Goal: Task Accomplishment & Management: Complete application form

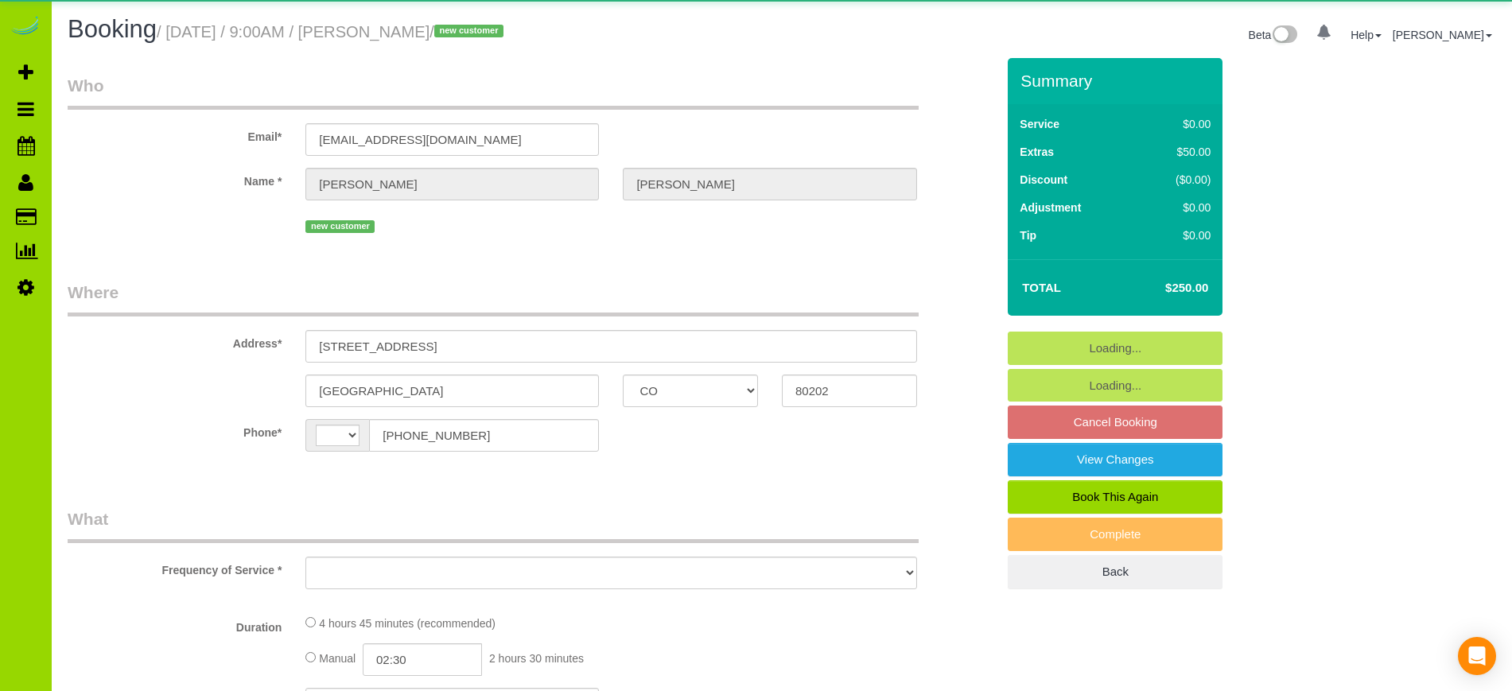
select select "CO"
select select "spot1"
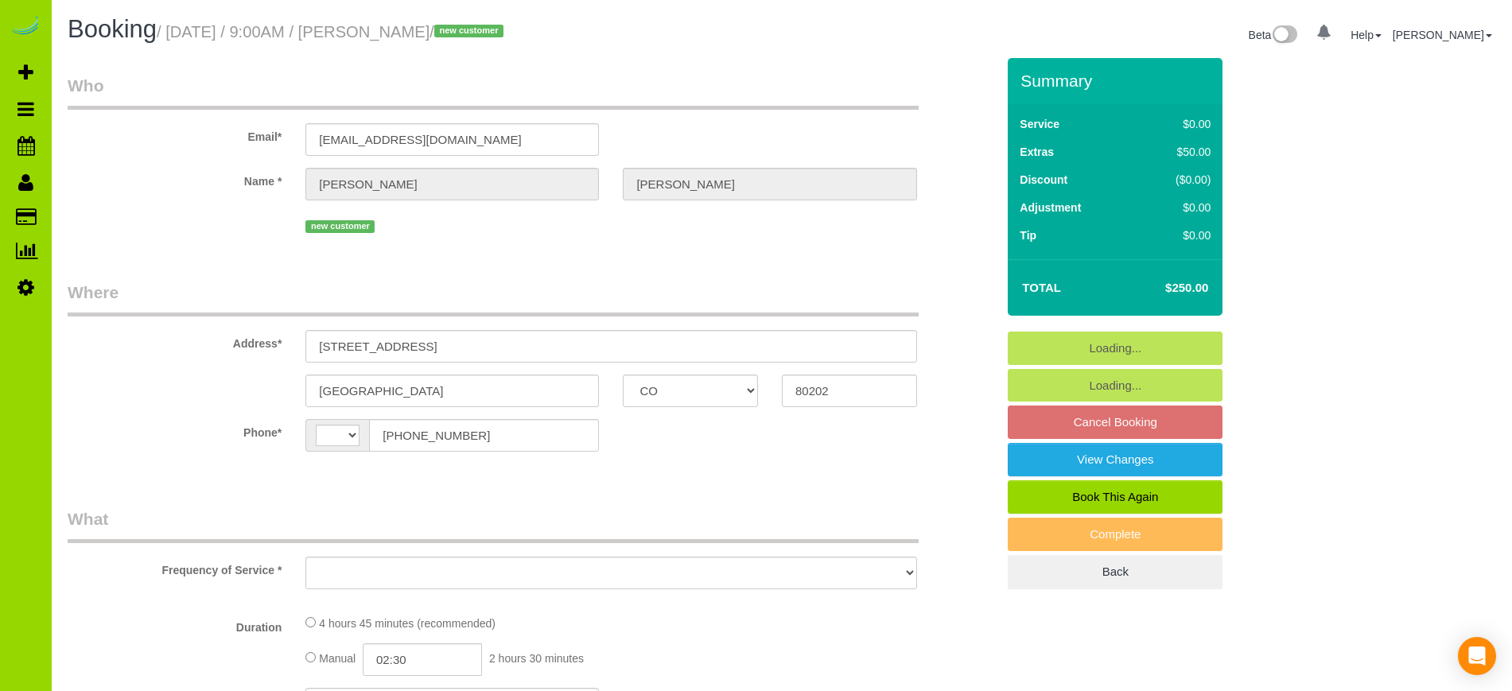
select select "number:2"
select select "number:11"
select select "string:US"
select select "object:1197"
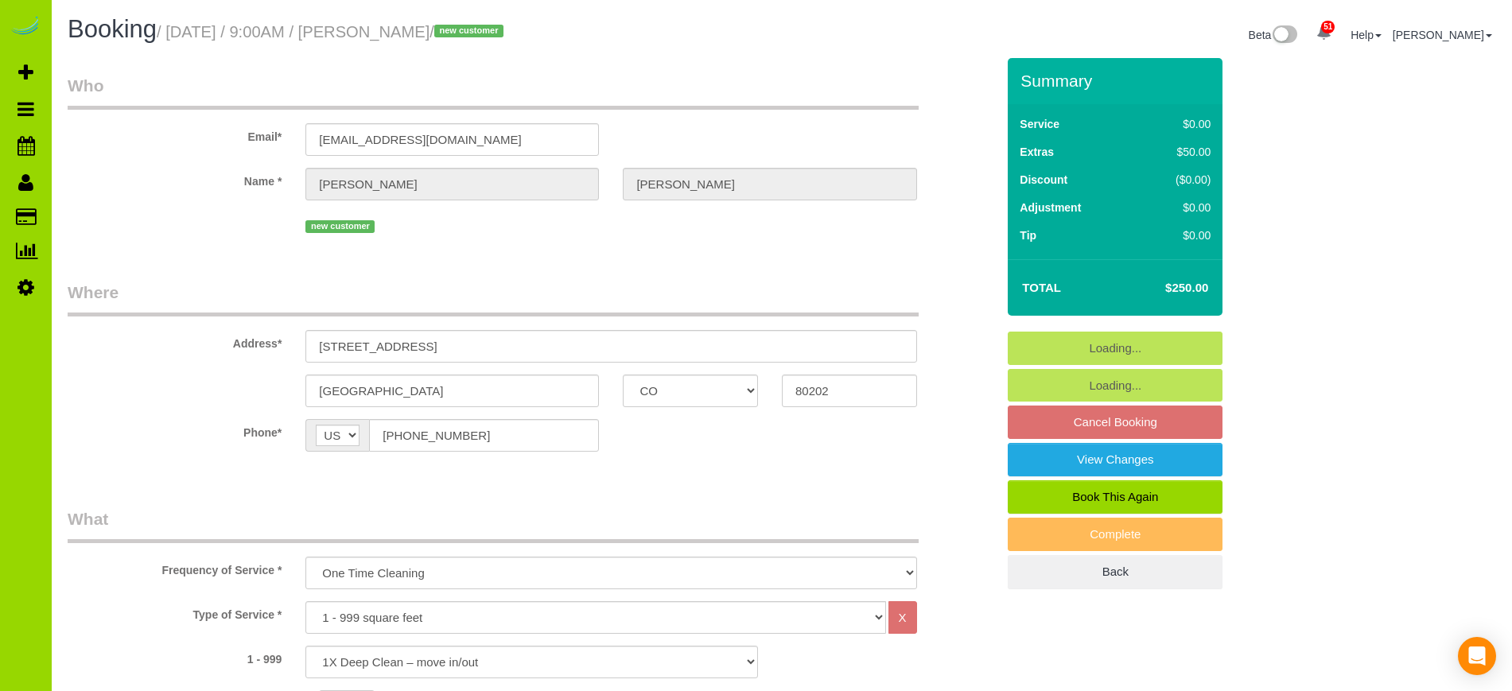
select select "spot6"
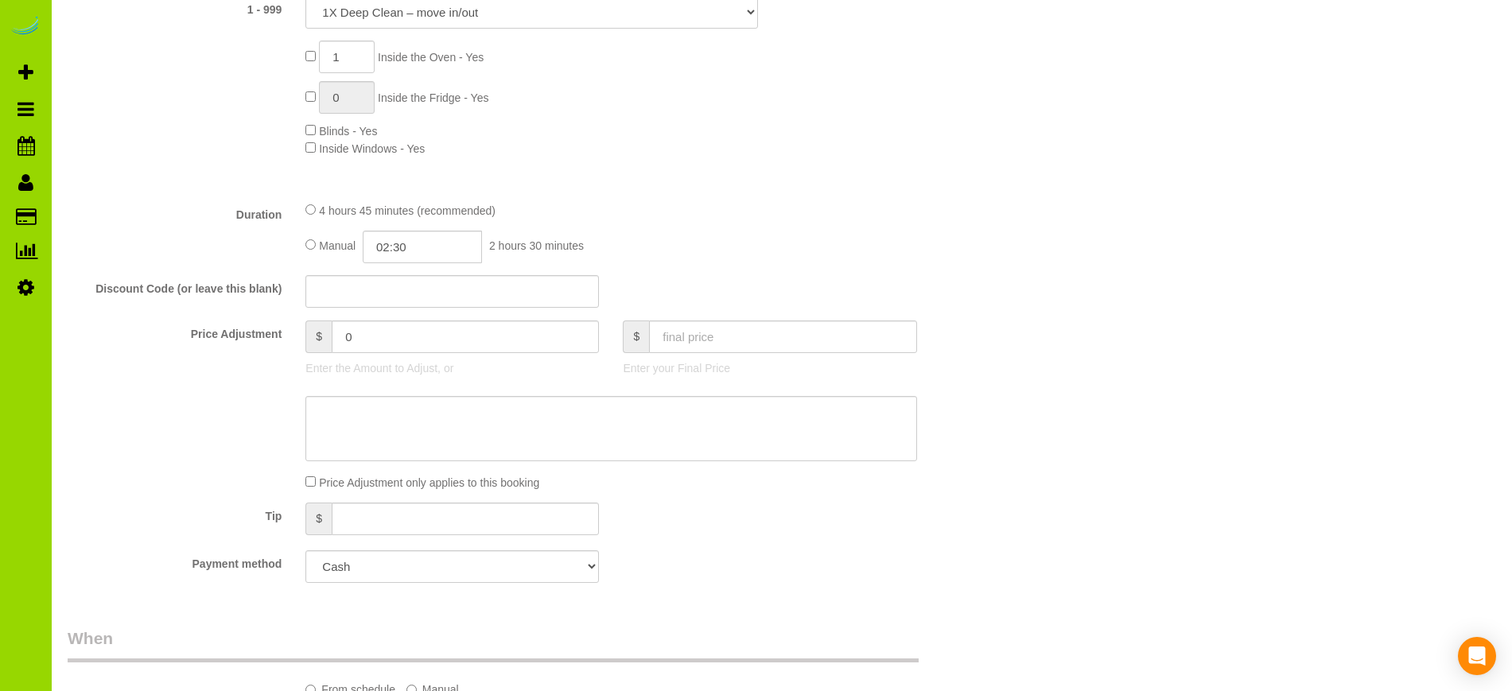
scroll to position [662, 0]
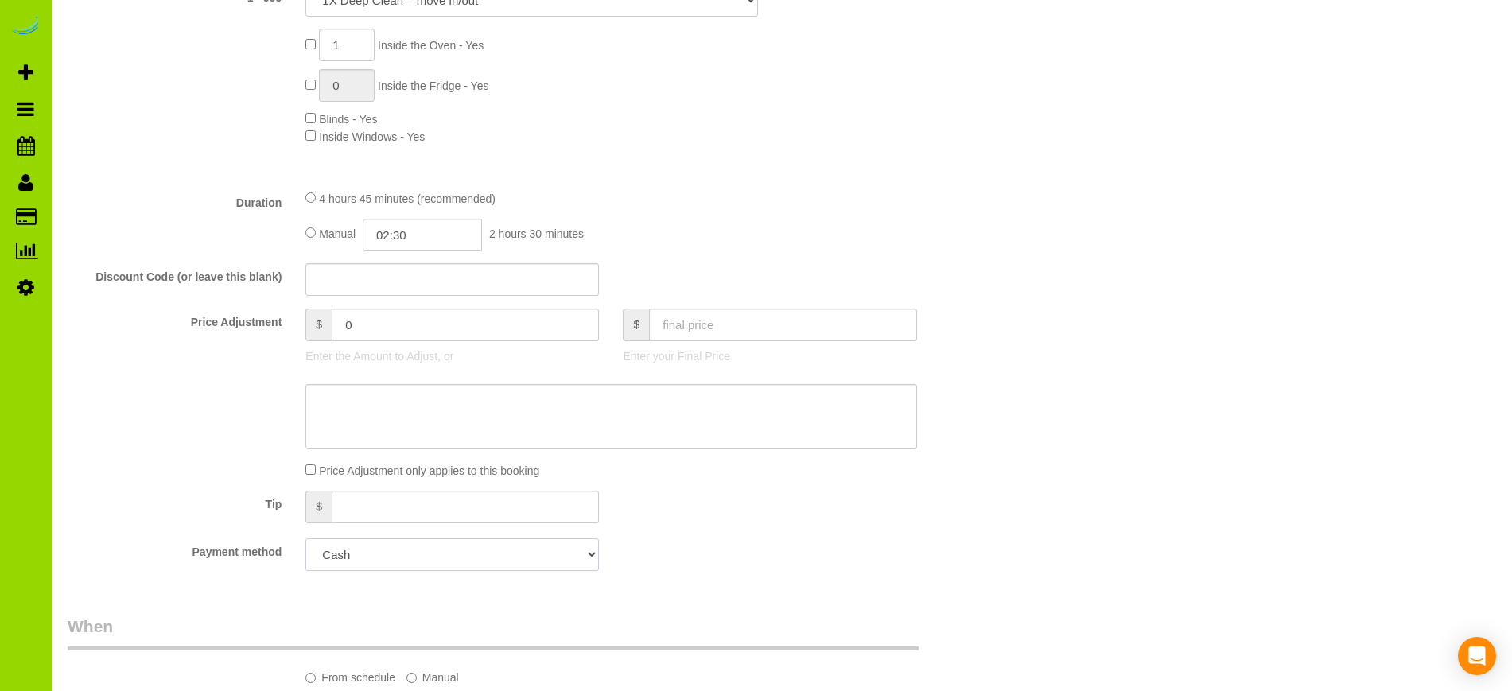
click at [588, 555] on select "Mastercard - 9319 - 07/2029 (Default) Add Credit Card ─────────────── Cash Chec…" at bounding box center [451, 554] width 293 height 33
select select "string:fspay-6af586b5-3b5e-4135-ad7a-95db8e5374ee"
click at [305, 538] on select "Mastercard - 9319 - 07/2029 (Default) Add Credit Card ─────────────── Cash Chec…" at bounding box center [451, 554] width 293 height 33
click at [165, 410] on div at bounding box center [532, 416] width 952 height 65
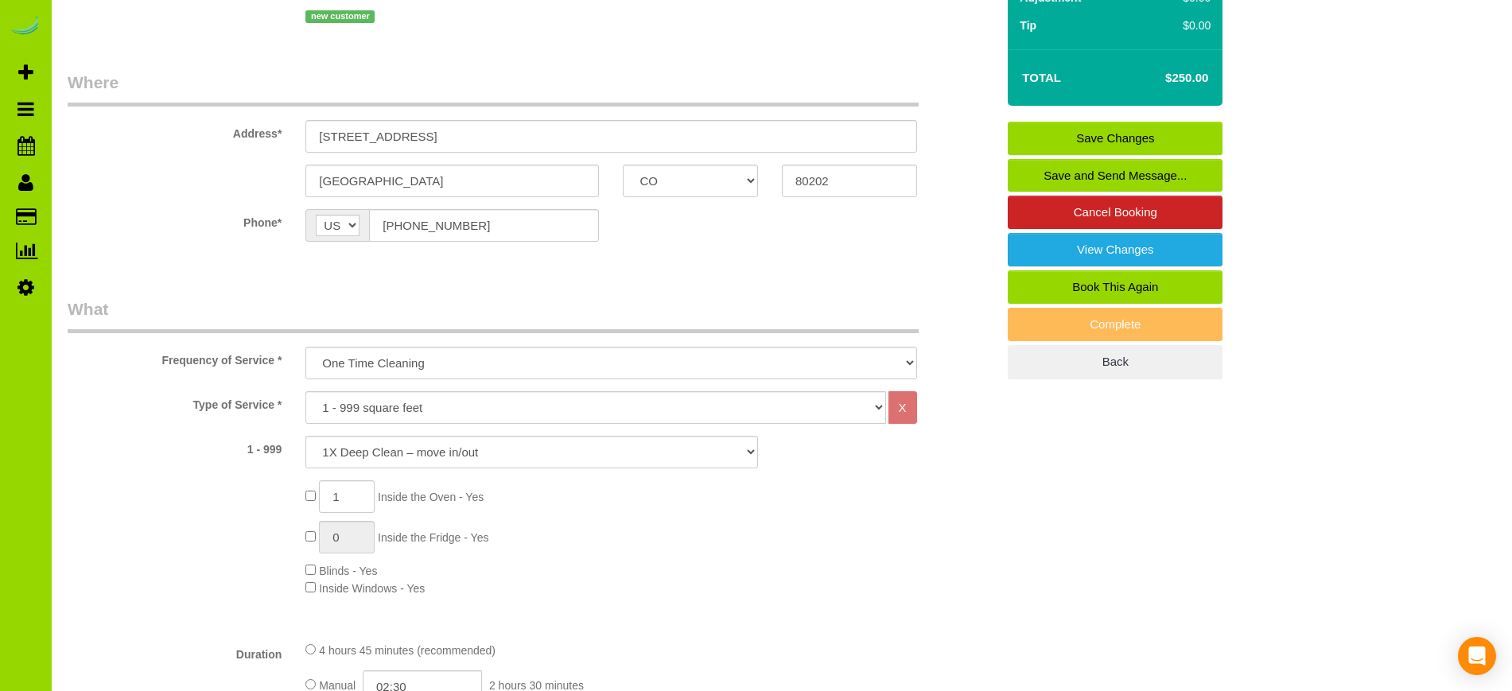
scroll to position [191, 0]
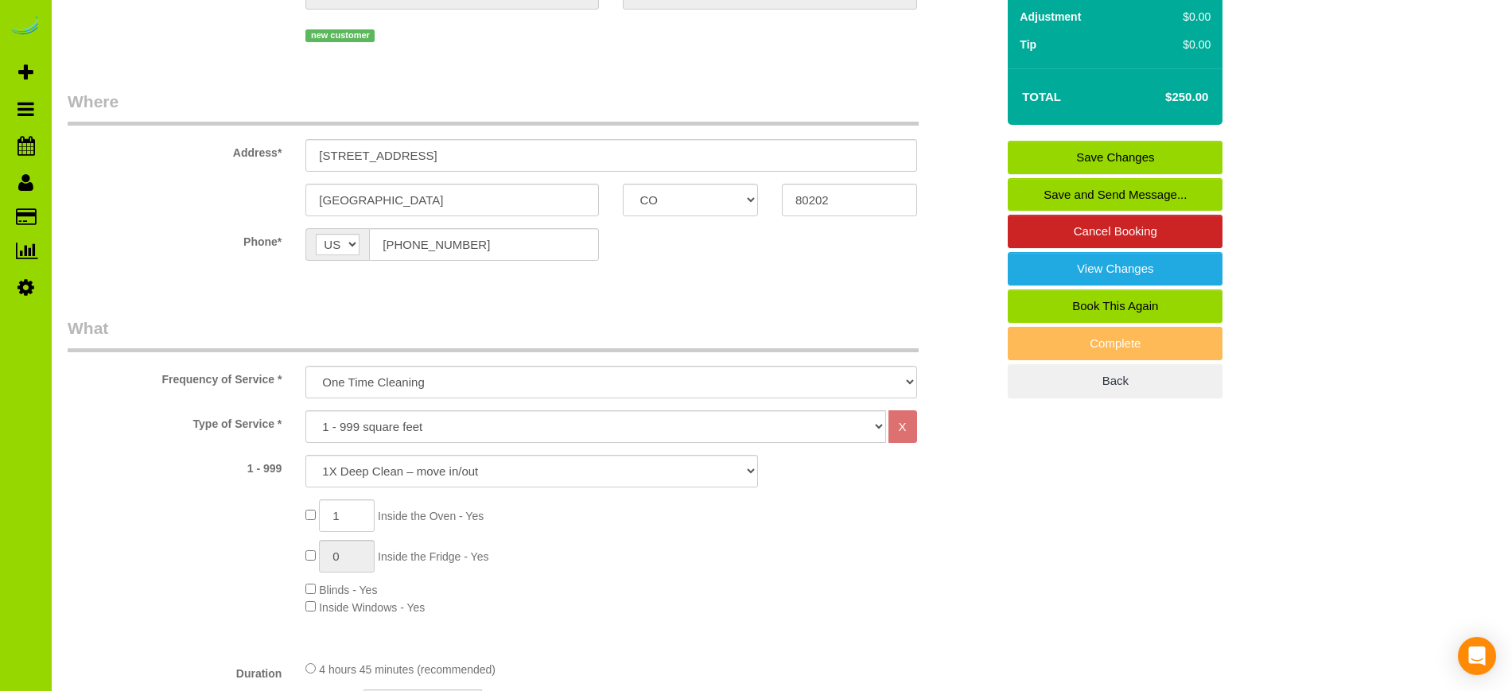
click at [1131, 156] on link "Save Changes" at bounding box center [1115, 157] width 215 height 33
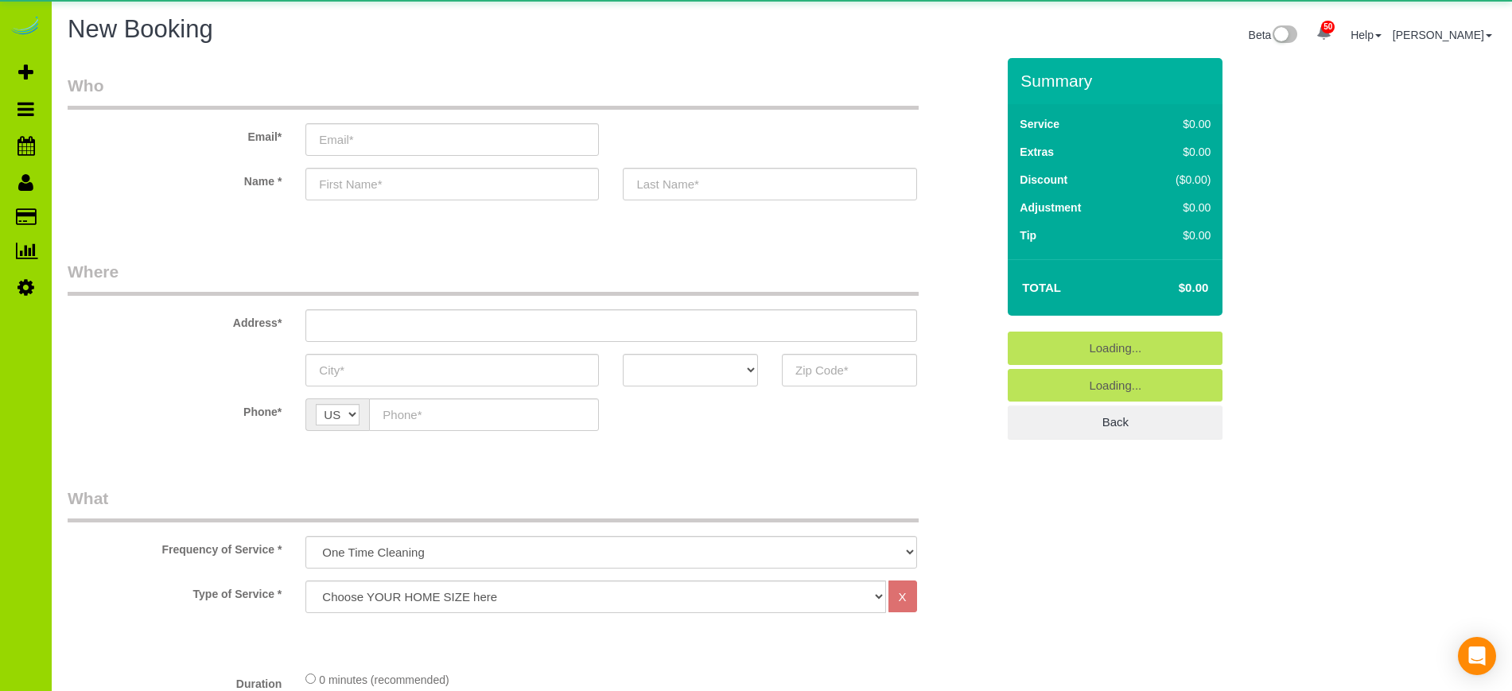
select select "object:2272"
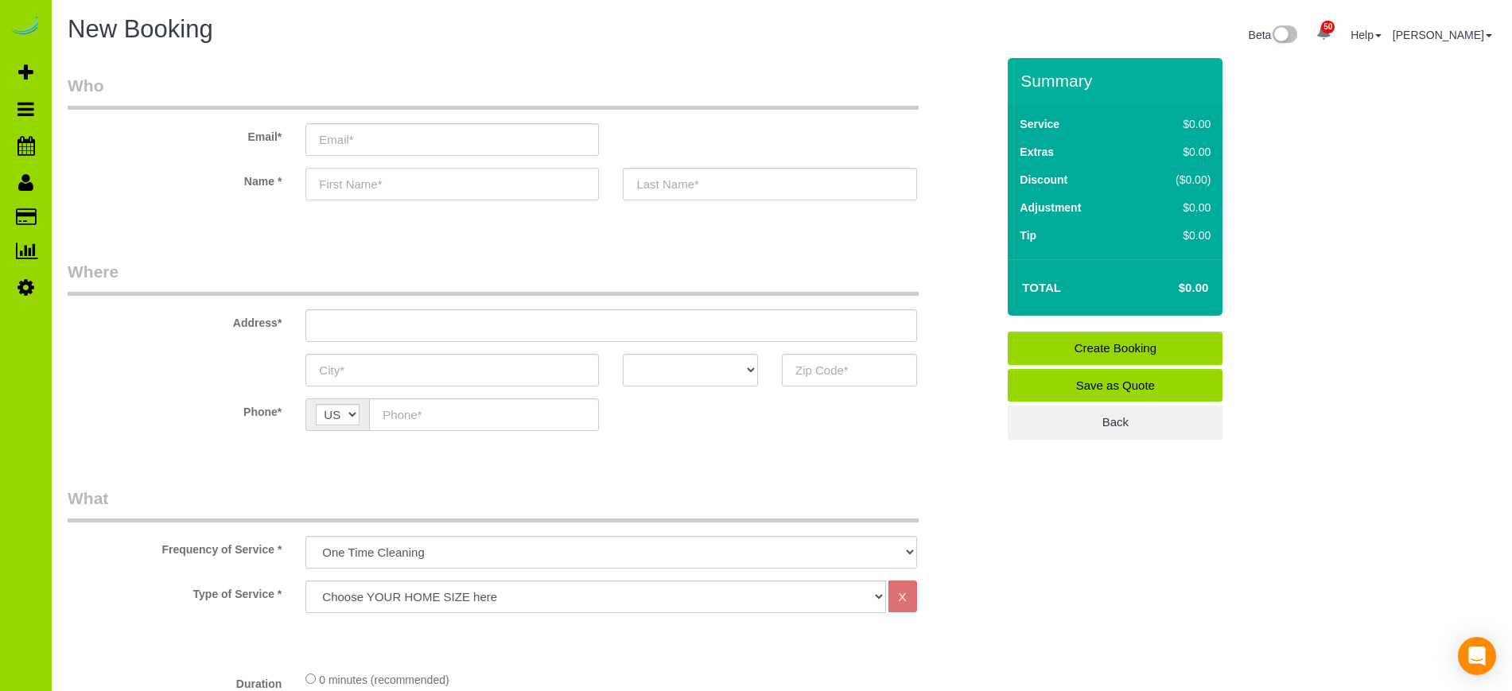
click at [348, 183] on input "text" at bounding box center [451, 184] width 293 height 33
type input "Justin"
click at [655, 185] on input "text" at bounding box center [769, 184] width 293 height 33
type input "Peltz"
click at [724, 377] on select "AK AL AR AZ CA CO CT DC DE FL GA HI IA ID IL IN KS KY LA MA MD ME MI MN MO MS M…" at bounding box center [690, 370] width 135 height 33
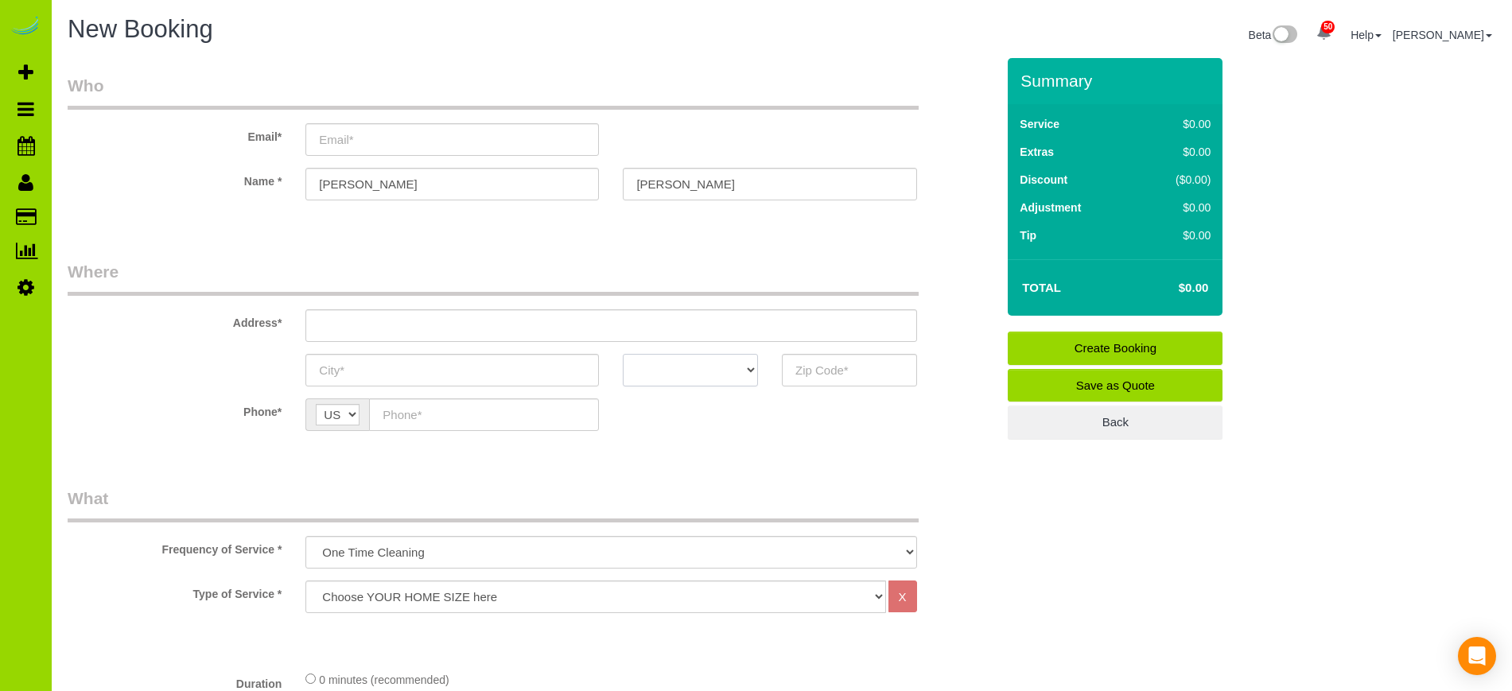
select select "CO"
click at [623, 354] on select "AK AL AR AZ CA CO CT DC DE FL GA HI IA ID IL IN KS KY LA MA MD ME MI MN MO MS M…" at bounding box center [690, 370] width 135 height 33
click at [429, 413] on input "text" at bounding box center [484, 414] width 230 height 33
type input "(720) 616-9160"
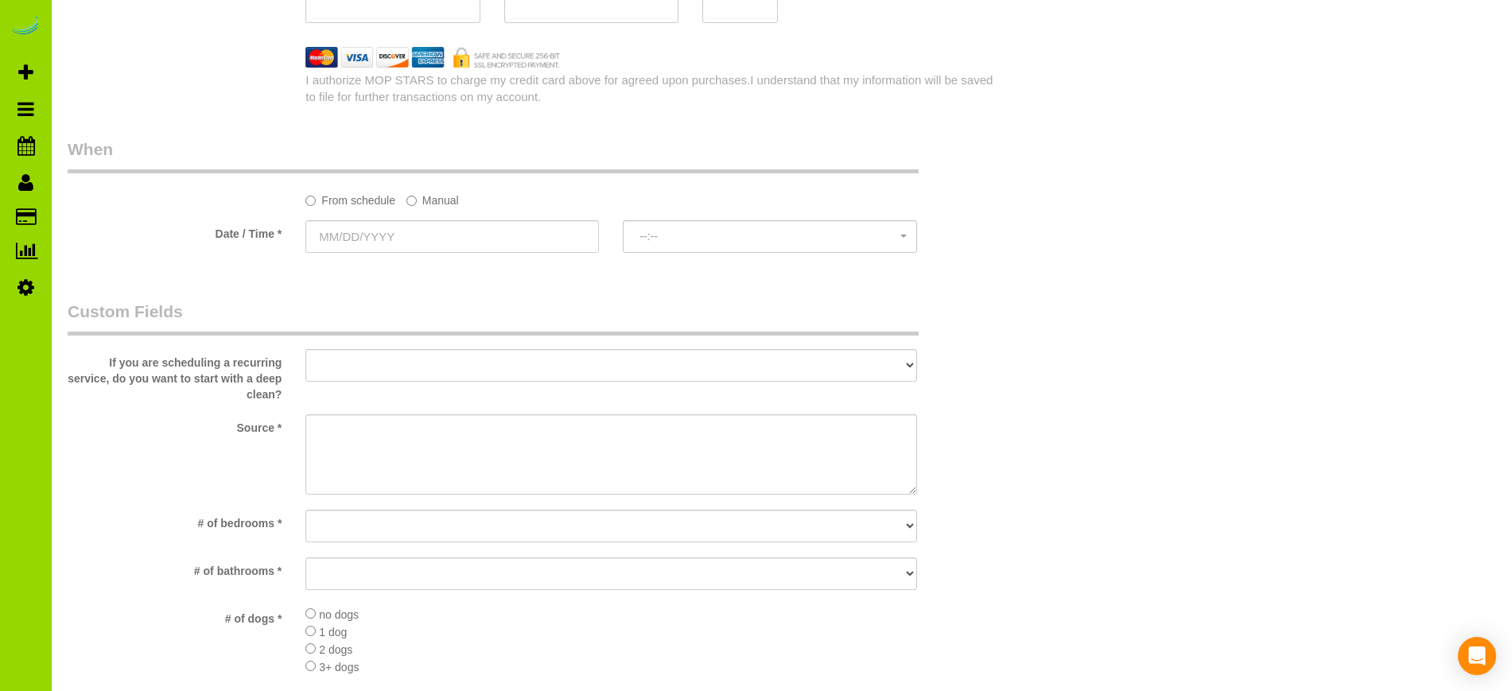
scroll to position [1233, 0]
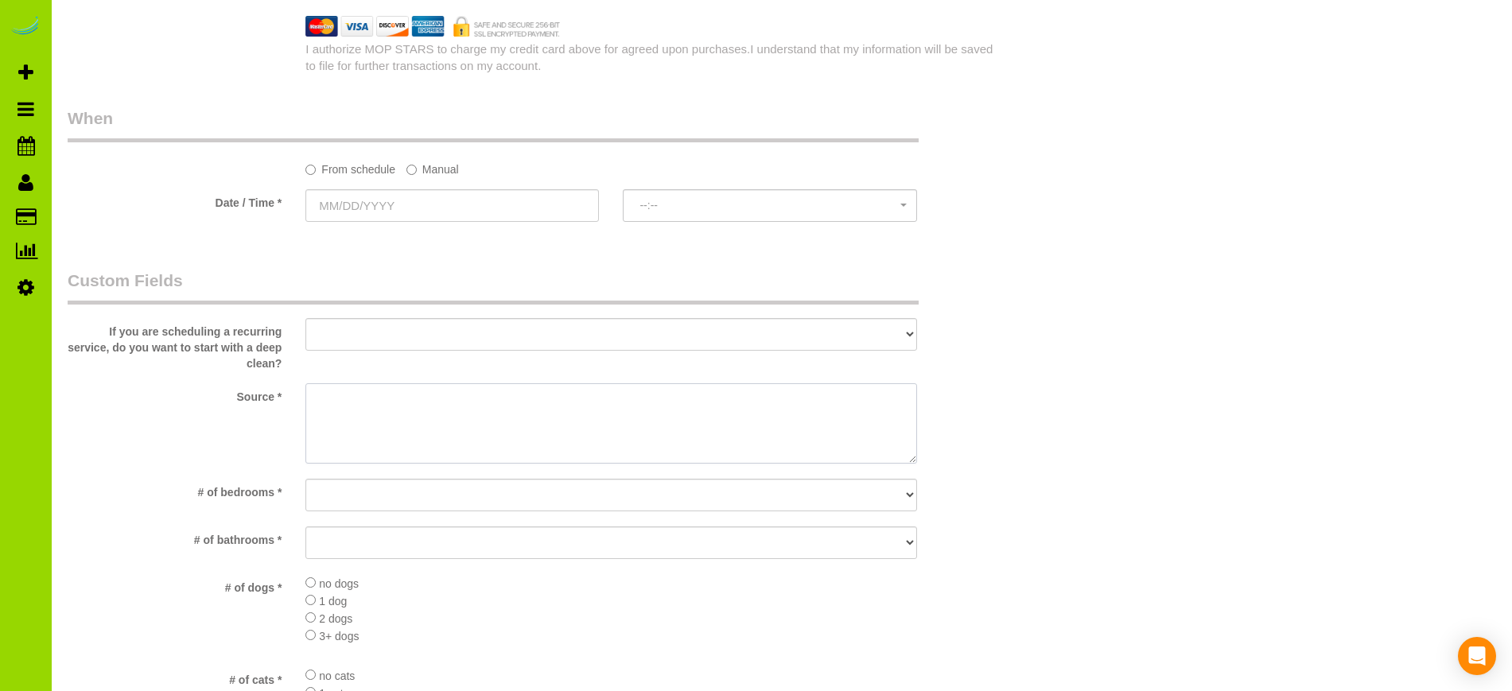
click at [362, 410] on textarea at bounding box center [610, 423] width 611 height 81
click at [371, 433] on textarea at bounding box center [610, 423] width 611 height 81
type textarea "Ref via PM Ashley Scalise"
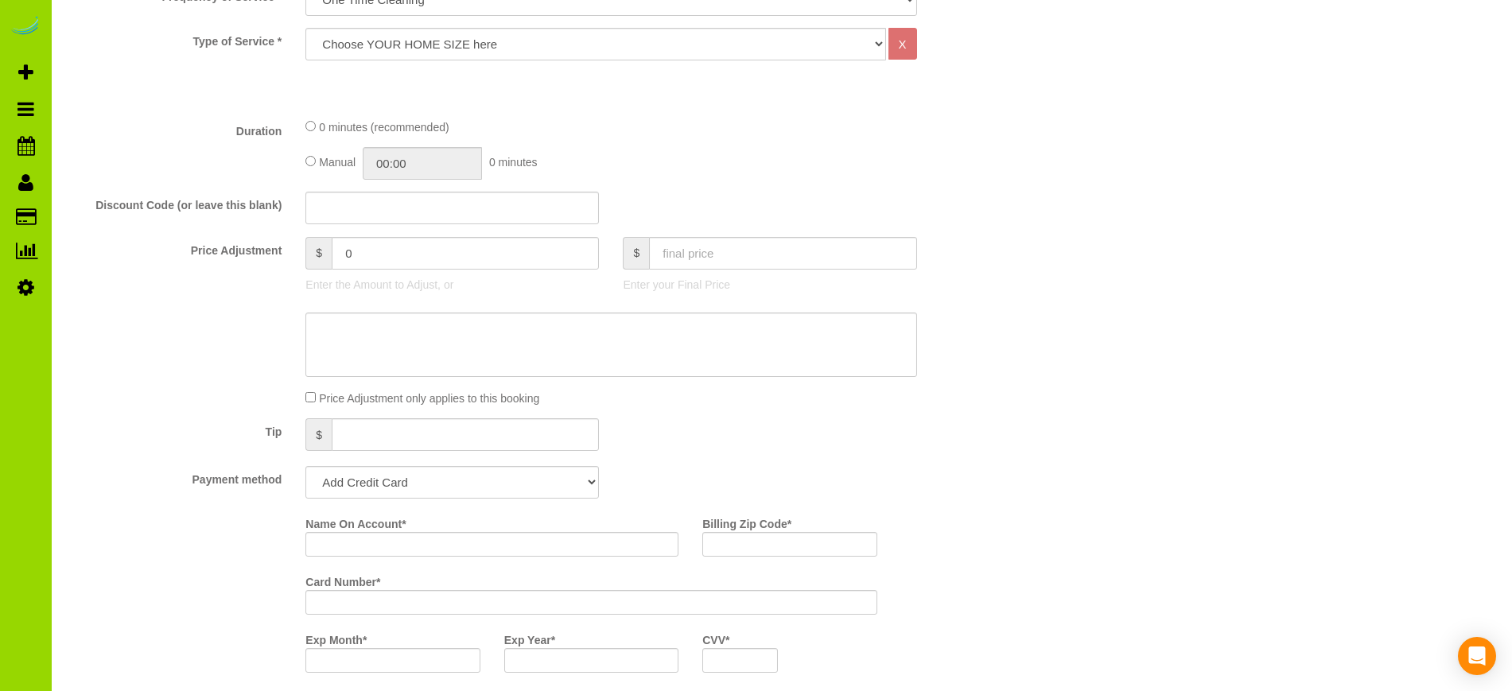
scroll to position [0, 0]
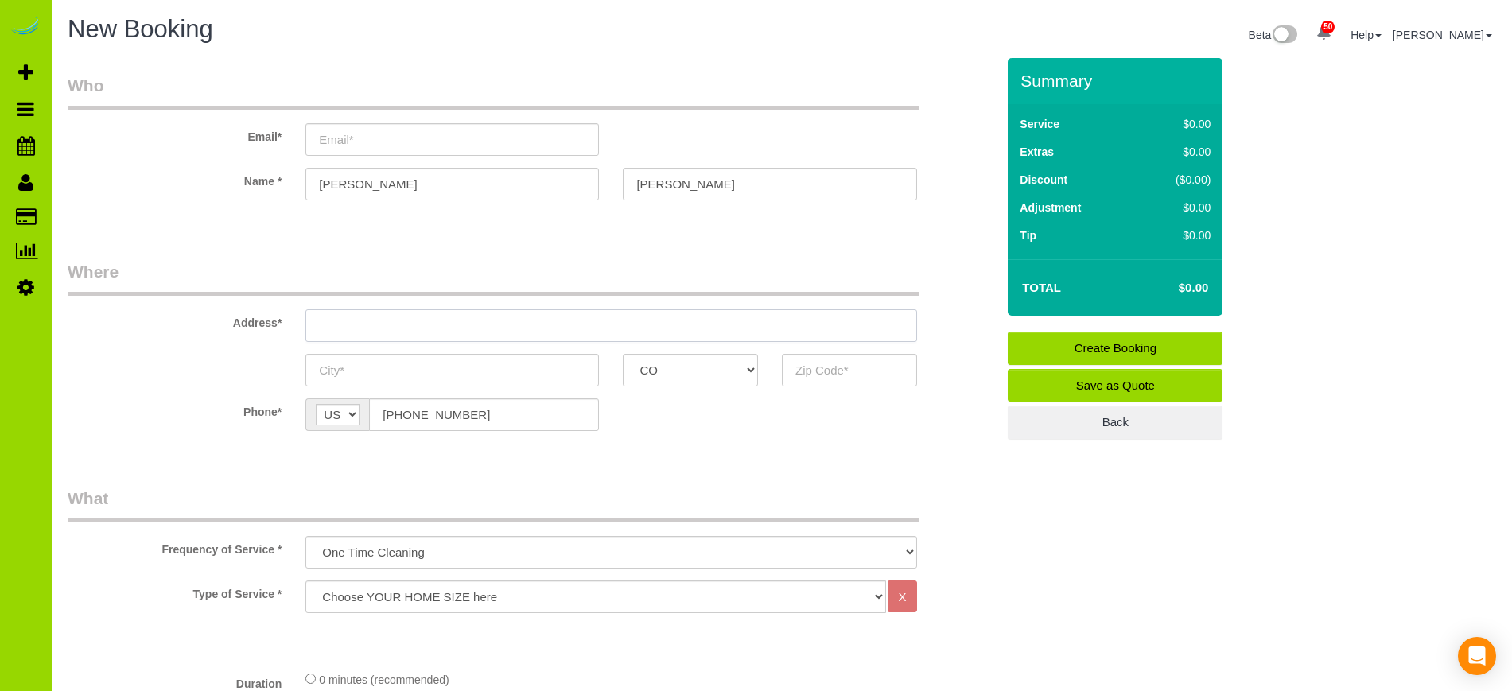
click at [361, 327] on input "text" at bounding box center [610, 325] width 611 height 33
type input "365 Kohl St."
click at [349, 367] on input "text" at bounding box center [451, 370] width 293 height 33
type input "Broomfield"
click at [834, 367] on input "text" at bounding box center [849, 370] width 135 height 33
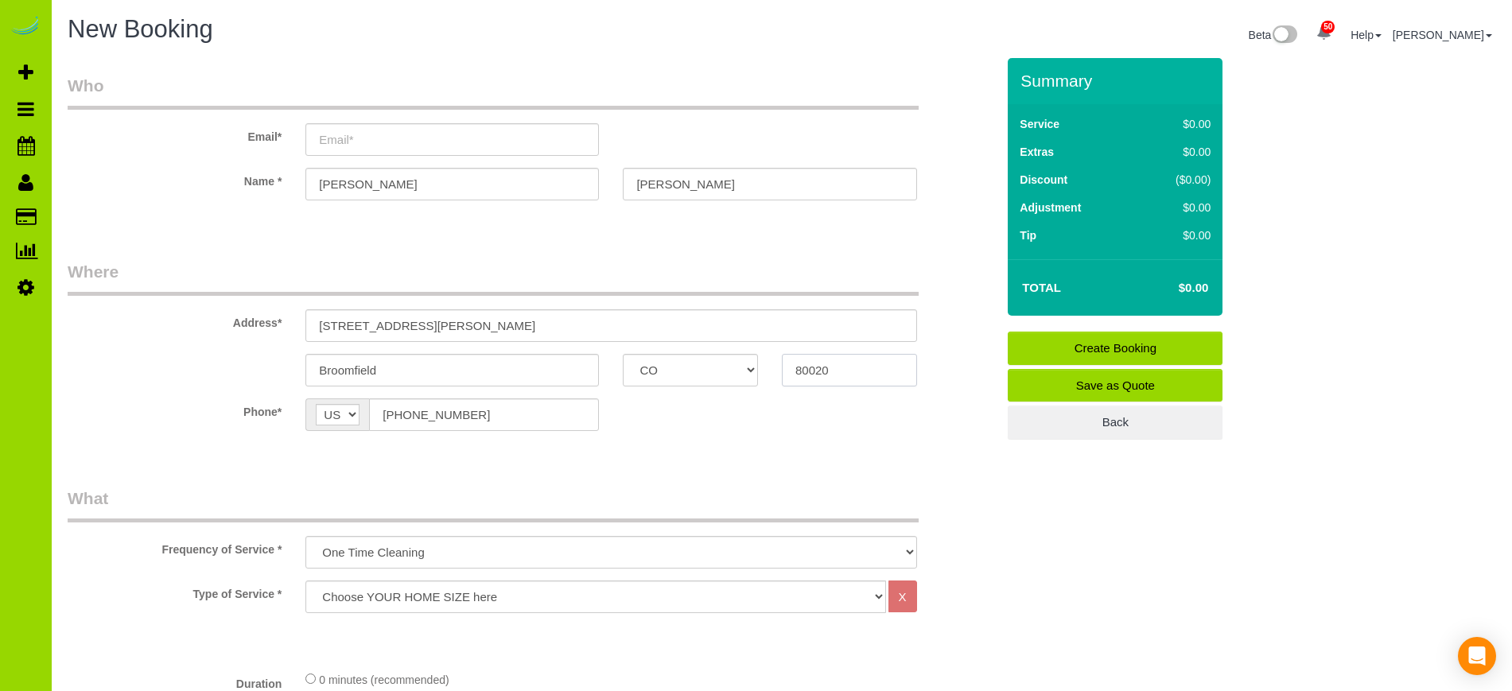
type input "80020"
drag, startPoint x: 395, startPoint y: 321, endPoint x: 262, endPoint y: 322, distance: 132.8
click at [262, 322] on div "Address* 365 Kohl St." at bounding box center [532, 301] width 952 height 82
click at [147, 487] on legend "What" at bounding box center [493, 505] width 851 height 36
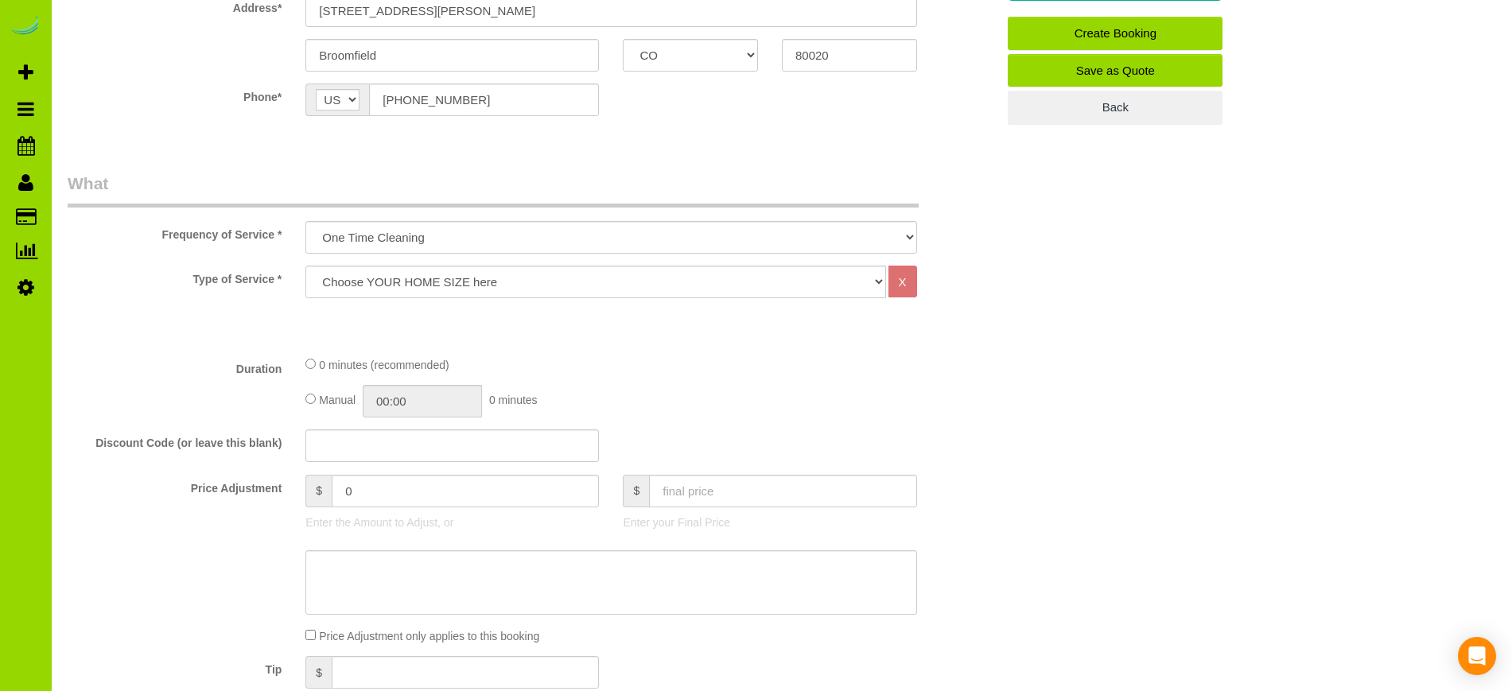
scroll to position [385, 0]
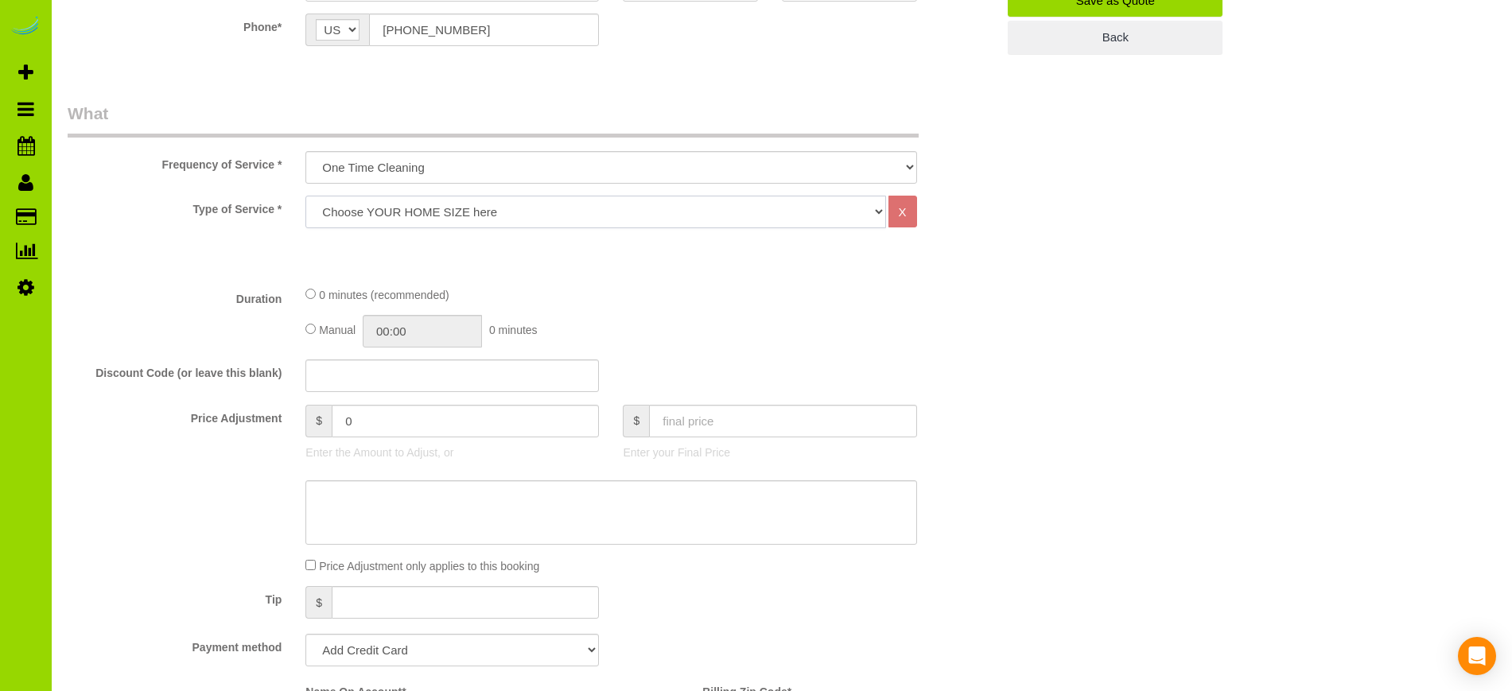
click at [477, 213] on select "Choose YOUR HOME SIZE here Hourly Cleaning 1 - 999 square feet 1,000 - 1,299 sq…" at bounding box center [595, 212] width 580 height 33
select select "40"
click at [305, 196] on select "Choose YOUR HOME SIZE here Hourly Cleaning 1 - 999 square feet 1,000 - 1,299 sq…" at bounding box center [595, 212] width 580 height 33
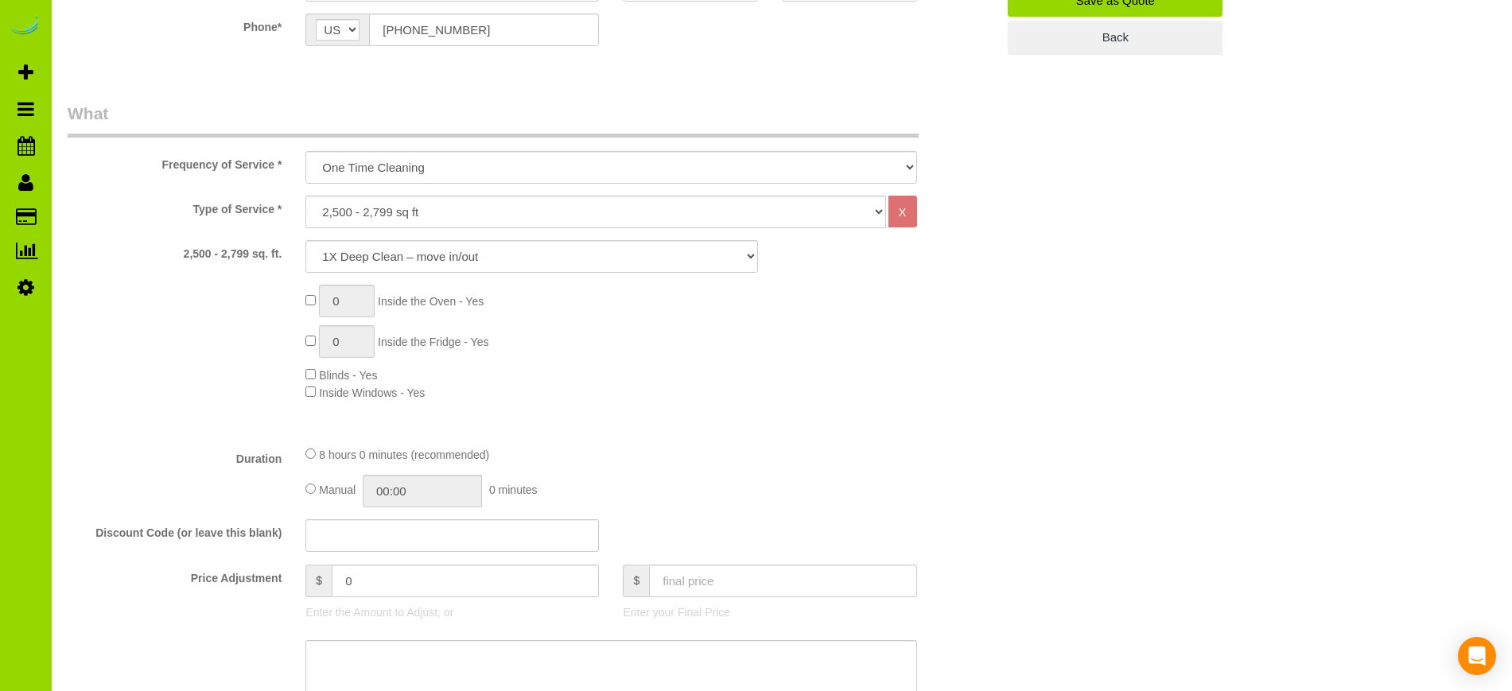
click at [155, 613] on div "Price Adjustment $ 0 Enter the Amount to Adjust, or $ Enter your Final Price" at bounding box center [532, 597] width 952 height 64
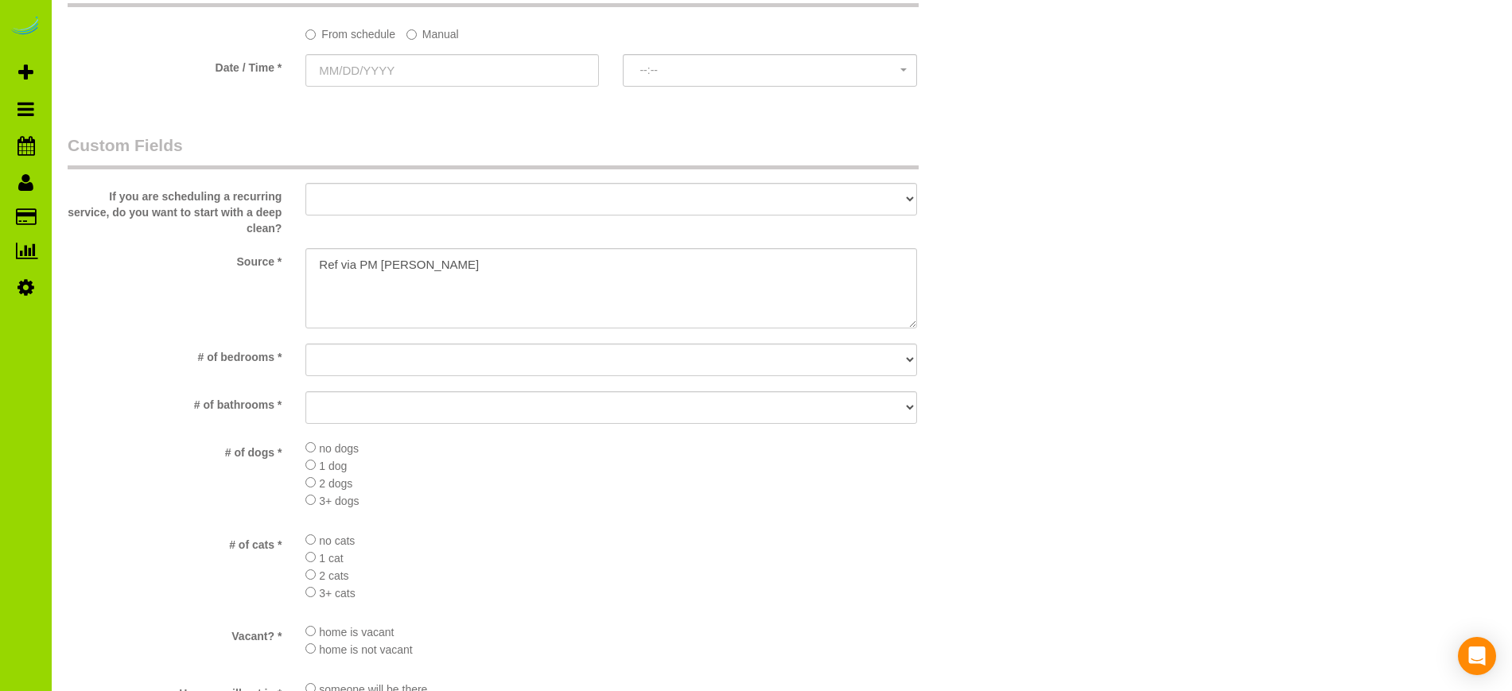
scroll to position [1529, 0]
click at [412, 361] on select "No bedrooms 1 bedroom 2 bedrooms 3 bedrooms 4 bedrooms 5 bedrooms 6 bedrooms 7 …" at bounding box center [610, 359] width 611 height 33
select select "number:5"
click at [305, 343] on select "No bedrooms 1 bedroom 2 bedrooms 3 bedrooms 4 bedrooms 5 bedrooms 6 bedrooms 7 …" at bounding box center [610, 359] width 611 height 33
click at [362, 401] on select "No bathrooms 1 bathrooms 1.5 bathrooms 2 bathrooms 2.5 bathrooms 3 bathrooms 3.…" at bounding box center [610, 406] width 611 height 33
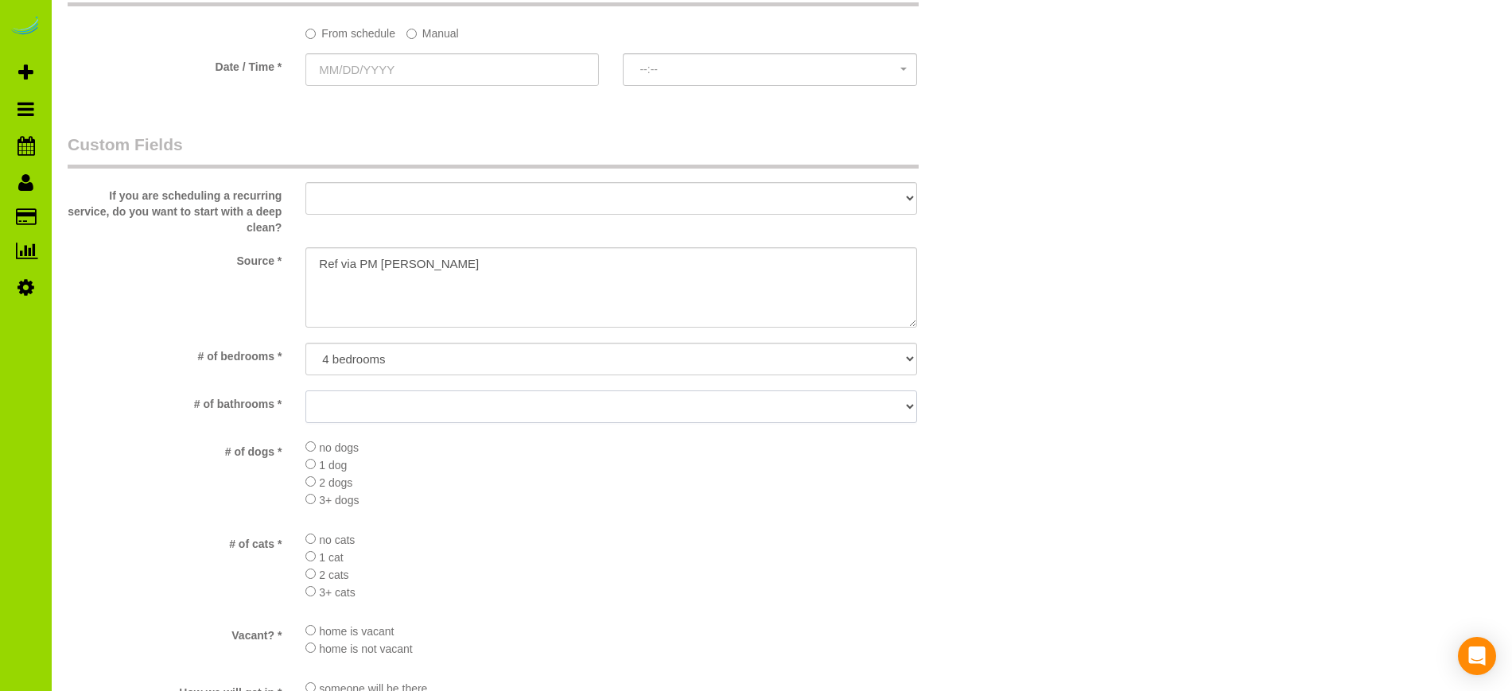
select select "number:14"
click at [305, 390] on select "No bathrooms 1 bathrooms 1.5 bathrooms 2 bathrooms 2.5 bathrooms 3 bathrooms 3.…" at bounding box center [610, 406] width 611 height 33
click at [311, 545] on li "no cats" at bounding box center [610, 538] width 611 height 17
click at [163, 588] on div "# of cats * no cats 1 cat 2 cats 3+ cats" at bounding box center [532, 570] width 952 height 80
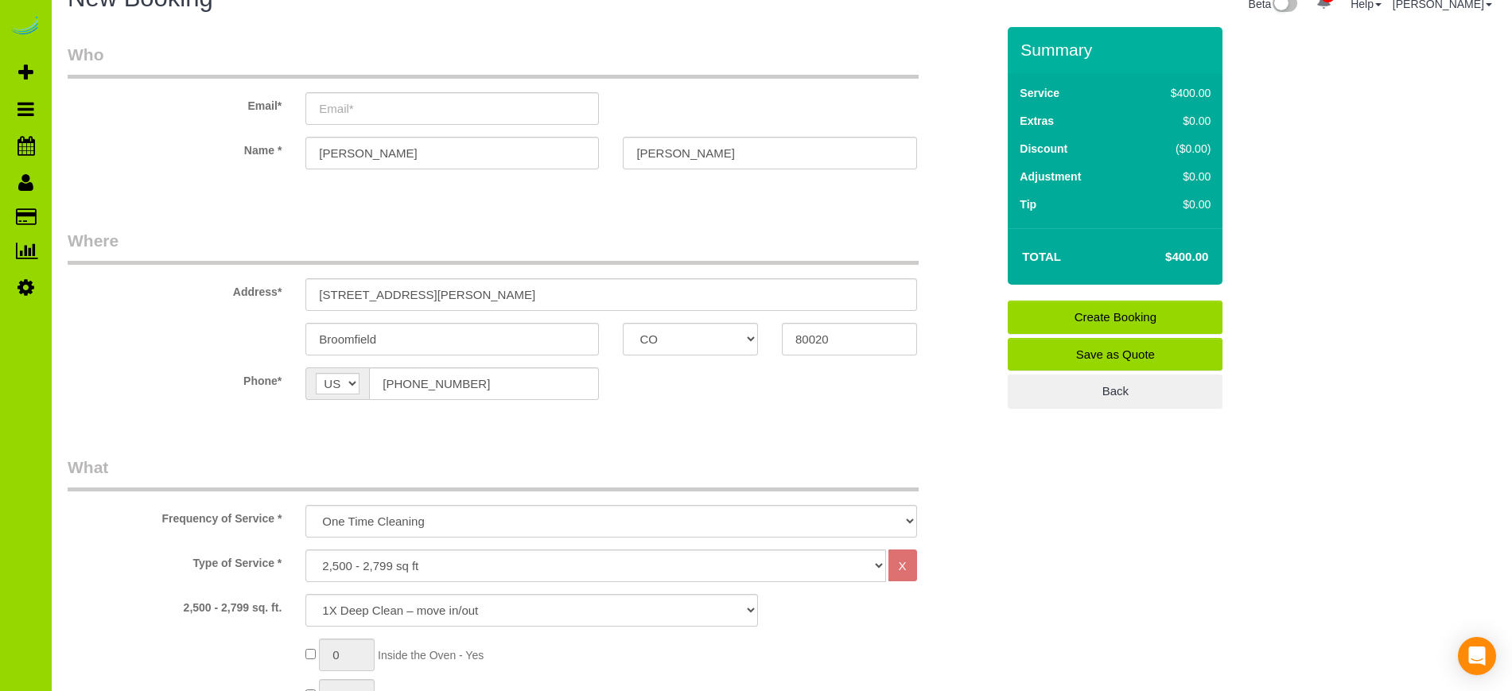
scroll to position [29, 0]
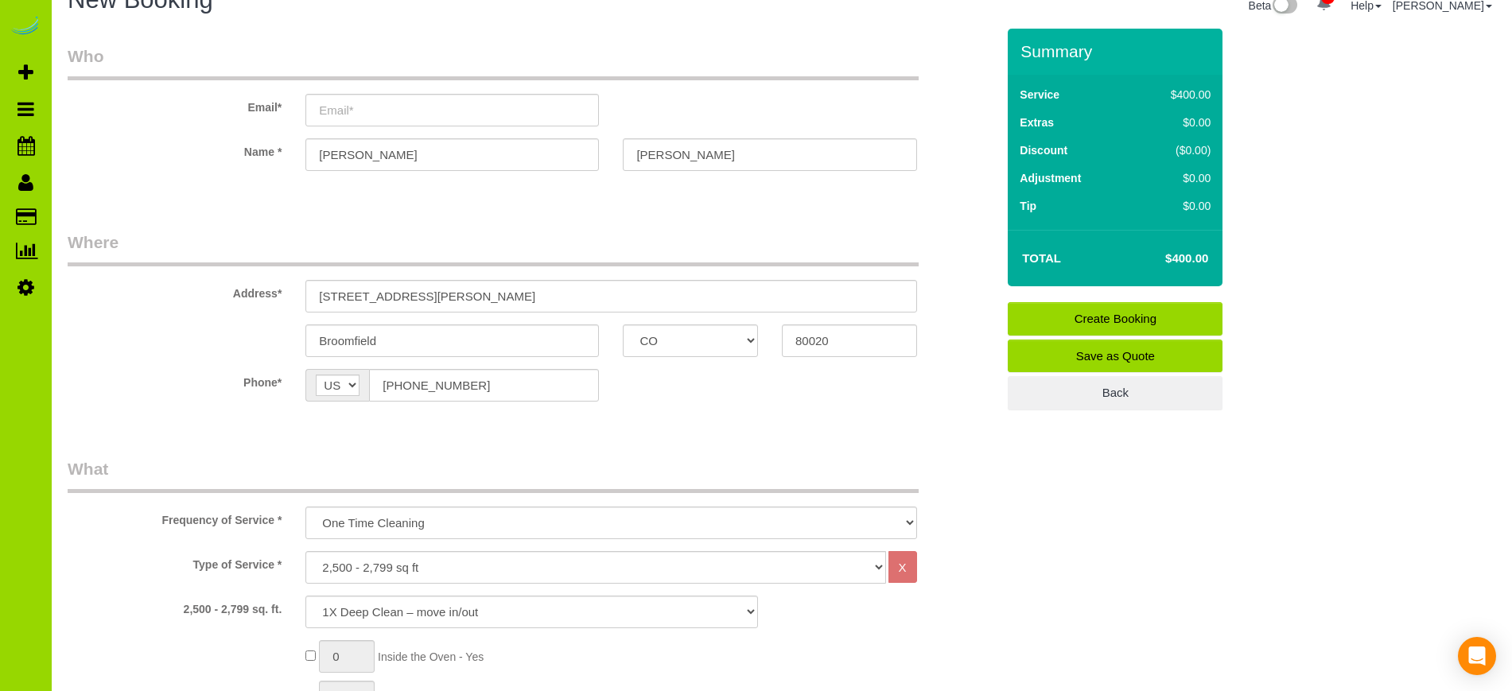
click at [181, 551] on label "Type of Service *" at bounding box center [175, 561] width 238 height 21
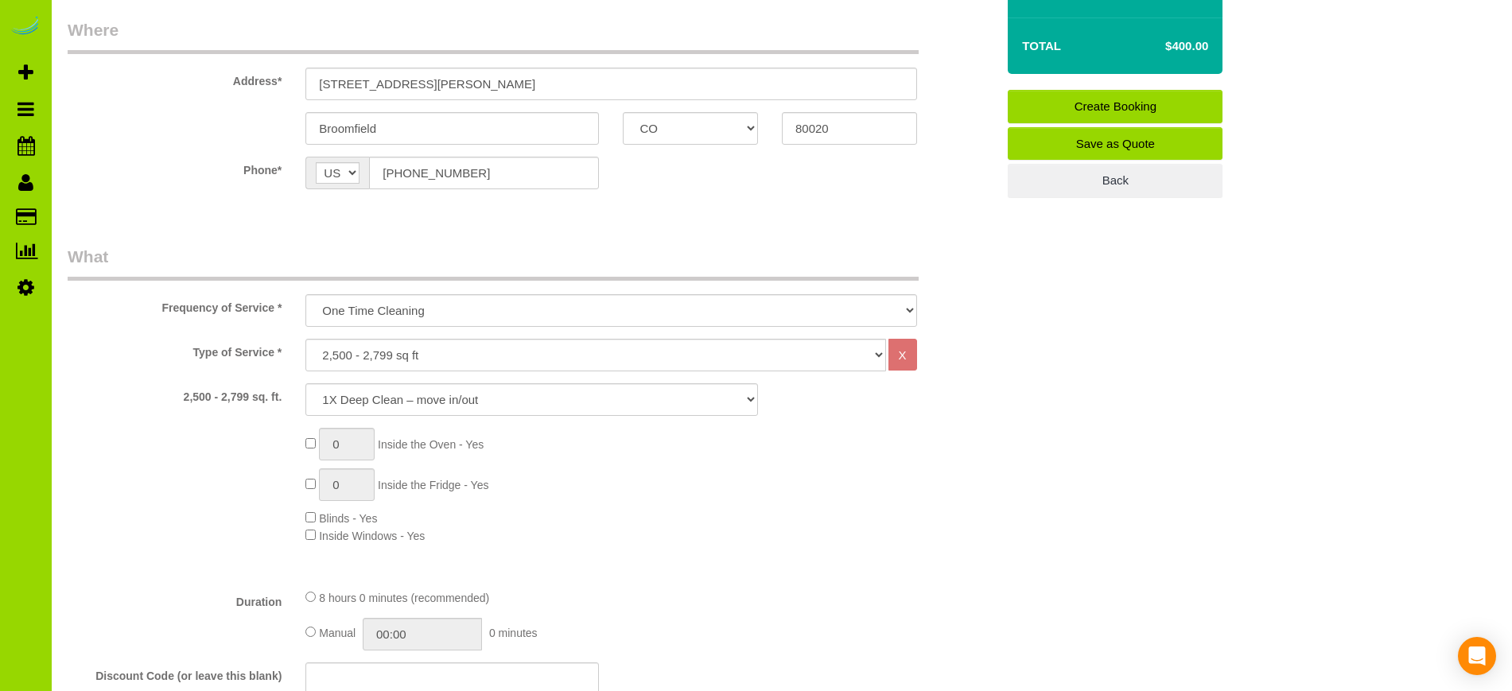
scroll to position [243, 0]
click at [169, 392] on label "2,500 - 2,799 sq. ft." at bounding box center [175, 393] width 238 height 21
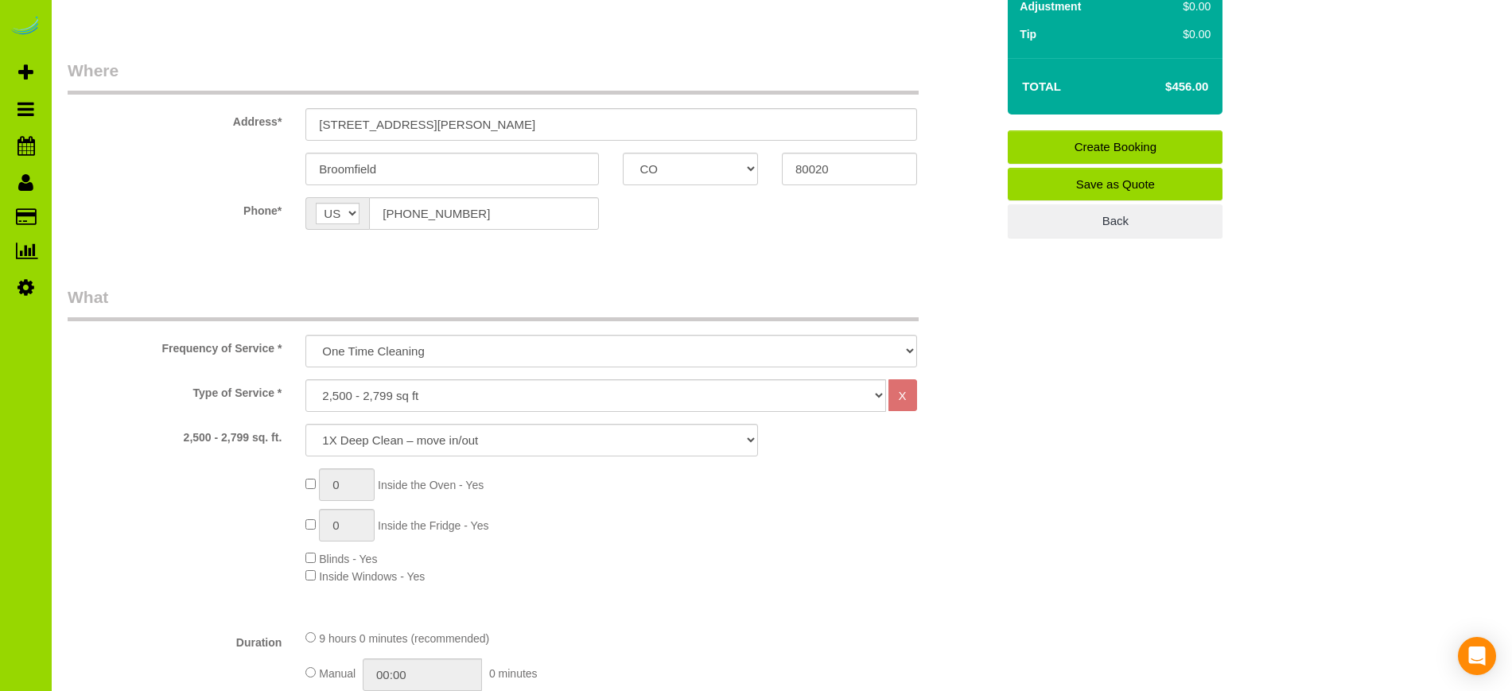
scroll to position [202, 0]
click at [310, 557] on span "Blinds - Yes" at bounding box center [341, 558] width 72 height 13
click at [127, 379] on label "Type of Service *" at bounding box center [175, 389] width 238 height 21
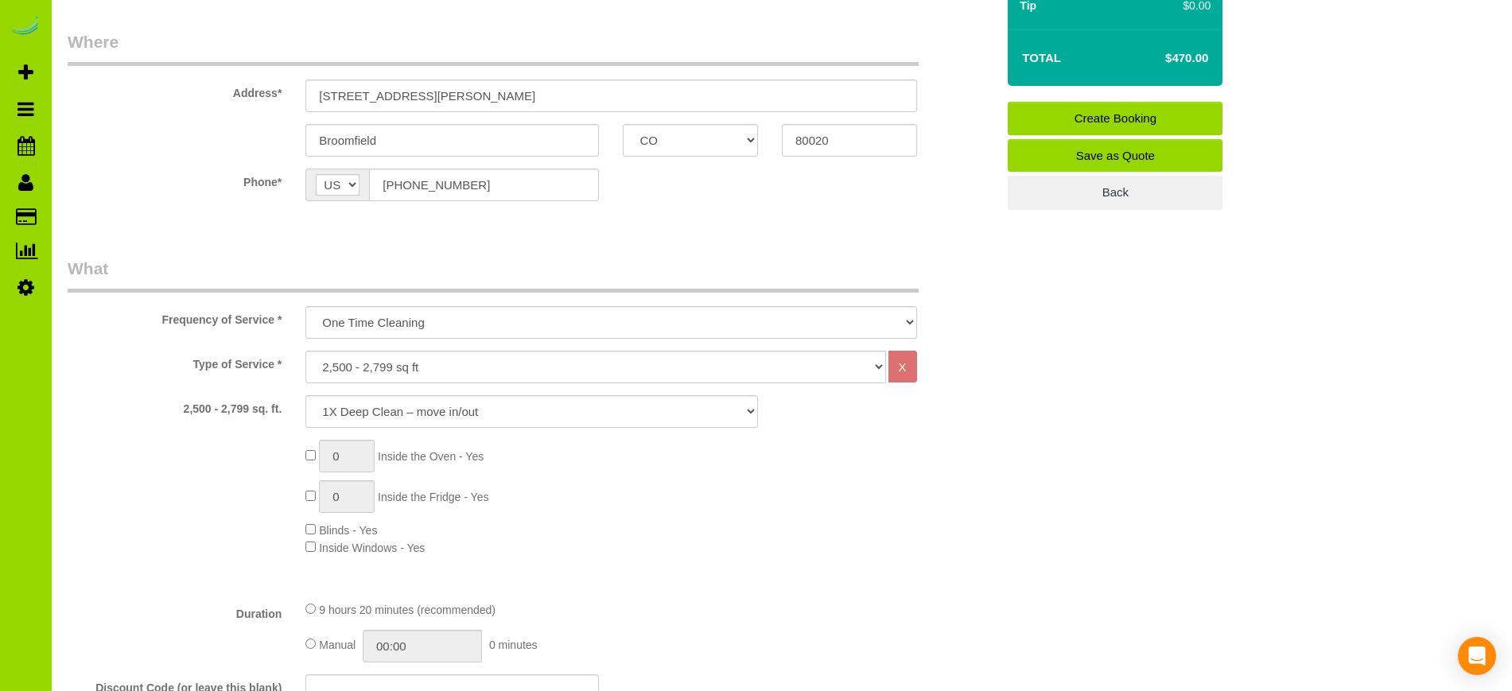
scroll to position [255, 0]
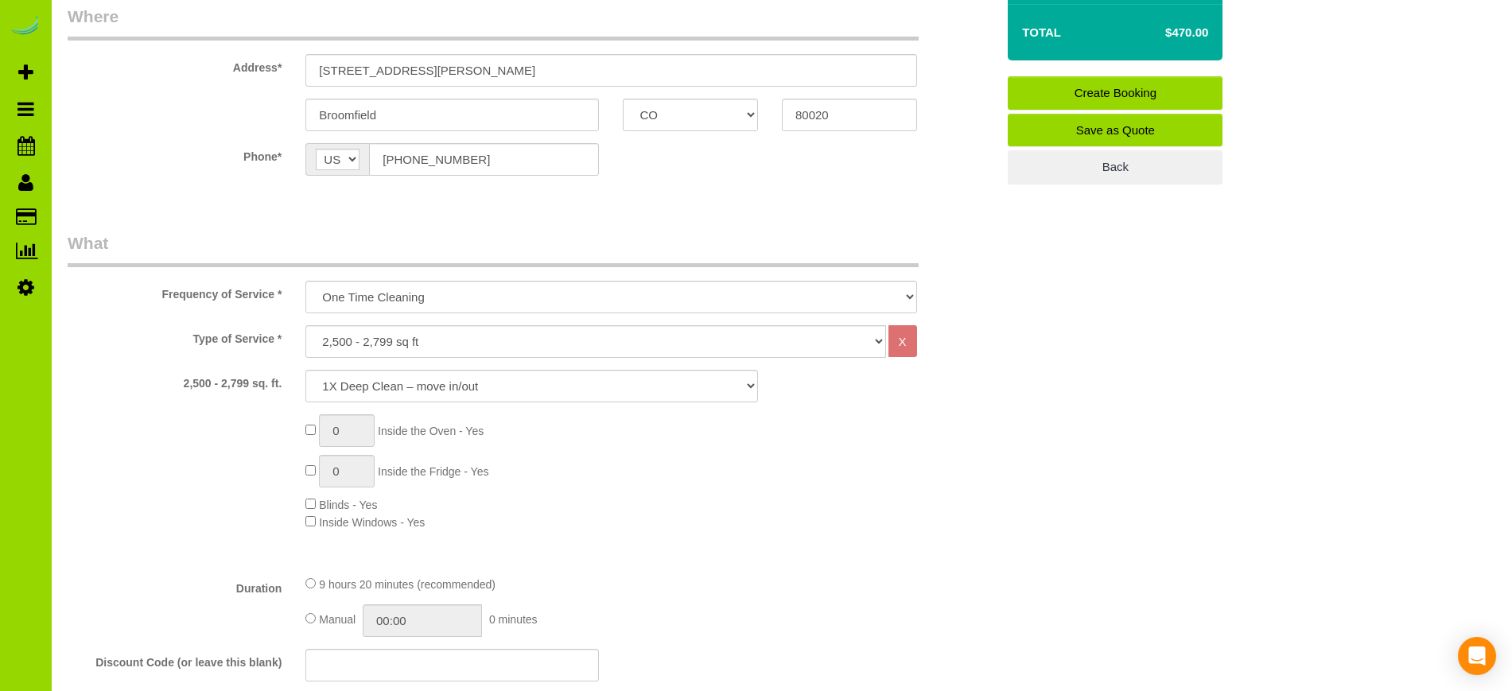
click at [309, 496] on div "0 Inside the Oven - Yes 0 Inside the Fridge - Yes Blinds - Yes Inside Windows -…" at bounding box center [650, 472] width 714 height 116
click at [309, 508] on span "Blinds - Yes" at bounding box center [341, 505] width 72 height 13
click at [736, 513] on div "0 Inside the Oven - Yes 0 Inside the Fridge - Yes Blinds - Yes Inside Windows -…" at bounding box center [650, 472] width 714 height 116
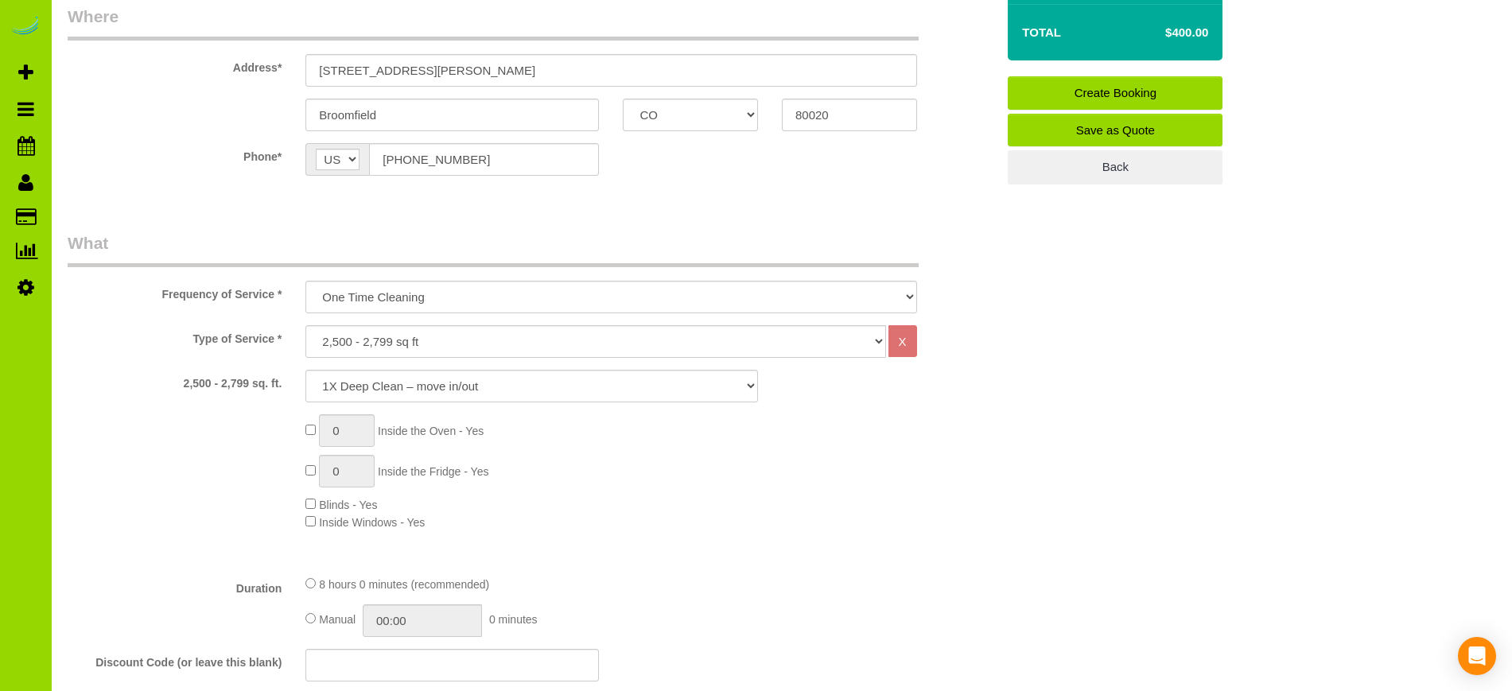
click at [162, 542] on div "Type of Service * Choose YOUR HOME SIZE here Hourly Cleaning 1 - 999 square fee…" at bounding box center [532, 443] width 928 height 237
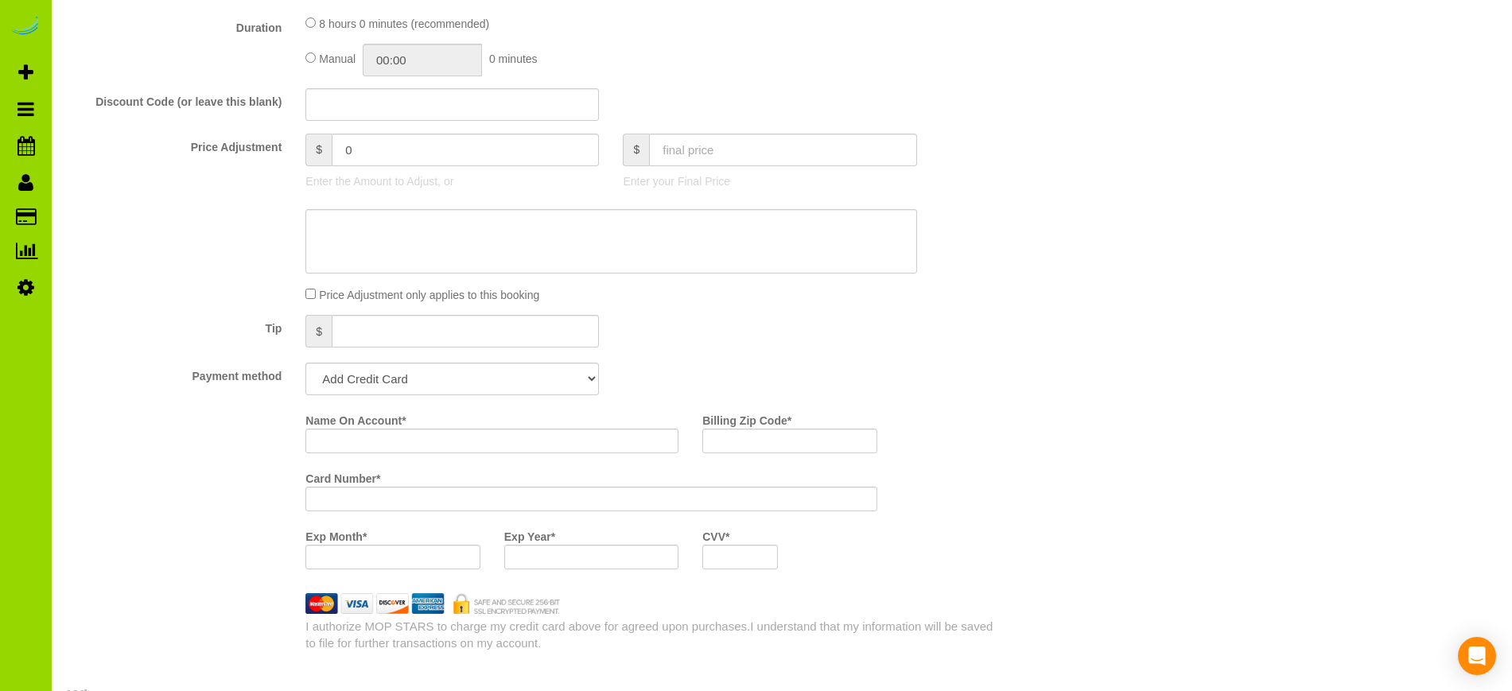
scroll to position [820, 0]
click at [181, 437] on div "Name On Account * Billing Zip Code * Card Number * Exp Month * Exp Year * CVV *" at bounding box center [532, 490] width 952 height 174
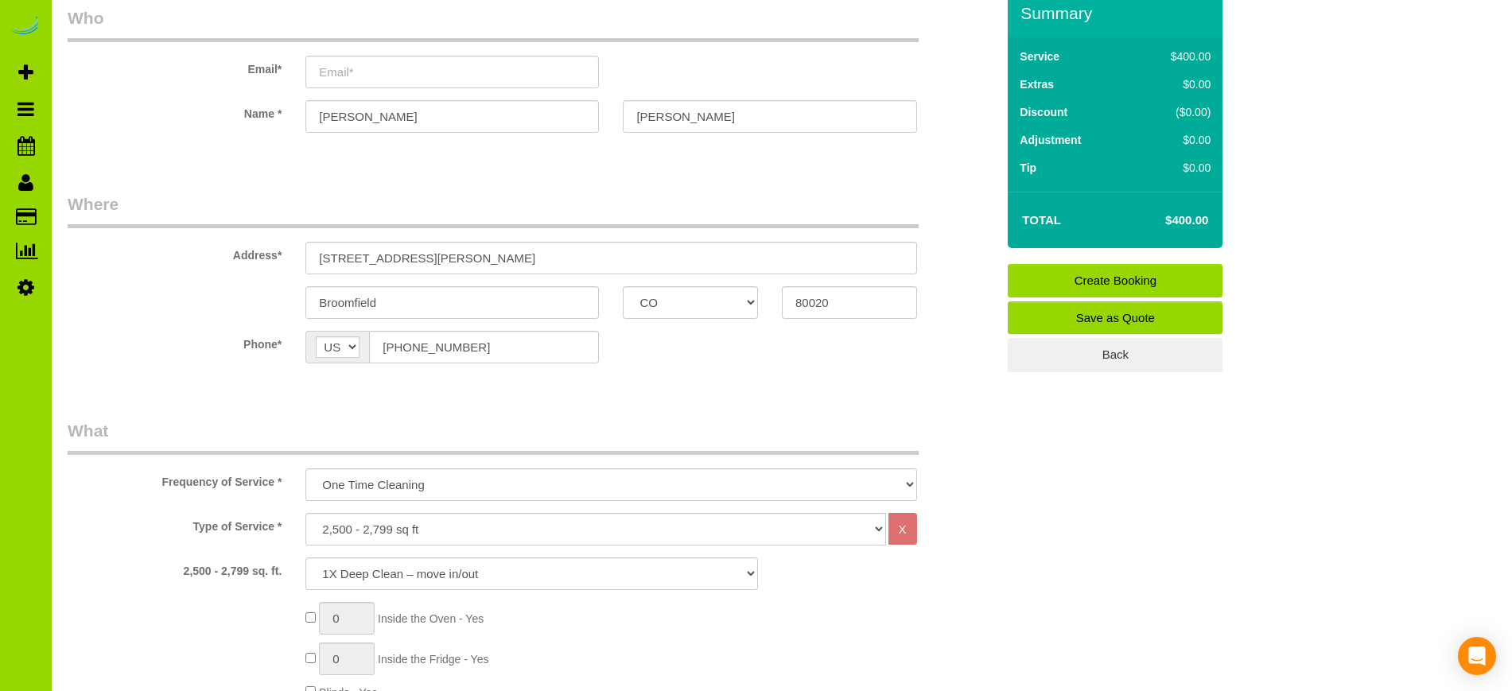
scroll to position [0, 0]
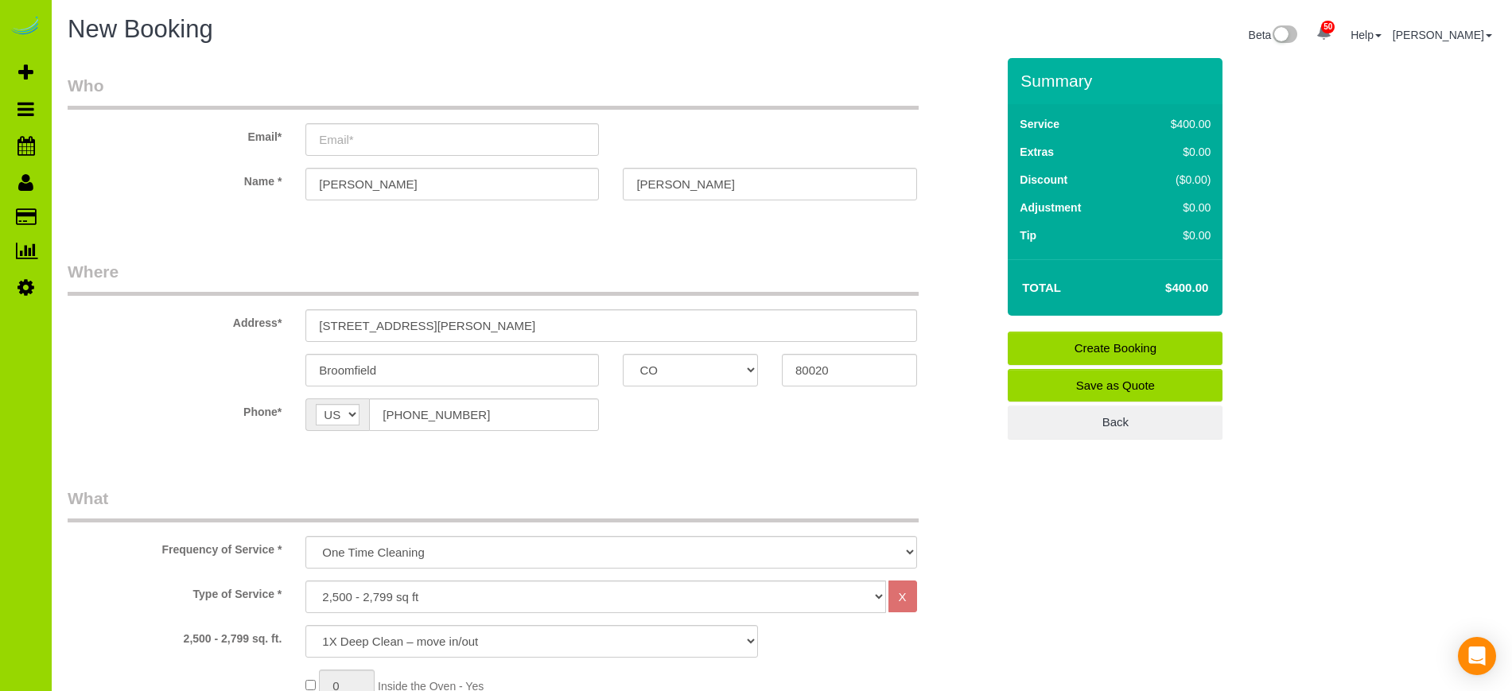
click at [157, 595] on label "Type of Service *" at bounding box center [175, 591] width 238 height 21
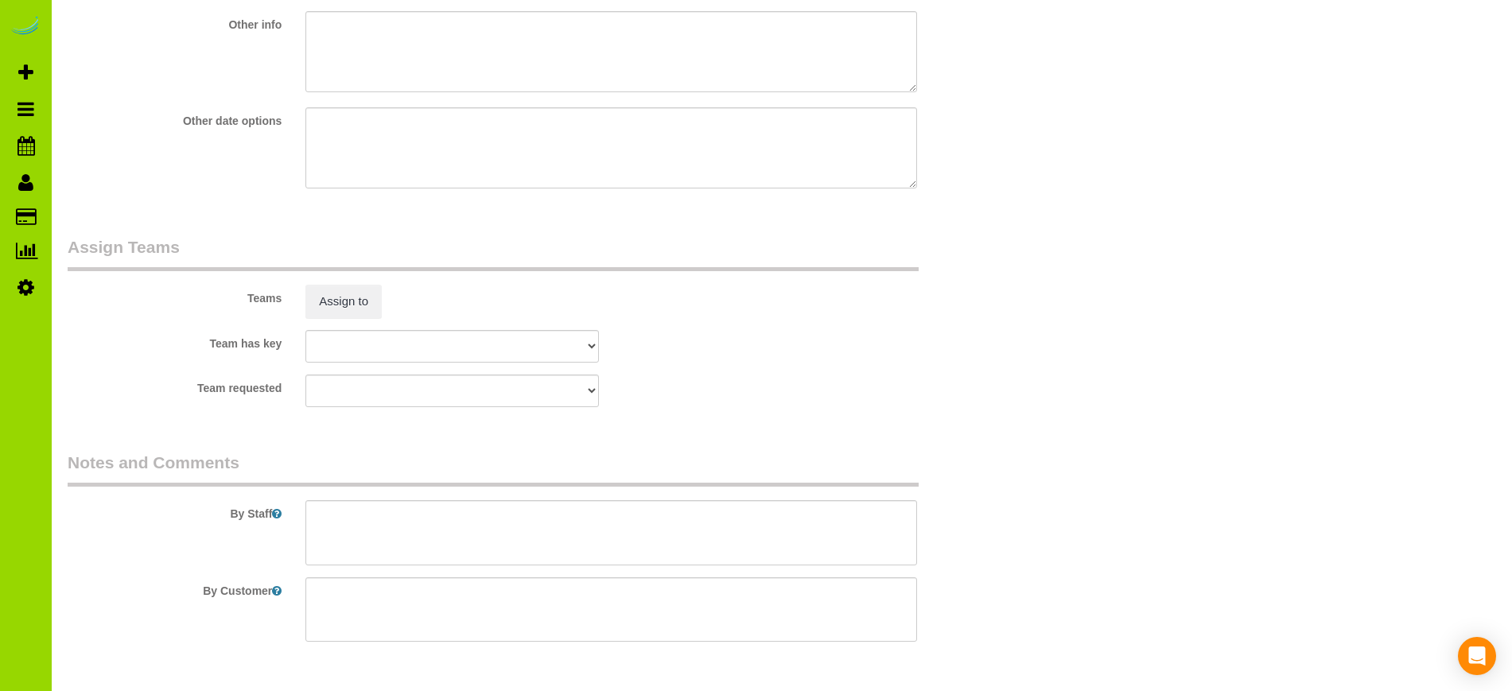
scroll to position [2290, 0]
click at [382, 517] on textarea at bounding box center [610, 531] width 611 height 65
click at [379, 517] on textarea at bounding box center [610, 531] width 611 height 65
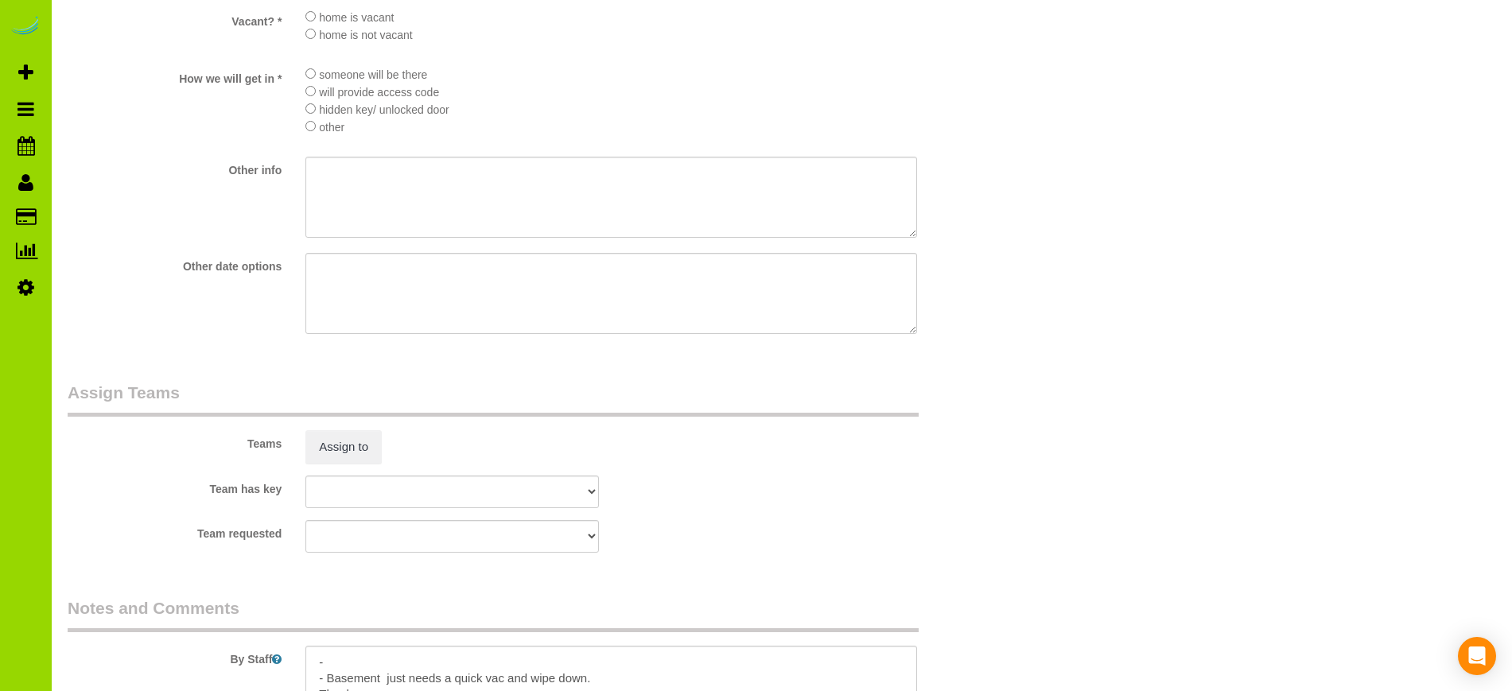
scroll to position [2339, 0]
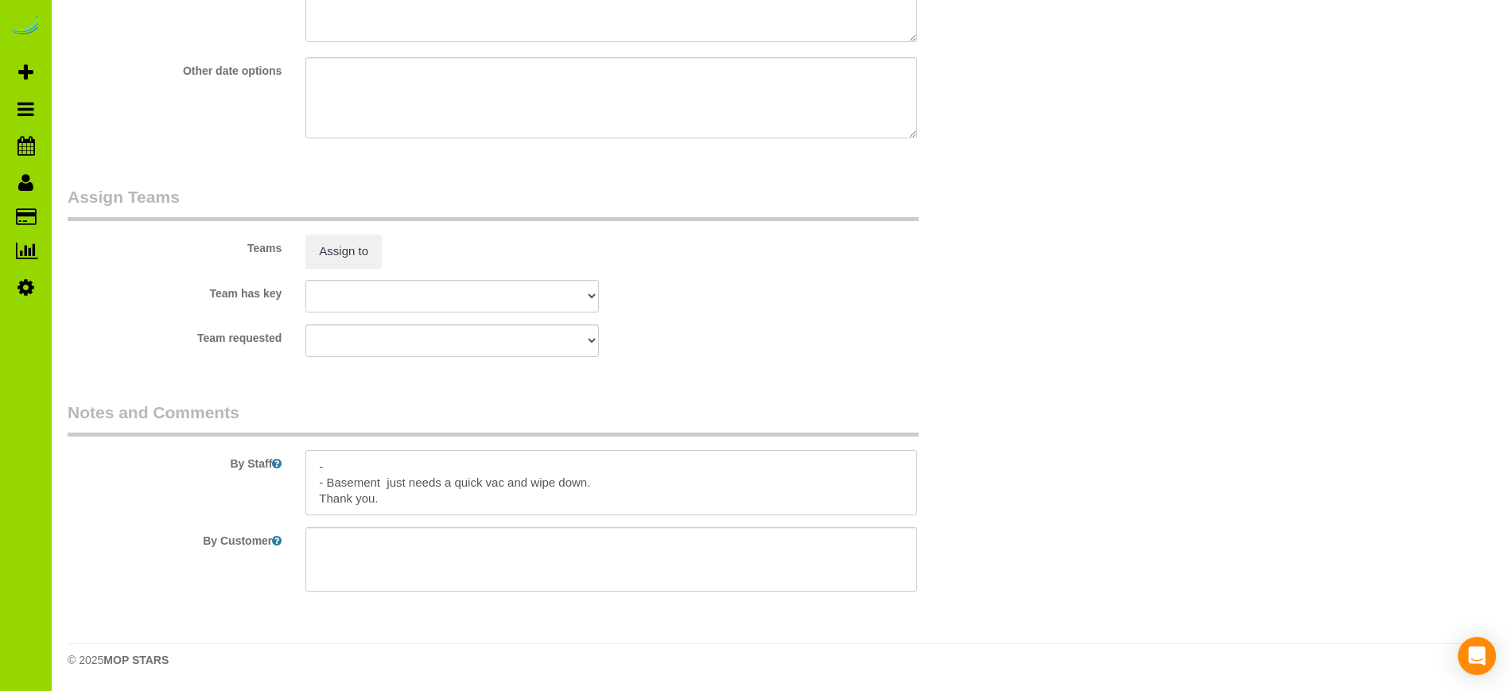
click at [377, 482] on textarea at bounding box center [610, 482] width 611 height 65
click at [348, 494] on textarea at bounding box center [610, 482] width 611 height 65
click at [373, 484] on textarea at bounding box center [610, 482] width 611 height 65
click at [344, 466] on textarea at bounding box center [610, 482] width 611 height 65
click at [363, 480] on textarea at bounding box center [610, 482] width 611 height 65
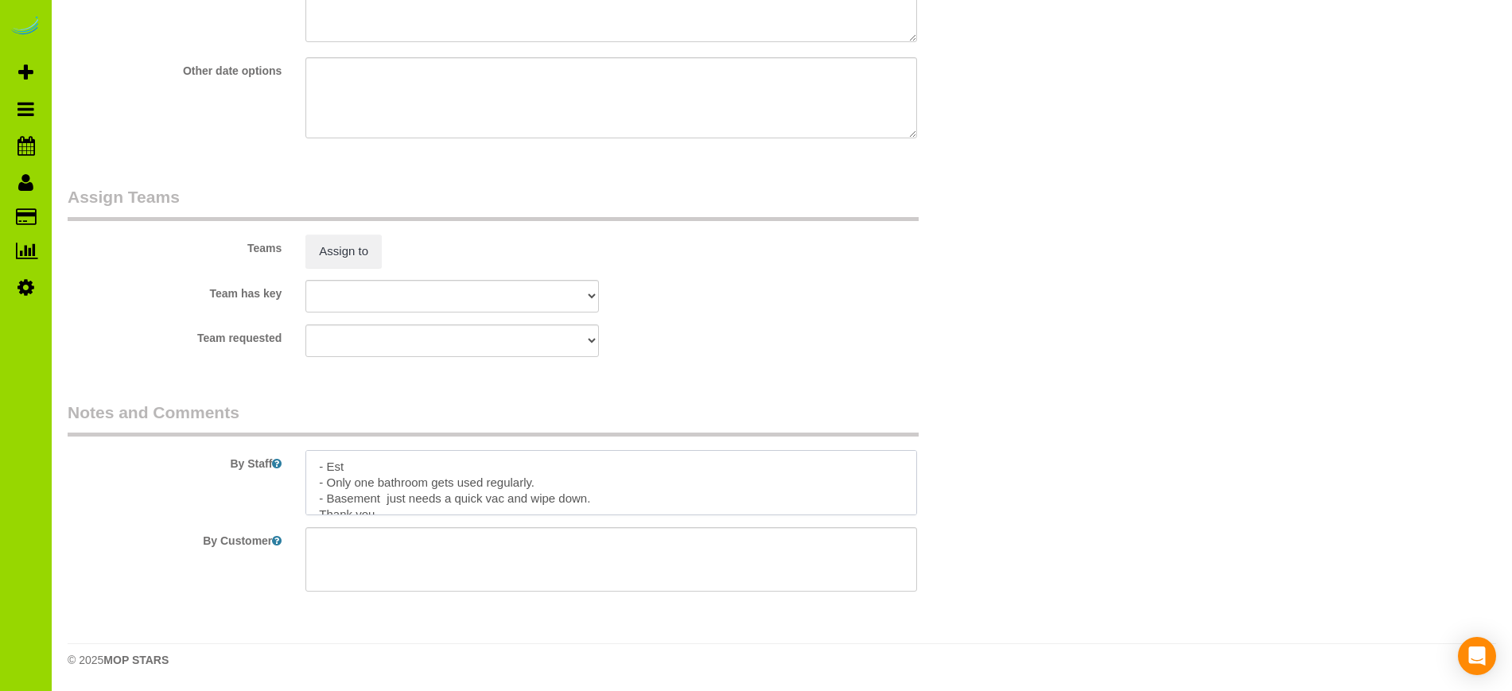
scroll to position [31, 0]
click at [616, 484] on textarea at bounding box center [610, 482] width 611 height 65
click at [316, 482] on textarea at bounding box center [610, 482] width 611 height 65
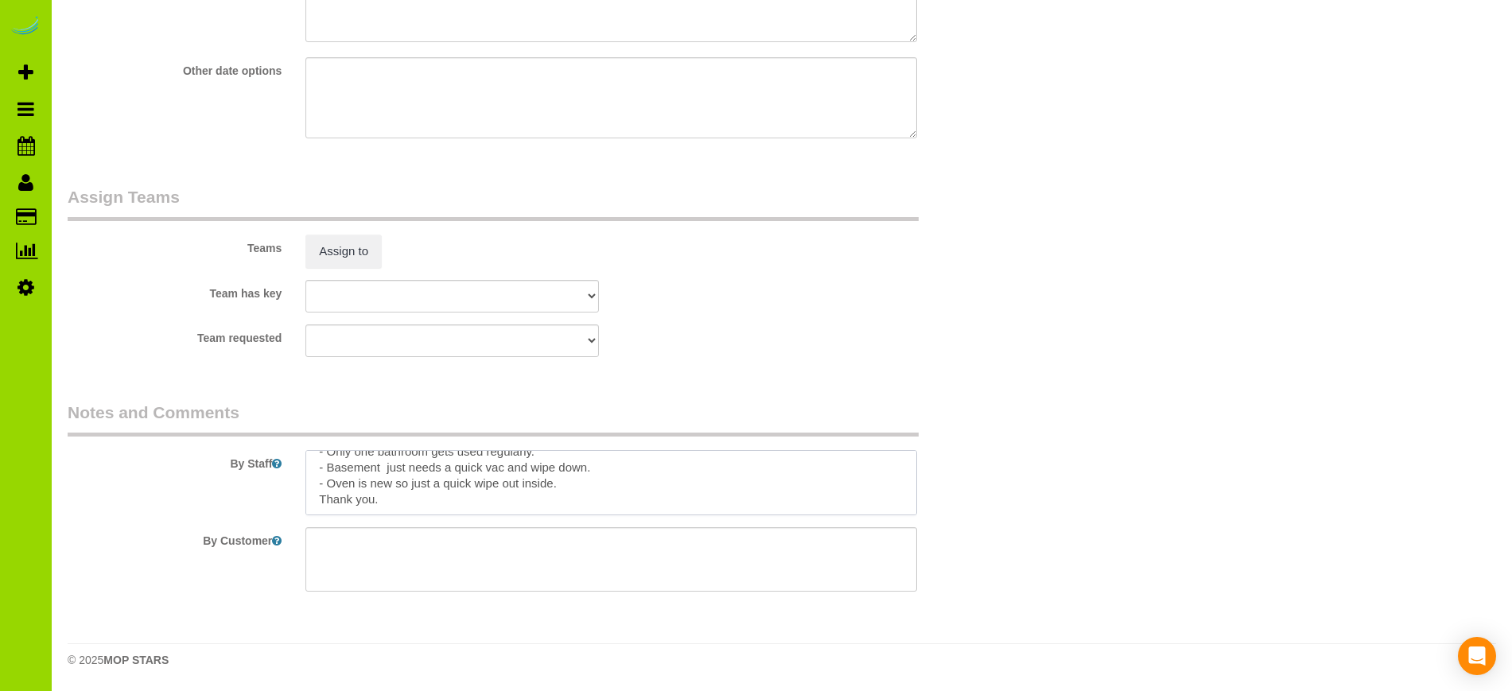
click at [552, 483] on textarea at bounding box center [610, 482] width 611 height 65
type textarea "- Est - Only one bathroom gets used regularly. - Basement just needs a quick va…"
click at [149, 522] on sui-booking-comments "By Staff By Customer" at bounding box center [532, 497] width 928 height 192
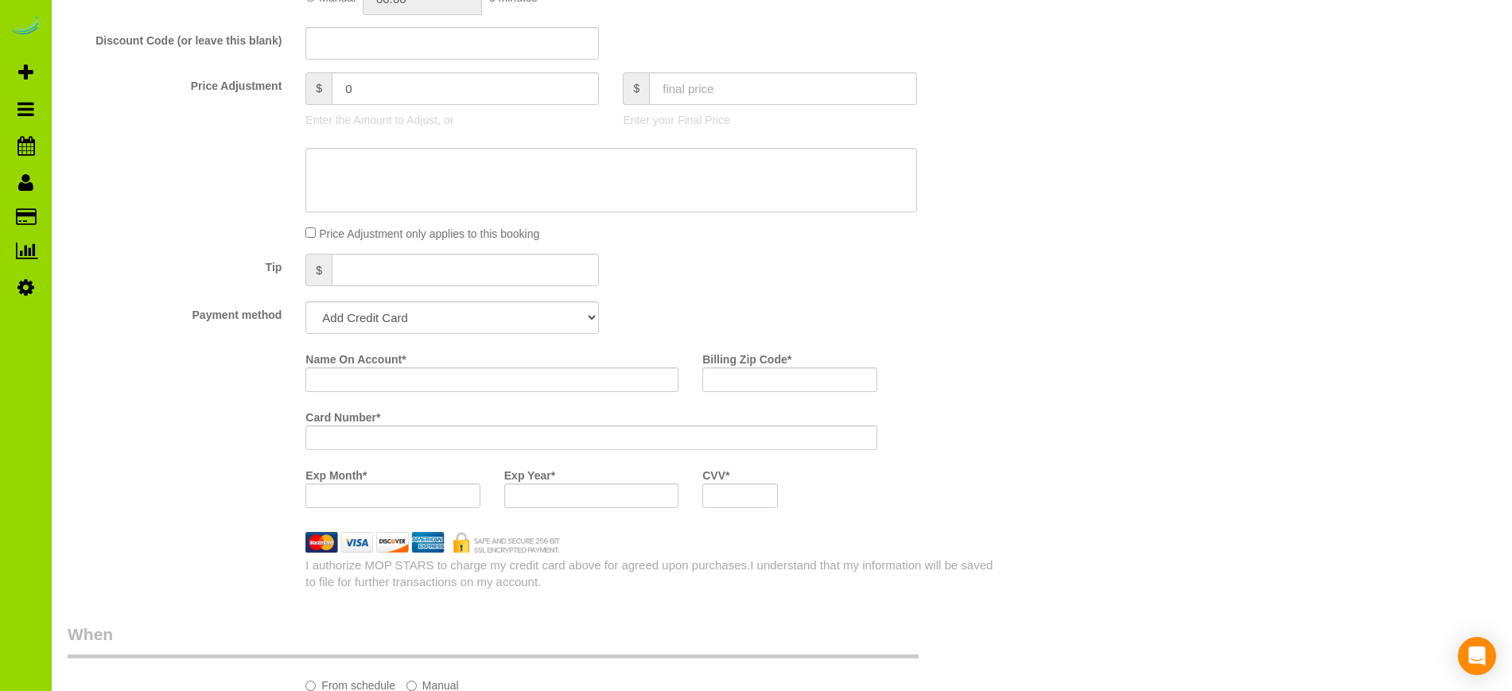
scroll to position [880, 0]
click at [679, 80] on input "text" at bounding box center [782, 85] width 267 height 33
click at [785, 265] on fieldset "What Frequency of Service * One Time Cleaning Weekly Cleaning Biweekly Cleaning…" at bounding box center [532, 96] width 928 height 981
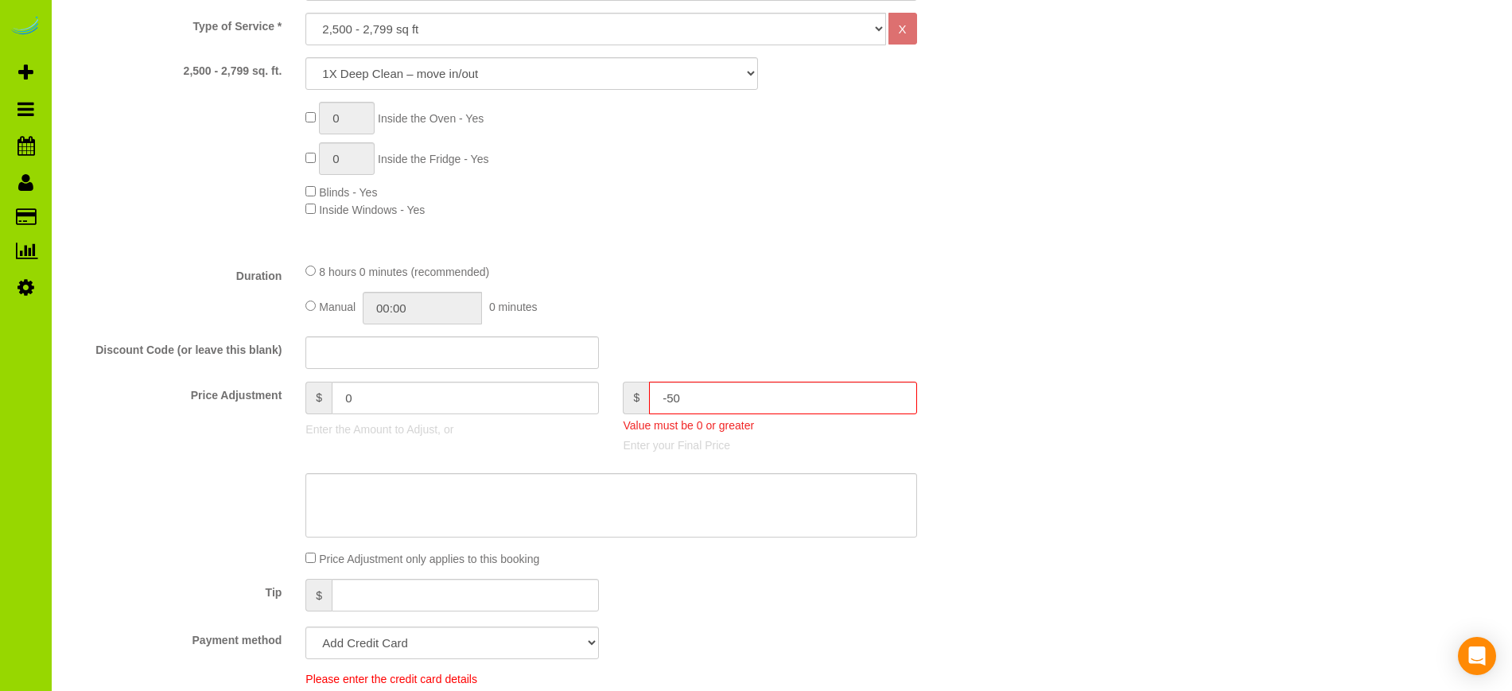
scroll to position [557, 0]
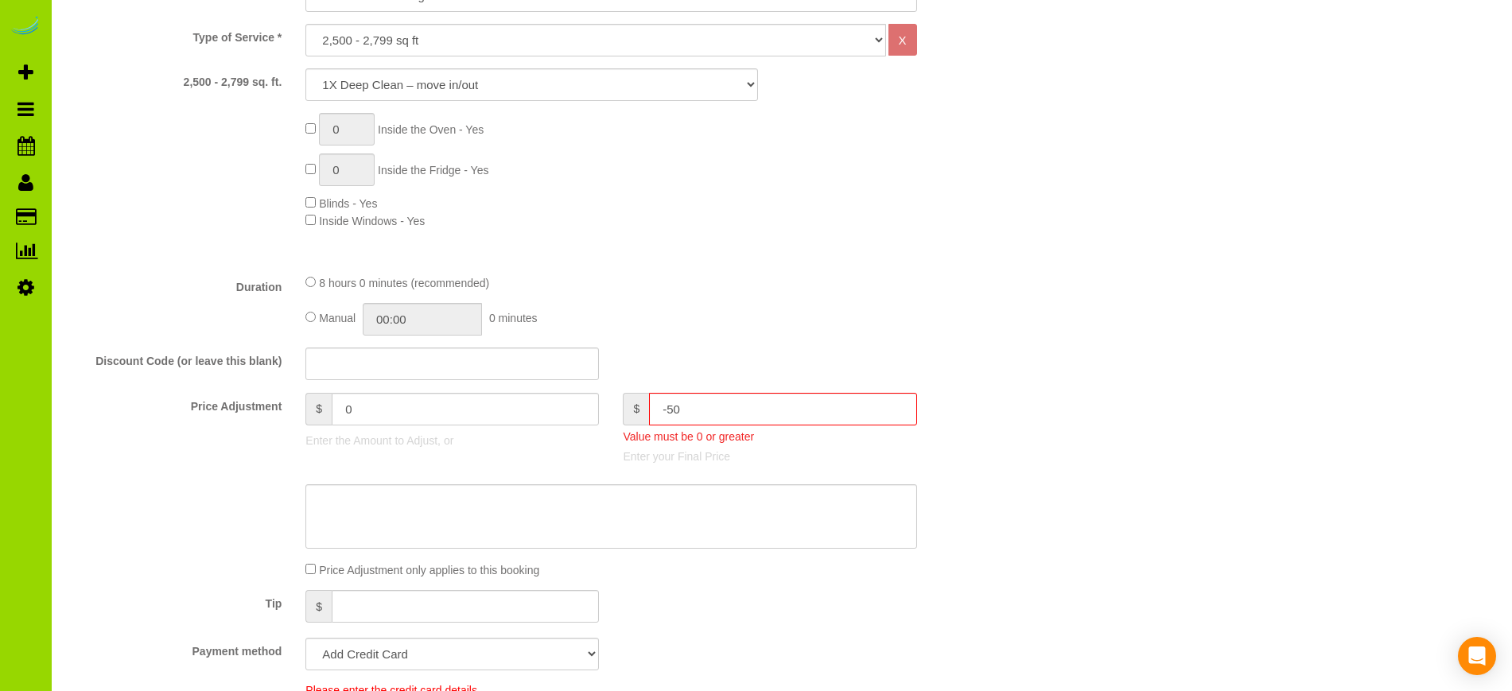
click at [164, 497] on div at bounding box center [532, 516] width 952 height 65
click at [148, 612] on div "Tip $" at bounding box center [532, 608] width 952 height 36
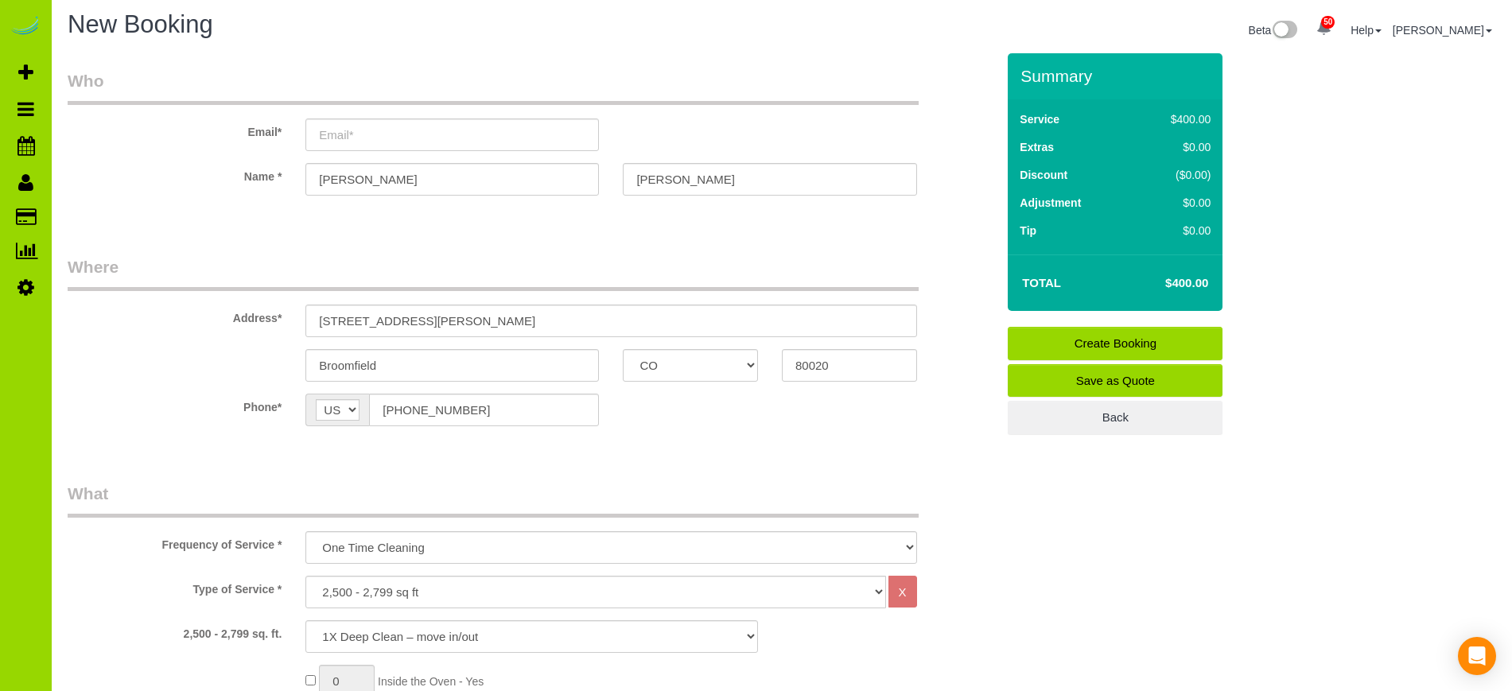
scroll to position [0, 0]
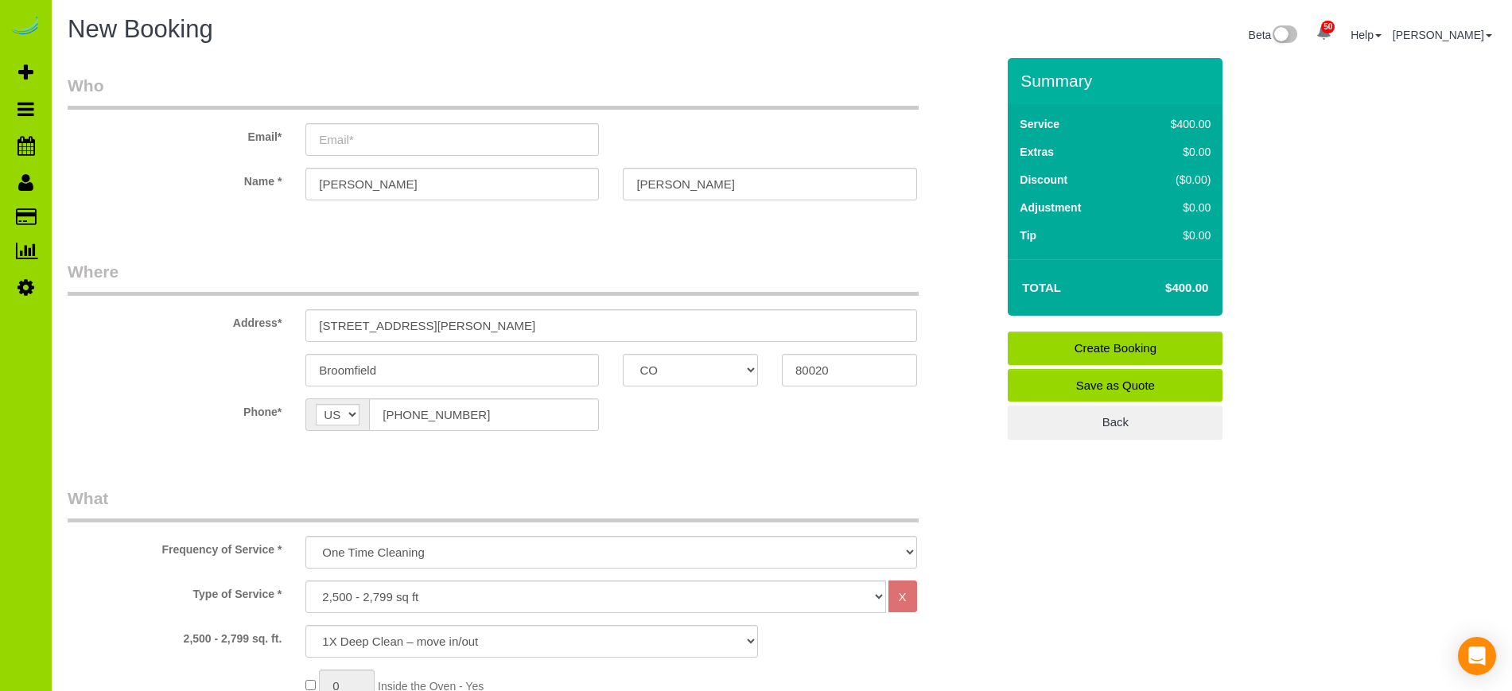
click at [146, 502] on legend "What" at bounding box center [493, 505] width 851 height 36
click at [108, 418] on label "Phone*" at bounding box center [175, 408] width 238 height 21
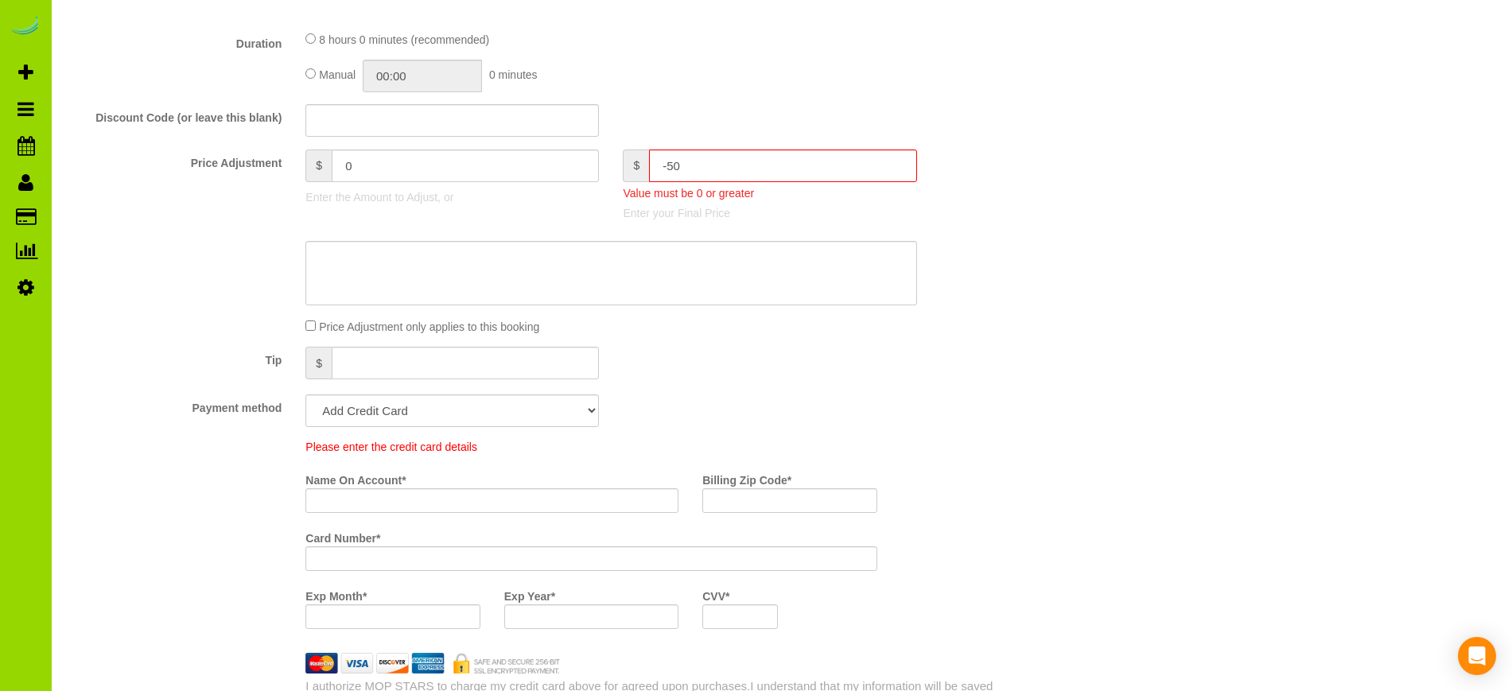
scroll to position [804, 0]
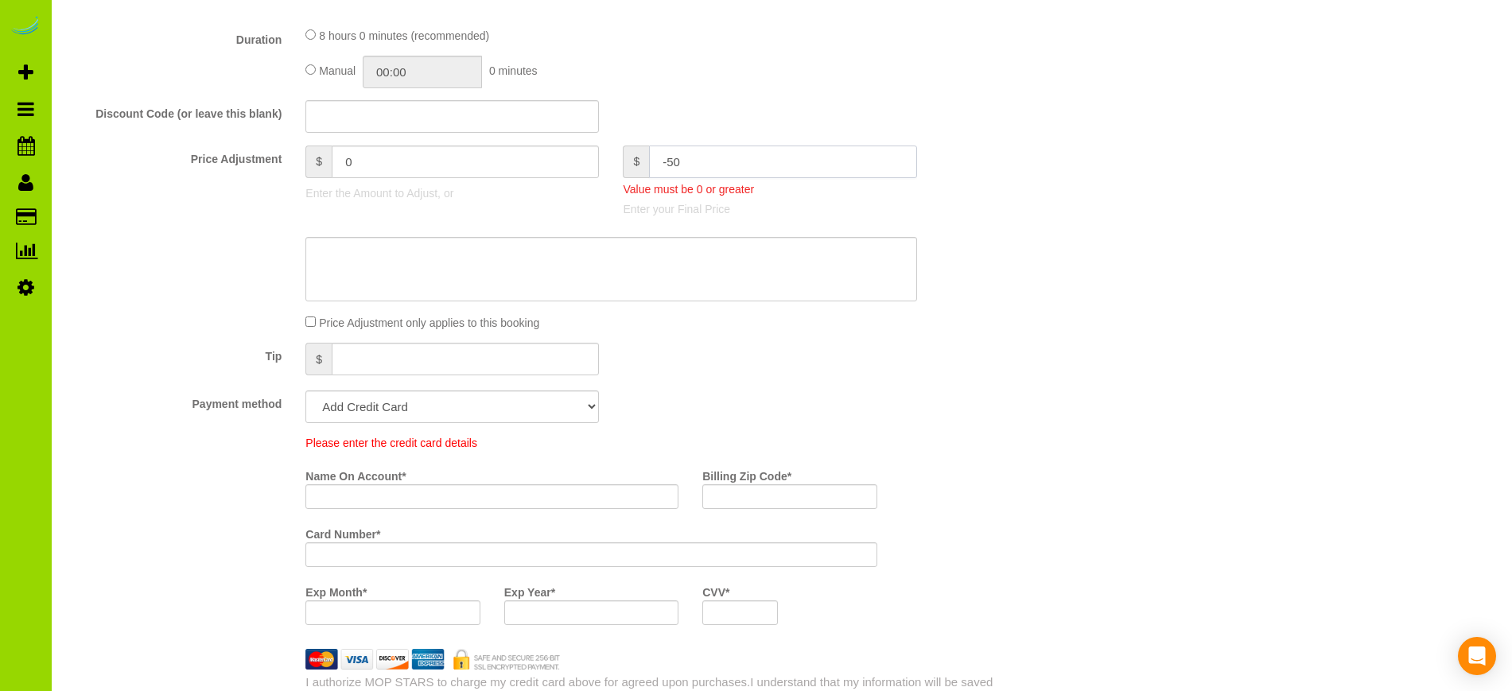
click at [709, 167] on input "-50" at bounding box center [782, 162] width 267 height 33
click at [137, 402] on label "Payment method" at bounding box center [175, 400] width 238 height 21
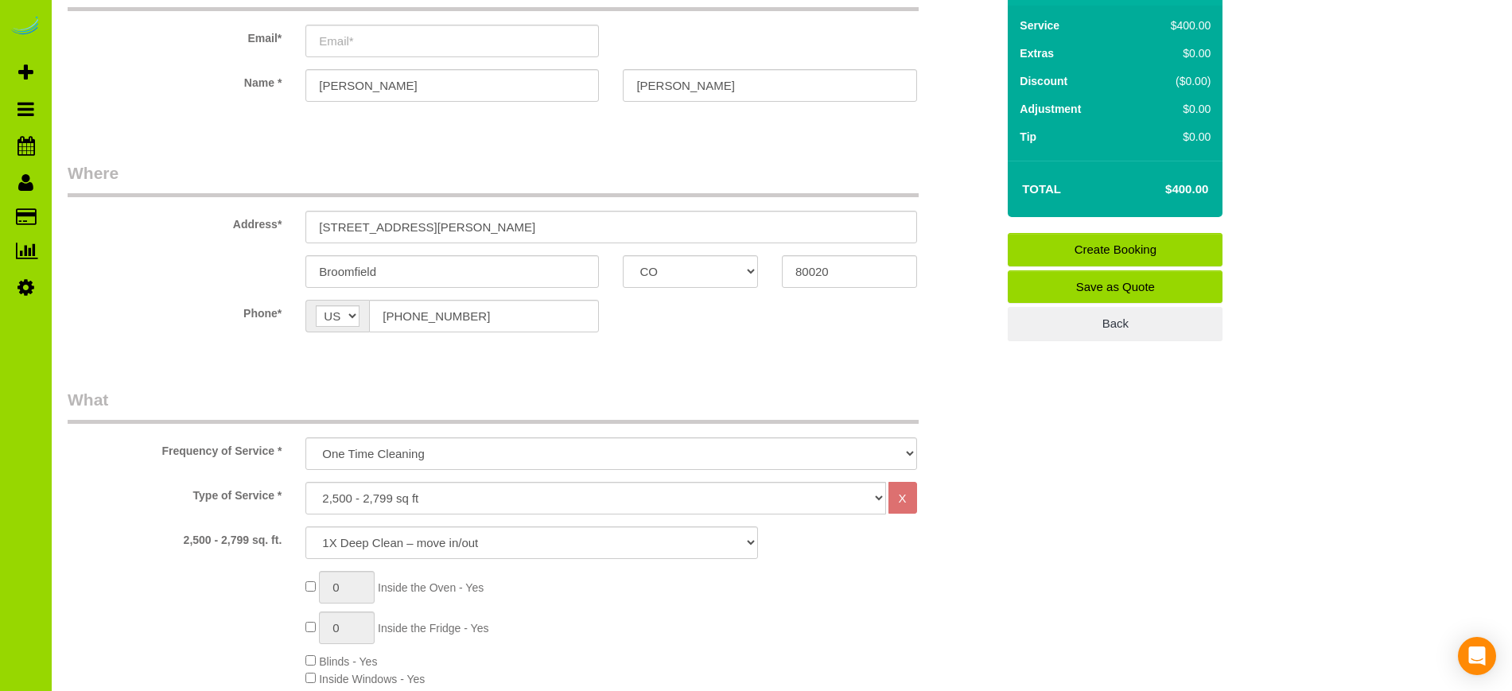
scroll to position [0, 0]
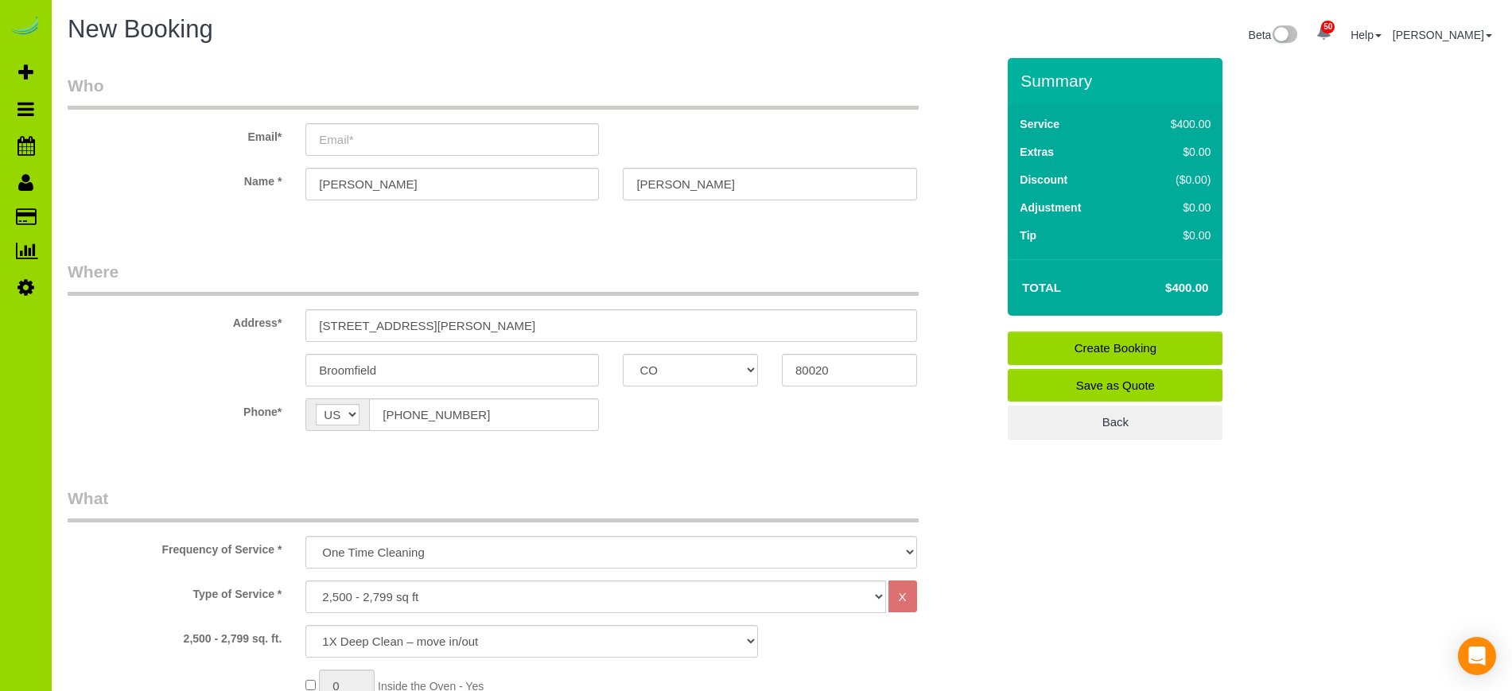
click at [150, 599] on label "Type of Service *" at bounding box center [175, 591] width 238 height 21
click at [138, 437] on sui-booking-location "Phone* AF AL DZ AD AO AI AQ AG AR AM AW AU AT AZ BS BH BD BB BY BE BZ BJ BM BT …" at bounding box center [532, 420] width 928 height 45
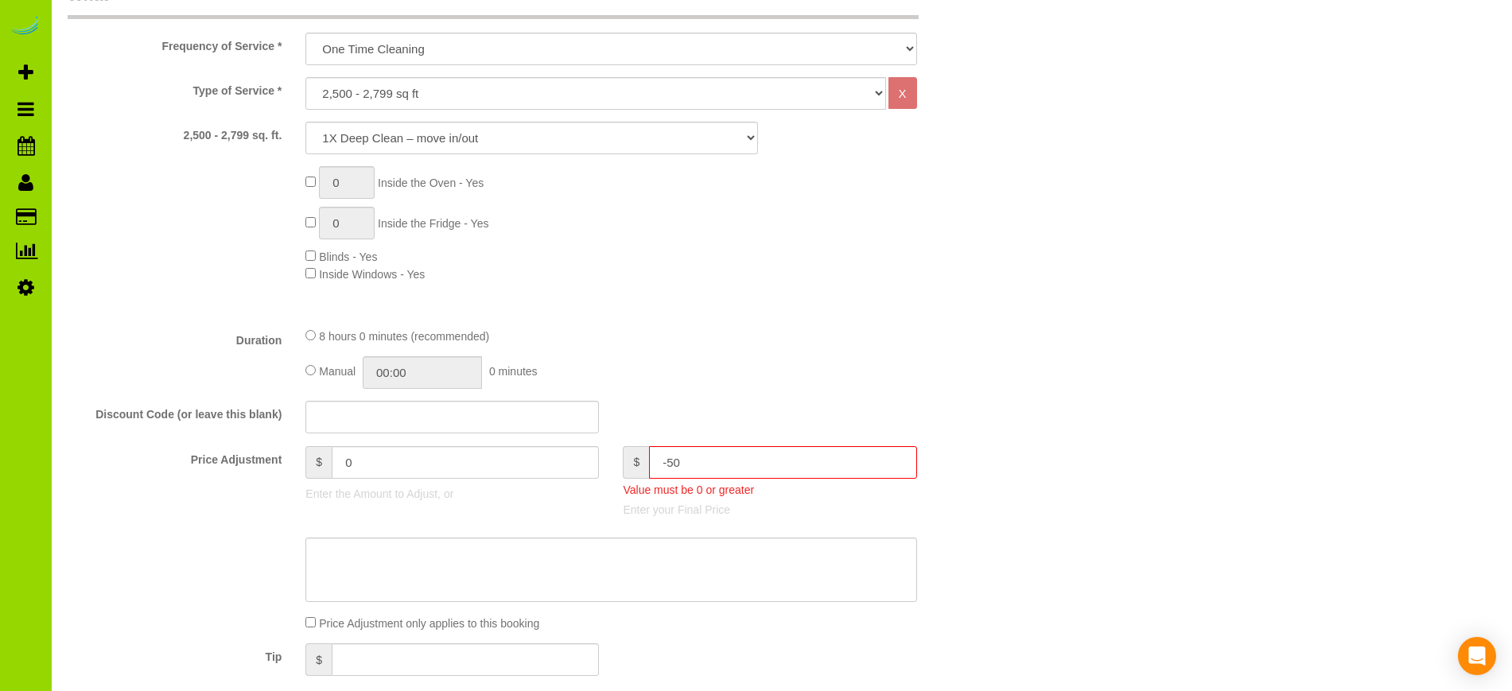
scroll to position [507, 0]
click at [722, 455] on input "-50" at bounding box center [782, 459] width 267 height 33
type input "-"
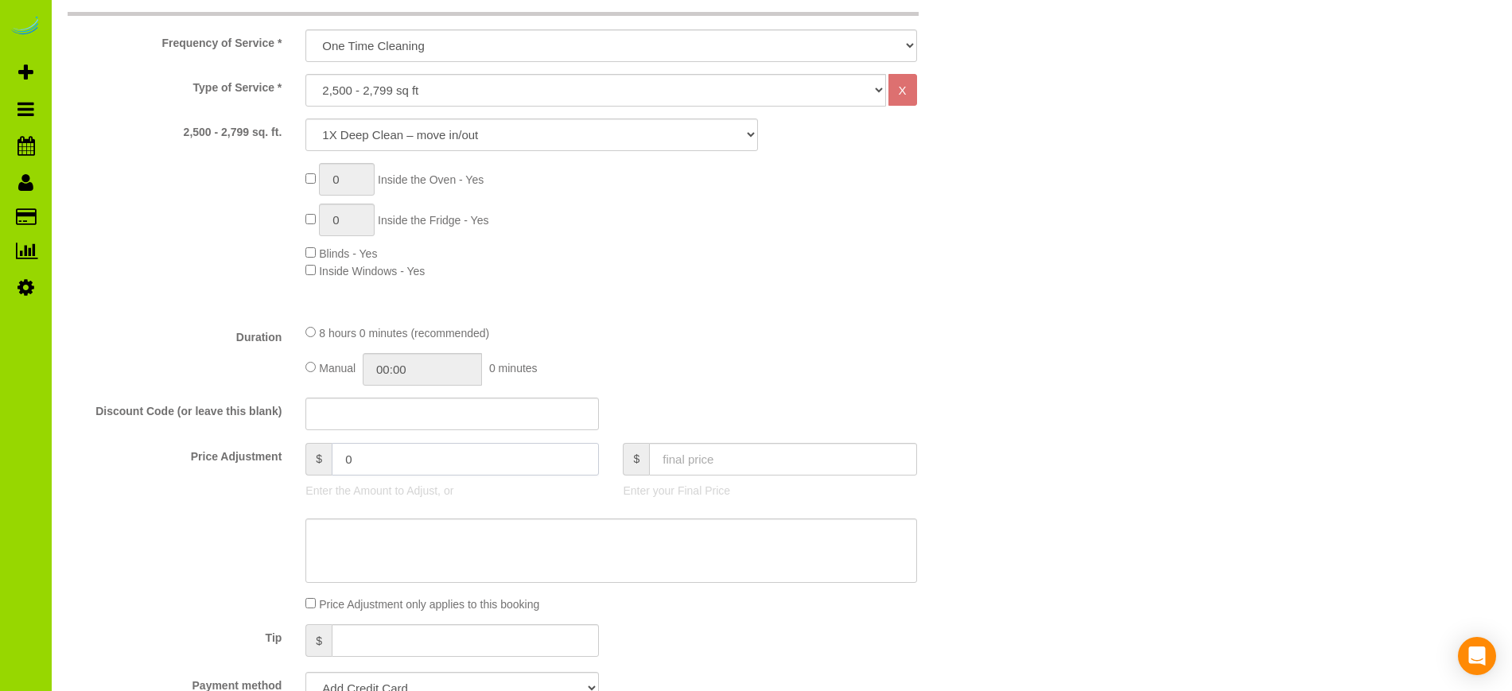
click at [426, 463] on input "0" at bounding box center [465, 459] width 267 height 33
type input "5"
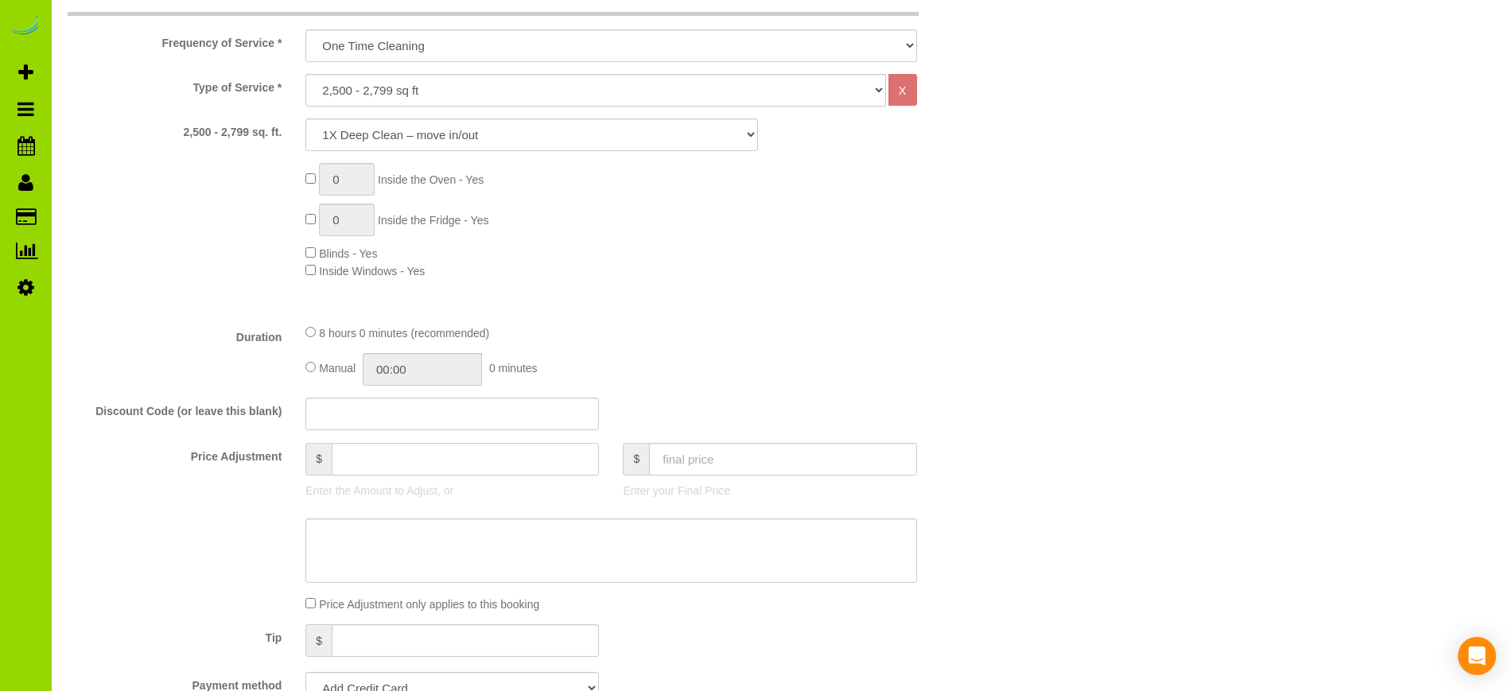
type input "5"
click at [166, 489] on div "Price Adjustment $ -50 Enter the Amount to Adjust, or $ Enter your Final Price" at bounding box center [532, 475] width 952 height 64
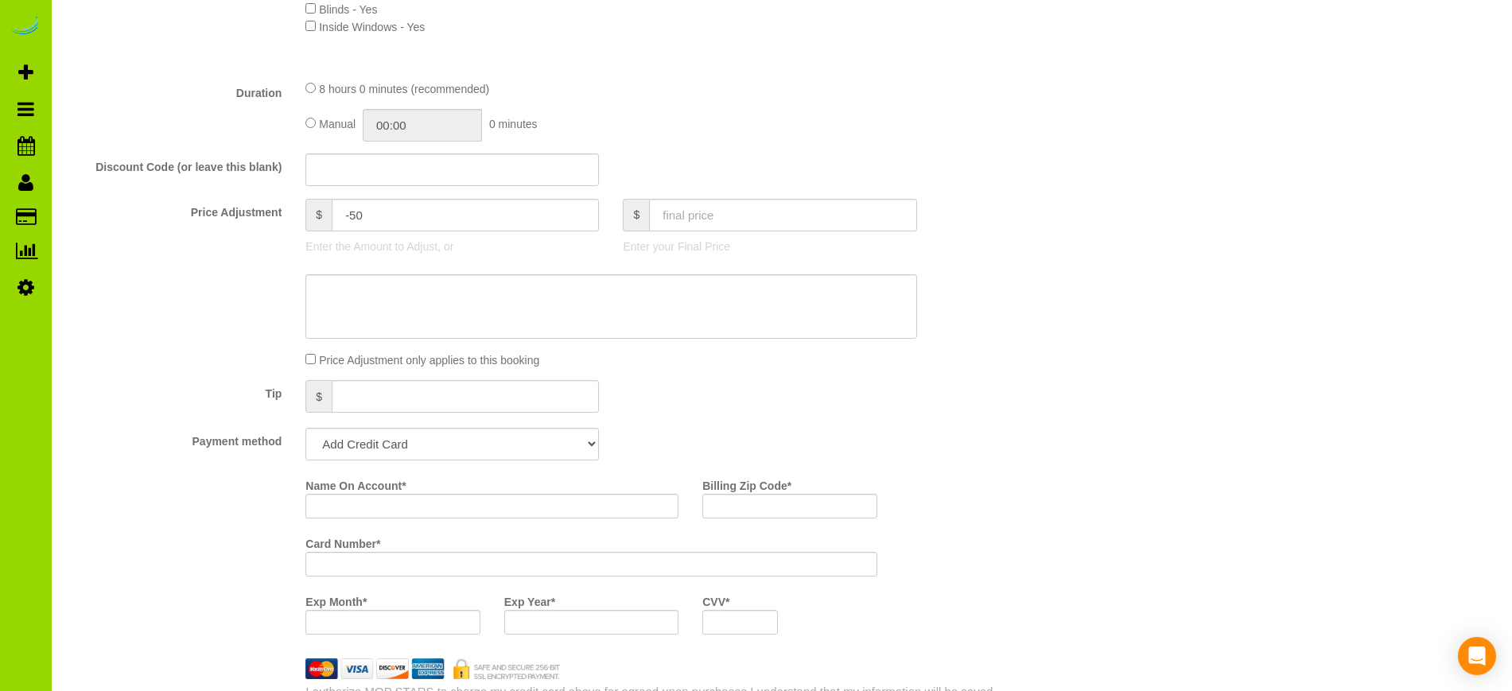
scroll to position [723, 0]
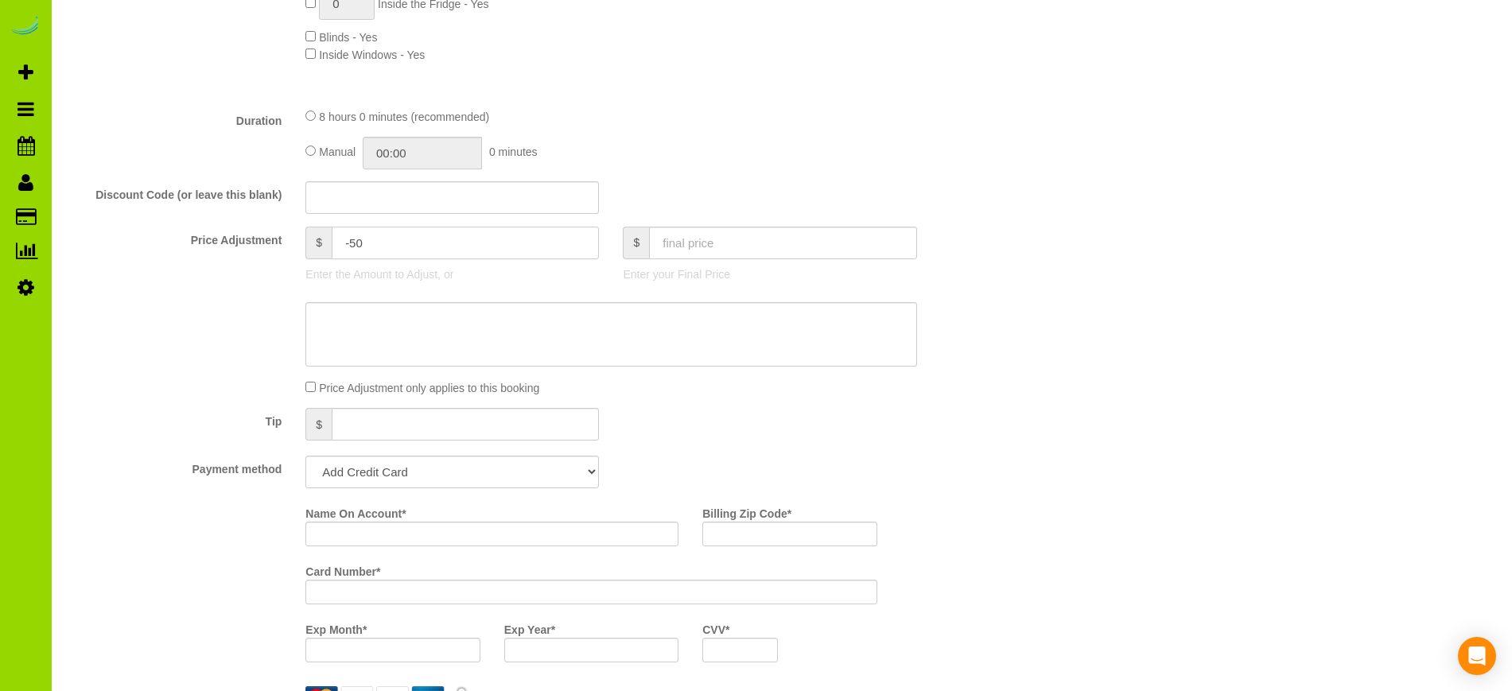
click at [356, 239] on input "-50" at bounding box center [465, 243] width 267 height 33
type input "-100"
click at [907, 438] on div "Tip $" at bounding box center [532, 426] width 952 height 36
click at [169, 363] on div at bounding box center [532, 334] width 952 height 65
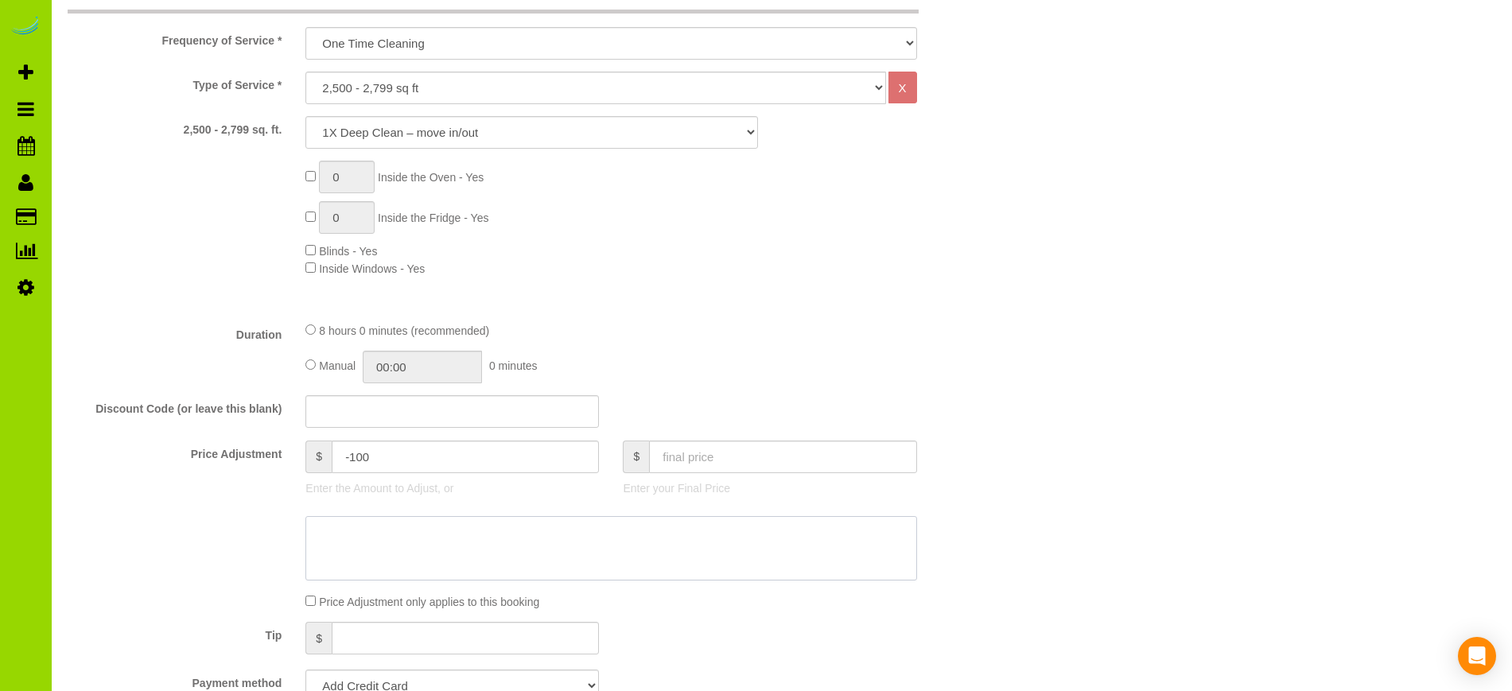
scroll to position [432, 0]
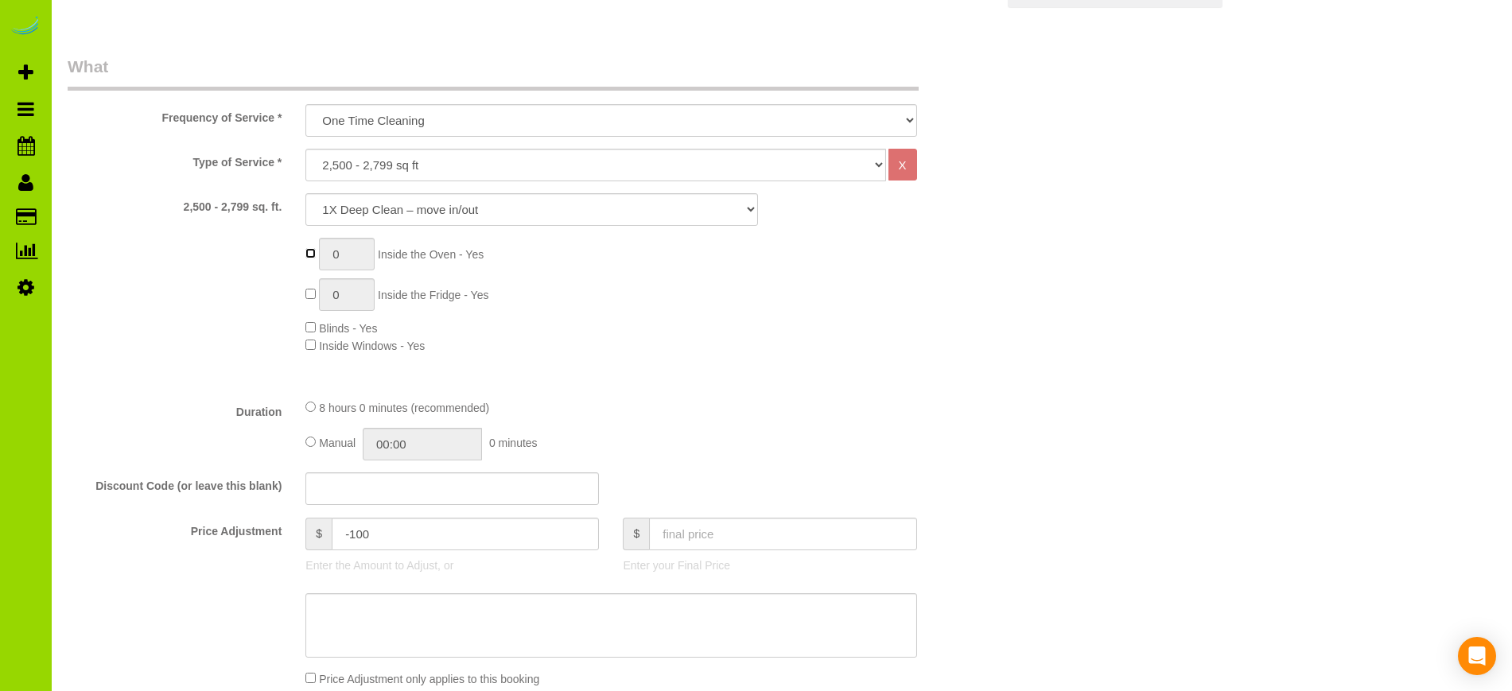
type input "1"
click at [634, 332] on div "1 Inside the Oven - Yes 1 Inside the Fridge - Yes Blinds - Yes Inside Windows -…" at bounding box center [650, 296] width 714 height 116
click at [187, 551] on div "Price Adjustment $ -100 Enter the Amount to Adjust, or $ Enter your Final Price" at bounding box center [532, 550] width 952 height 64
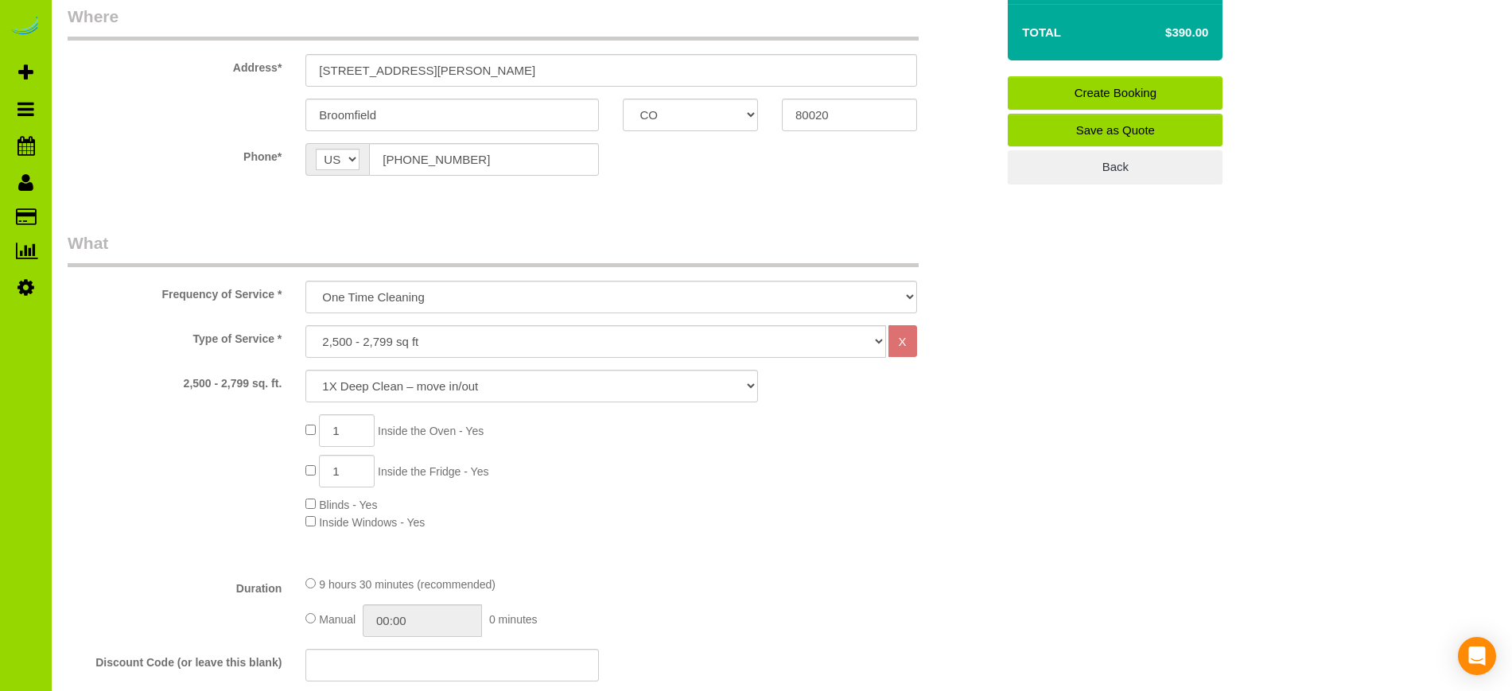
scroll to position [275, 0]
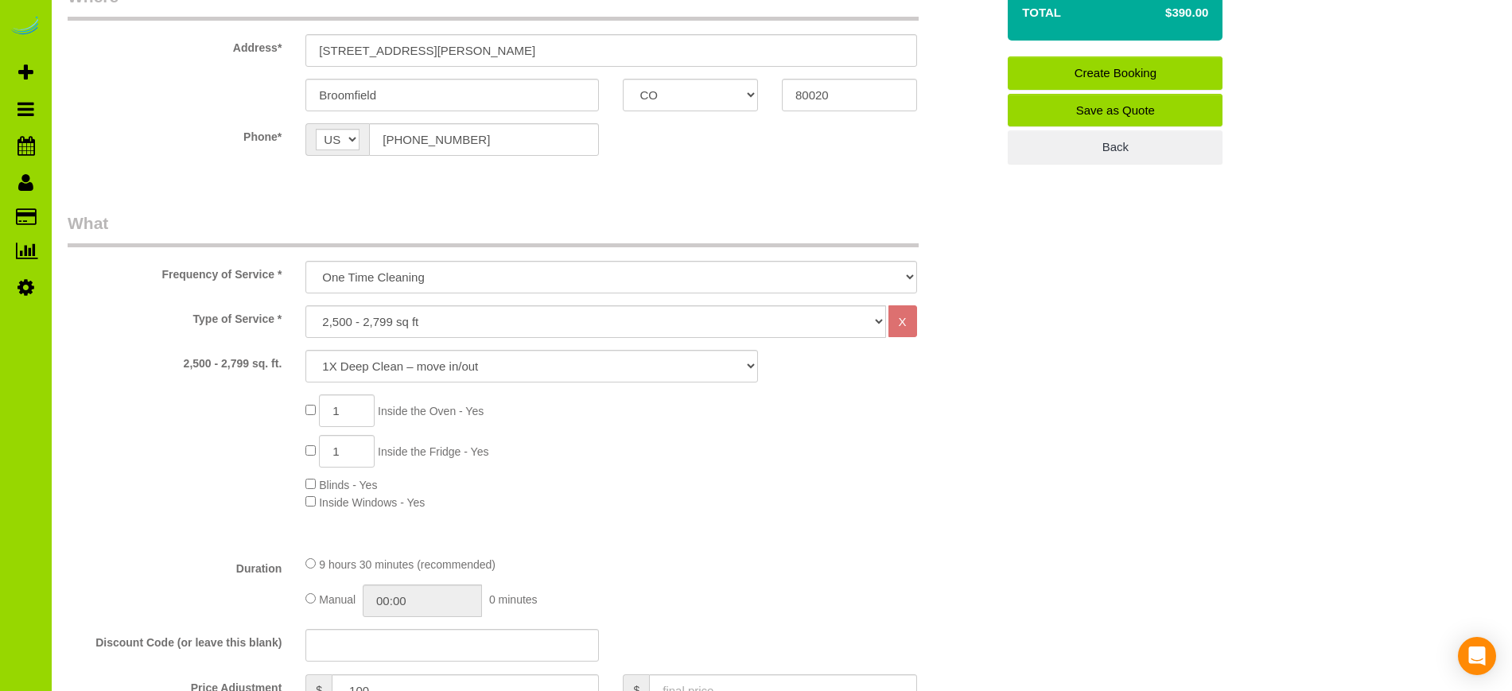
click at [185, 513] on div "Type of Service * Choose YOUR HOME SIZE here Hourly Cleaning 1 - 999 square fee…" at bounding box center [532, 423] width 928 height 237
click at [173, 474] on div "1 Inside the Oven - Yes 1 Inside the Fridge - Yes Blinds - Yes Inside Windows -…" at bounding box center [532, 452] width 952 height 116
click at [651, 464] on div "1 Inside the Oven - Yes 1 Inside the Fridge - Yes Blinds - Yes Inside Windows -…" at bounding box center [650, 452] width 714 height 116
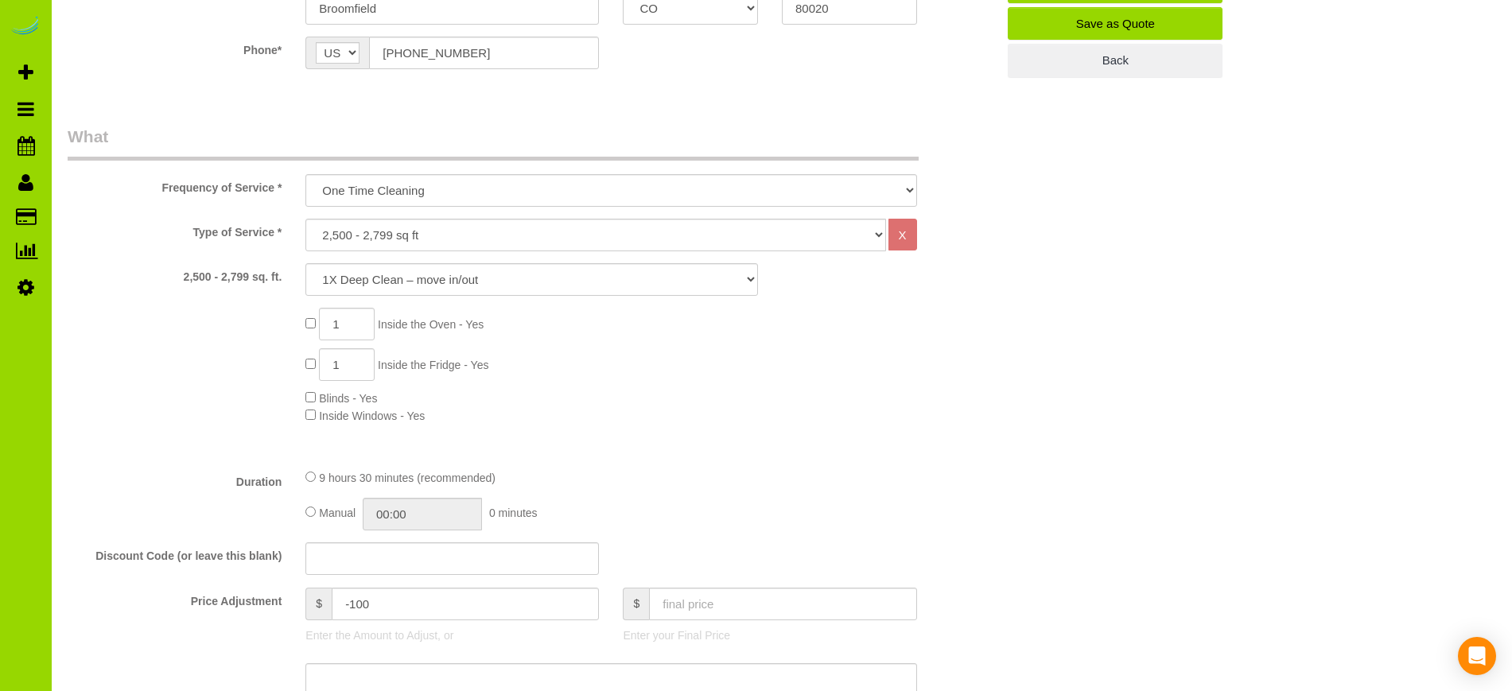
scroll to position [369, 0]
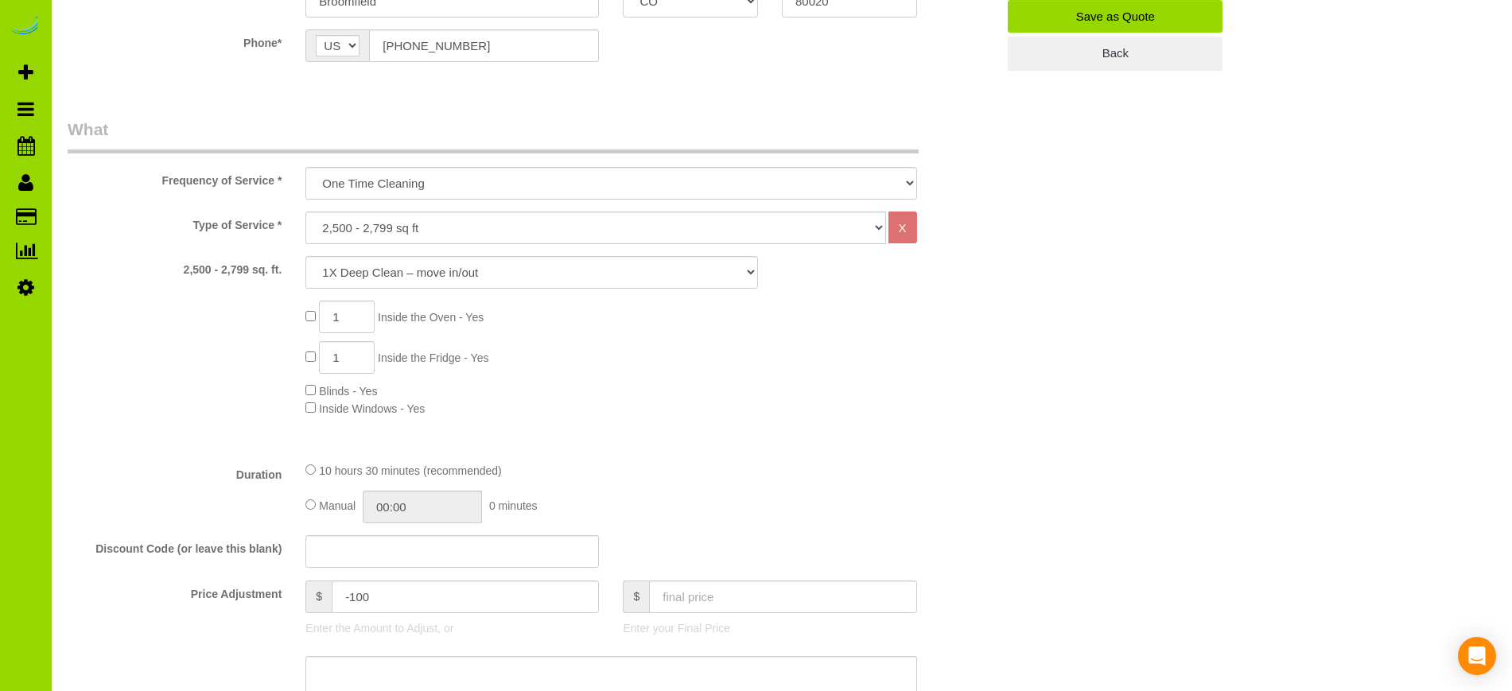
click at [323, 409] on span "Inside Windows - Yes" at bounding box center [372, 408] width 106 height 13
click at [173, 444] on div "Type of Service * Choose YOUR HOME SIZE here Hourly Cleaning 1 - 999 square fee…" at bounding box center [532, 330] width 928 height 237
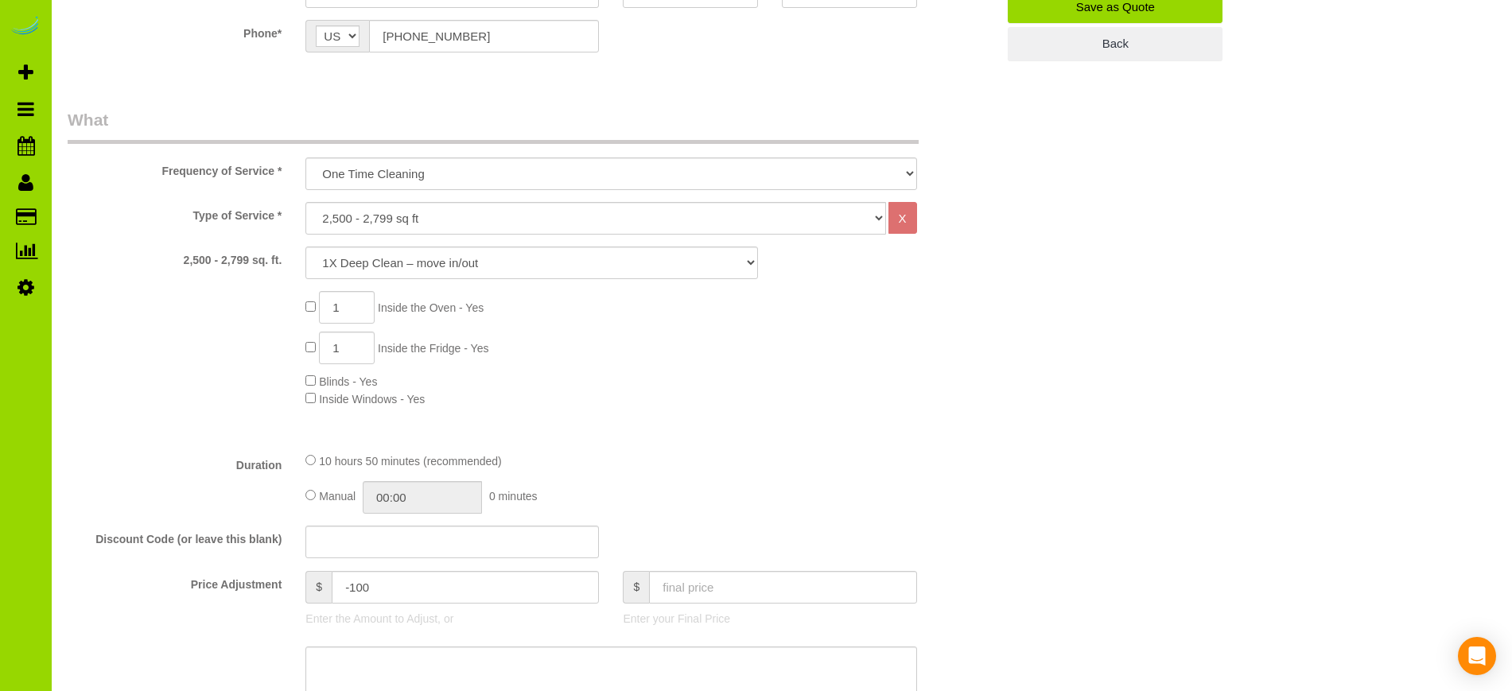
scroll to position [393, 0]
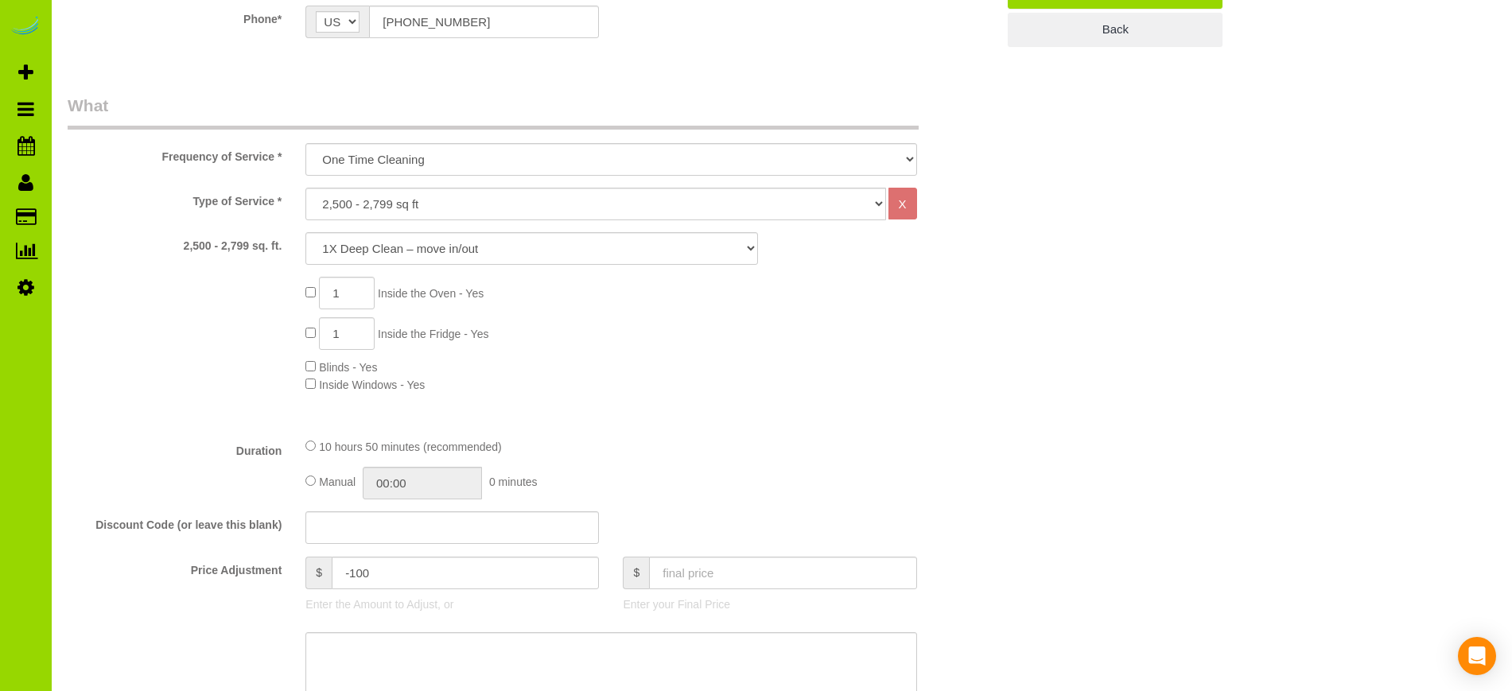
click at [181, 573] on label "Price Adjustment" at bounding box center [175, 567] width 238 height 21
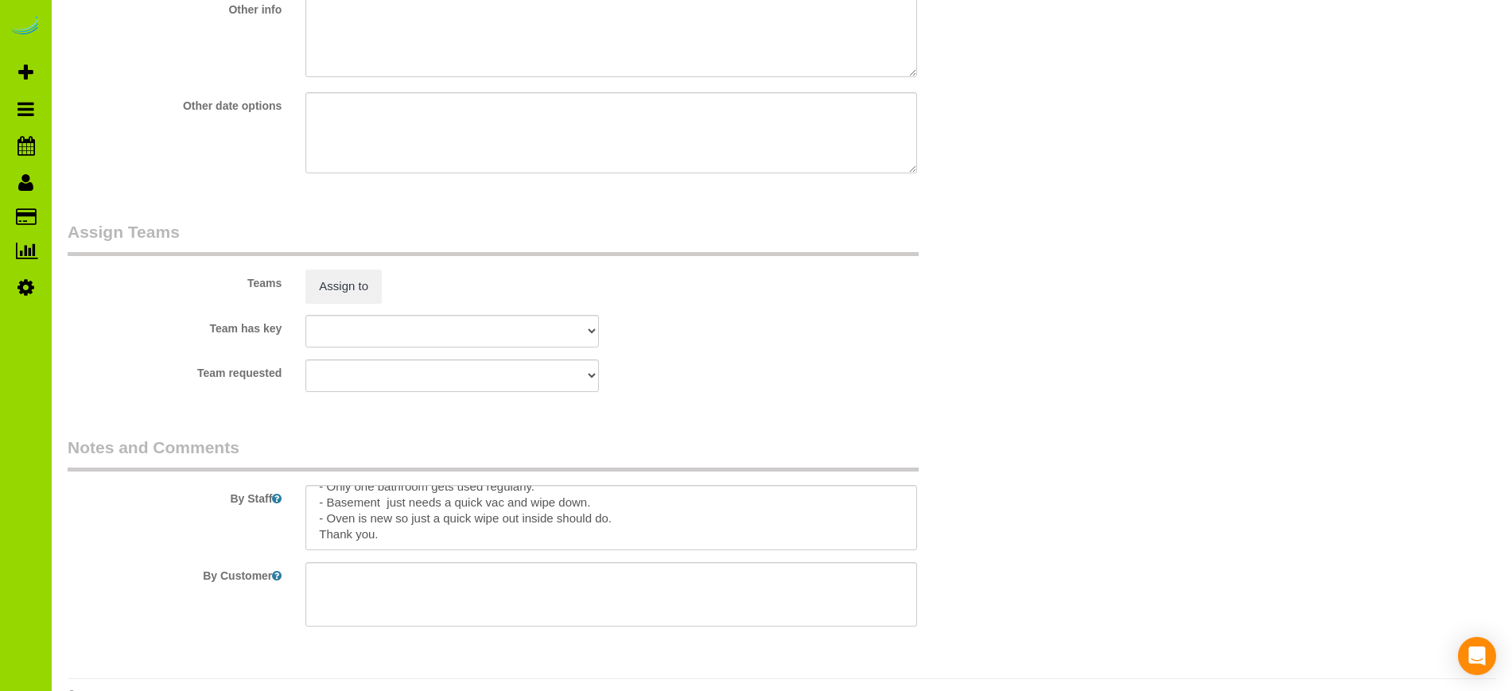
scroll to position [2317, 0]
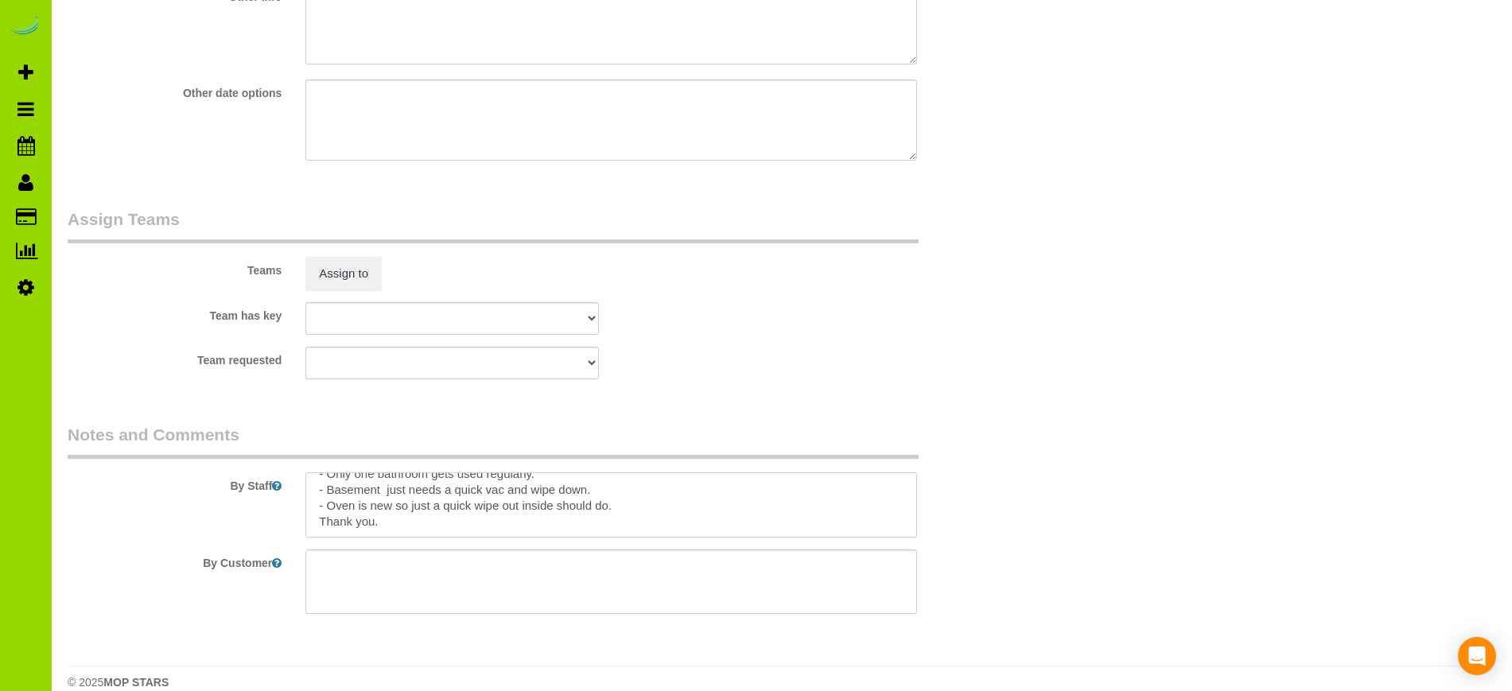
click at [585, 487] on textarea at bounding box center [610, 504] width 611 height 65
click at [156, 380] on fieldset "Assign Teams Teams Assign to Team has key ALBI ANA ANGEL DESI ELVIA FABIOLA FLO…" at bounding box center [532, 300] width 928 height 184
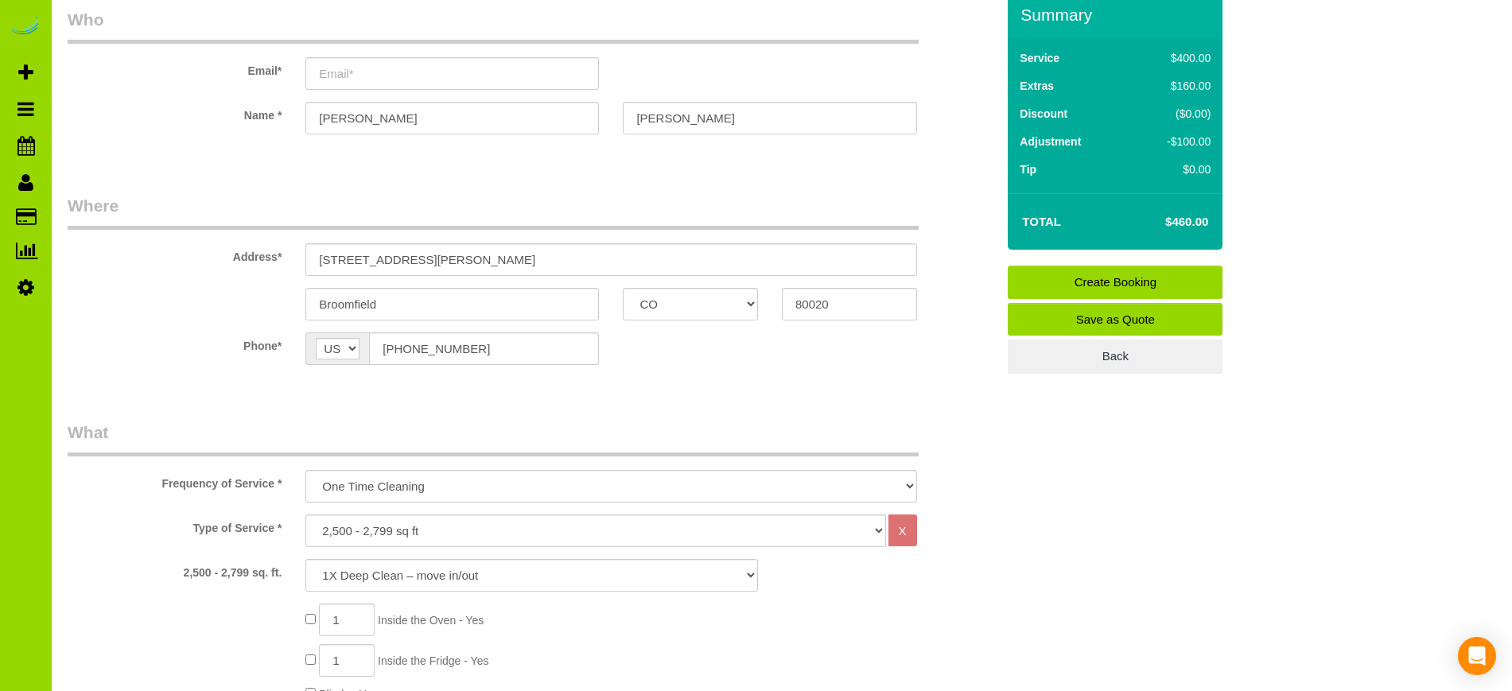
scroll to position [60, 0]
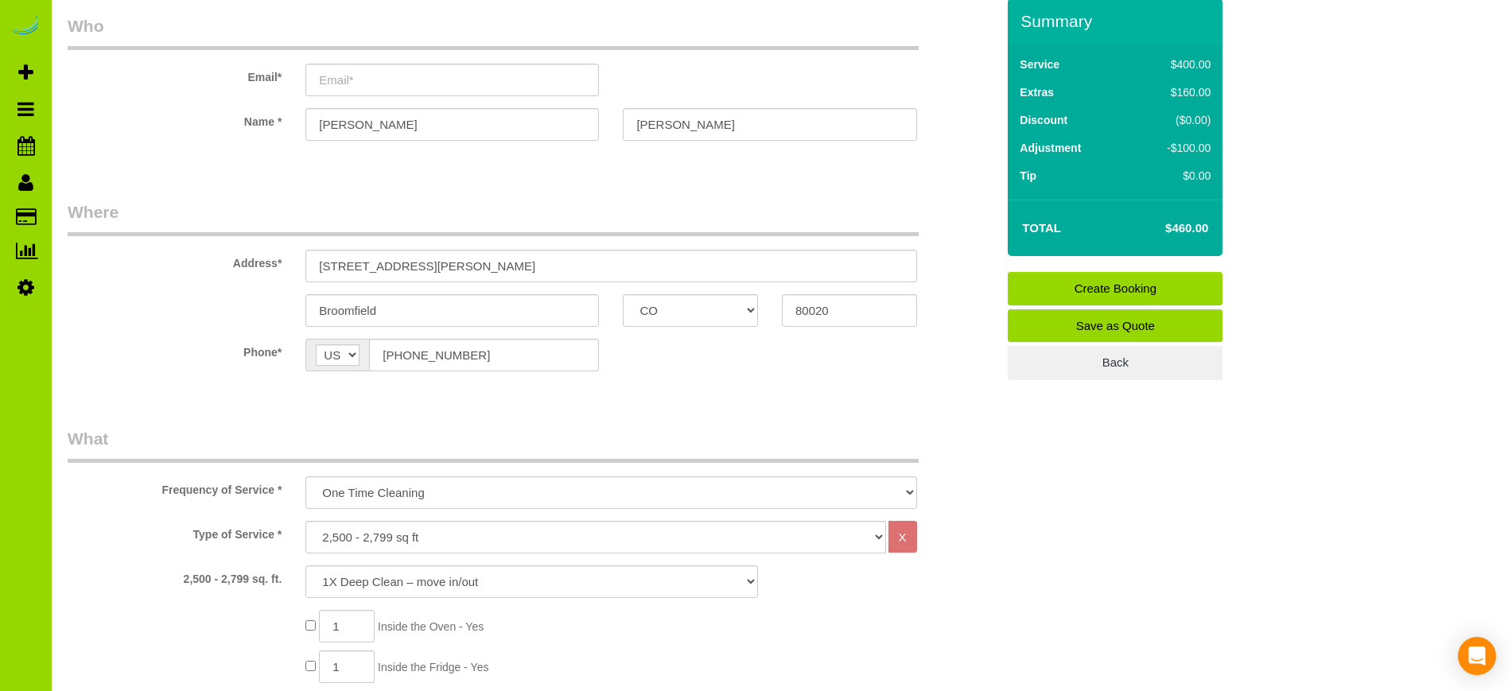
click at [164, 584] on label "2,500 - 2,799 sq. ft." at bounding box center [175, 575] width 238 height 21
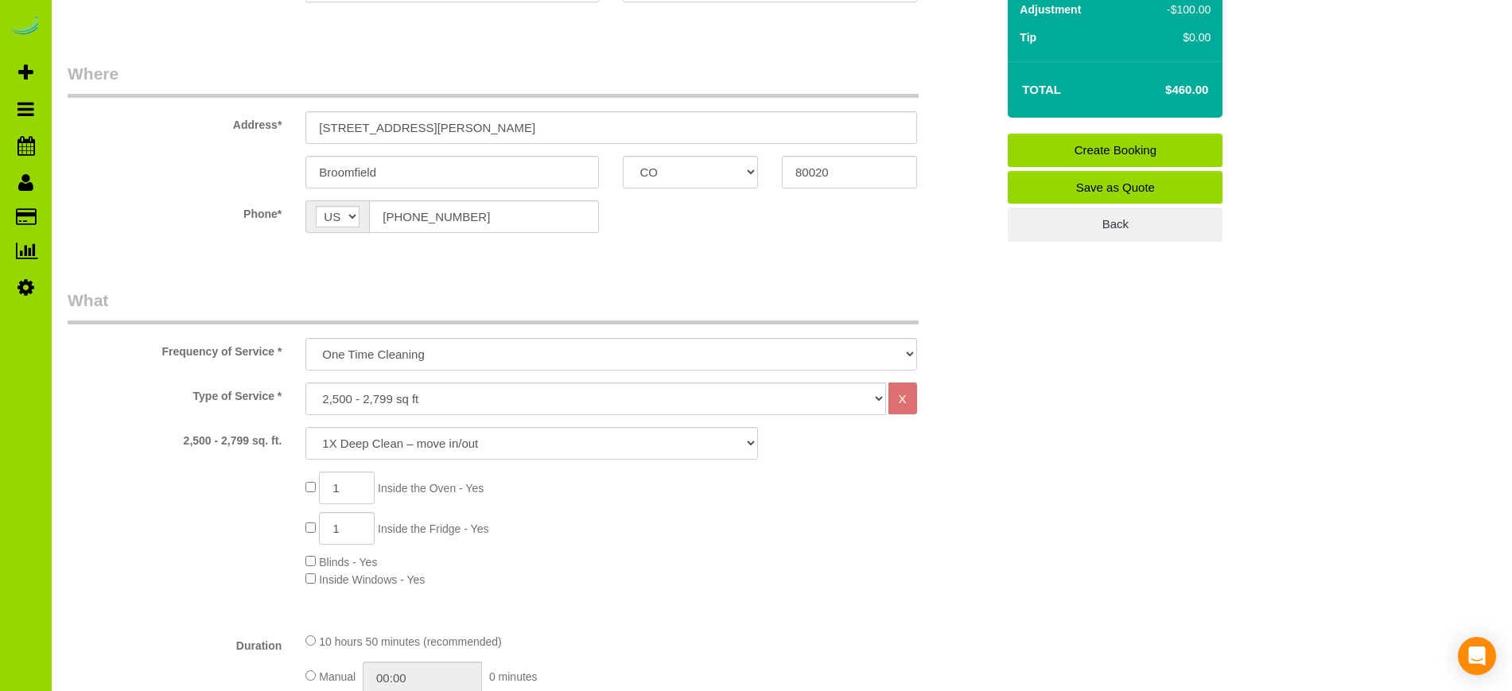
scroll to position [208, 0]
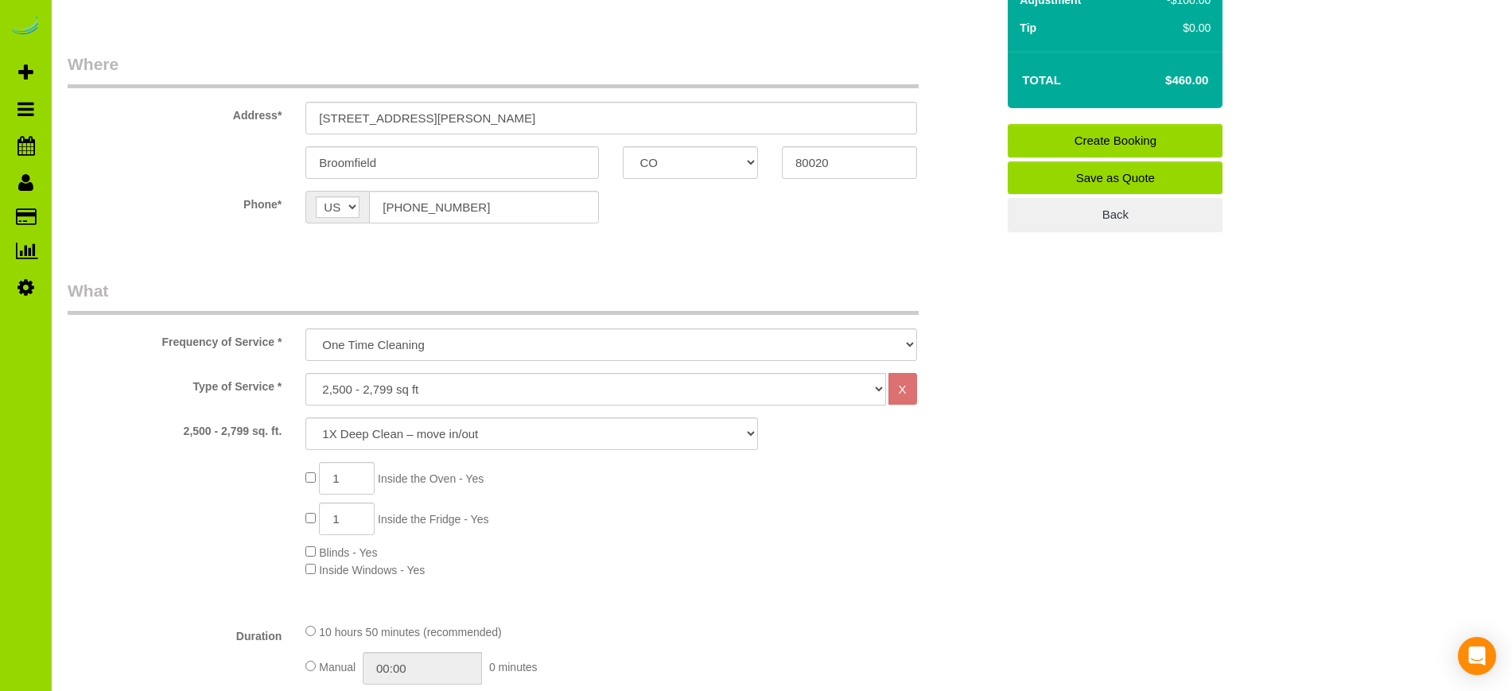
click at [165, 457] on div "Type of Service * Choose YOUR HOME SIZE here Hourly Cleaning 1 - 999 square fee…" at bounding box center [532, 491] width 928 height 237
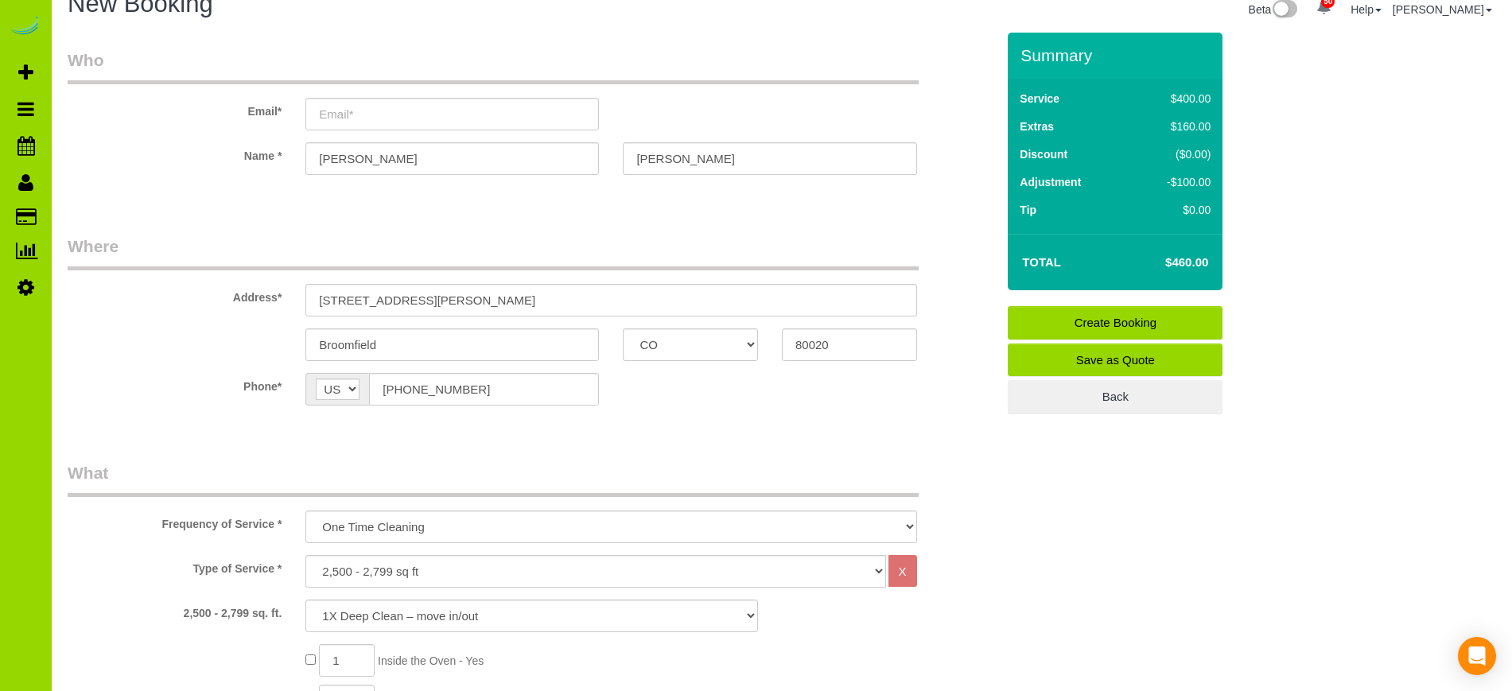
scroll to position [0, 0]
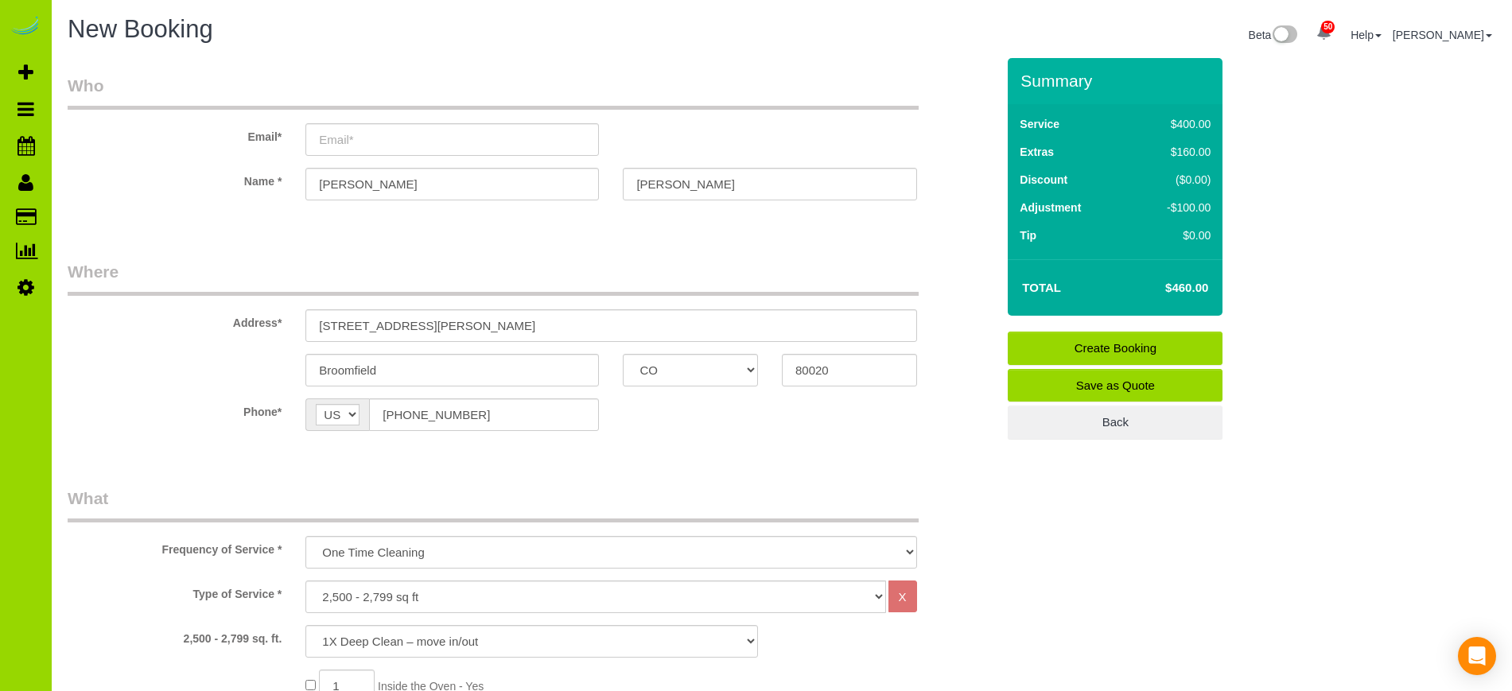
click at [178, 558] on div "Frequency of Service * One Time Cleaning Weekly Cleaning Biweekly Cleaning Mont…" at bounding box center [532, 528] width 952 height 82
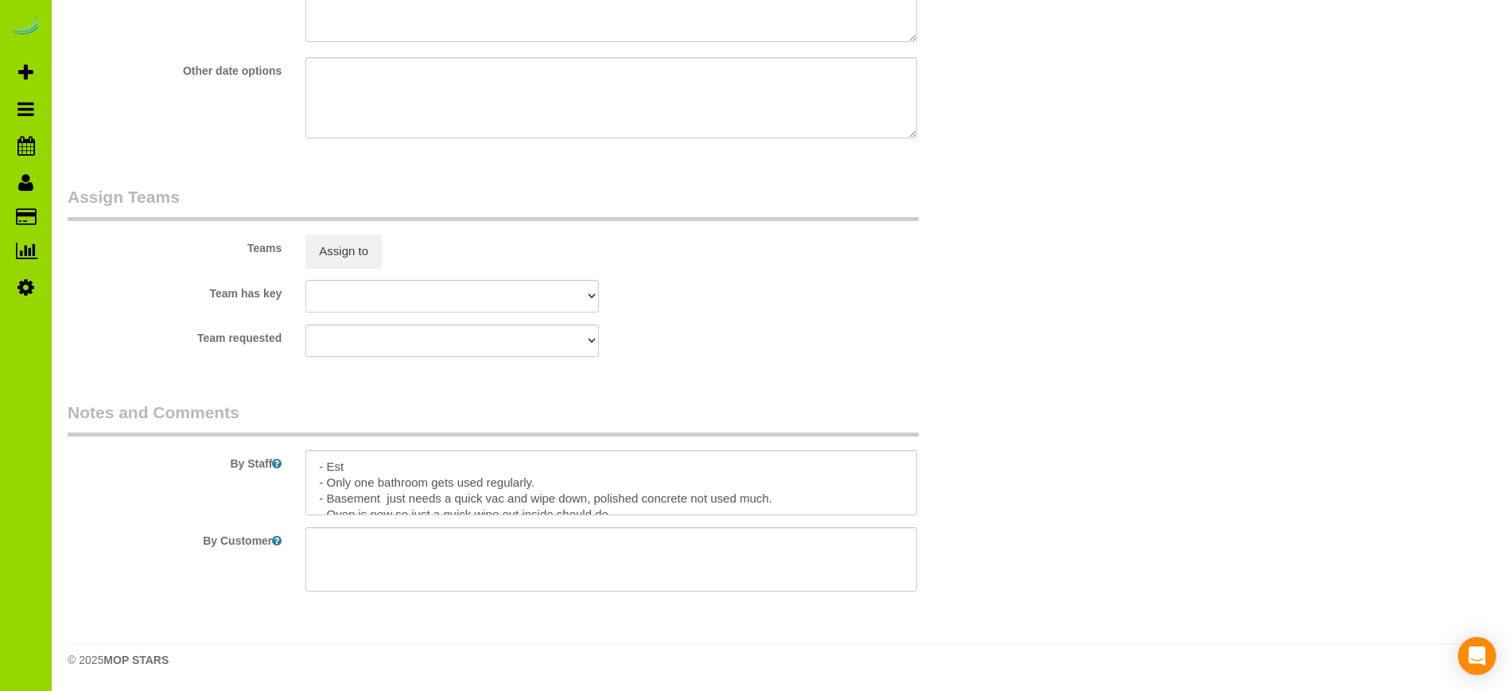
click at [216, 509] on div "By Staff" at bounding box center [532, 458] width 952 height 115
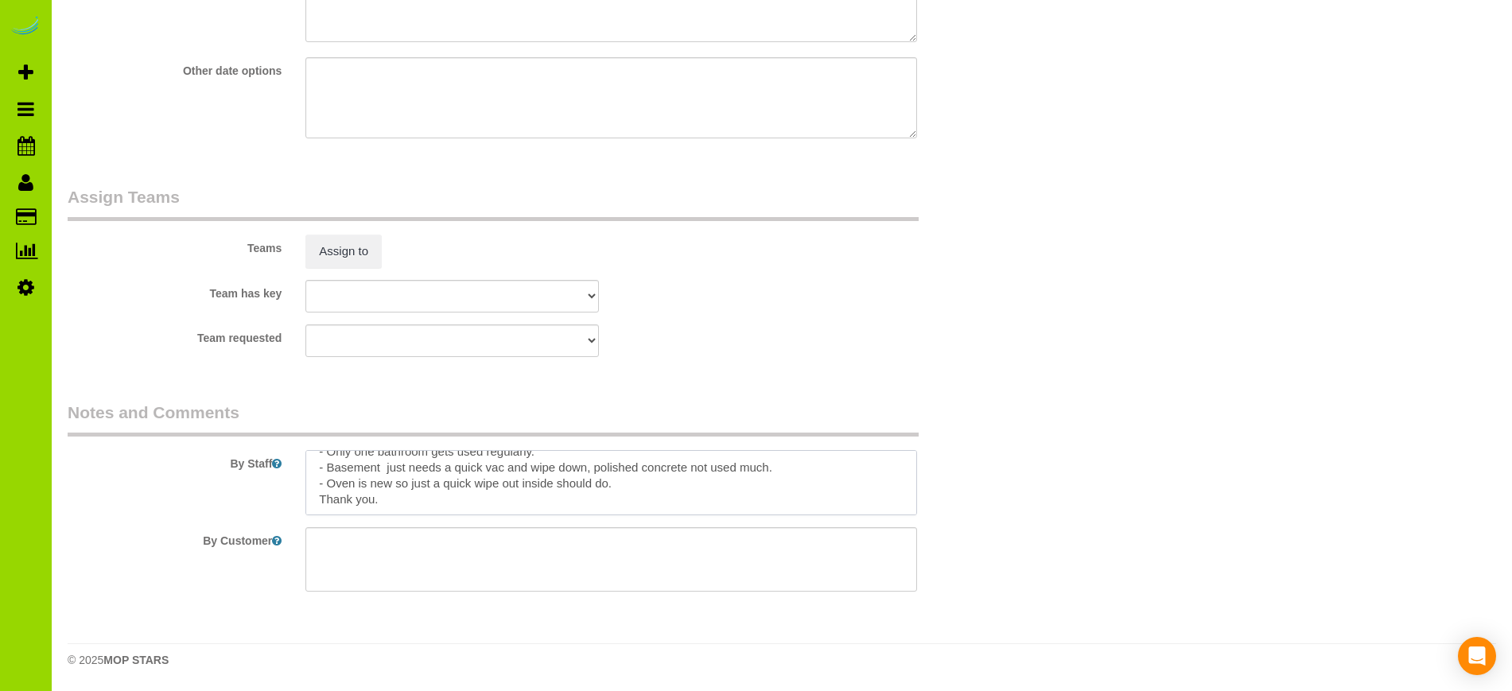
click at [652, 485] on textarea at bounding box center [610, 482] width 611 height 65
click at [740, 494] on textarea at bounding box center [610, 482] width 611 height 65
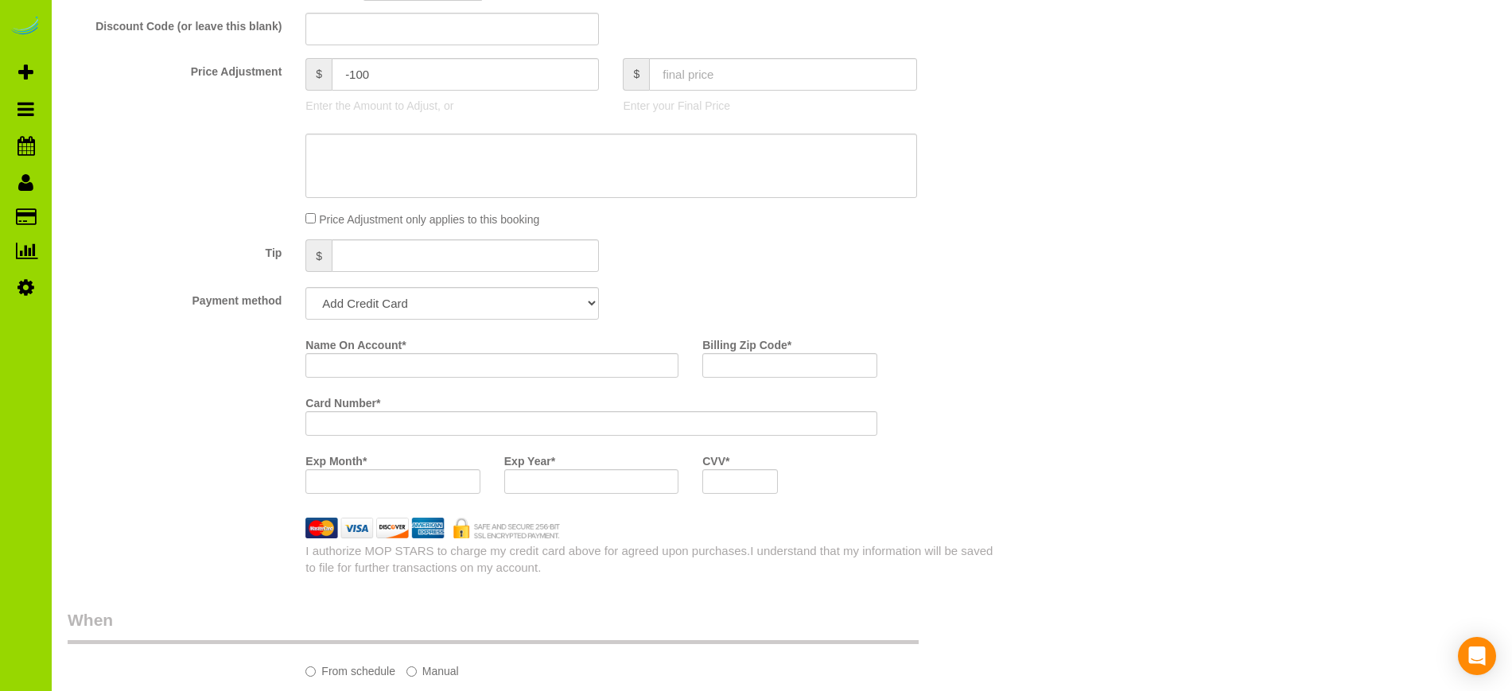
scroll to position [888, 0]
click at [154, 491] on div "Name On Account * Billing Zip Code * Card Number * Exp Month * Exp Year * CVV *" at bounding box center [532, 423] width 952 height 174
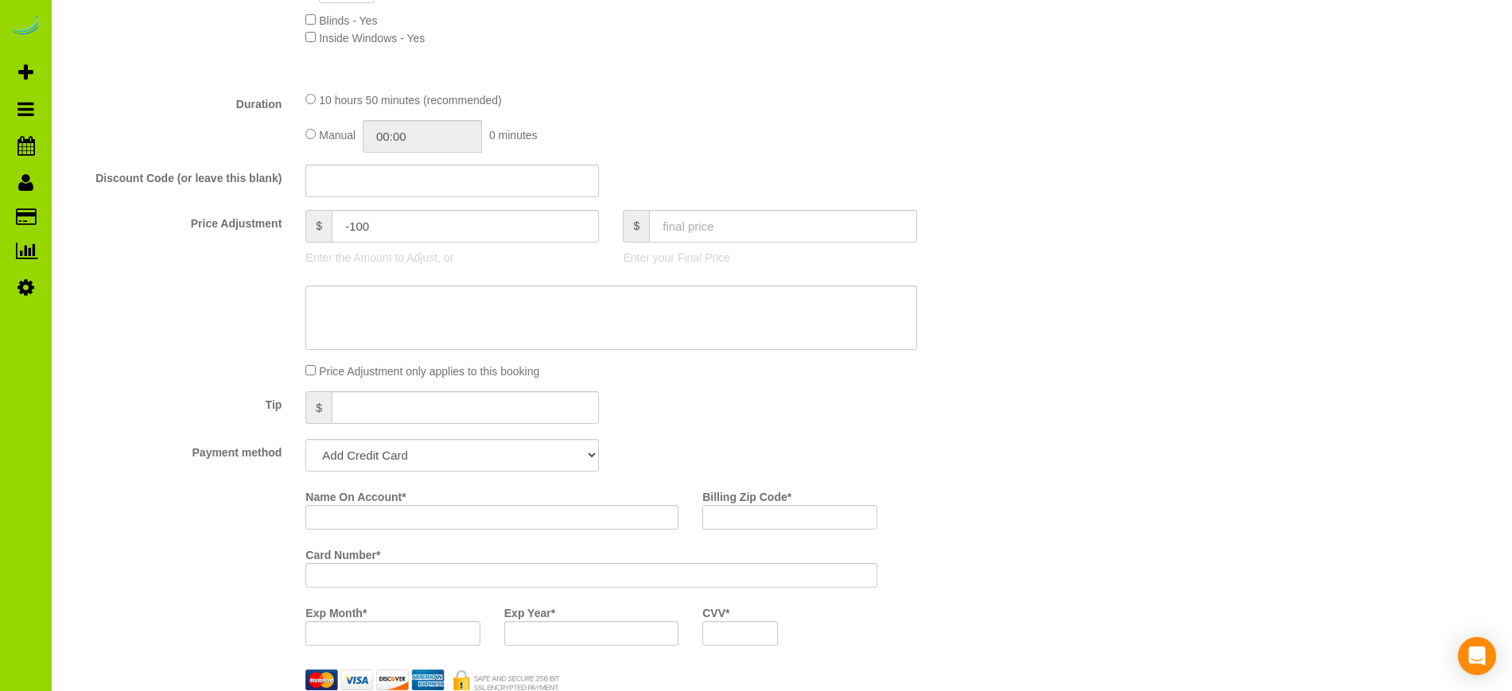
scroll to position [729, 0]
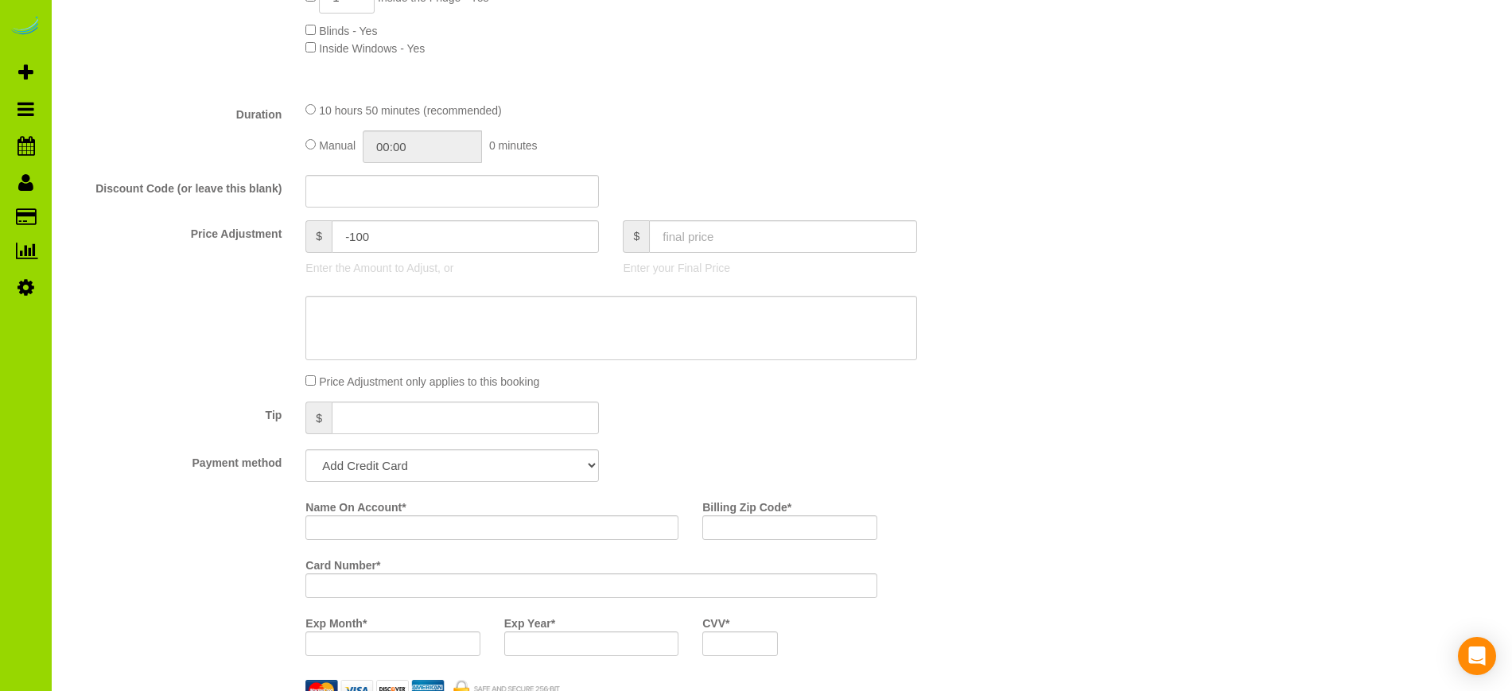
click at [148, 474] on div "Payment method Add Credit Card Cash Check Paypal" at bounding box center [532, 465] width 952 height 33
click at [143, 561] on div "Name On Account * Billing Zip Code * Card Number * Exp Month * Exp Year * CVV *" at bounding box center [532, 581] width 952 height 174
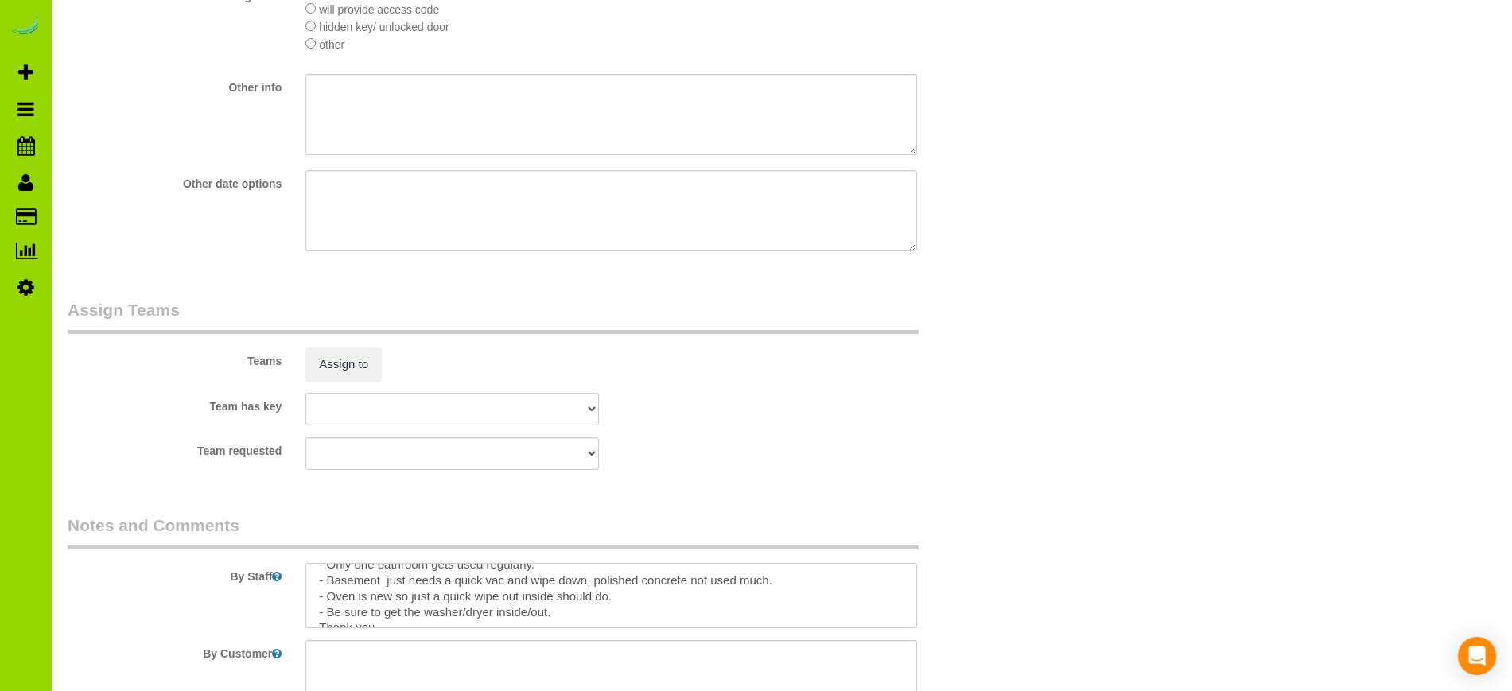
scroll to position [0, 0]
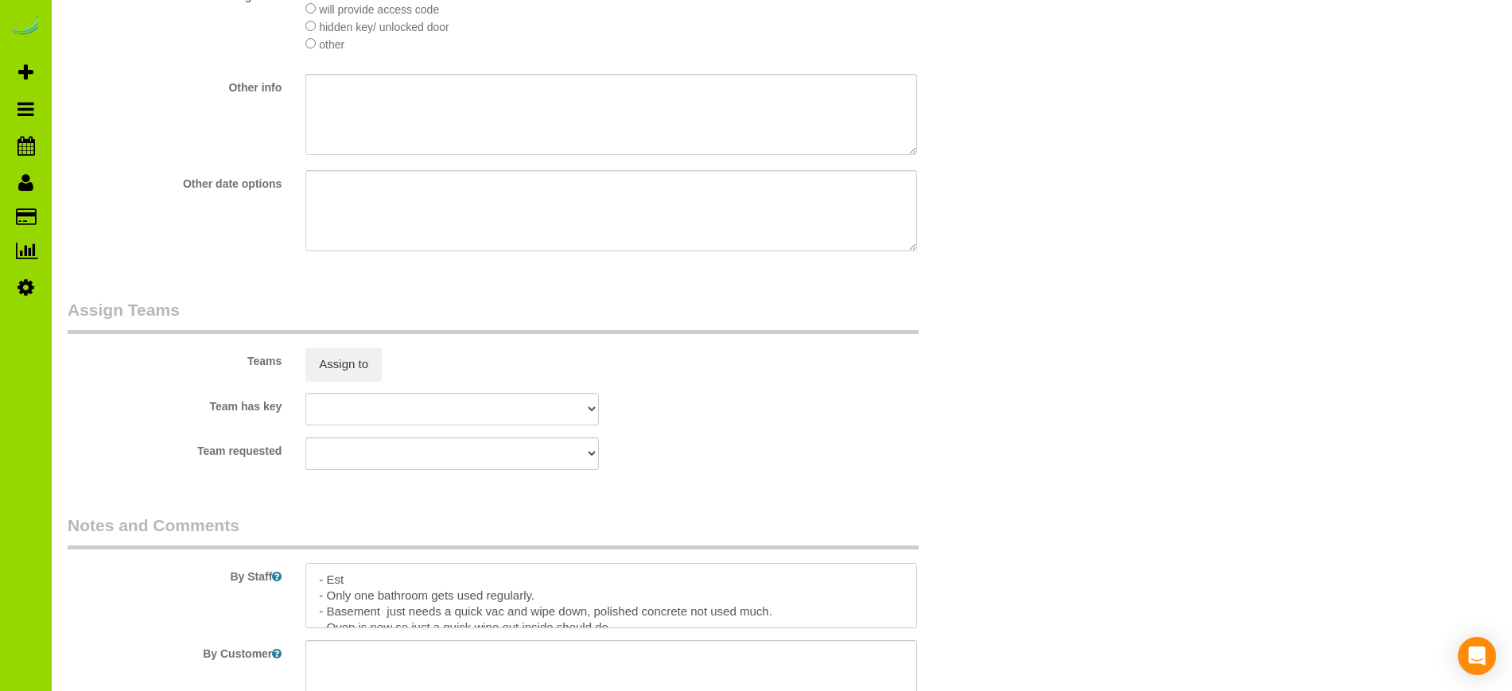
click at [388, 575] on textarea at bounding box center [610, 595] width 611 height 65
type textarea "- Est 9 hours. - Only one bathroom gets used regularly. - Basement just needs a…"
click at [161, 311] on legend "Assign Teams" at bounding box center [493, 316] width 851 height 36
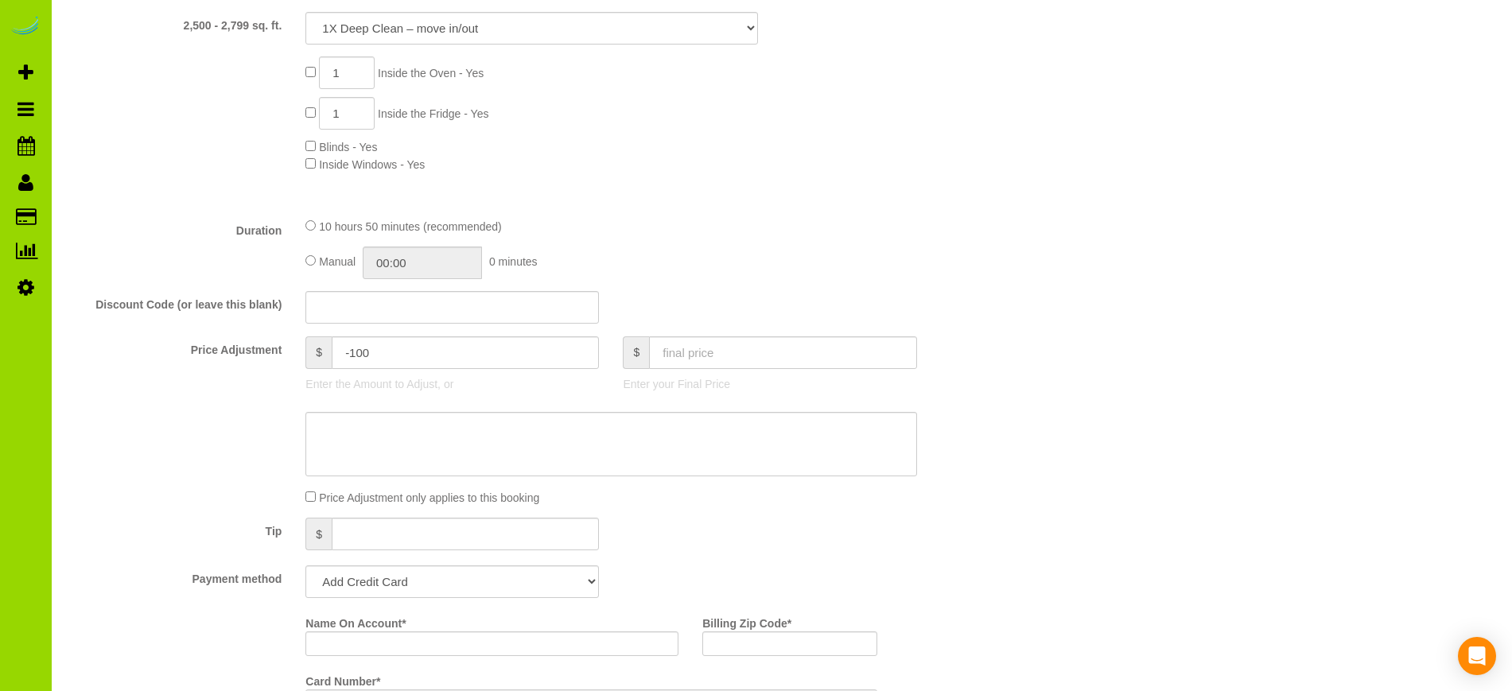
scroll to position [612, 0]
click at [433, 266] on input "10:50" at bounding box center [422, 263] width 119 height 33
type input "04:30"
click at [386, 374] on li "04:30" at bounding box center [405, 374] width 71 height 21
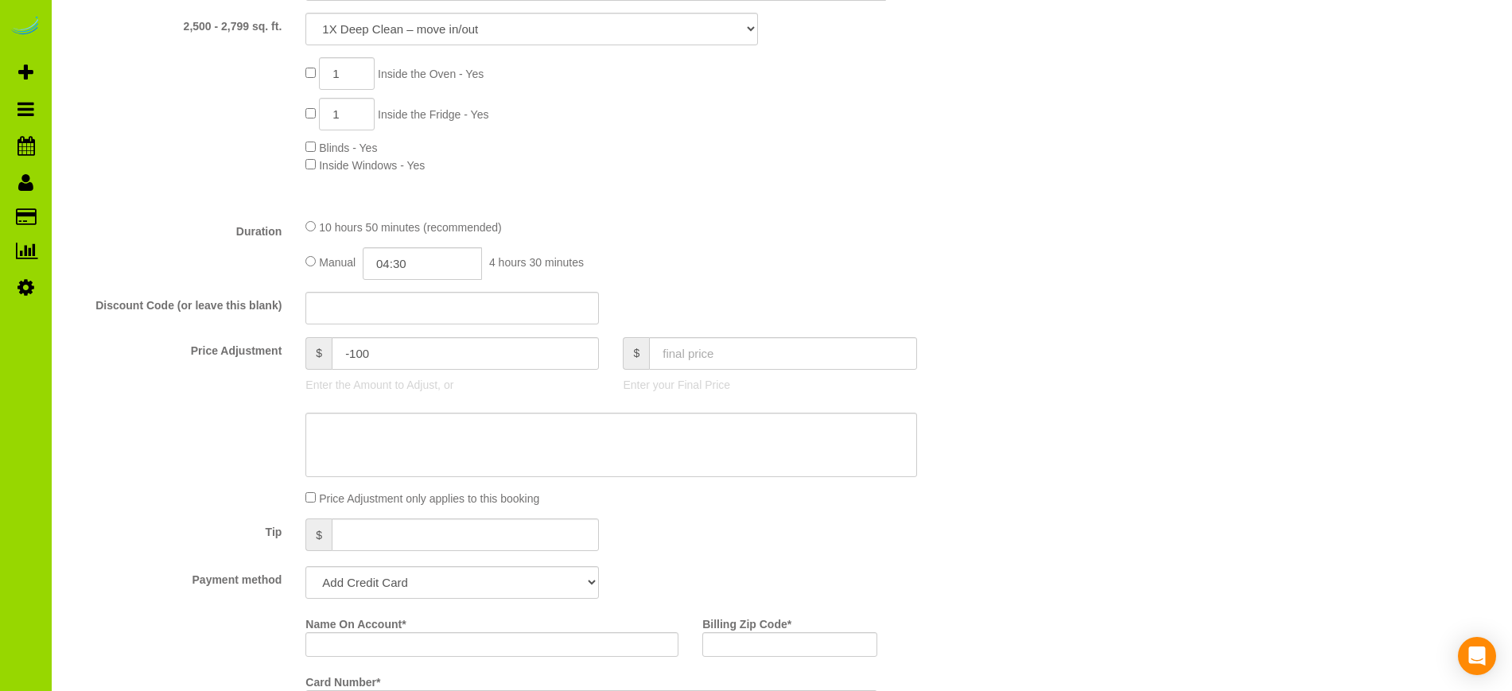
click at [164, 556] on fieldset "What Frequency of Service * One Time Cleaning Weekly Cleaning Biweekly Cleaning…" at bounding box center [532, 364] width 928 height 981
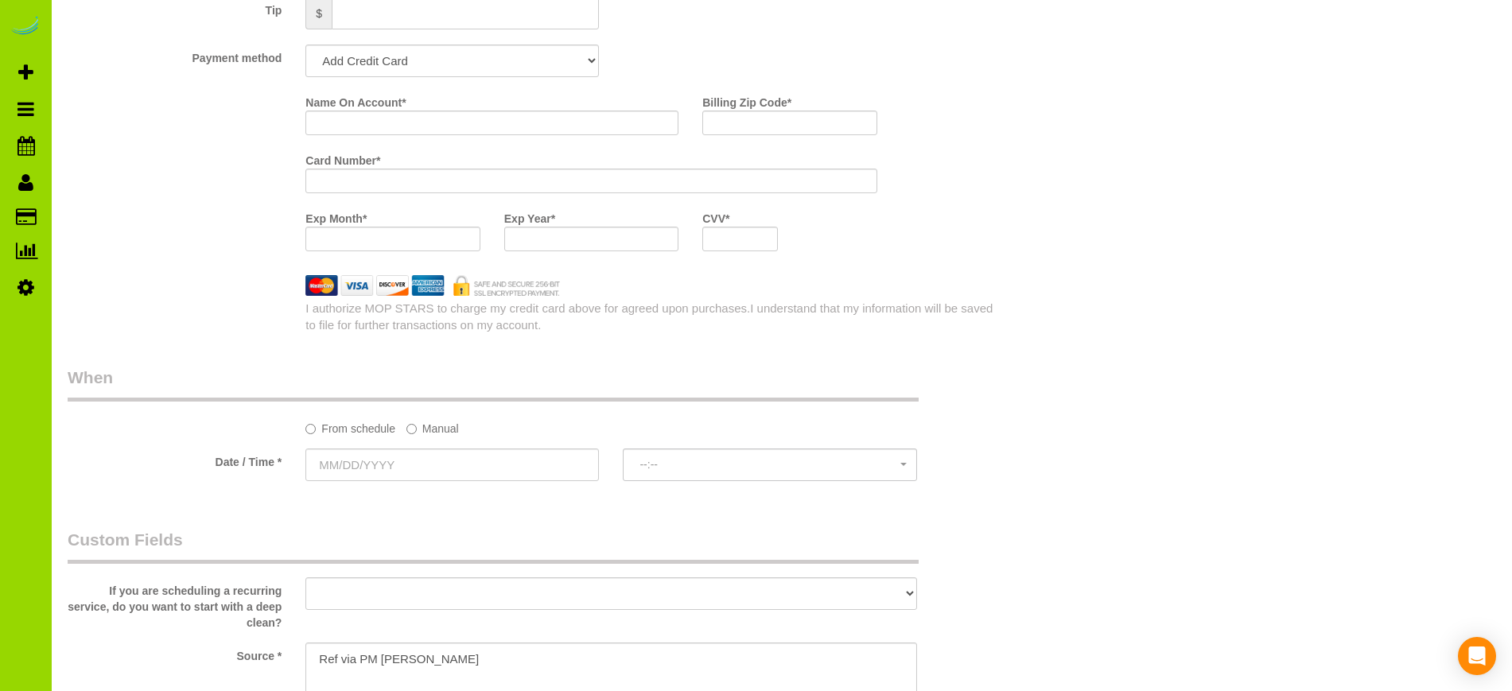
scroll to position [1135, 0]
click at [402, 429] on div "From schedule Manual" at bounding box center [610, 424] width 635 height 21
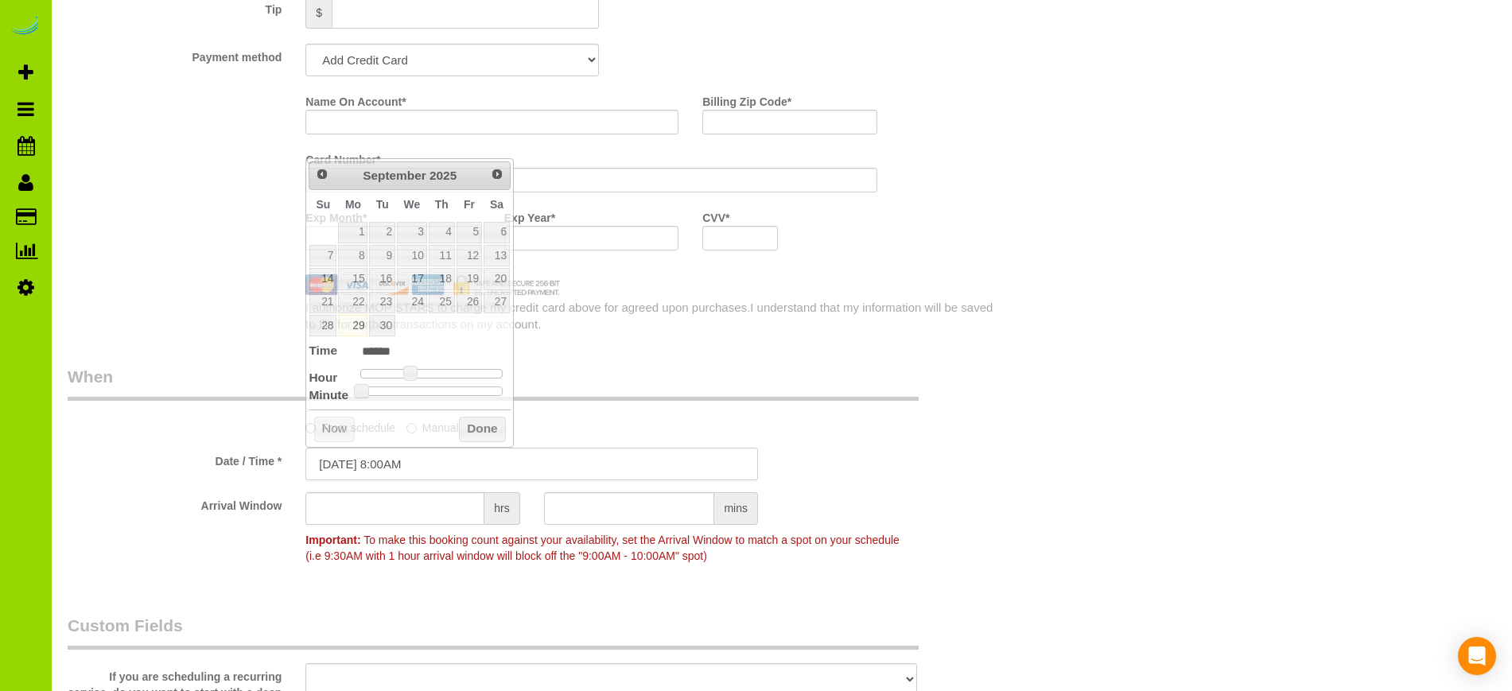
click at [385, 465] on input "09/29/2025 8:00AM" at bounding box center [531, 464] width 453 height 33
click at [507, 180] on link "Next" at bounding box center [498, 174] width 22 height 22
click at [414, 321] on link "29" at bounding box center [412, 325] width 30 height 21
type input "10/29/2025 9:00AM"
type input "******"
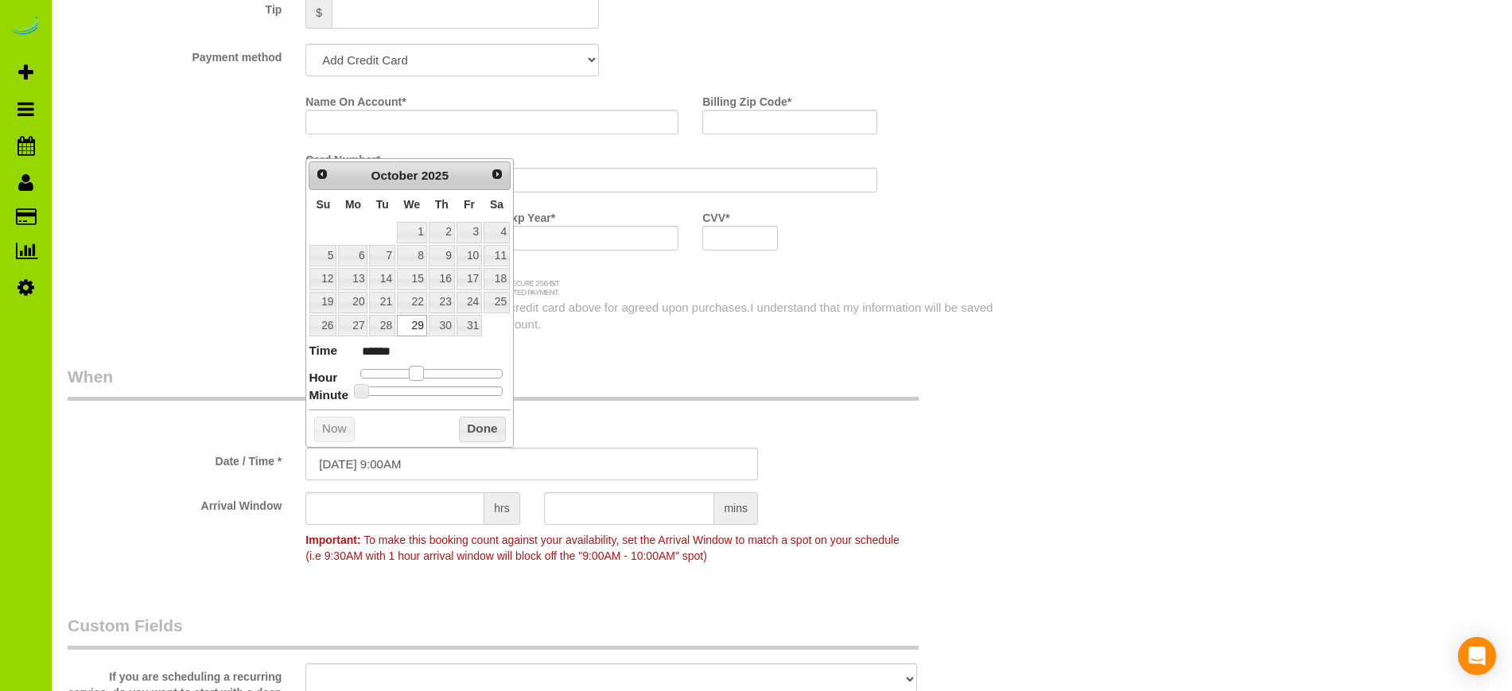
click at [417, 374] on span at bounding box center [416, 373] width 14 height 14
click at [478, 430] on button "Done" at bounding box center [482, 429] width 47 height 25
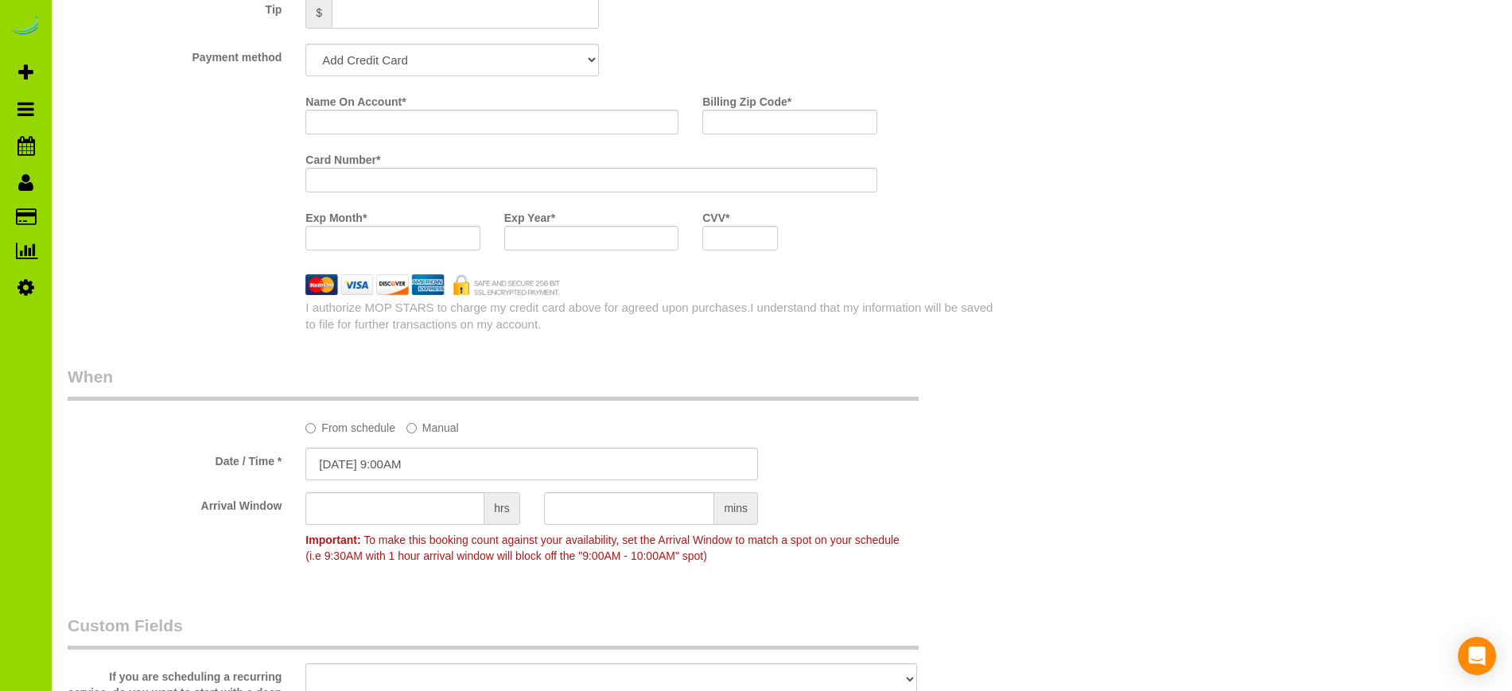
click at [148, 623] on legend "Custom Fields" at bounding box center [493, 632] width 851 height 36
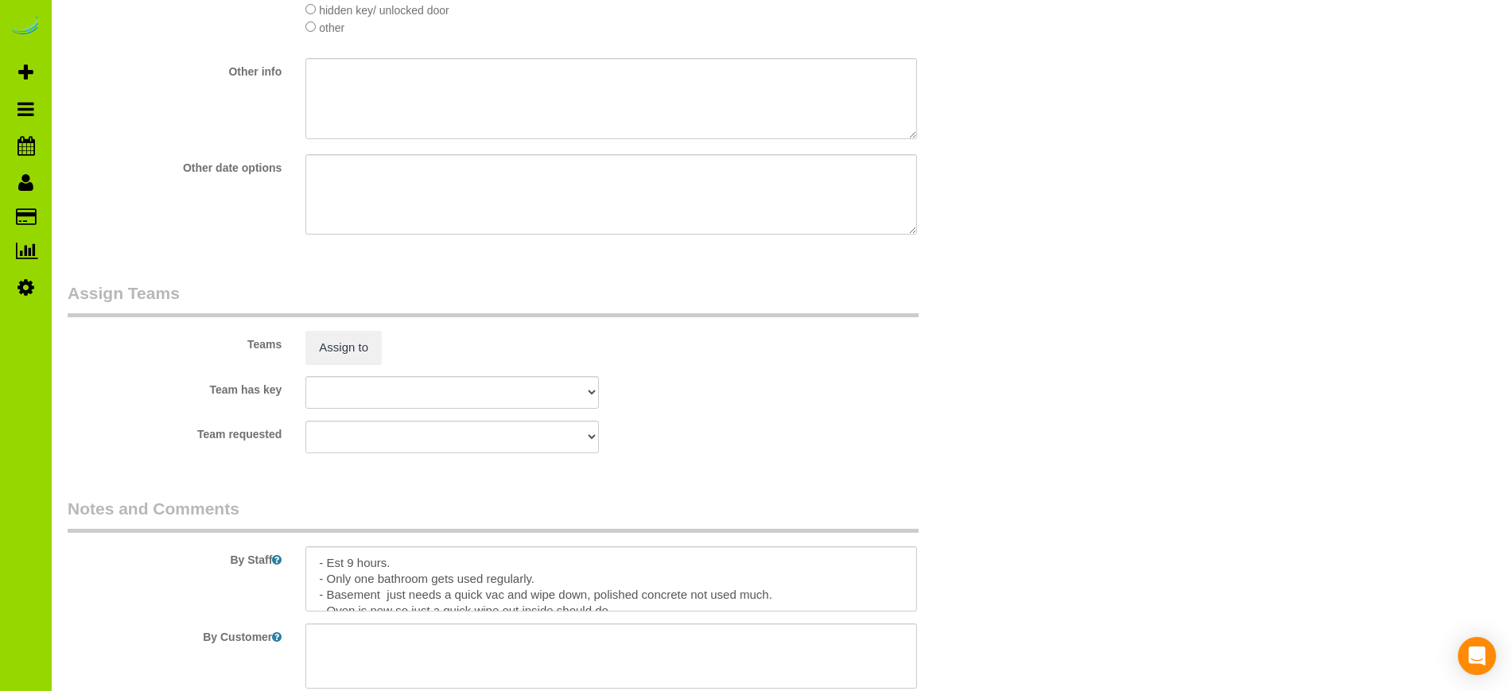
scroll to position [2331, 0]
click at [404, 562] on textarea at bounding box center [610, 577] width 611 height 65
click at [369, 576] on textarea at bounding box center [610, 577] width 611 height 65
click at [740, 579] on textarea at bounding box center [610, 577] width 611 height 65
type textarea "- Est 9 hours. - Lockbox on front gate on the south side of the house: TBD get …"
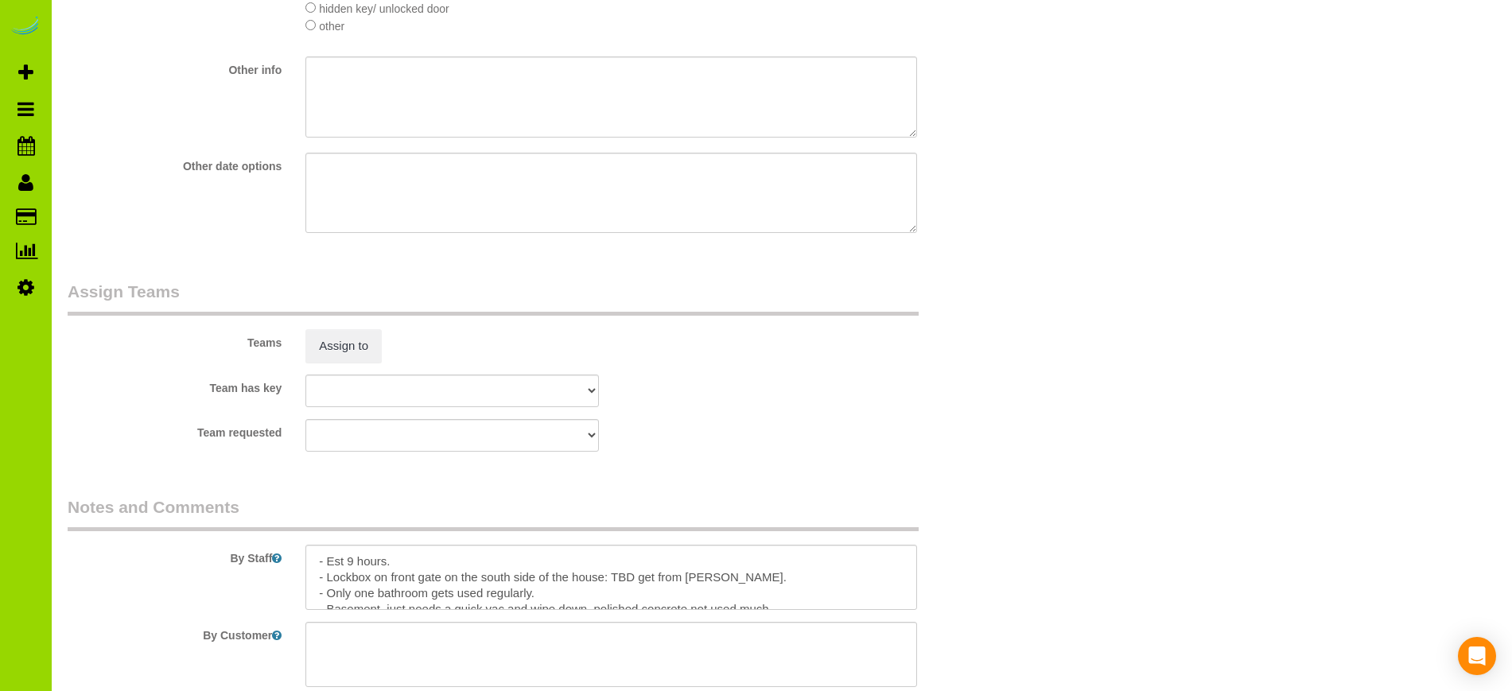
click at [751, 403] on div "Team has key ALBI ANA ANGEL DESI ELVIA FABIOLA FLOR HELEN JAVIER MARIBEL SAVANN…" at bounding box center [532, 391] width 952 height 33
click at [146, 371] on sui-booking-teams "Teams Assign to Team has key ALBI ANA ANGEL DESI ELVIA FABIOLA FLOR HELEN JAVIE…" at bounding box center [532, 366] width 928 height 172
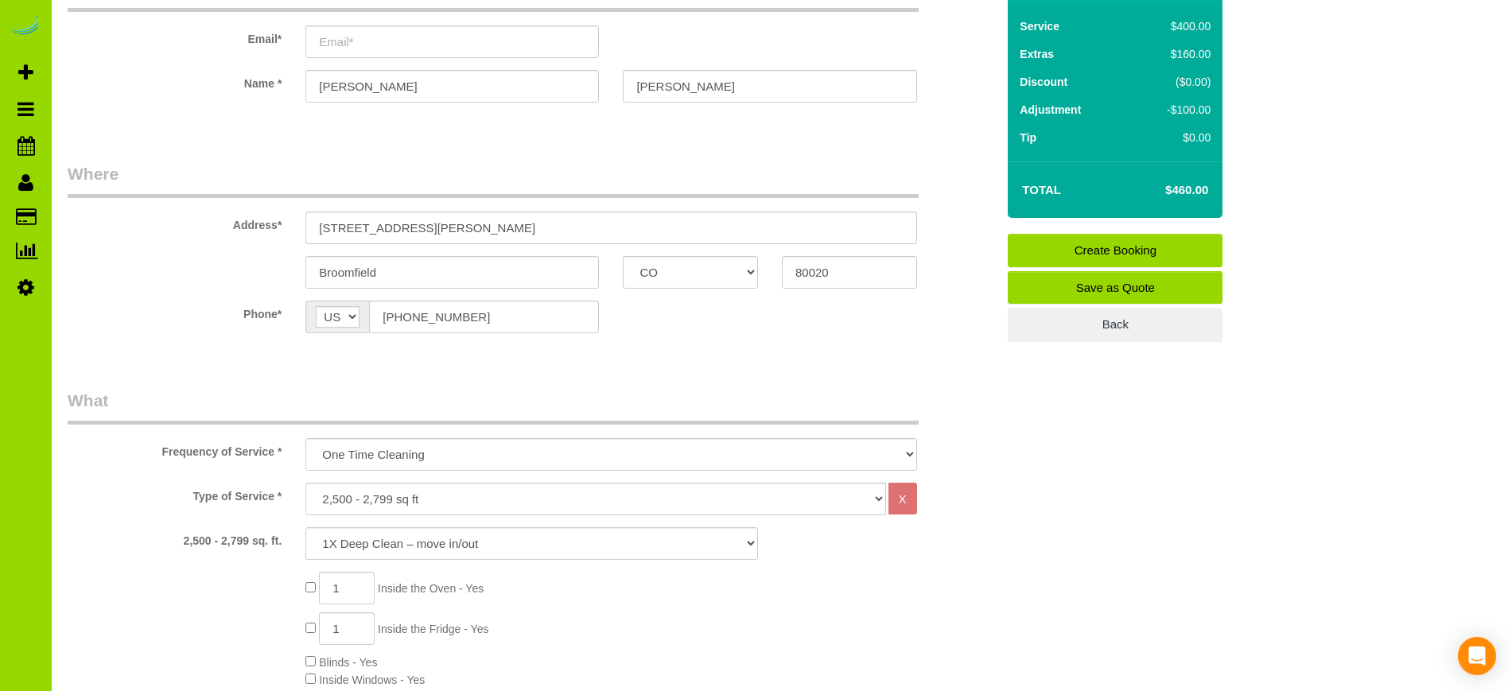
scroll to position [0, 0]
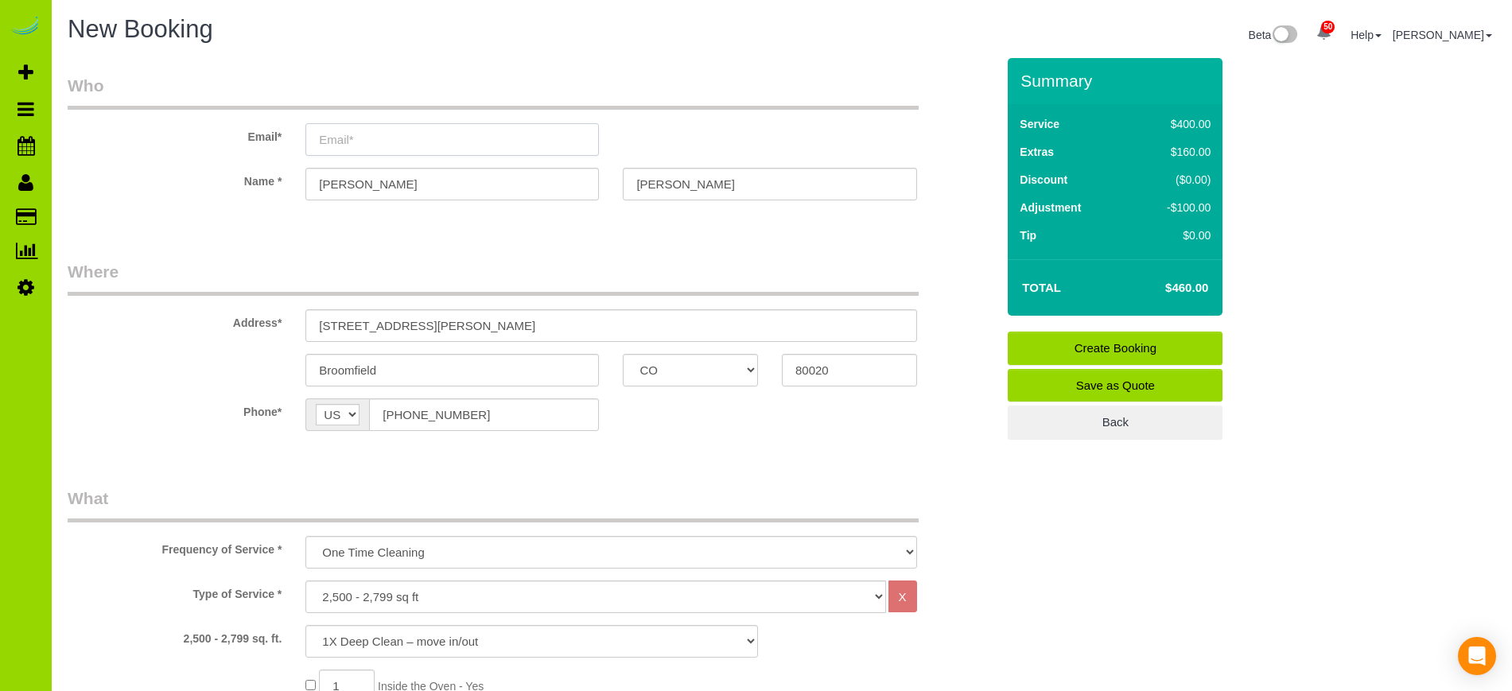
click at [371, 138] on input "email" at bounding box center [451, 139] width 293 height 33
type input "jmpeltz@proton.me"
click at [399, 189] on input "Justin" at bounding box center [451, 184] width 293 height 33
click at [162, 411] on label "Phone*" at bounding box center [175, 408] width 238 height 21
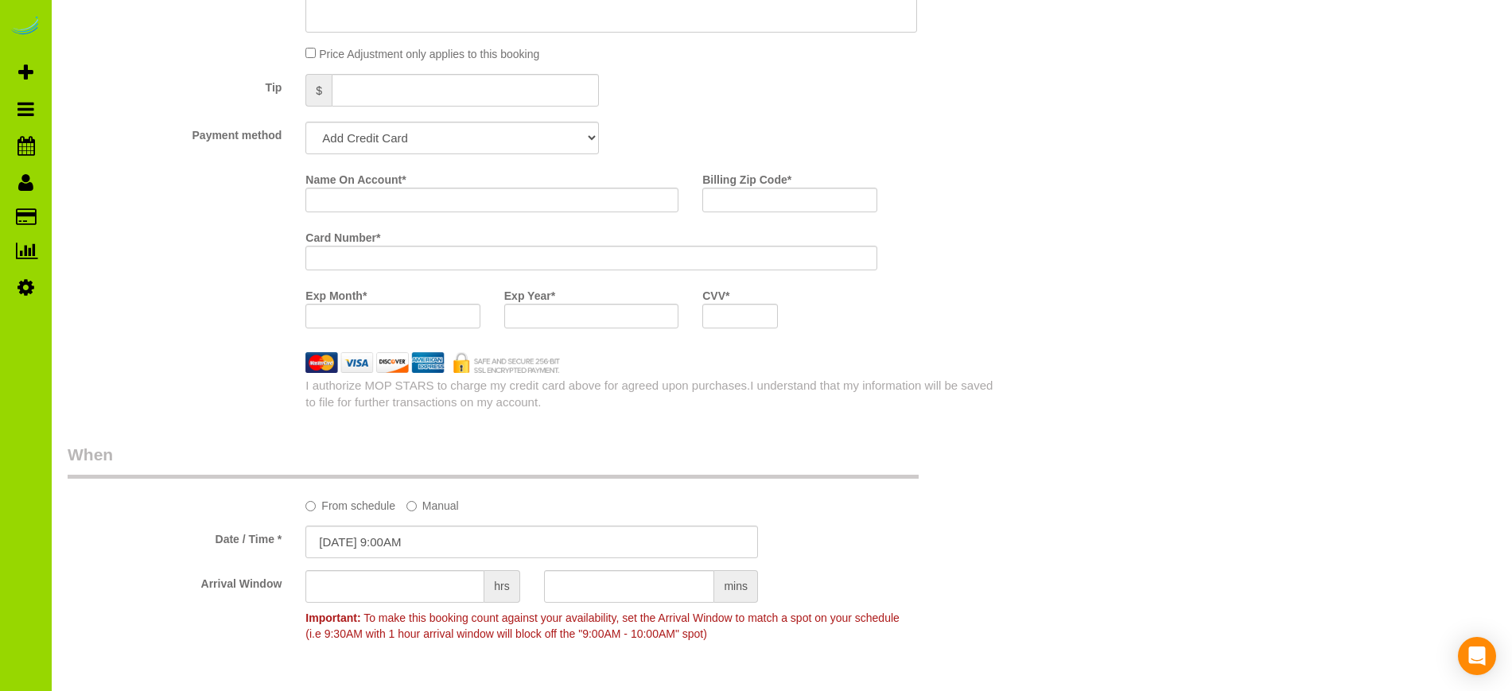
scroll to position [1047, 0]
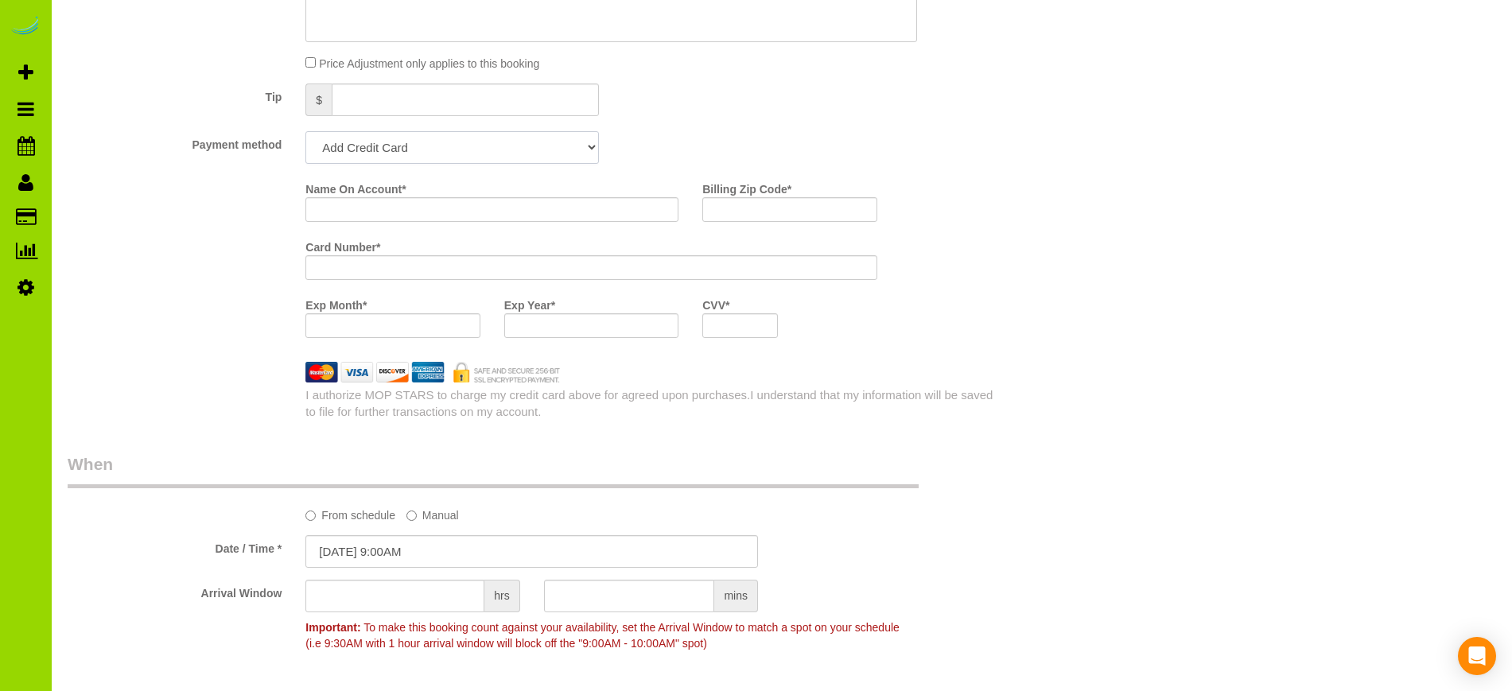
click at [584, 148] on select "Add Credit Card Cash Check Paypal" at bounding box center [451, 147] width 293 height 33
click at [394, 208] on input "Name On Account *" at bounding box center [491, 209] width 373 height 25
type input "Justin Peltz"
click at [353, 259] on div at bounding box center [590, 267] width 571 height 25
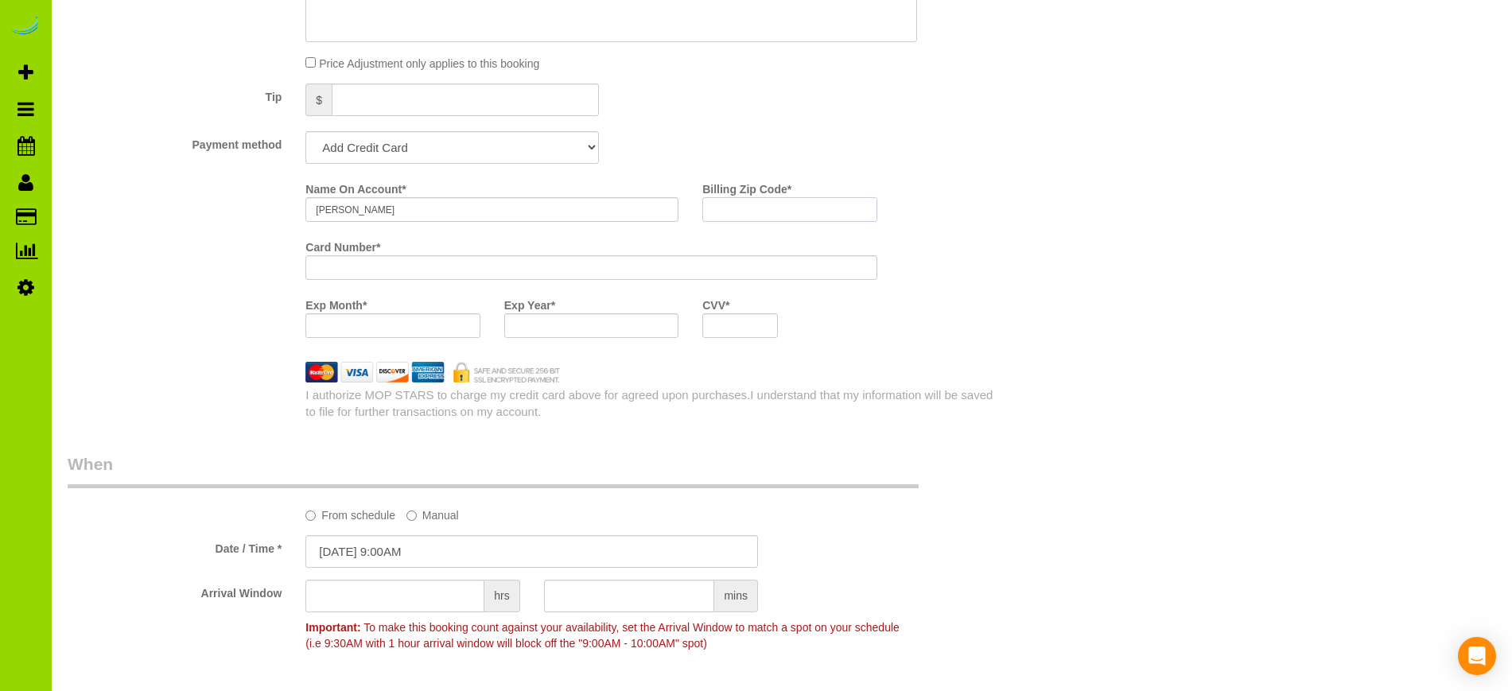
click at [744, 211] on input "Billing Zip Code *" at bounding box center [789, 209] width 174 height 25
type input "9"
type input "80020"
click at [161, 292] on div "Name On Account * Justin Peltz Billing Zip Code * 80020 Card Number * Exp Month…" at bounding box center [532, 263] width 952 height 174
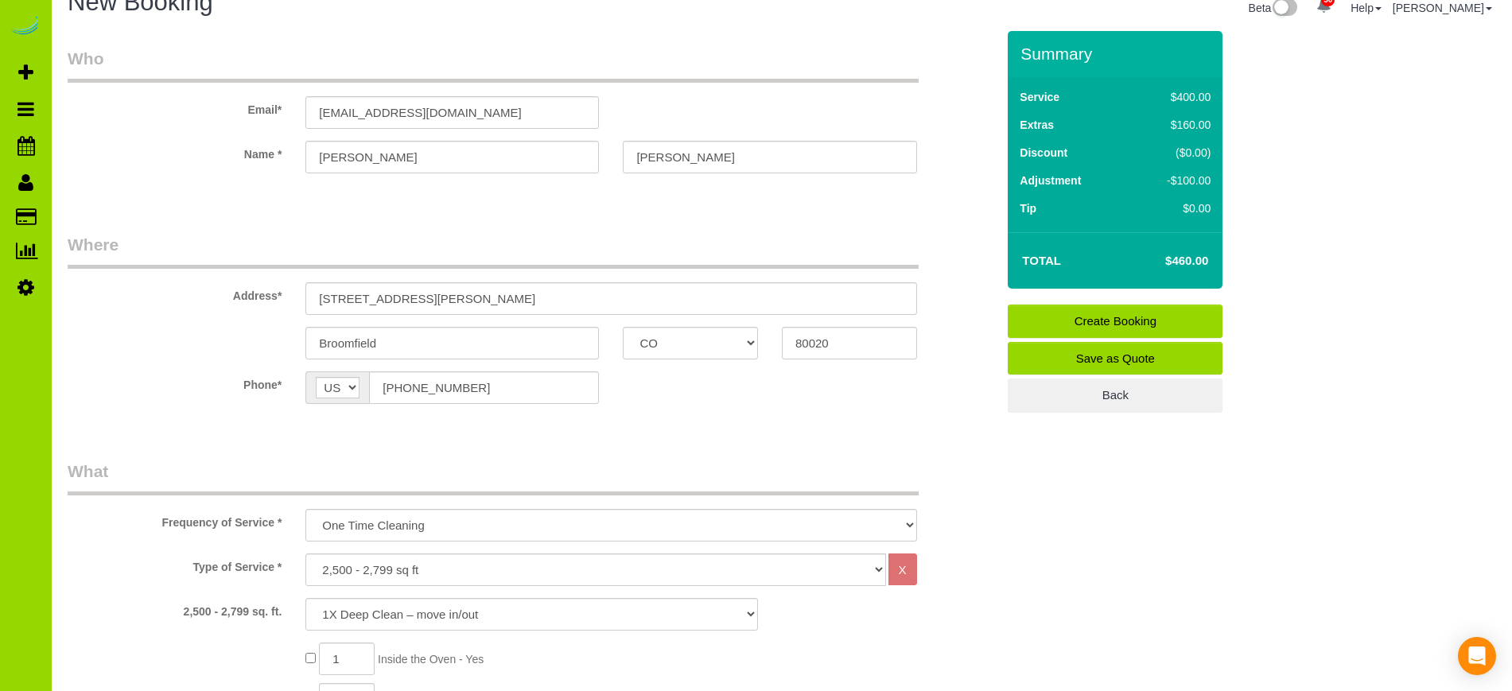
scroll to position [24, 0]
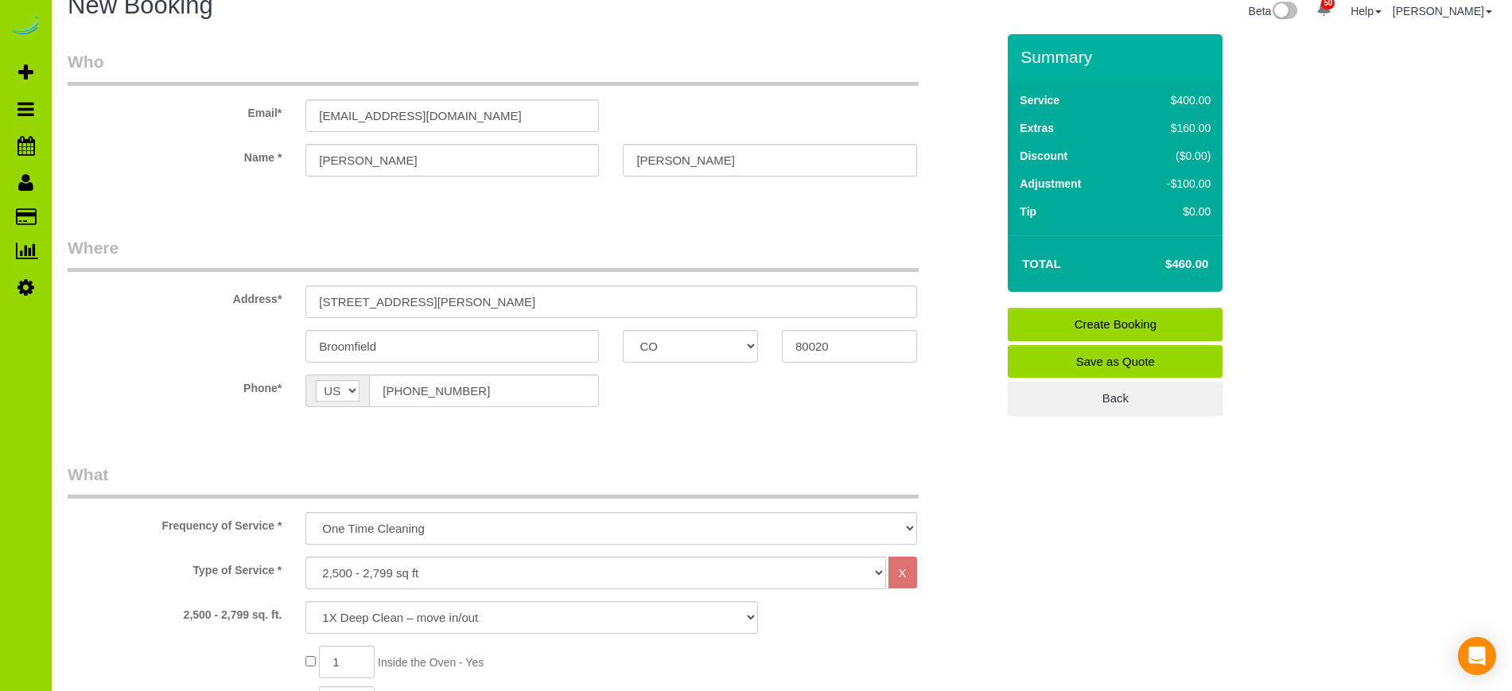
click at [1144, 320] on link "Create Booking" at bounding box center [1115, 324] width 215 height 33
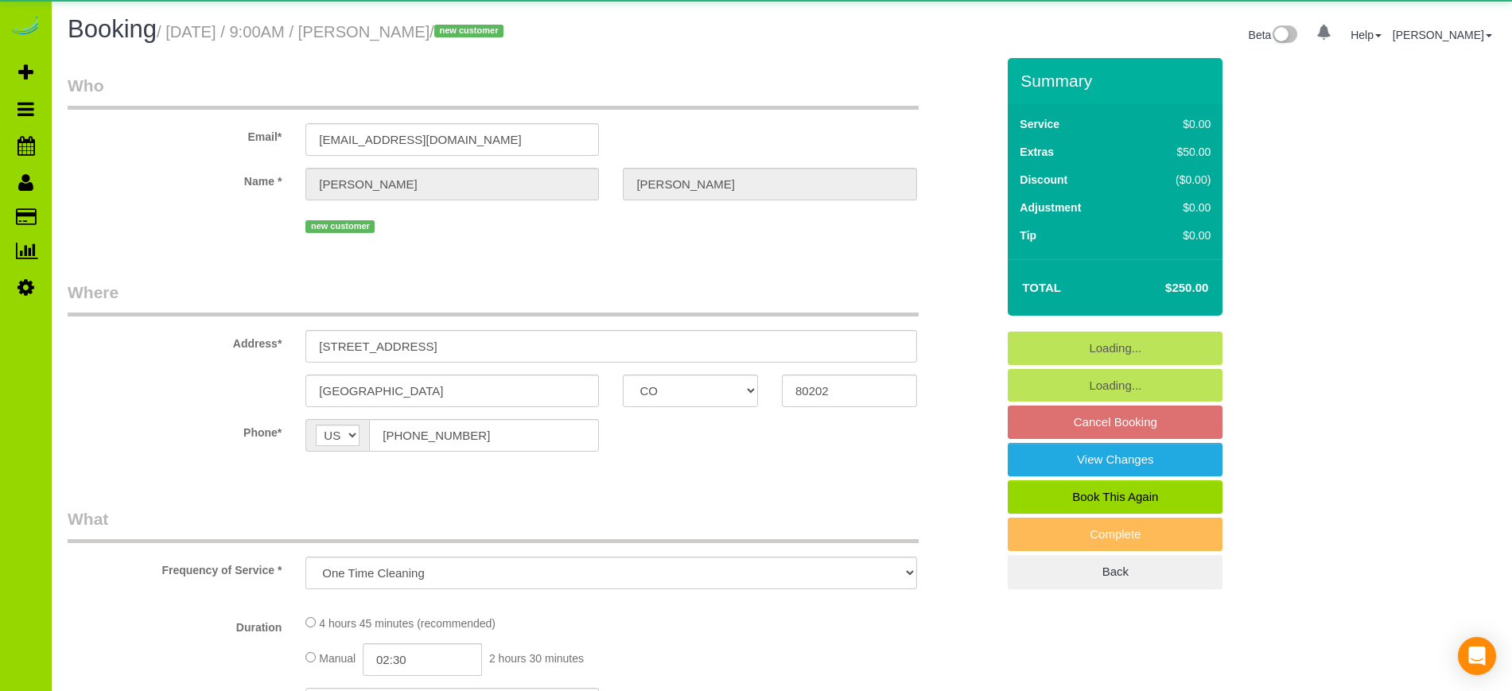
select select "CO"
select select "number:2"
select select "number:11"
select select "object:1147"
select select "spot1"
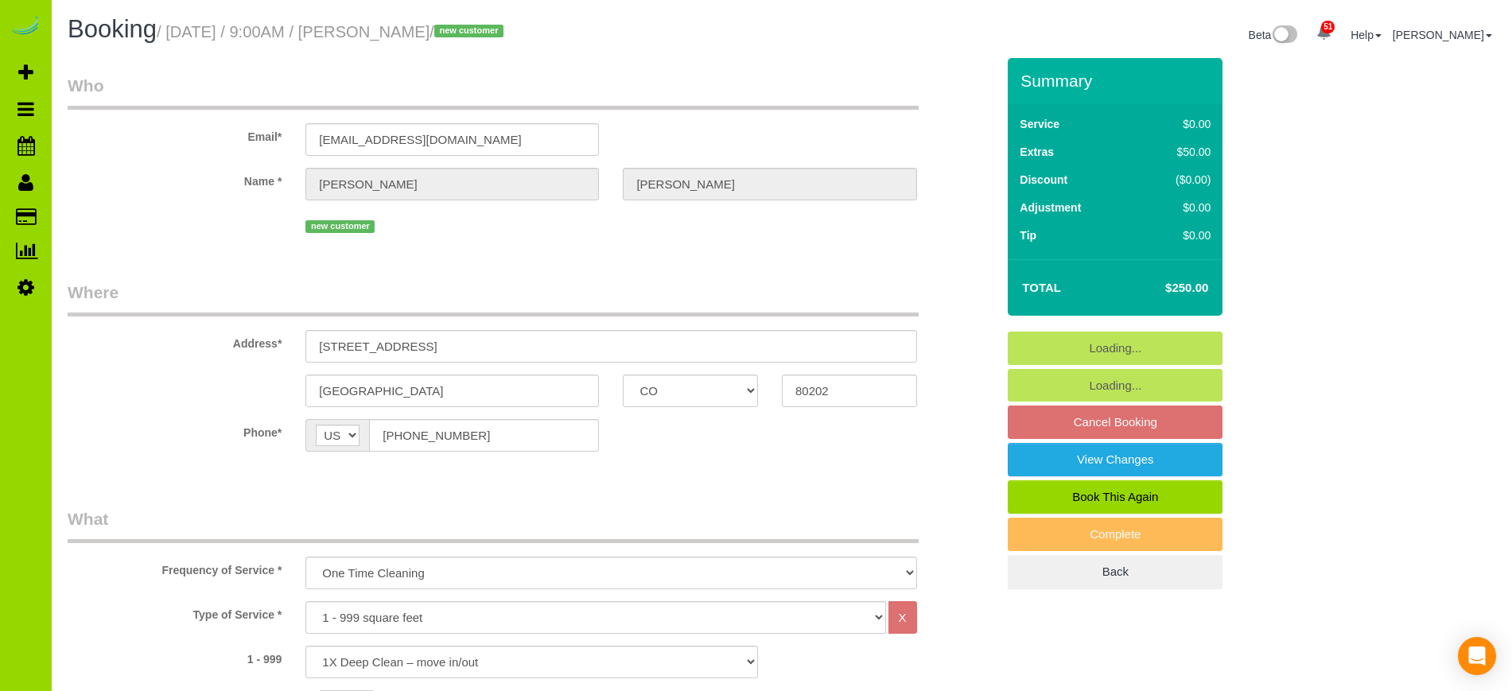
click at [160, 513] on legend "What" at bounding box center [493, 525] width 851 height 36
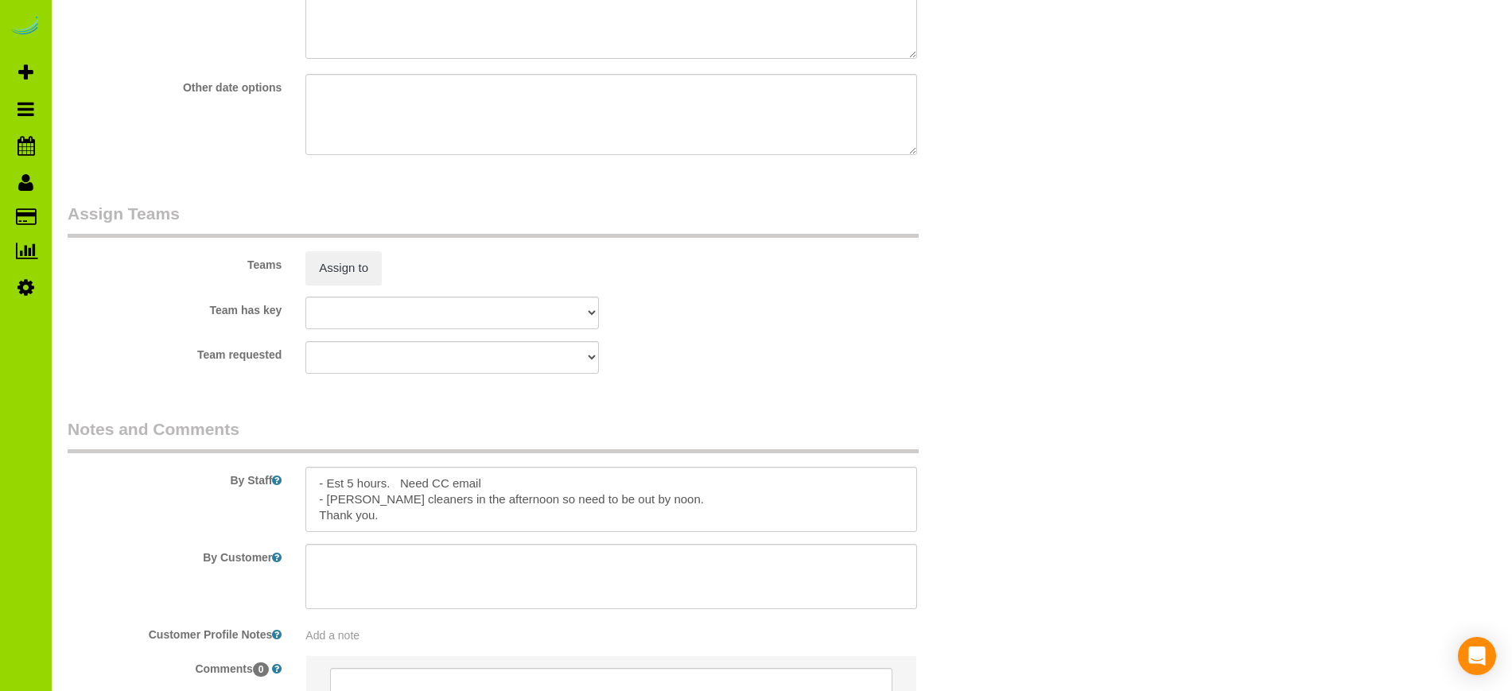
scroll to position [2099, 0]
click at [484, 482] on textarea at bounding box center [610, 498] width 611 height 65
click at [363, 498] on textarea at bounding box center [610, 498] width 611 height 65
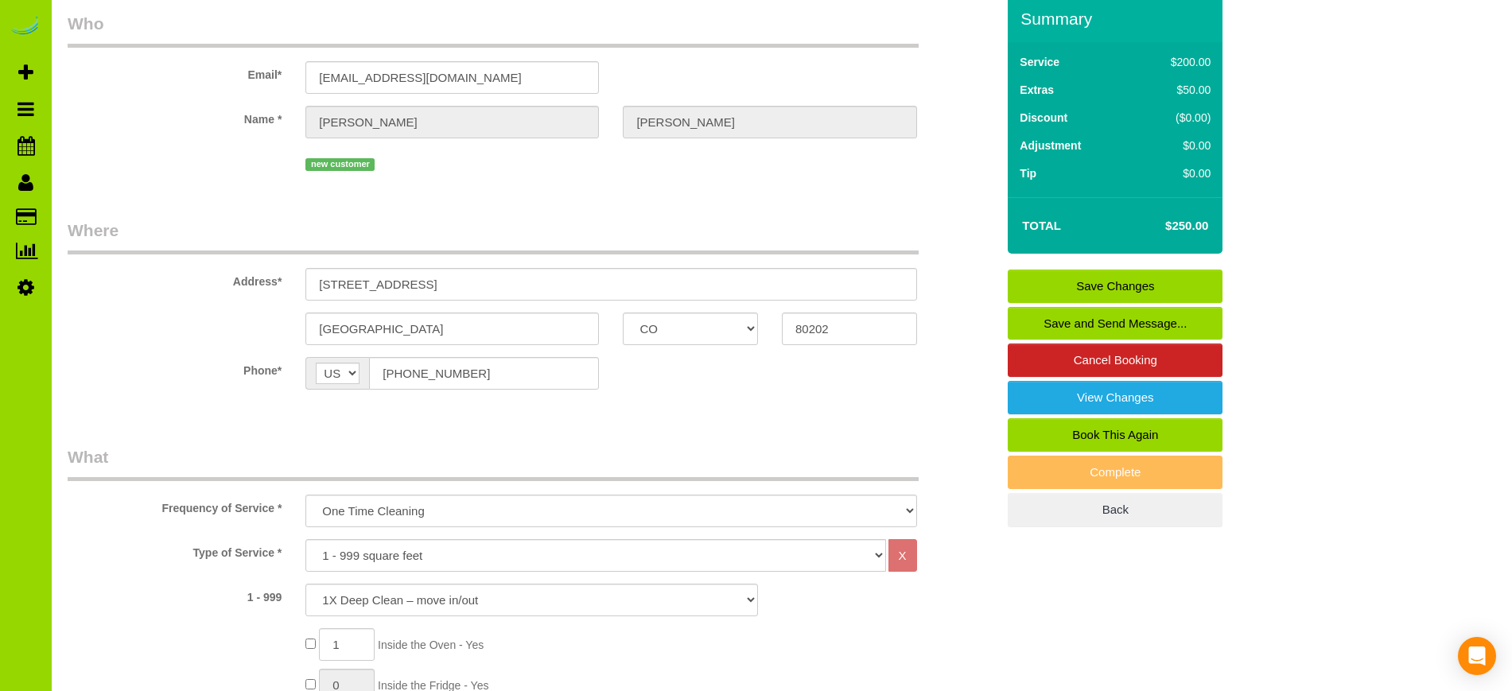
scroll to position [0, 0]
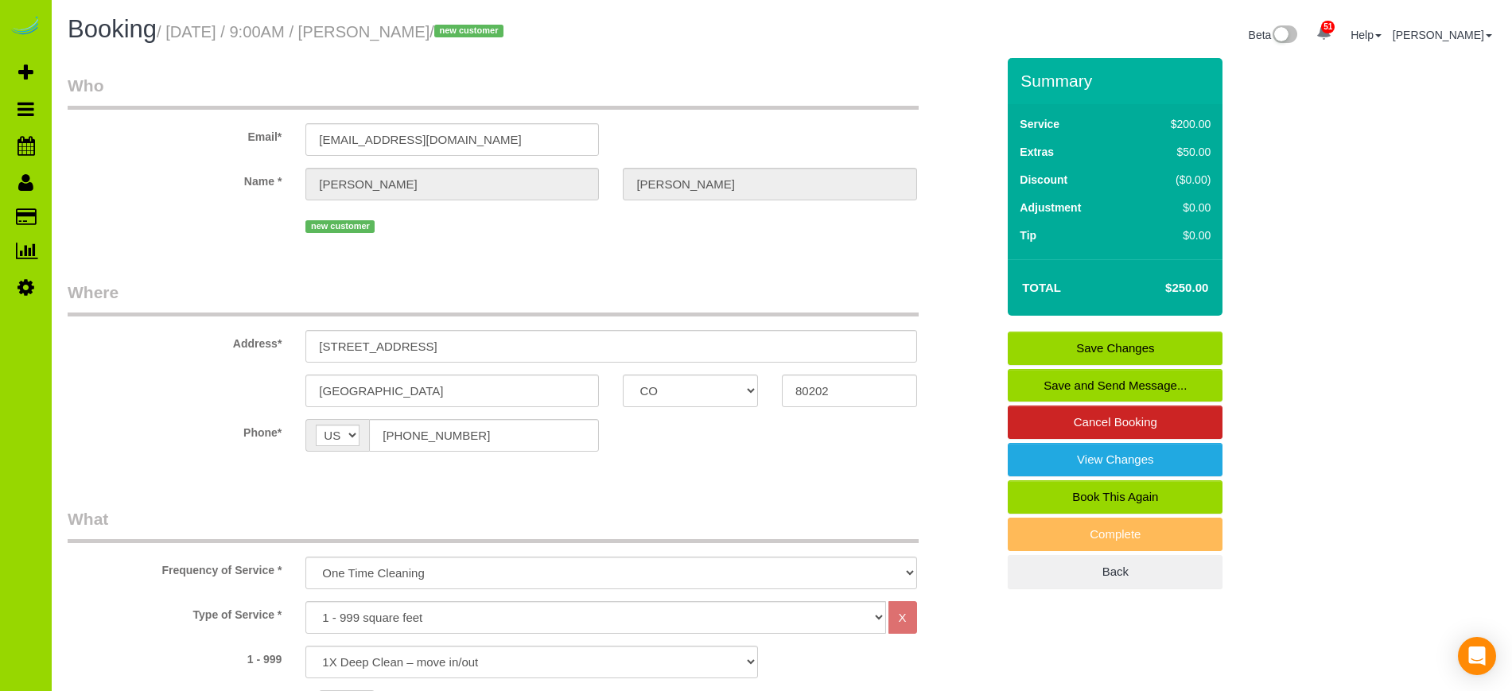
type textarea "- Est 5 hours. - Carpet cleaners in the afternoon so need to be out by noon. Th…"
click at [1130, 341] on link "Save Changes" at bounding box center [1115, 348] width 215 height 33
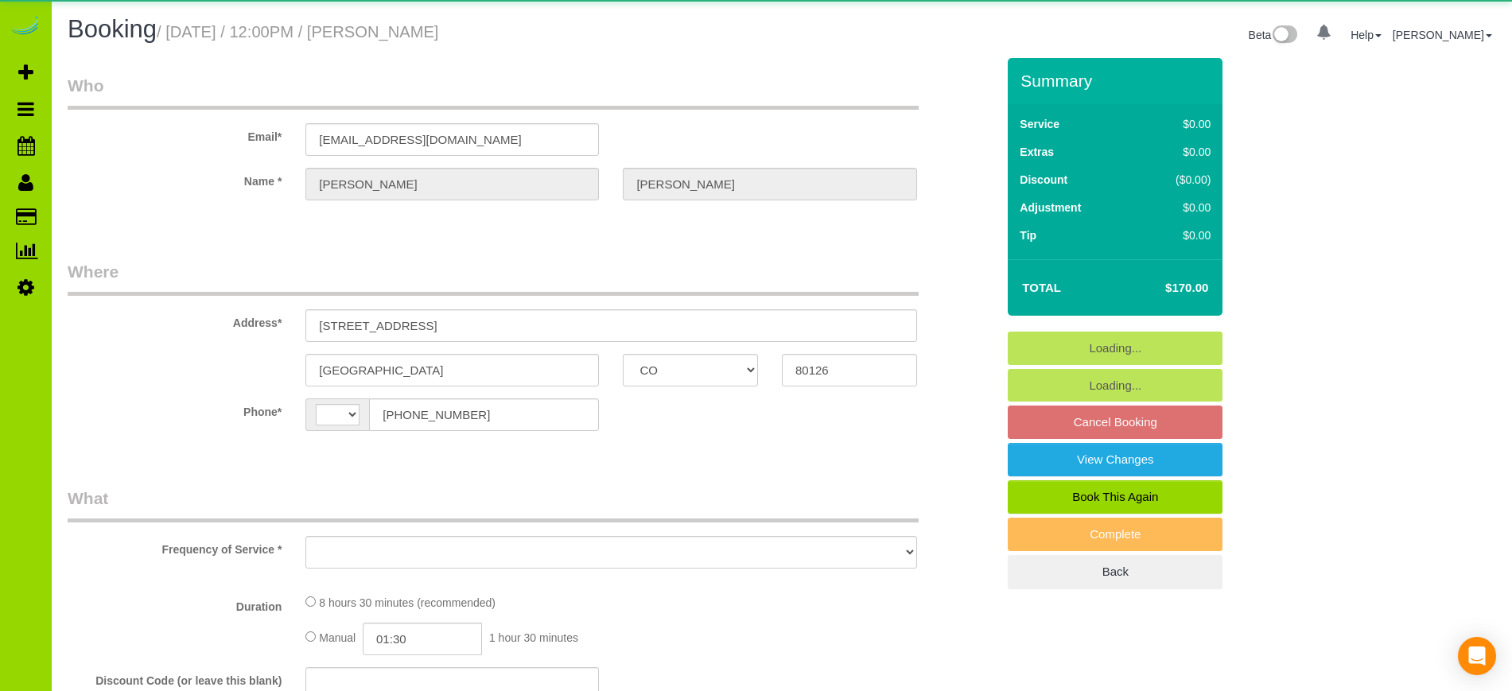
select select "CO"
select select "string:[GEOGRAPHIC_DATA]"
select select "object:555"
select select "string:fspay-faf0187f-fca8-466d-ac8b-050c482009c7"
select select "spot1"
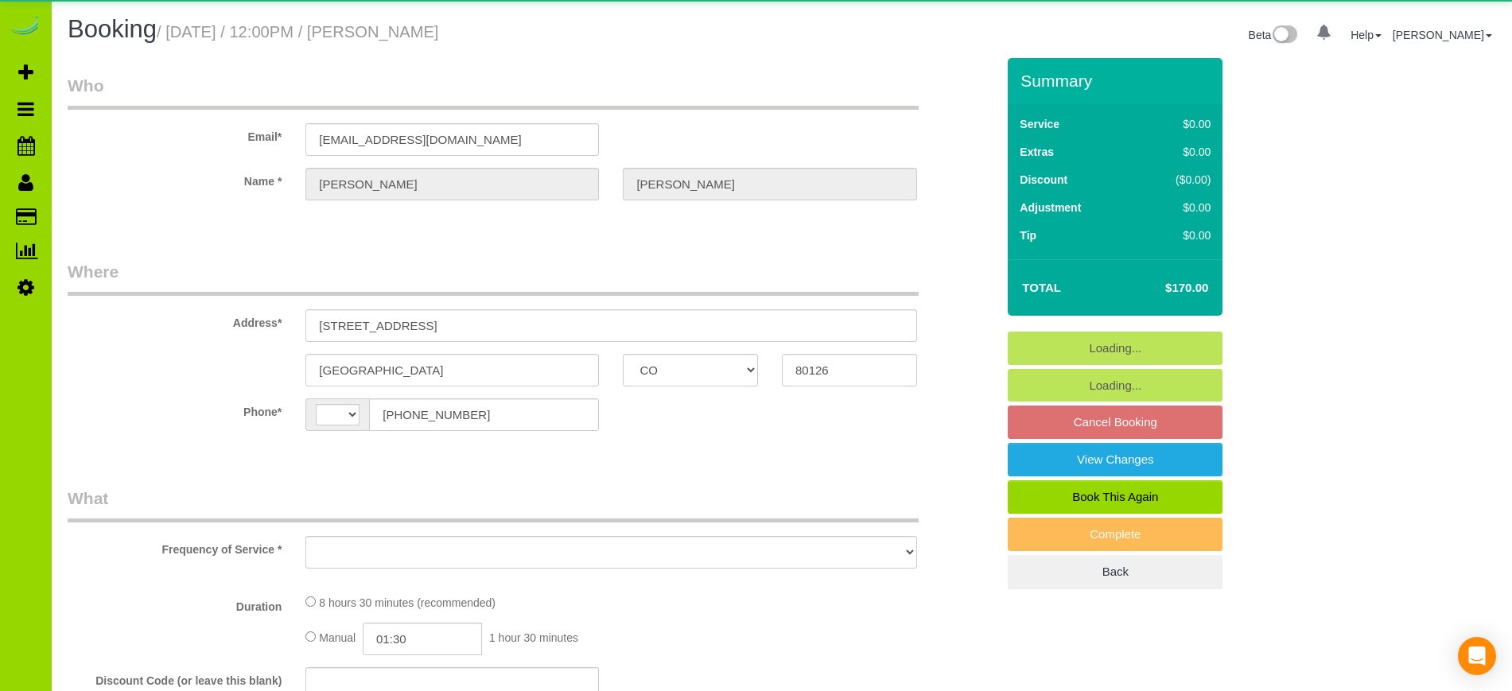
select select "number:6"
select select "number:17"
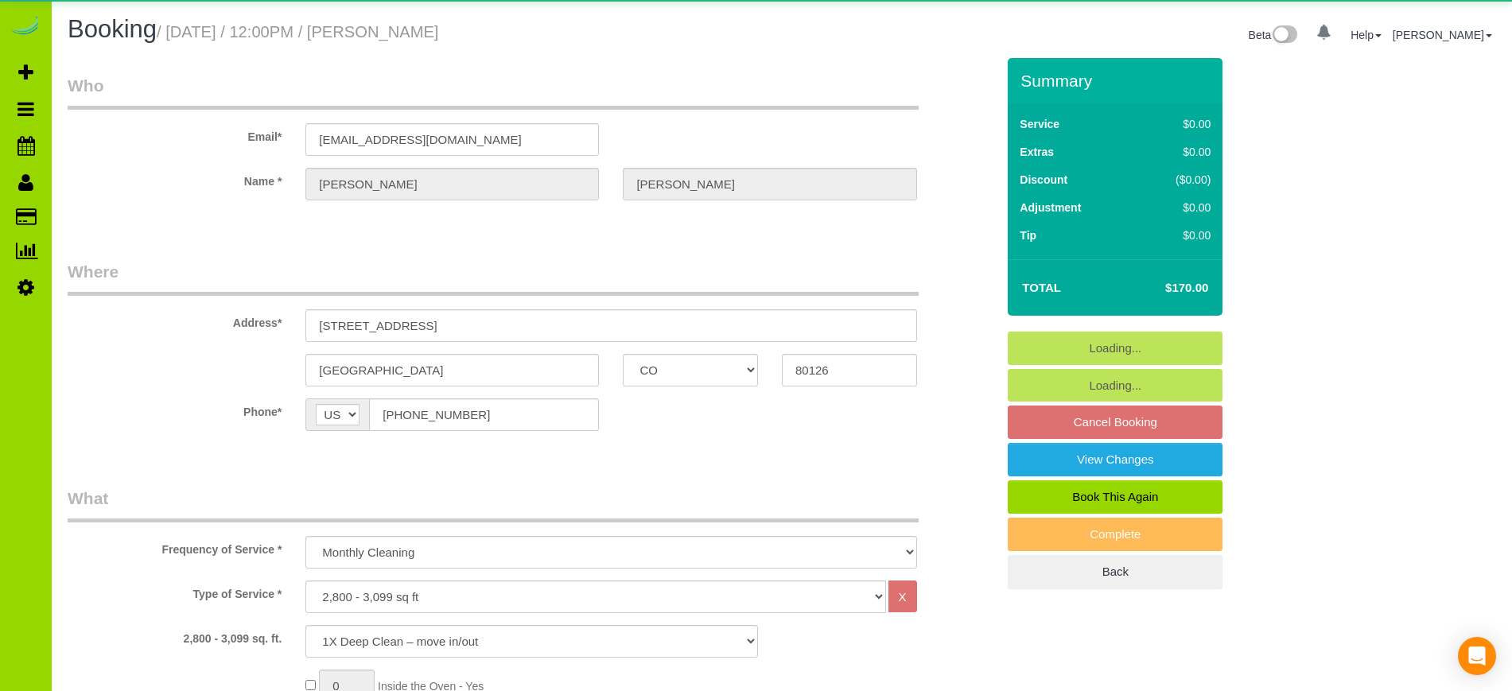
select select "object:1238"
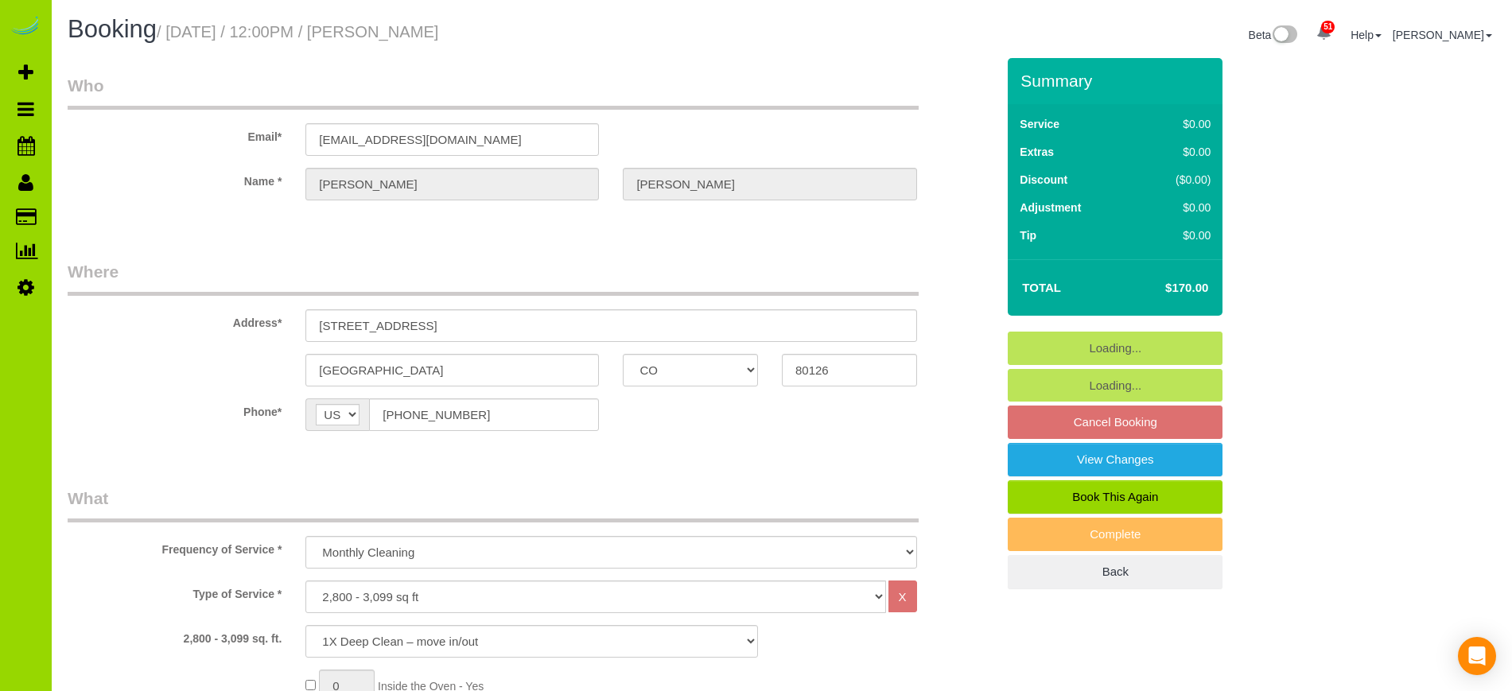
click at [151, 545] on label "Frequency of Service *" at bounding box center [175, 546] width 238 height 21
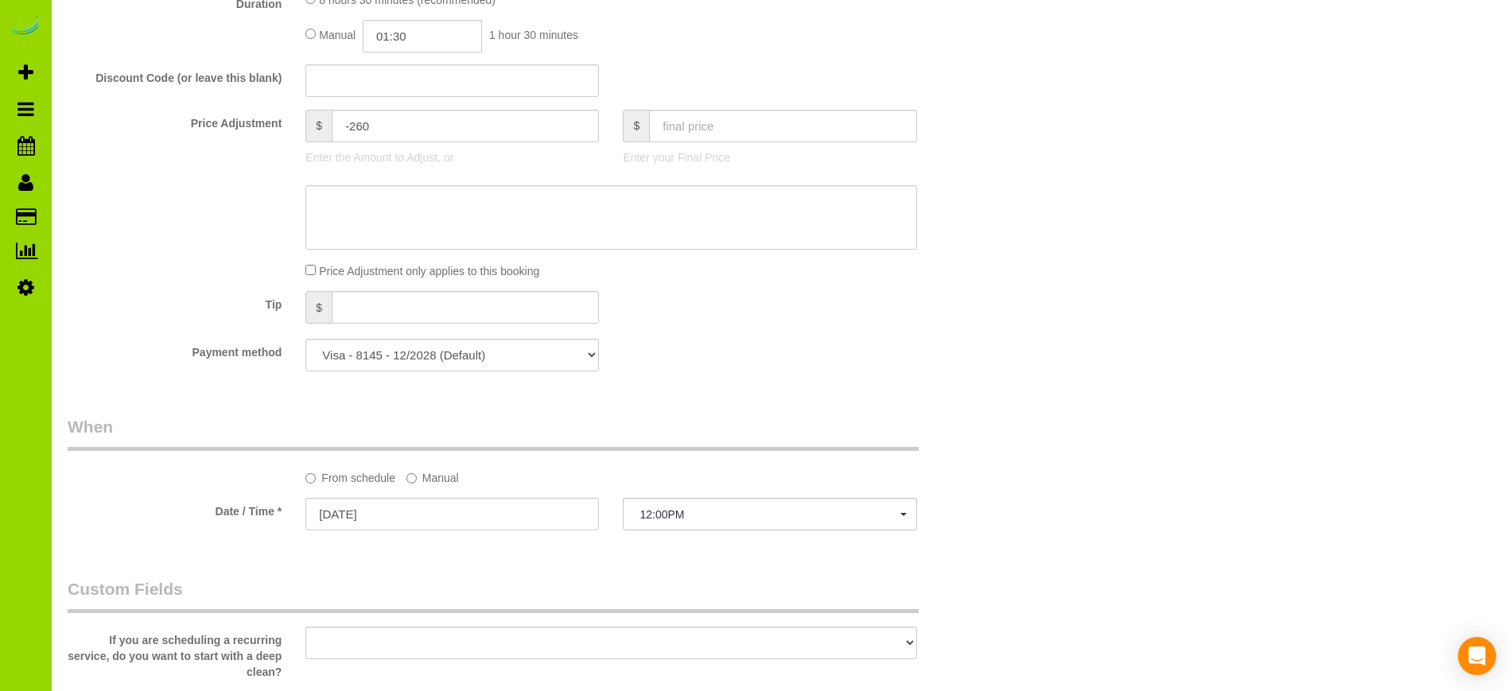
scroll to position [844, 0]
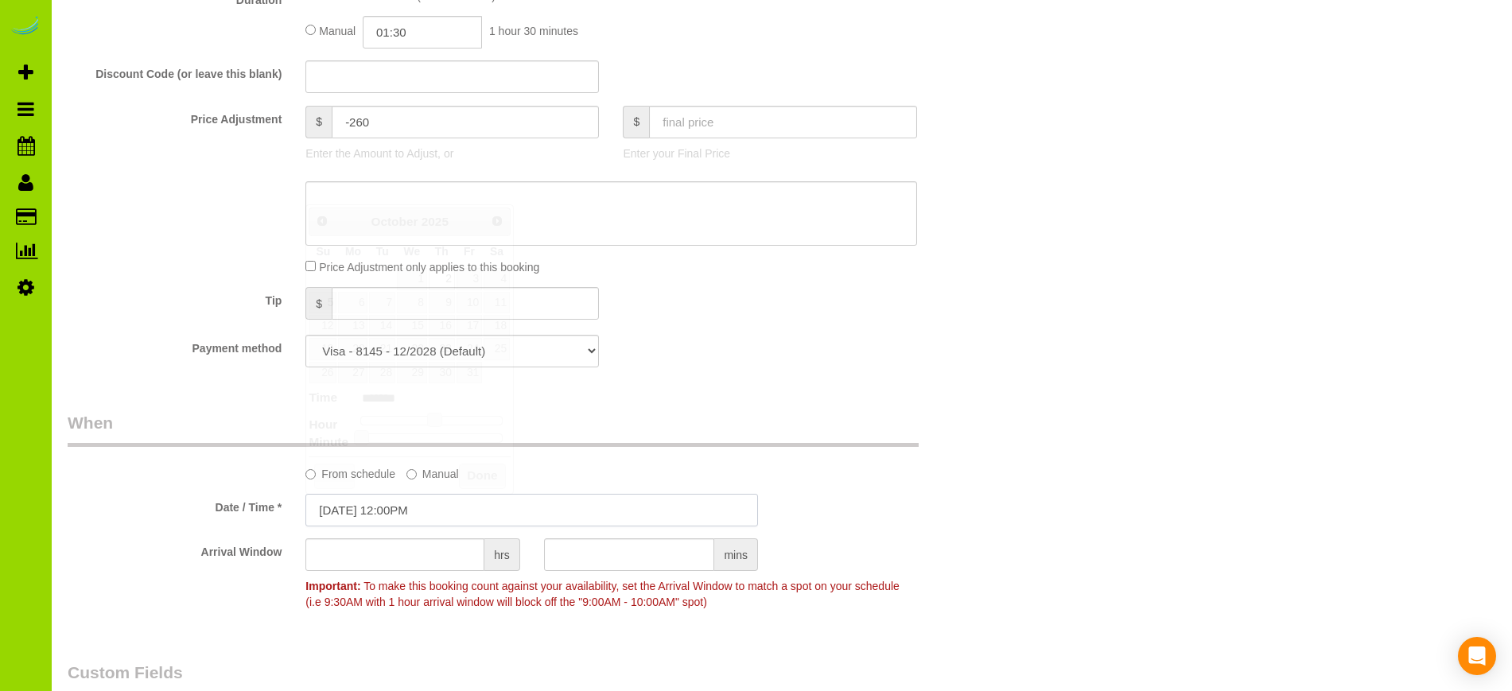
click at [398, 503] on input "[DATE] 12:00PM" at bounding box center [531, 510] width 453 height 33
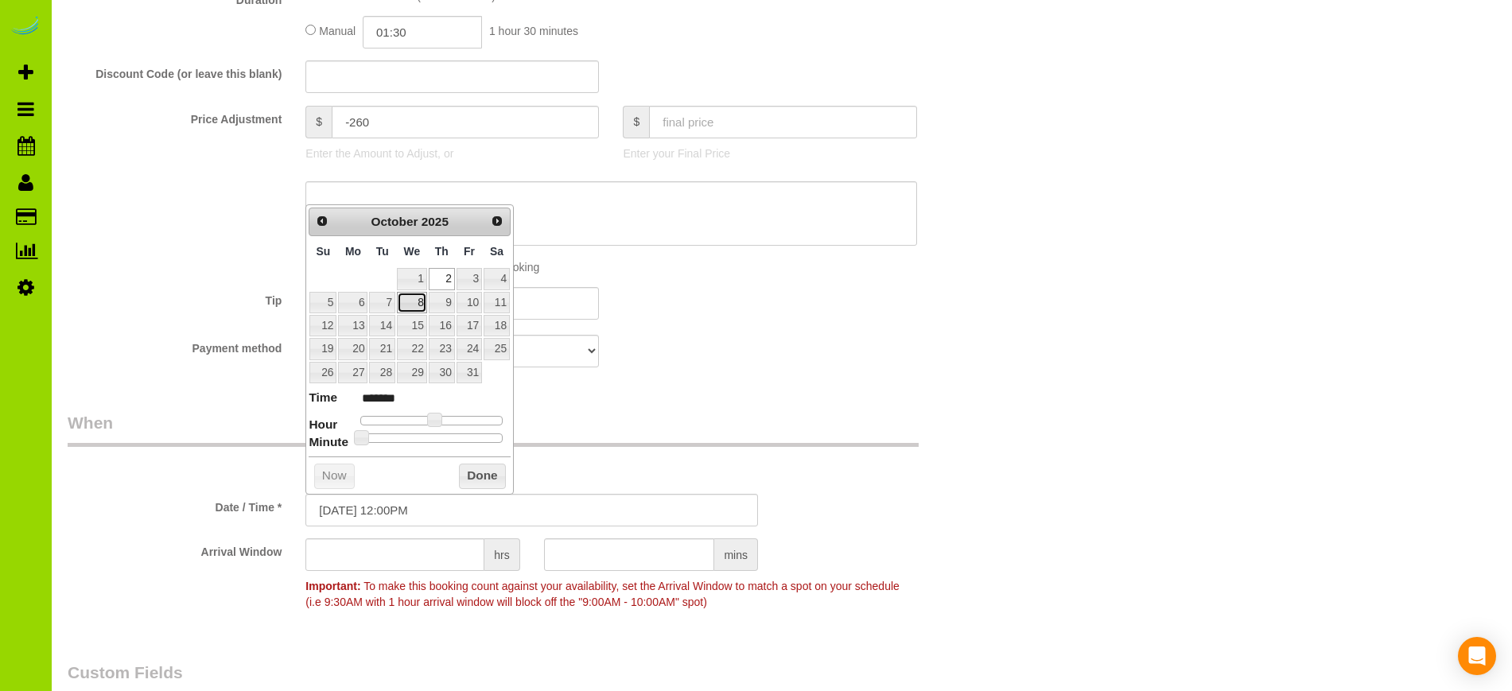
click at [421, 305] on link "8" at bounding box center [412, 302] width 30 height 21
click at [445, 302] on link "9" at bounding box center [442, 302] width 26 height 21
type input "10/09/2025 1:00PM"
type input "******"
type input "10/09/2025 2:00PM"
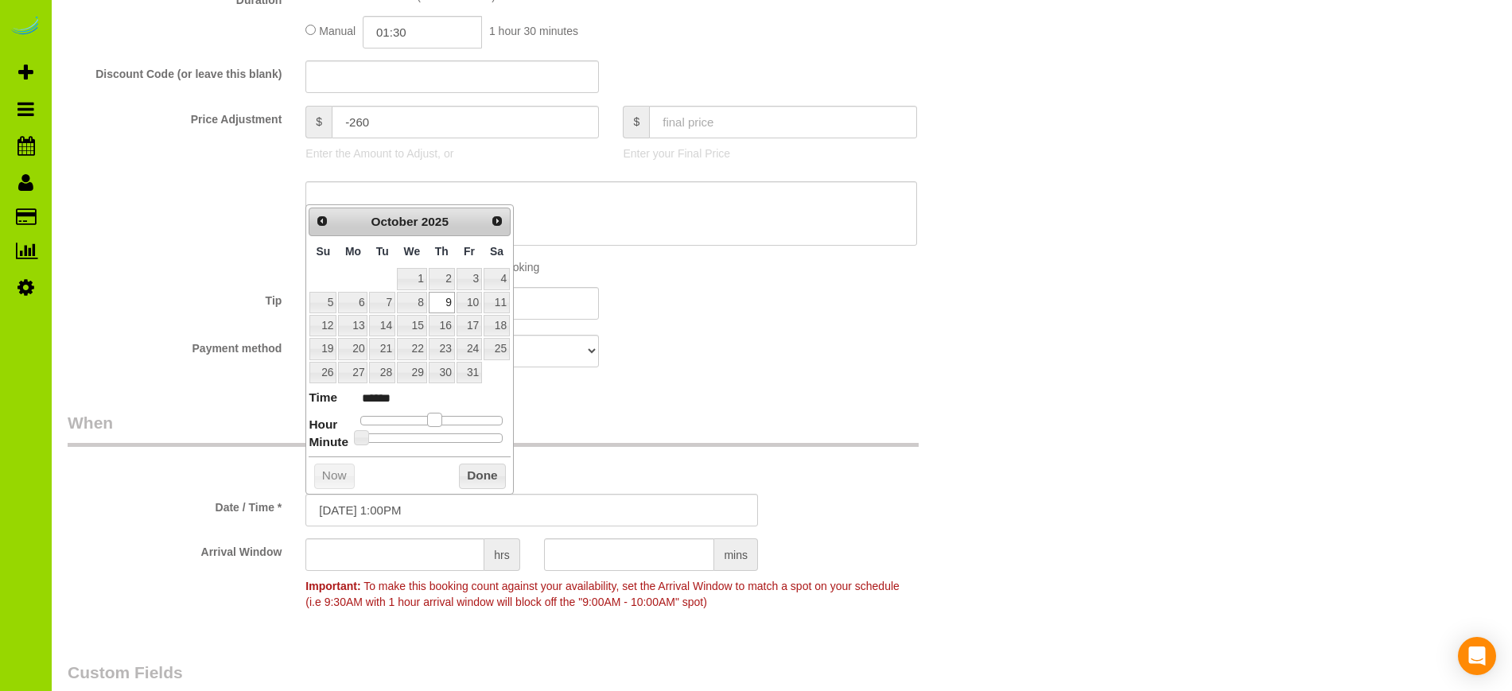
type input "******"
drag, startPoint x: 433, startPoint y: 418, endPoint x: 445, endPoint y: 418, distance: 11.9
click at [445, 418] on span at bounding box center [447, 420] width 14 height 14
type input "10/09/2025 2:05PM"
type input "******"
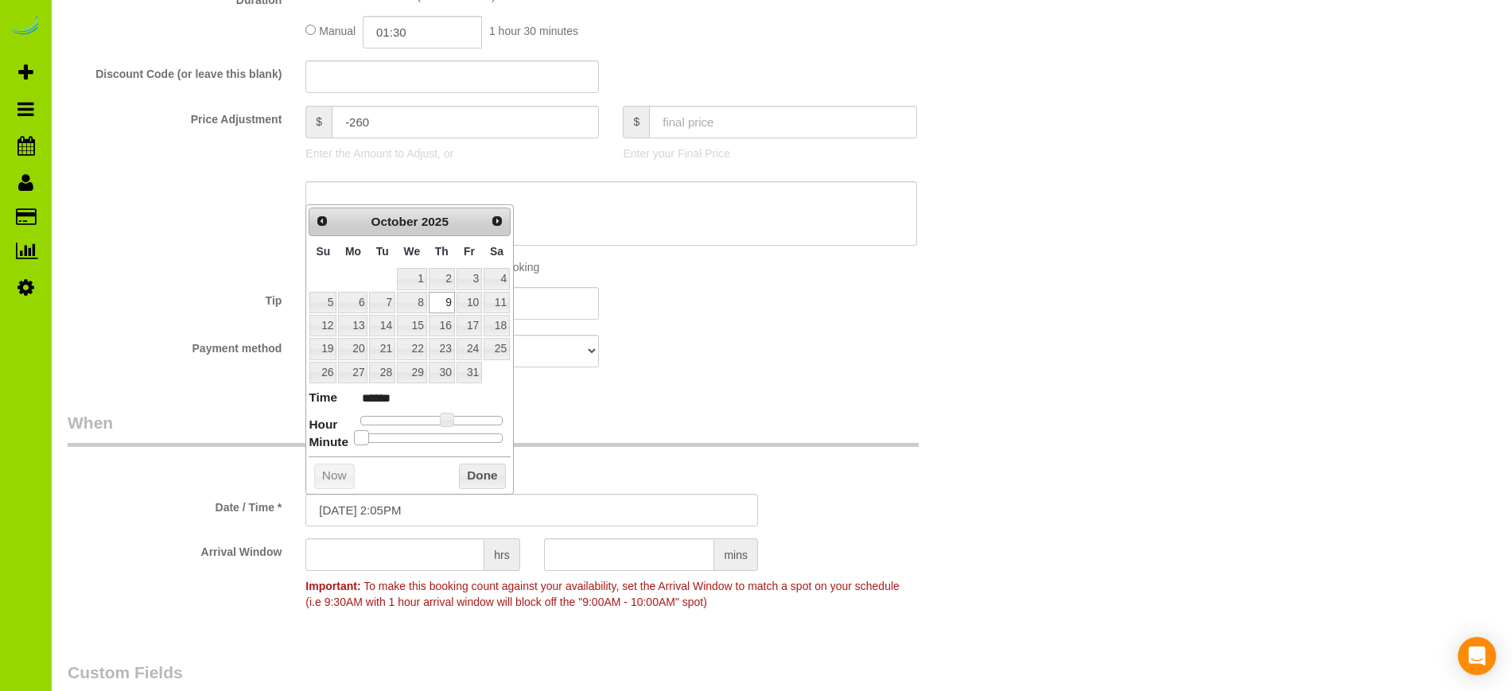
type input "10/09/2025 2:10PM"
type input "******"
type input "10/09/2025 2:15PM"
type input "******"
type input "10/09/2025 2:20PM"
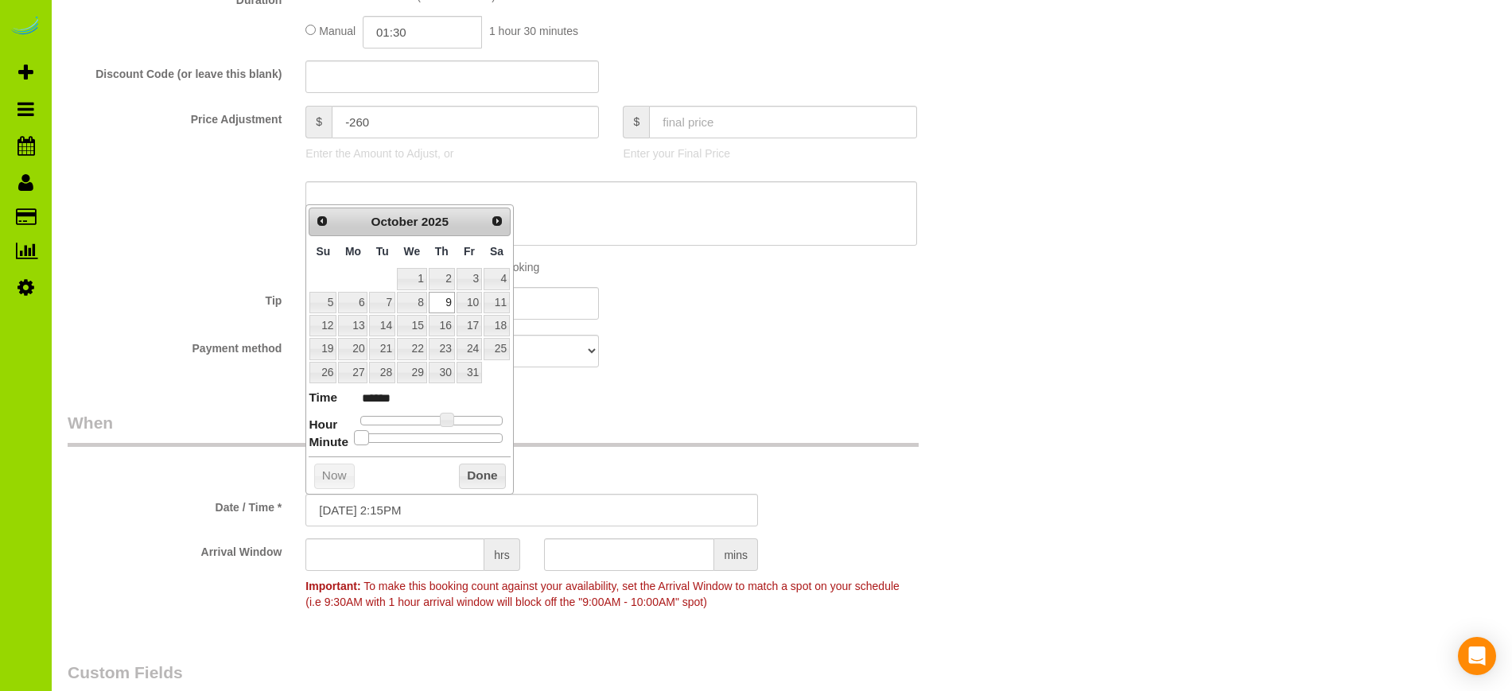
type input "******"
type input "10/09/2025 2:25PM"
type input "******"
type input "10/09/2025 2:30PM"
type input "******"
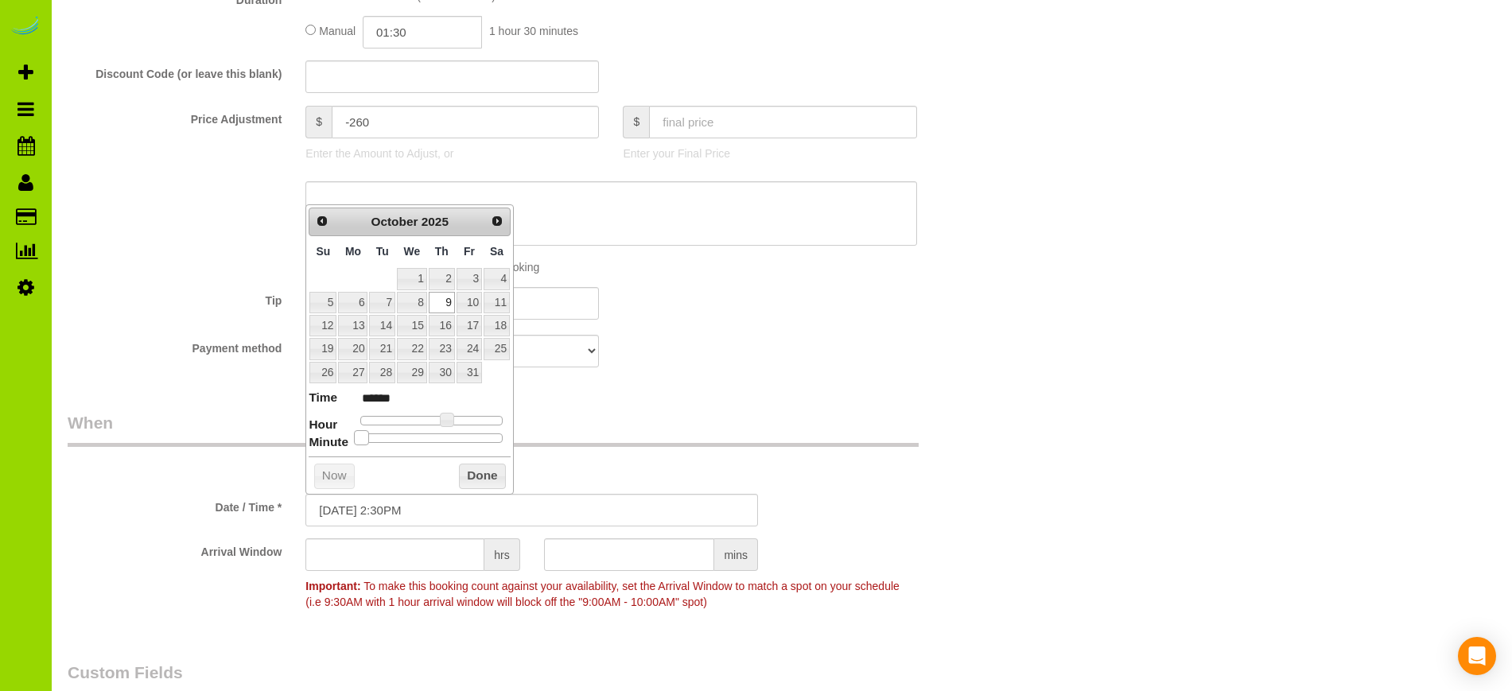
type input "10/09/2025 2:35PM"
type input "******"
type input "10/09/2025 2:30PM"
type input "******"
drag, startPoint x: 360, startPoint y: 441, endPoint x: 440, endPoint y: 441, distance: 79.5
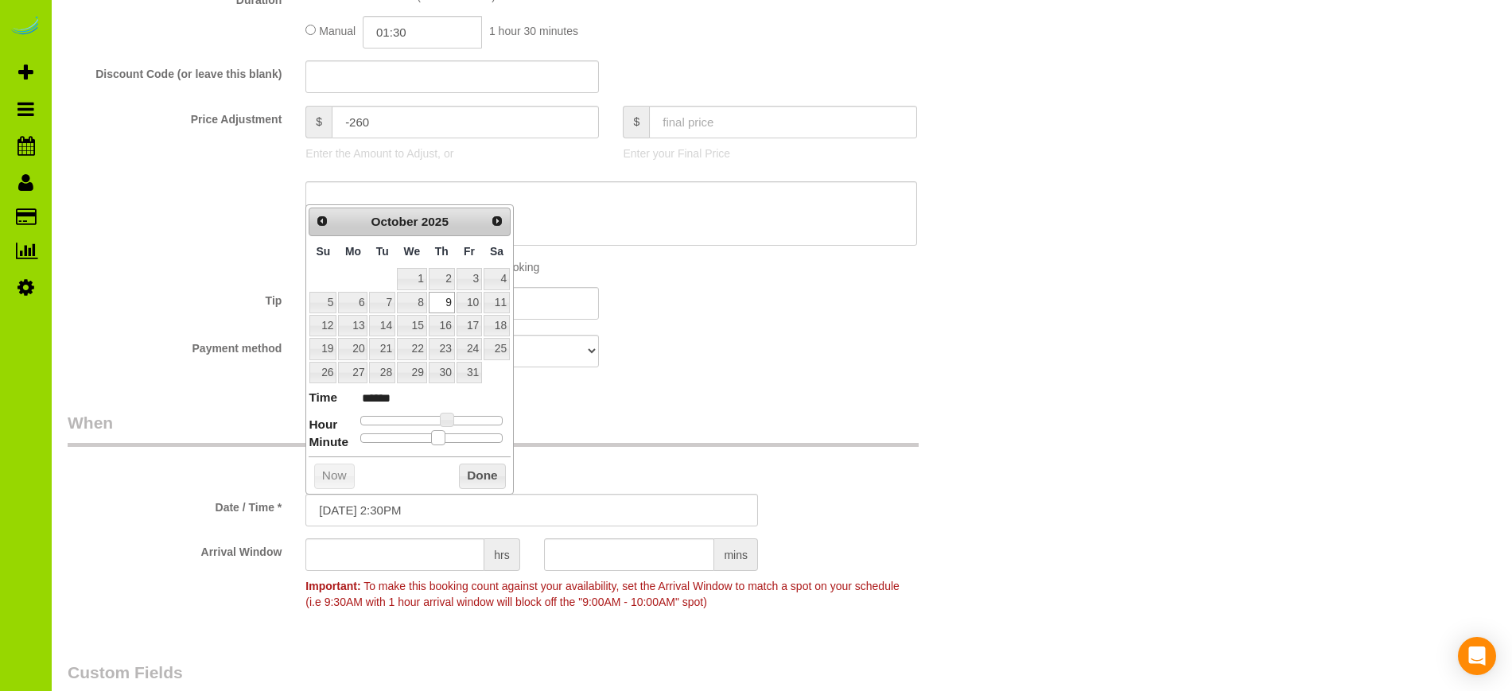
click at [440, 441] on span at bounding box center [438, 437] width 14 height 14
click at [476, 474] on button "Done" at bounding box center [482, 476] width 47 height 25
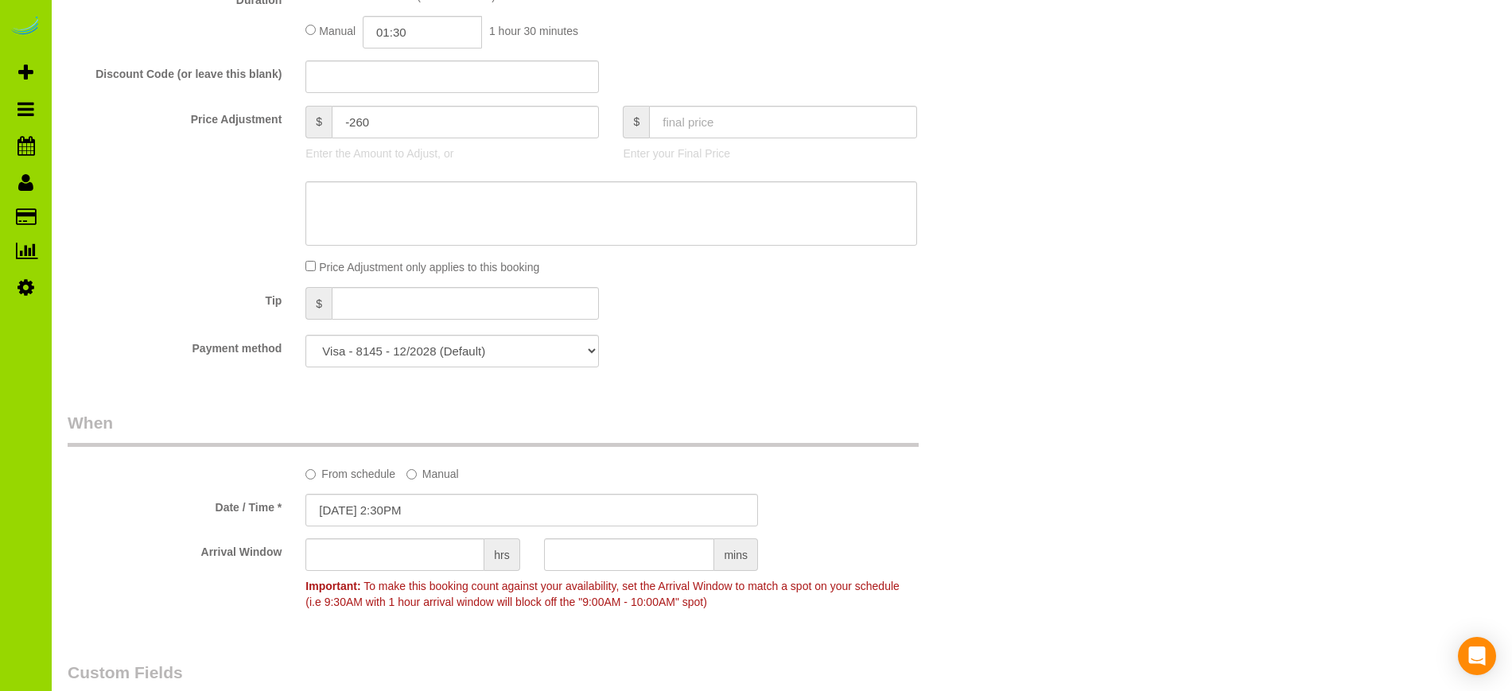
click at [181, 569] on div "Arrival Window hrs mins Important: To make this booking count against your avai…" at bounding box center [532, 577] width 952 height 79
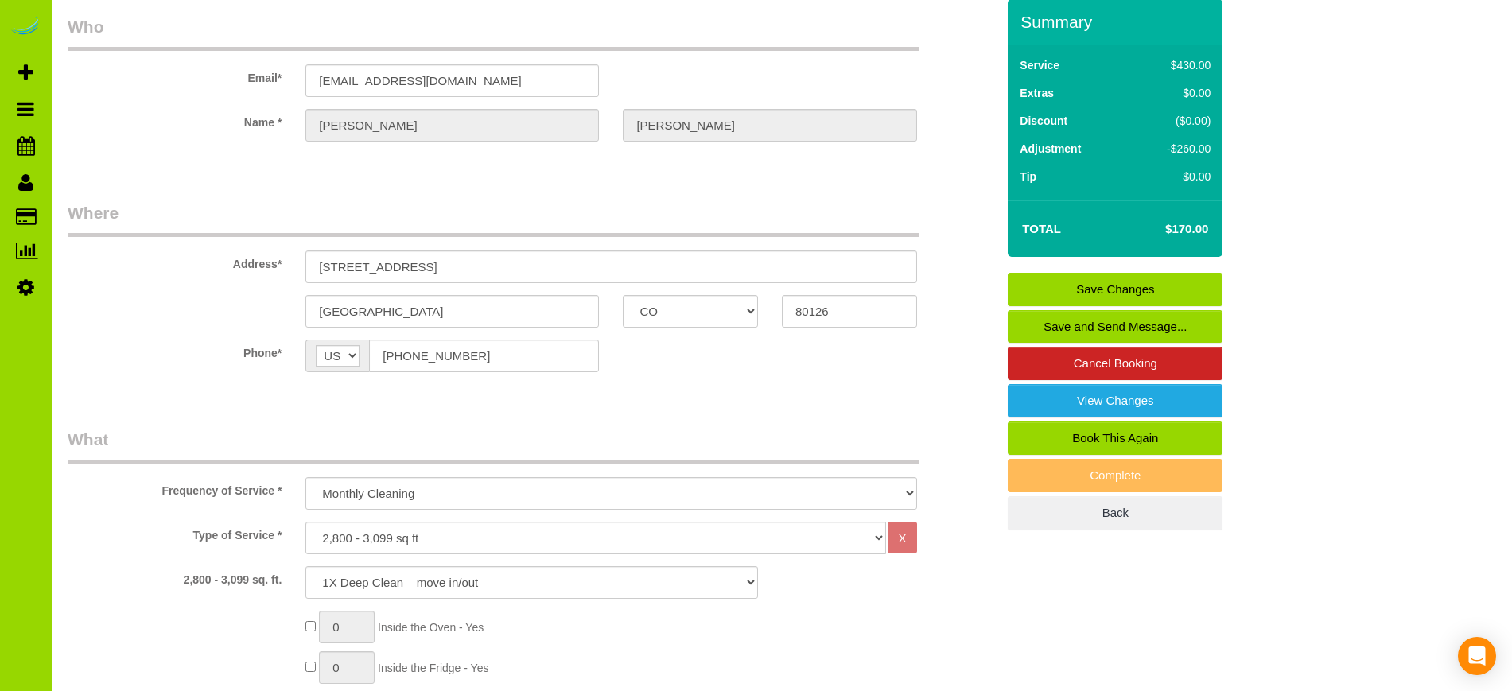
scroll to position [58, 0]
click at [158, 542] on label "Type of Service *" at bounding box center [175, 532] width 238 height 21
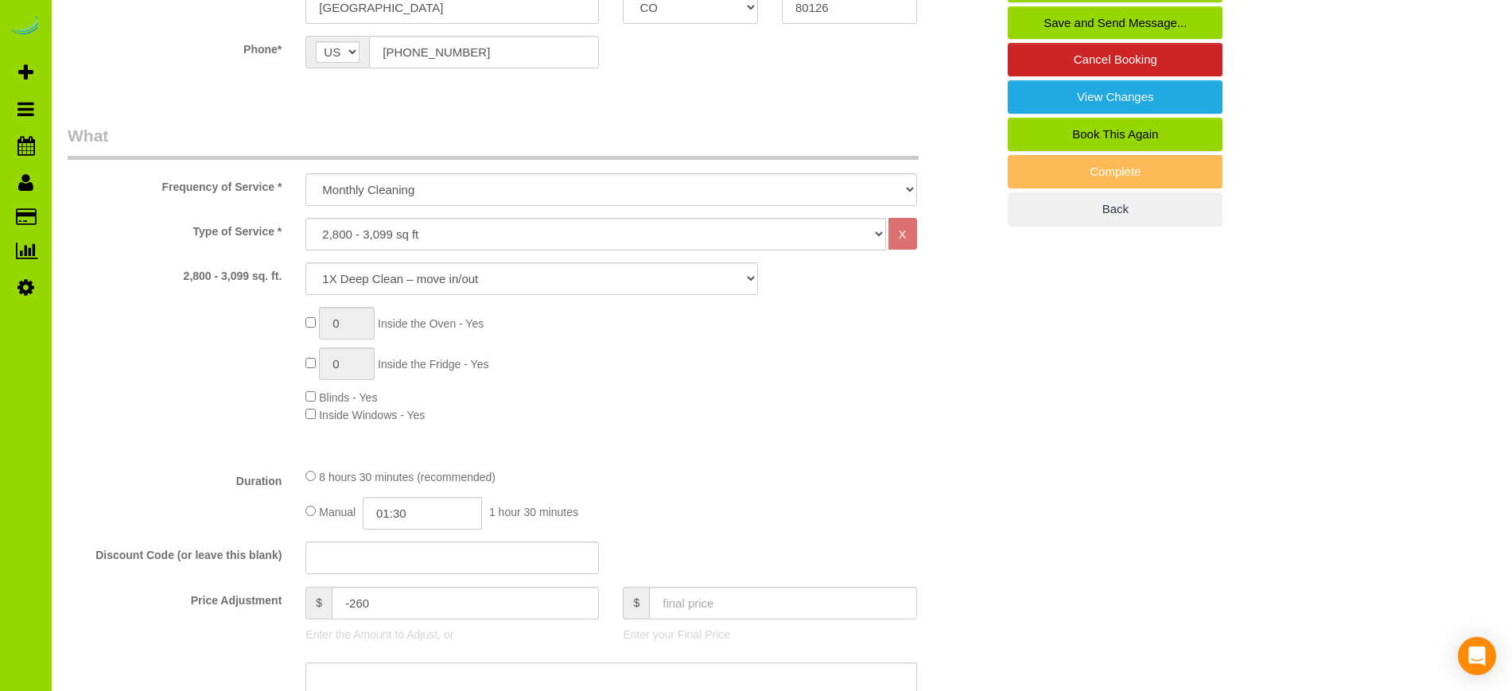
scroll to position [367, 0]
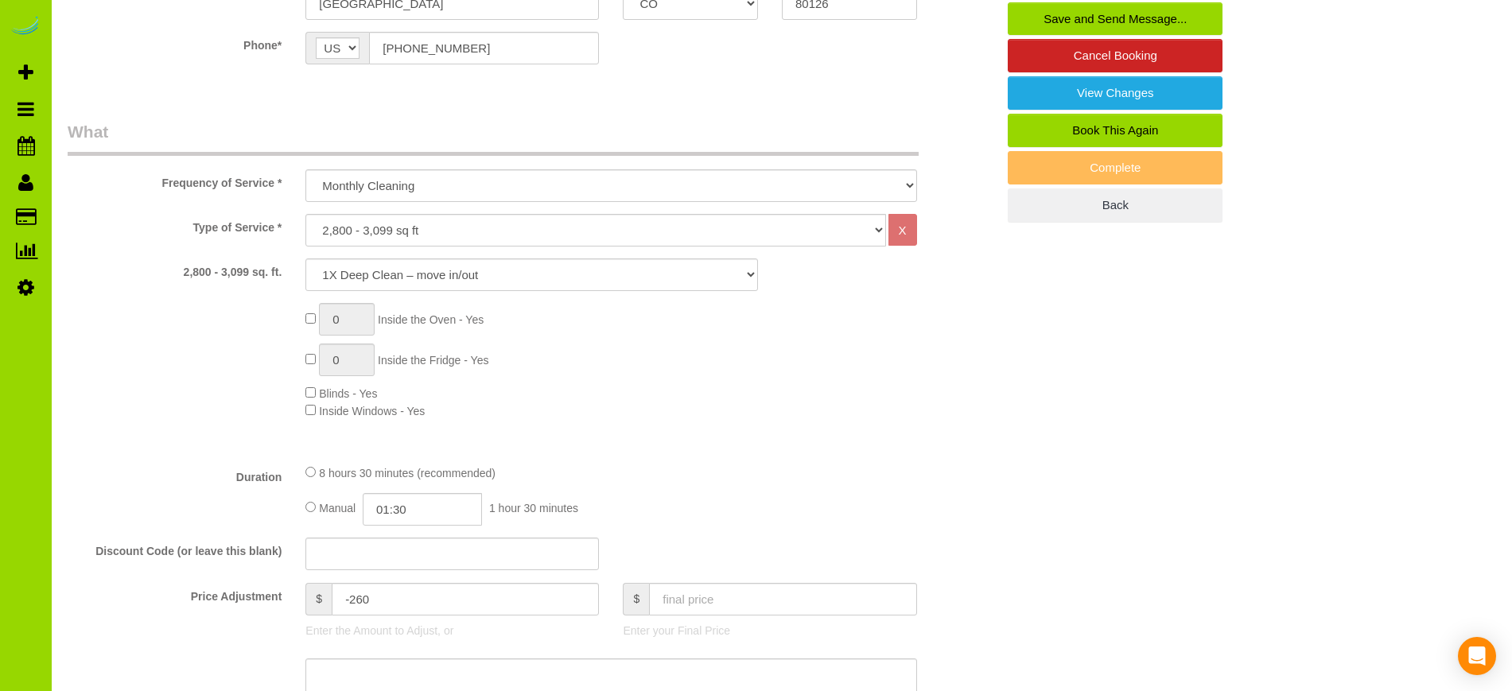
click at [178, 494] on div "Duration 8 hours 30 minutes (recommended) Manual 01:30 1 hour 30 minutes" at bounding box center [532, 495] width 952 height 62
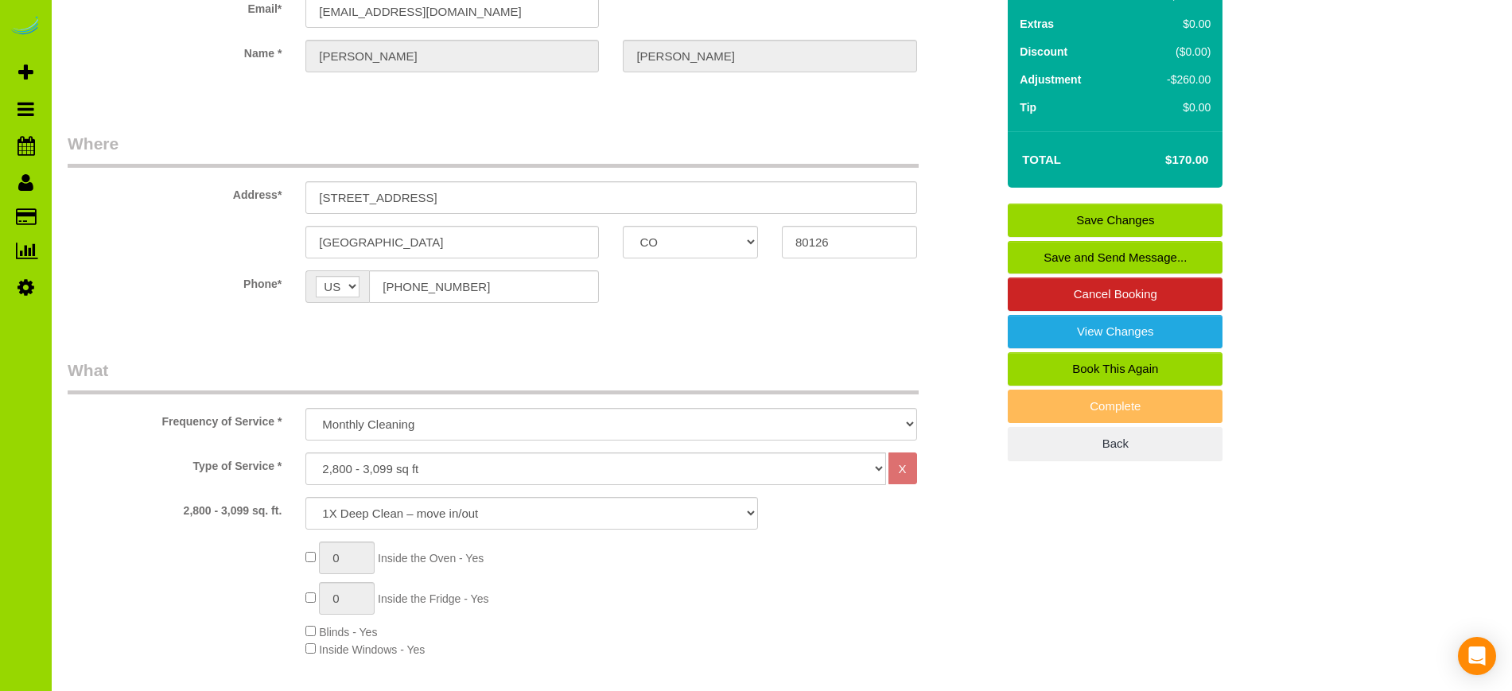
scroll to position [126, 0]
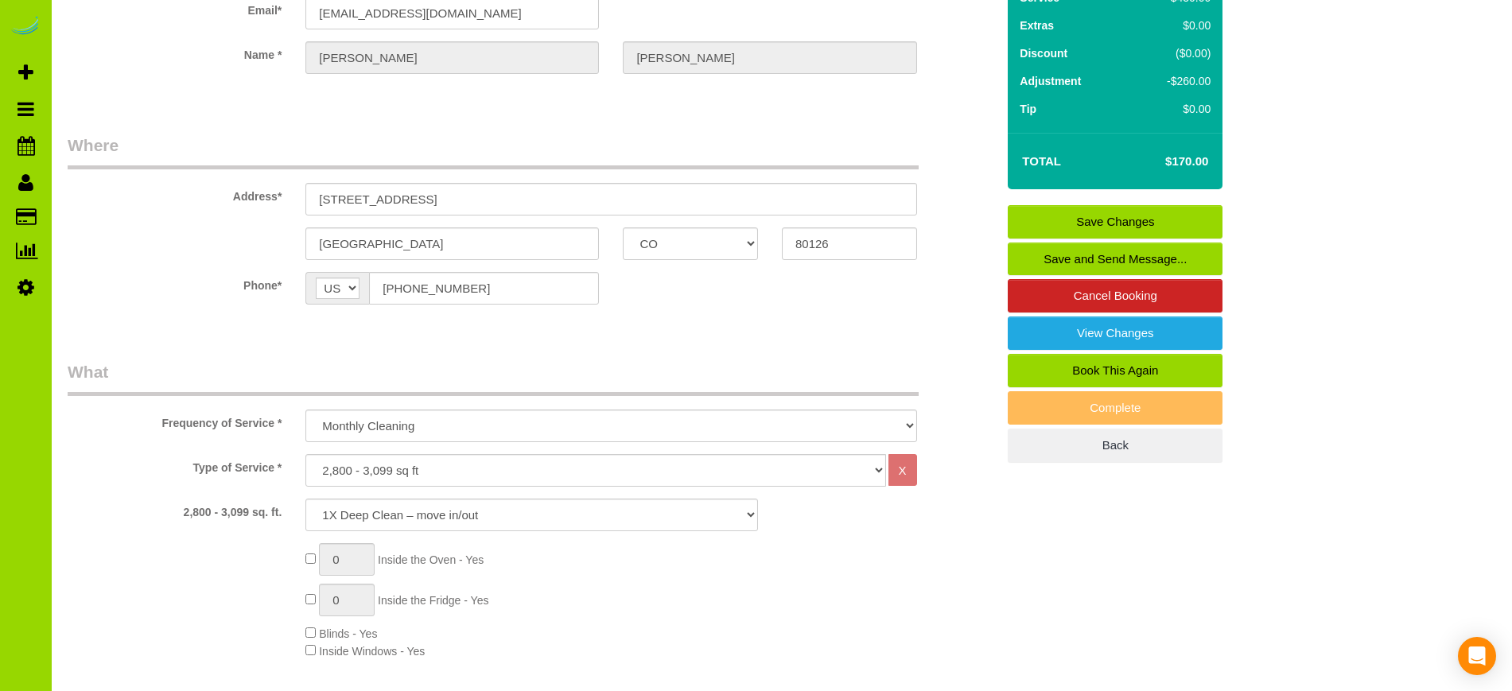
click at [1089, 148] on td "Total" at bounding box center [1063, 162] width 95 height 40
click at [1099, 223] on link "Save Changes" at bounding box center [1115, 221] width 215 height 33
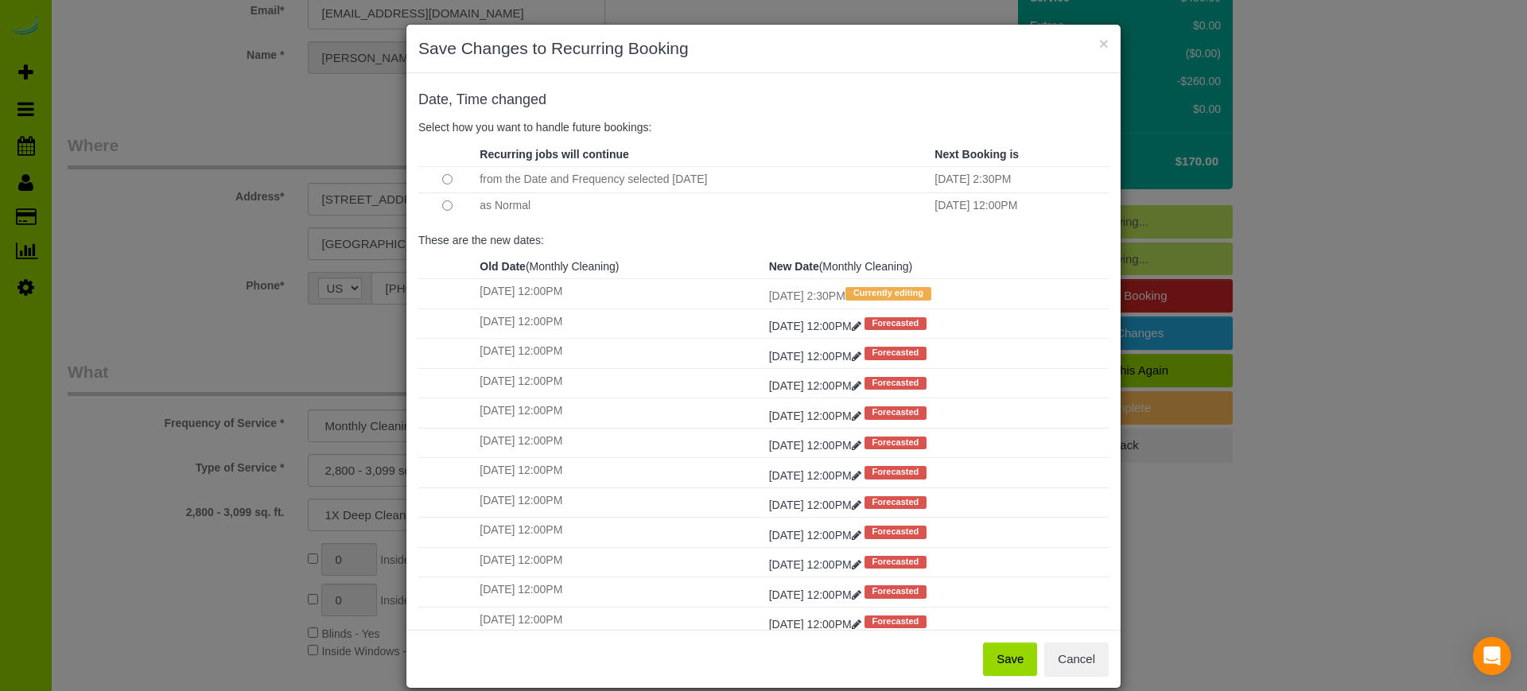
click at [1003, 651] on button "Save" at bounding box center [1010, 659] width 54 height 33
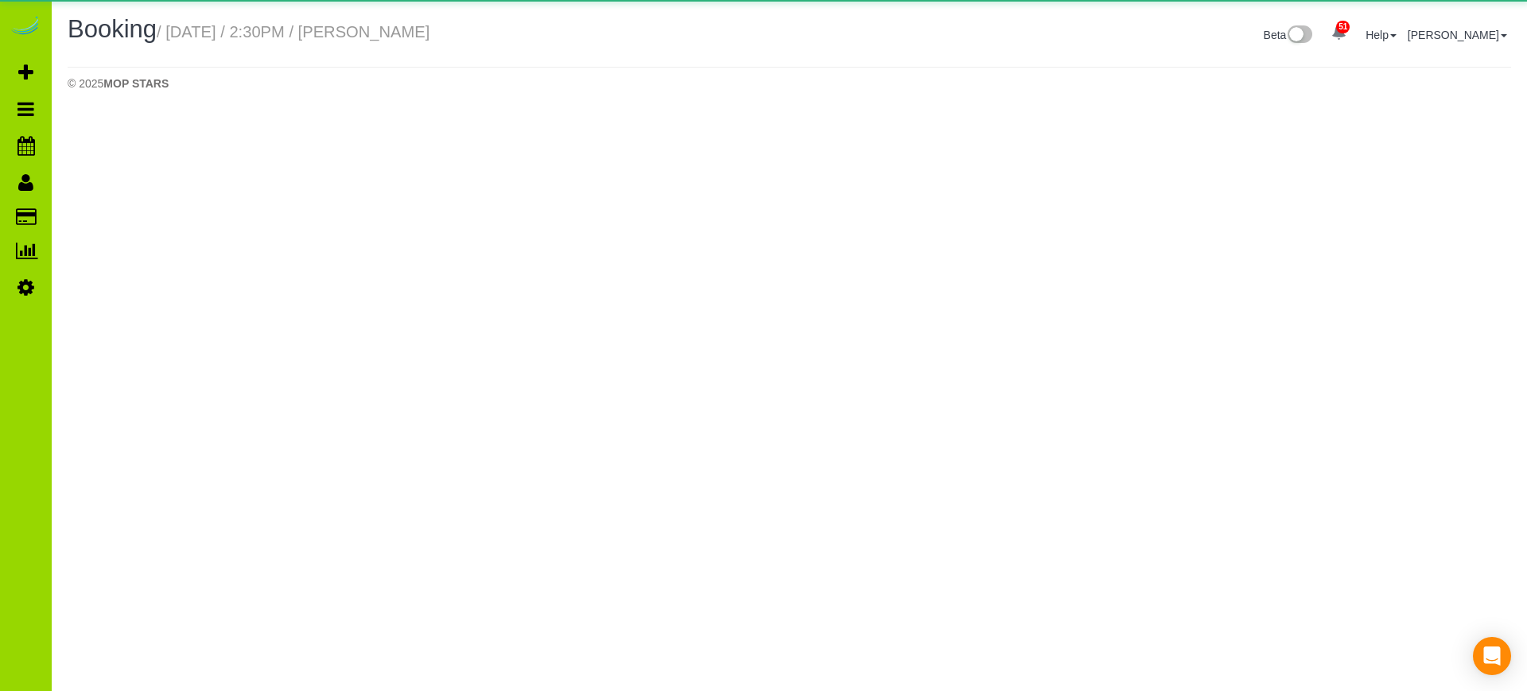
select select "CO"
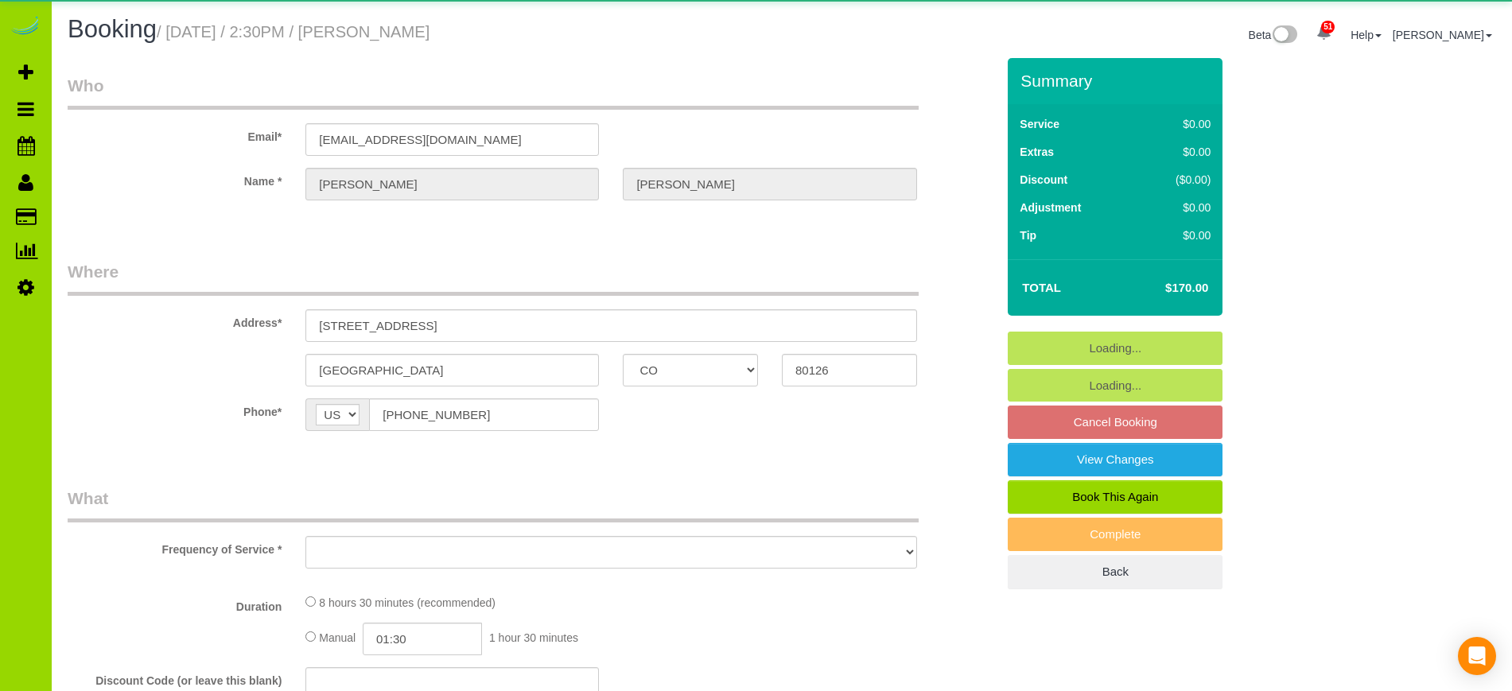
select select "object:2727"
select select "string:fspay-faf0187f-fca8-466d-ac8b-050c482009c7"
select select "number:6"
select select "number:17"
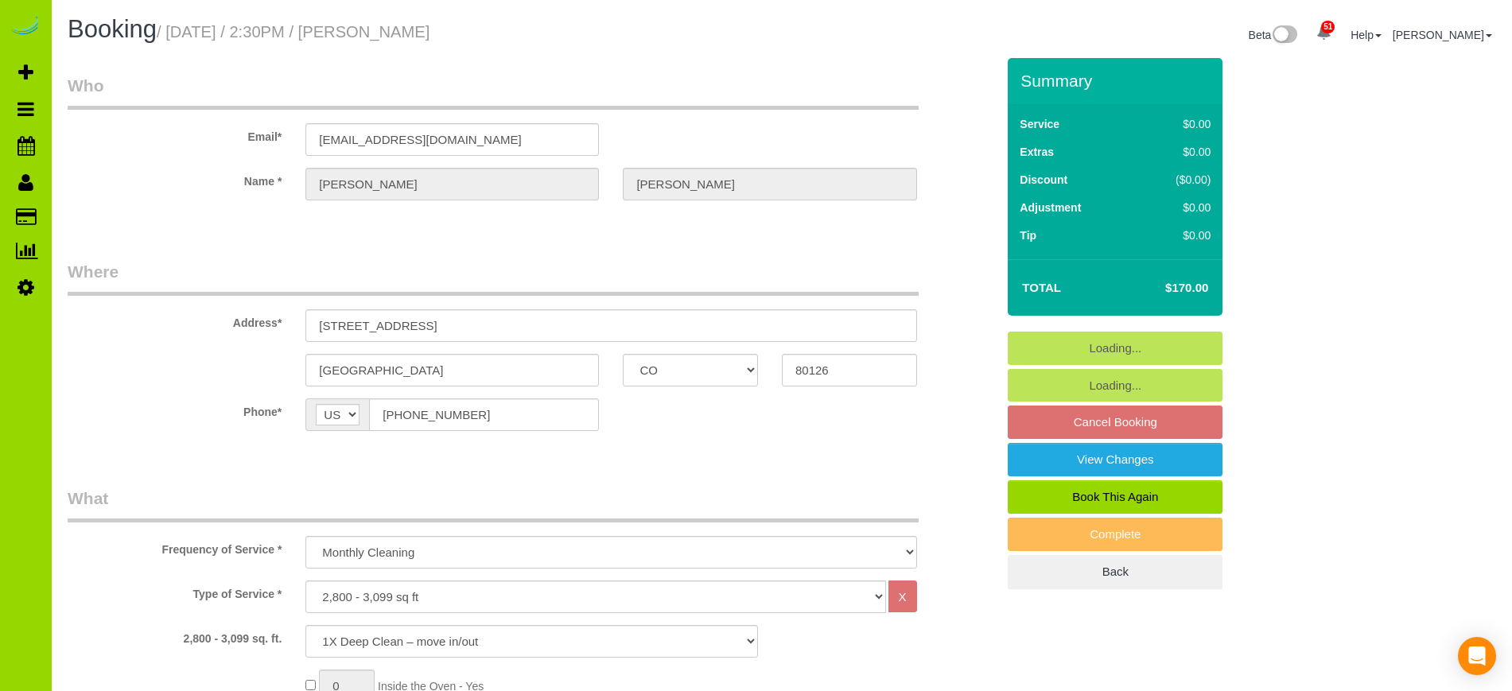
select select "object:2879"
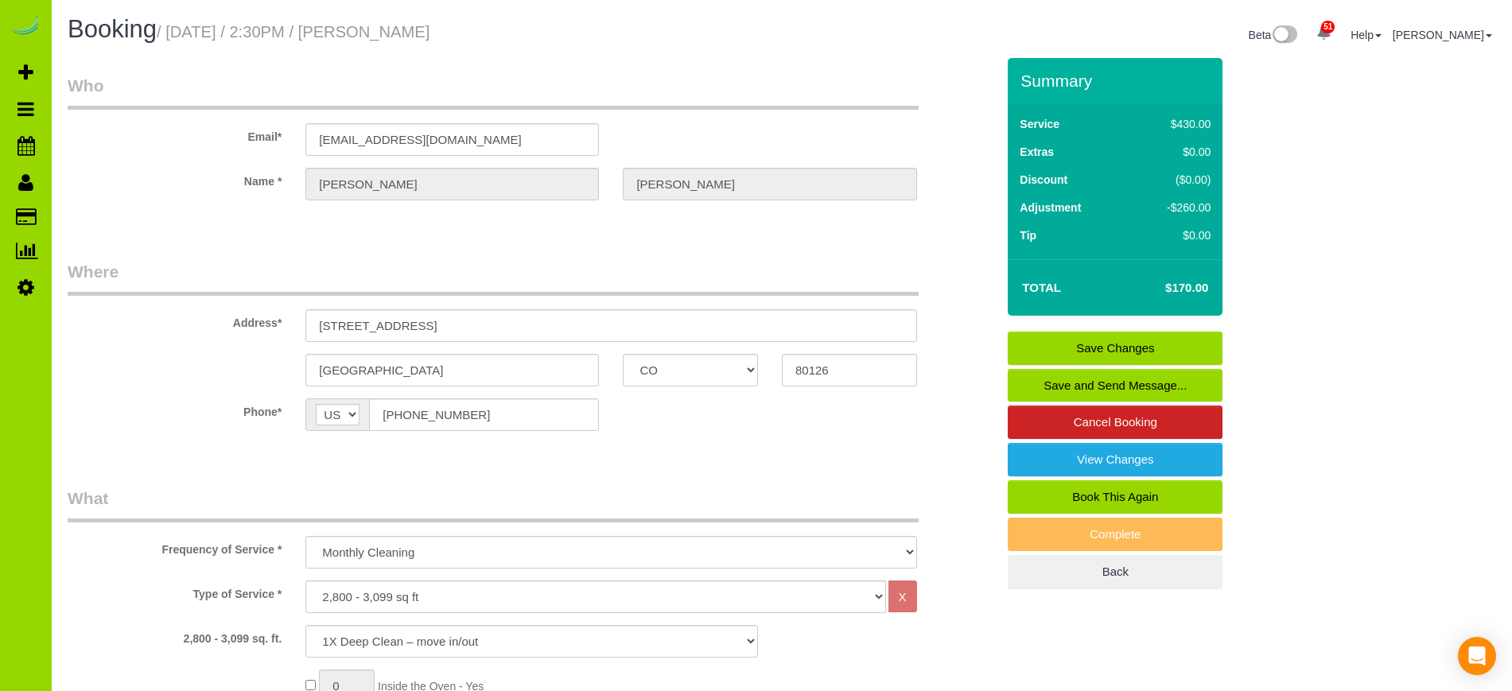
click at [150, 581] on label "Type of Service *" at bounding box center [175, 591] width 238 height 21
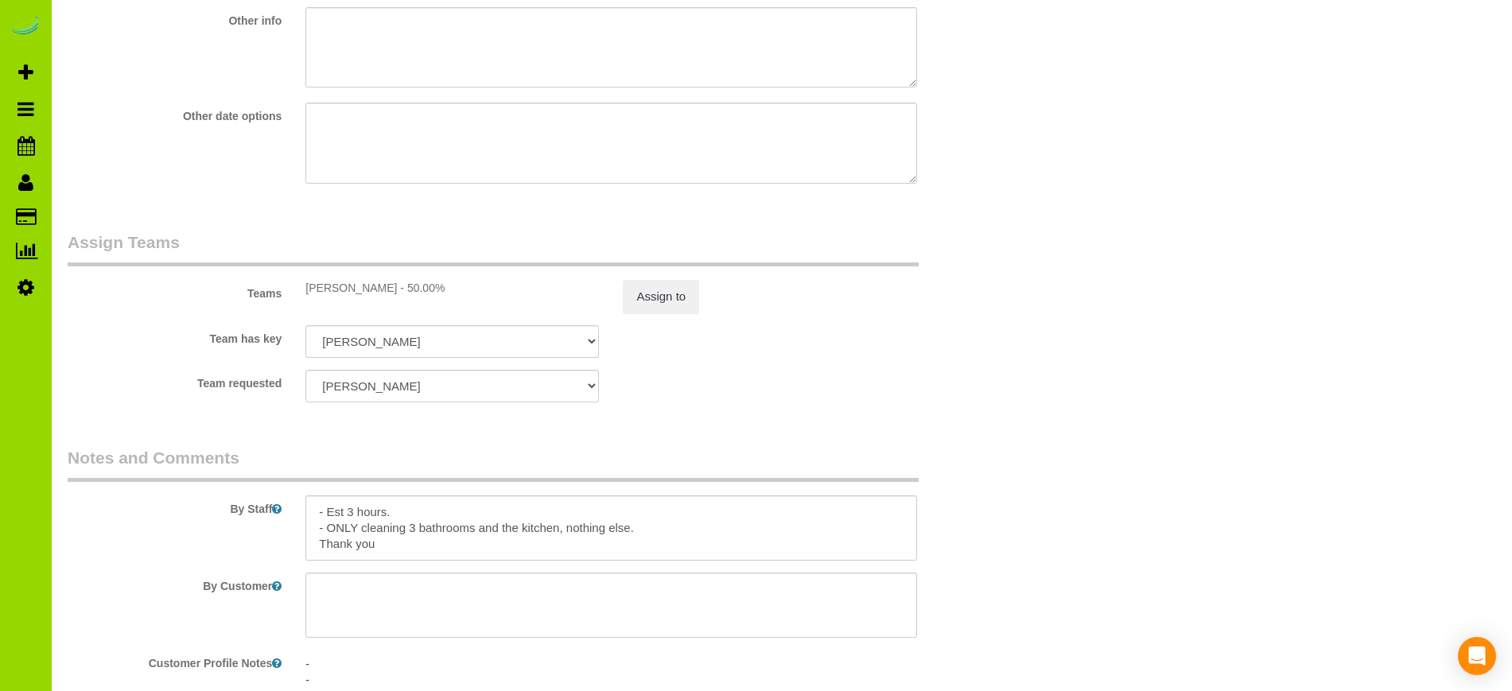
scroll to position [2530, 0]
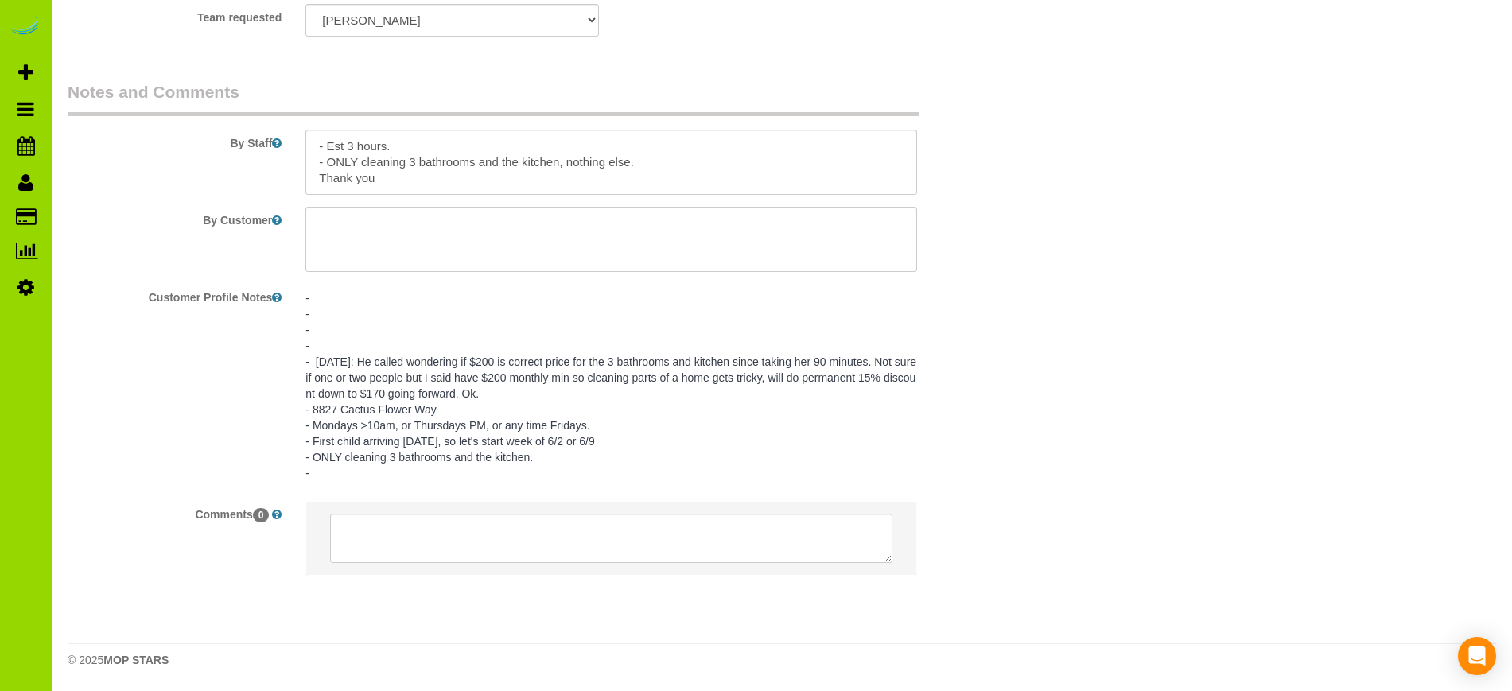
click at [350, 344] on pre "- - - - - 8/11/25: He called wondering if $200 is correct price for the 3 bathr…" at bounding box center [610, 385] width 611 height 191
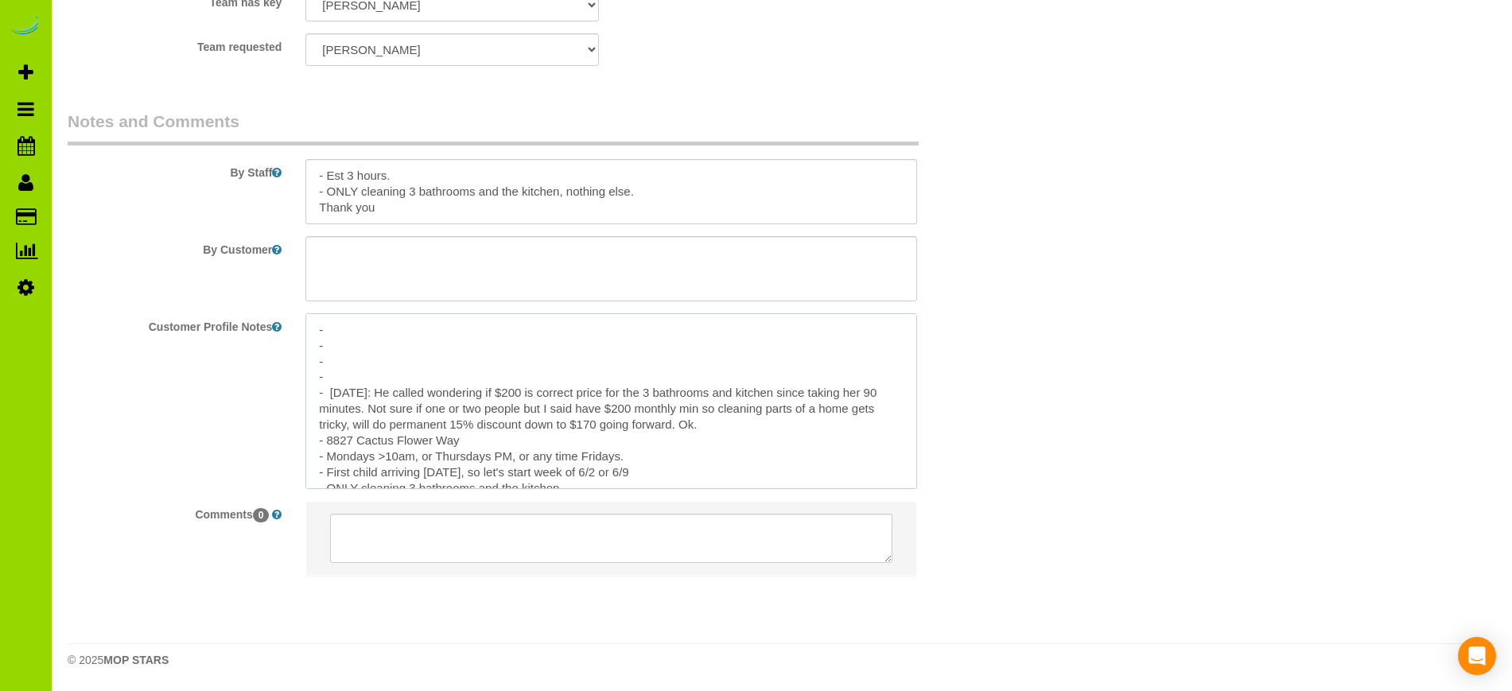
click at [336, 379] on textarea "- - - - - 8/11/25: He called wondering if $200 is correct price for the 3 bathr…" at bounding box center [610, 401] width 611 height 176
type textarea "- - - - 09/29/25: Prefers Mon, Thu or Fri his days off. - 8/11/25: He called wo…"
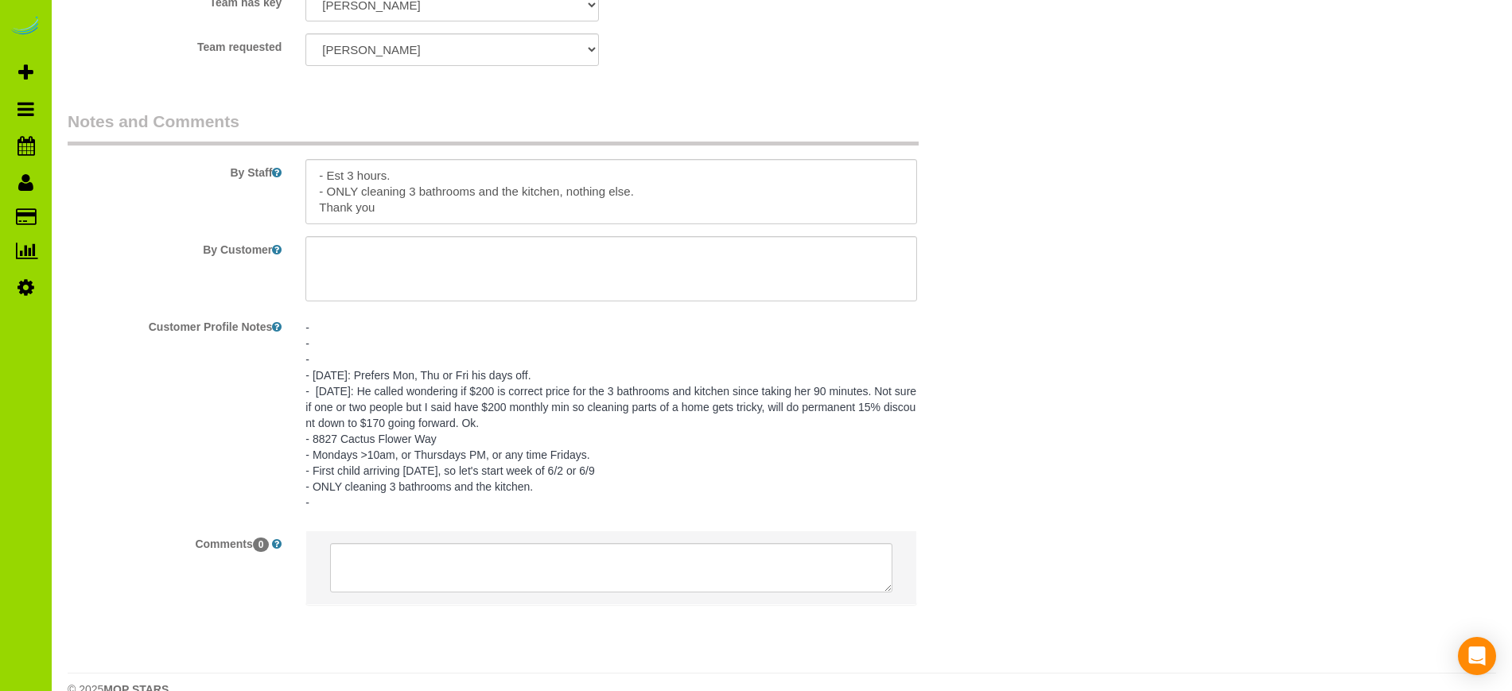
click at [1002, 285] on div "By Customer" at bounding box center [532, 268] width 952 height 65
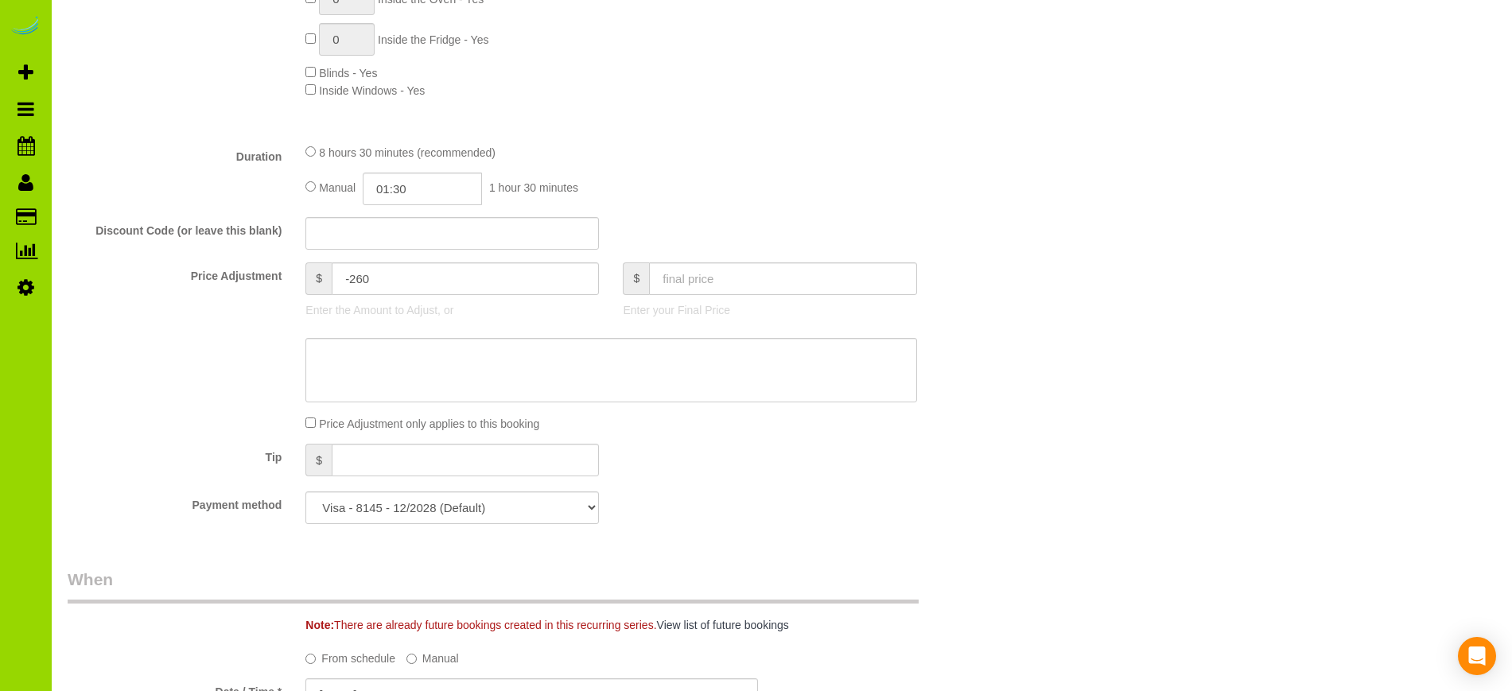
scroll to position [83, 0]
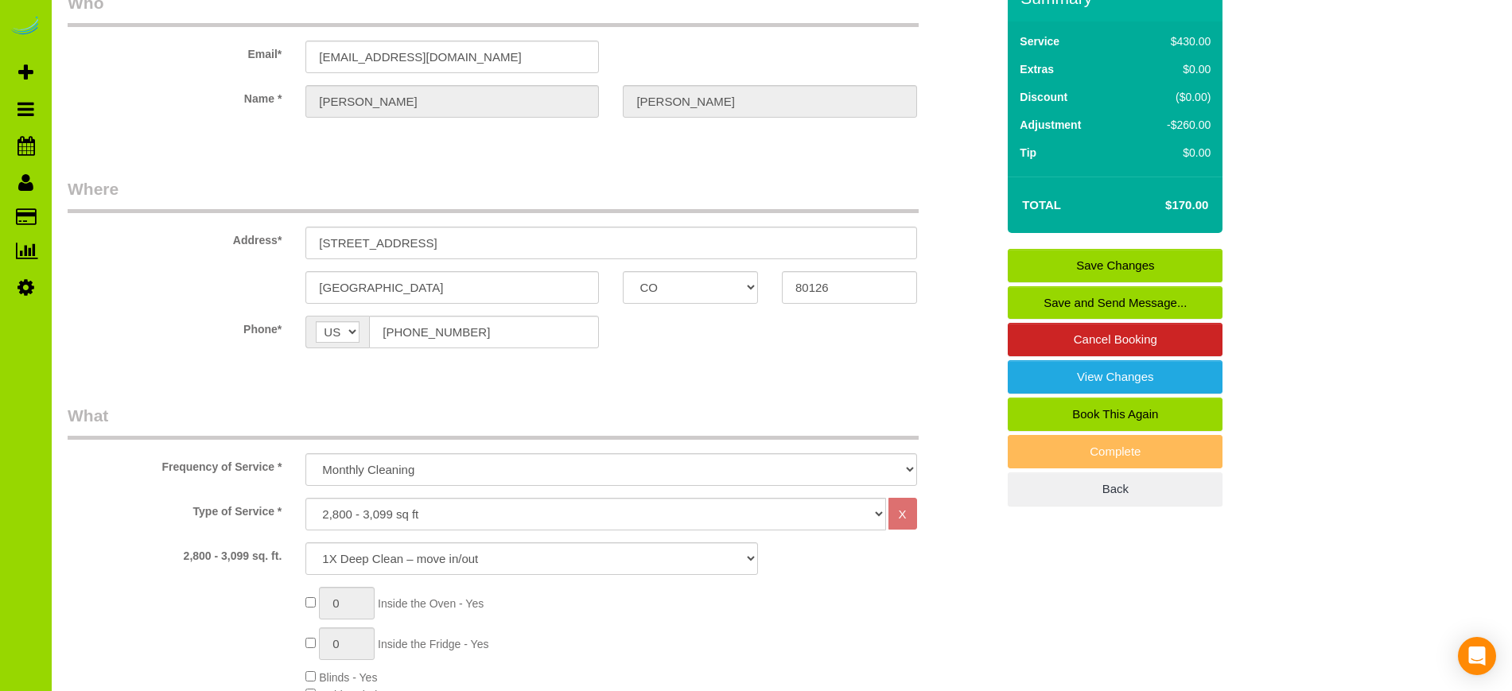
click at [1098, 261] on link "Save Changes" at bounding box center [1115, 265] width 215 height 33
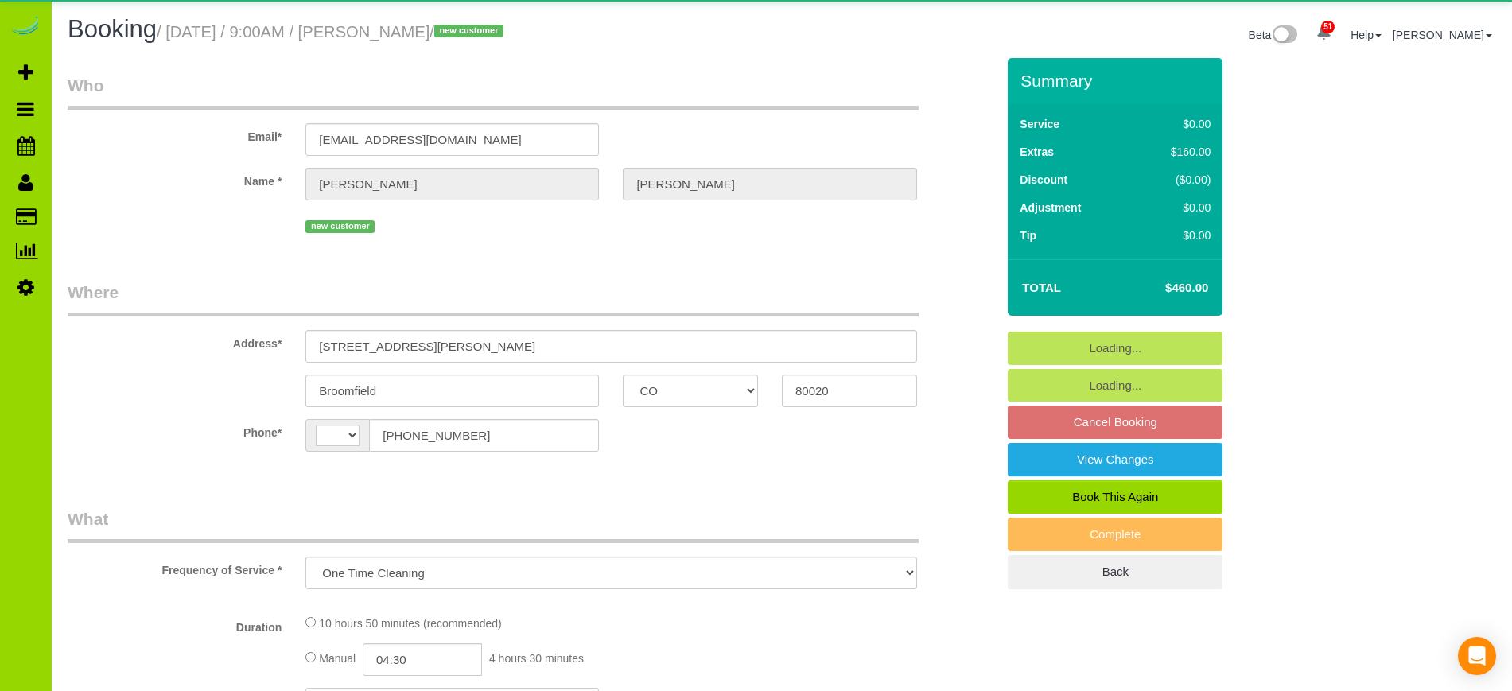
select select "CO"
select select "number:5"
select select "number:14"
select select "object:1071"
select select "string:[GEOGRAPHIC_DATA]"
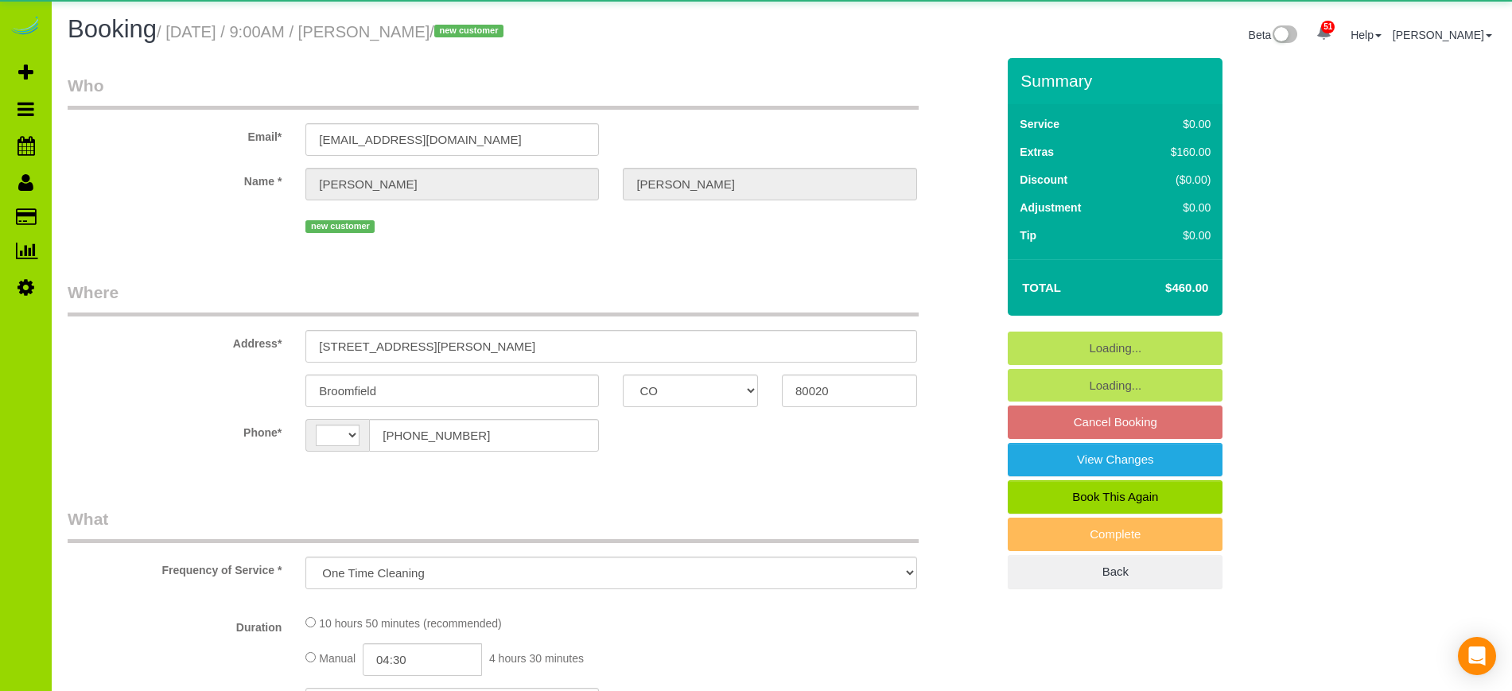
select select "spot1"
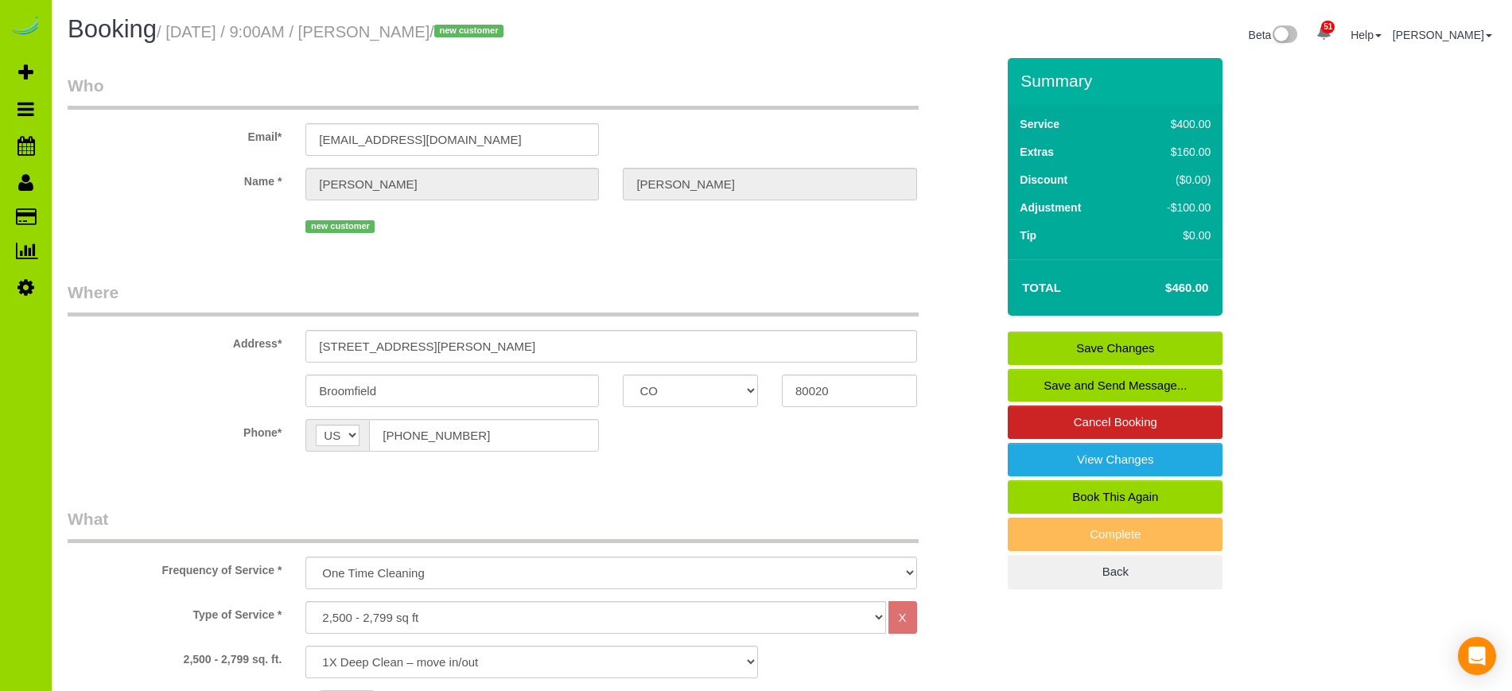
click at [185, 550] on div "Frequency of Service * One Time Cleaning Weekly Cleaning Biweekly Cleaning Mont…" at bounding box center [532, 548] width 952 height 82
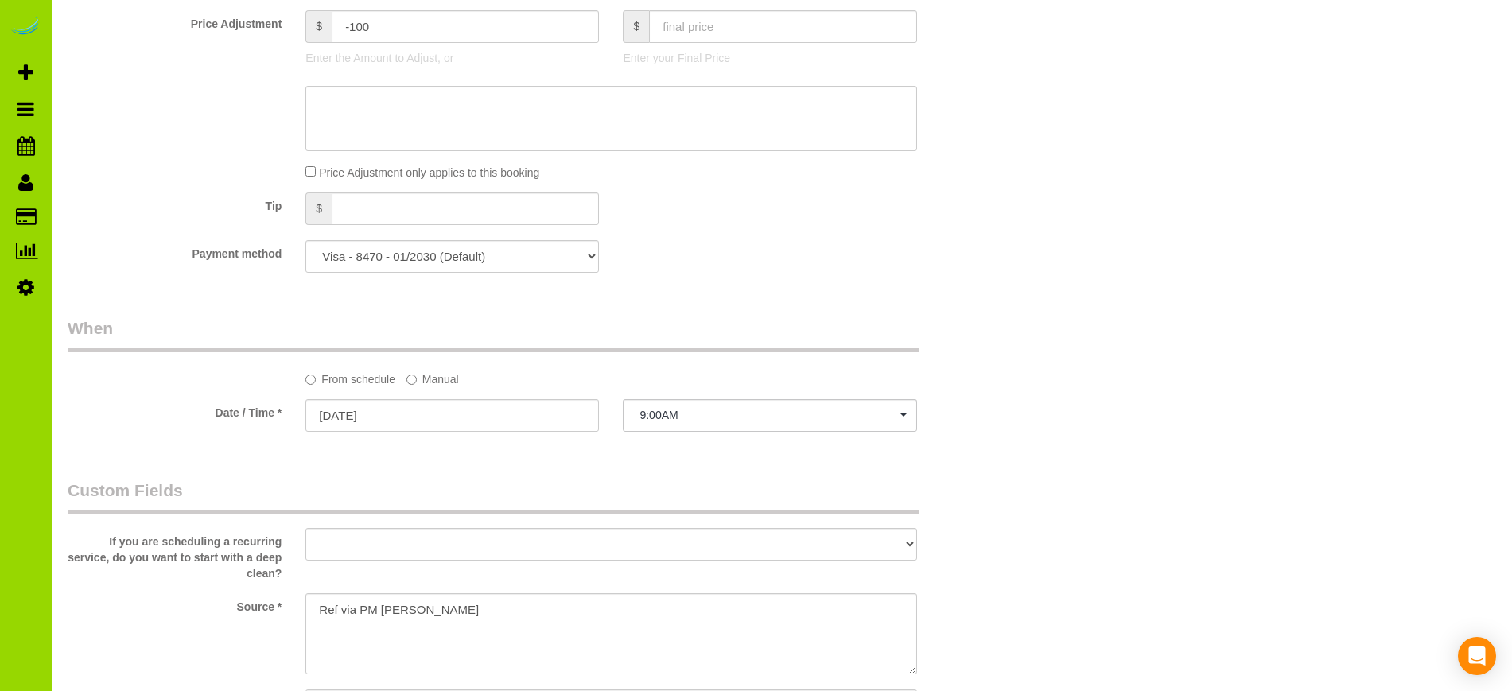
scroll to position [964, 0]
click at [197, 593] on label "Source *" at bounding box center [175, 599] width 238 height 21
click at [192, 495] on legend "Custom Fields" at bounding box center [493, 493] width 851 height 36
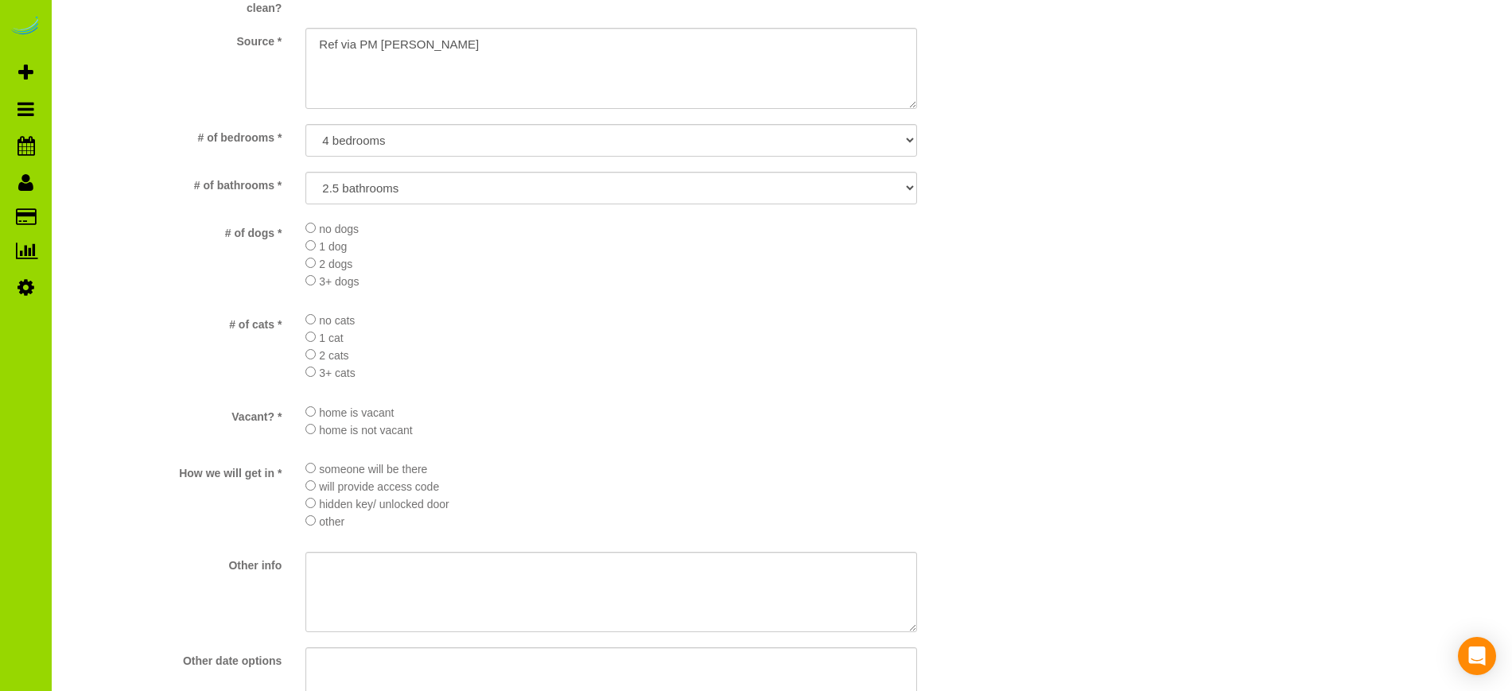
scroll to position [1521, 0]
click at [721, 289] on li "3+ dogs" at bounding box center [610, 285] width 611 height 17
click at [162, 521] on div "How we will get in * someone will be there will provide access code hidden key/…" at bounding box center [532, 504] width 952 height 80
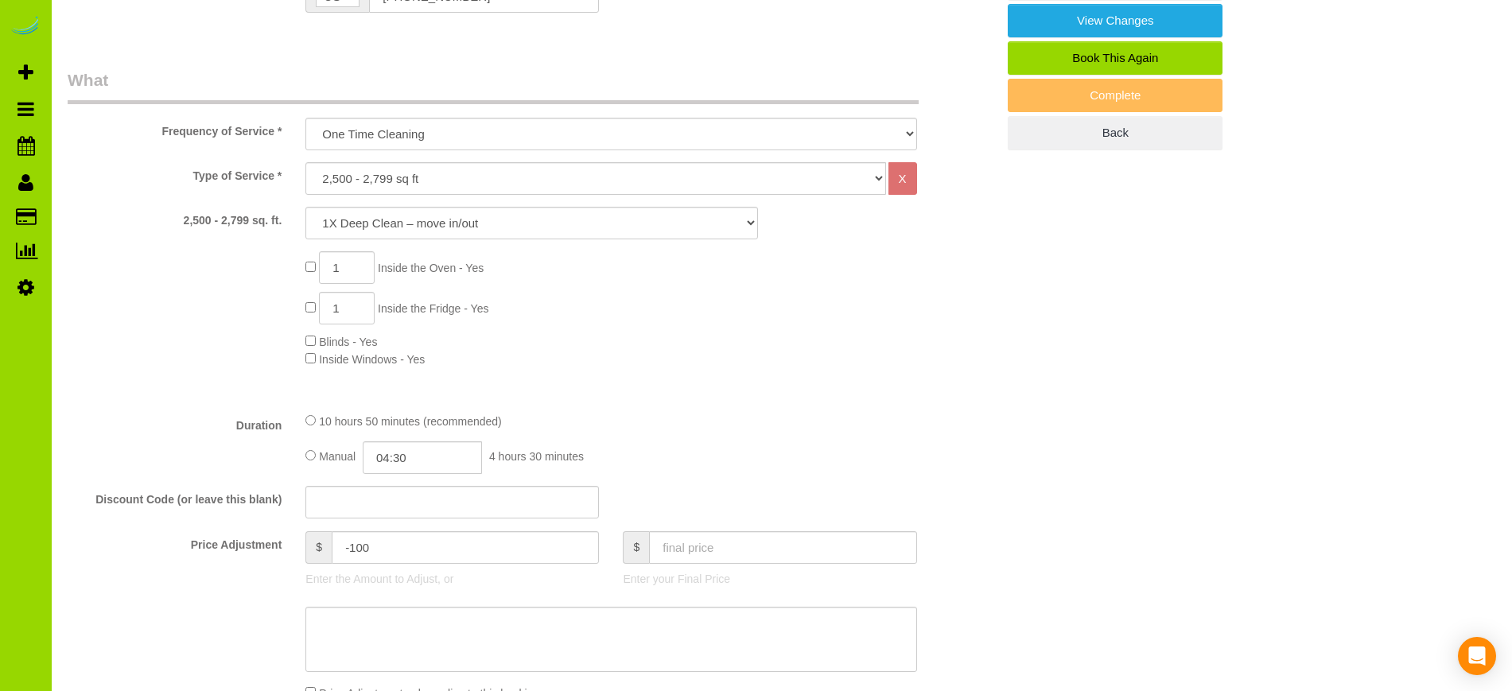
scroll to position [0, 0]
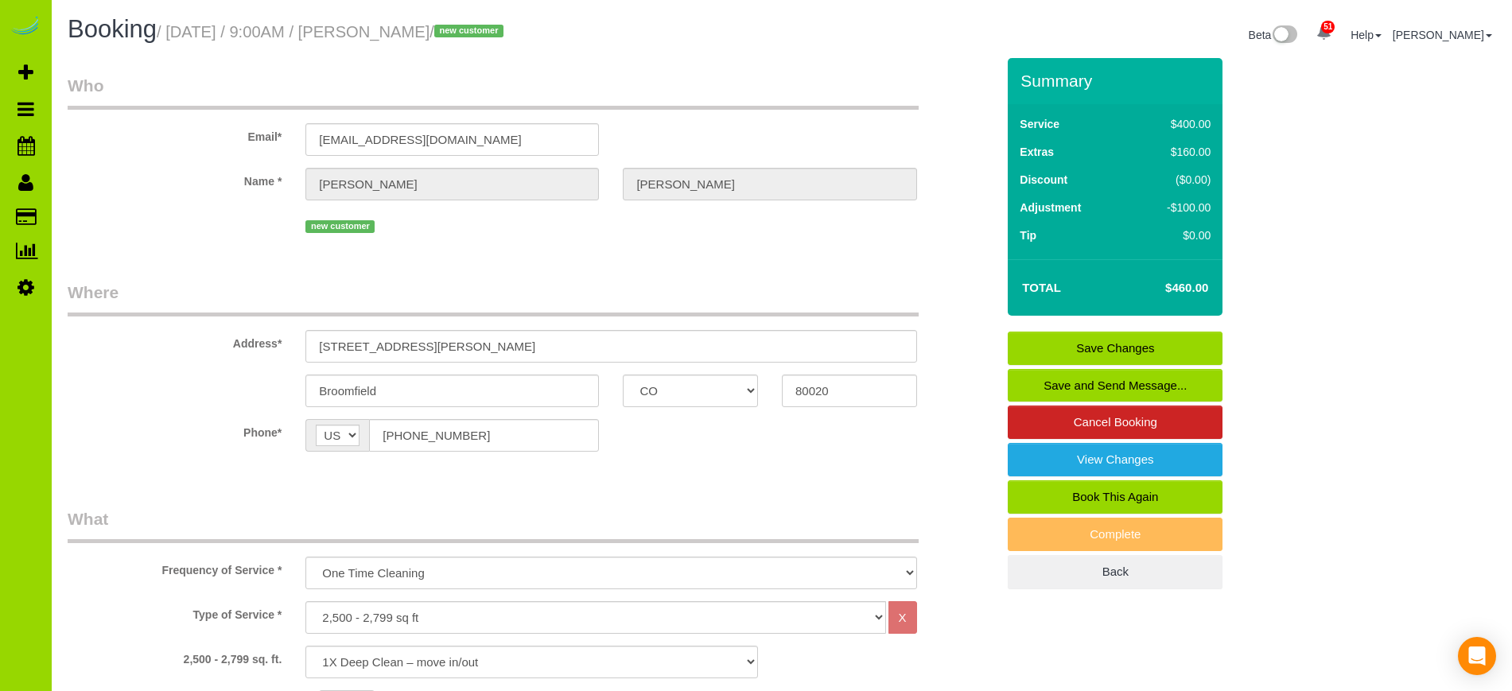
click at [1124, 341] on link "Save Changes" at bounding box center [1115, 348] width 215 height 33
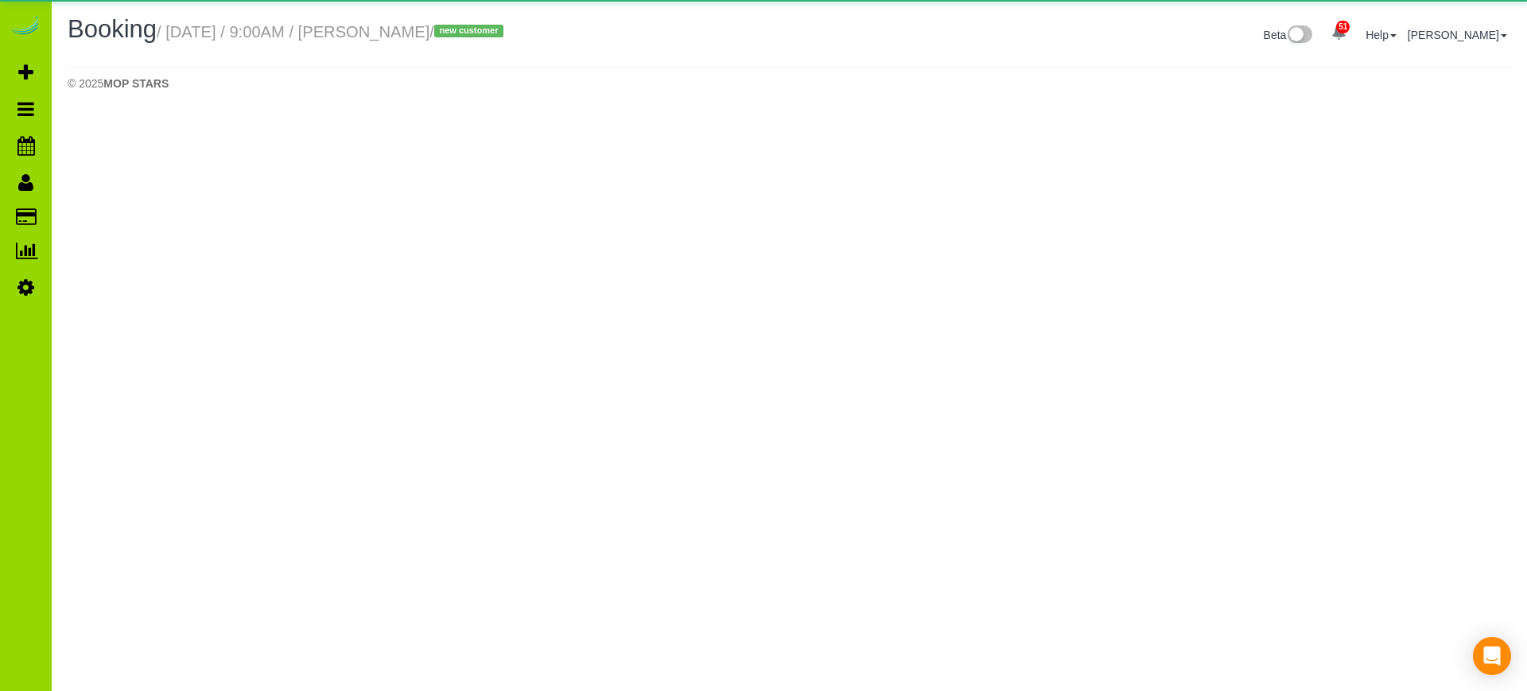
select select "CO"
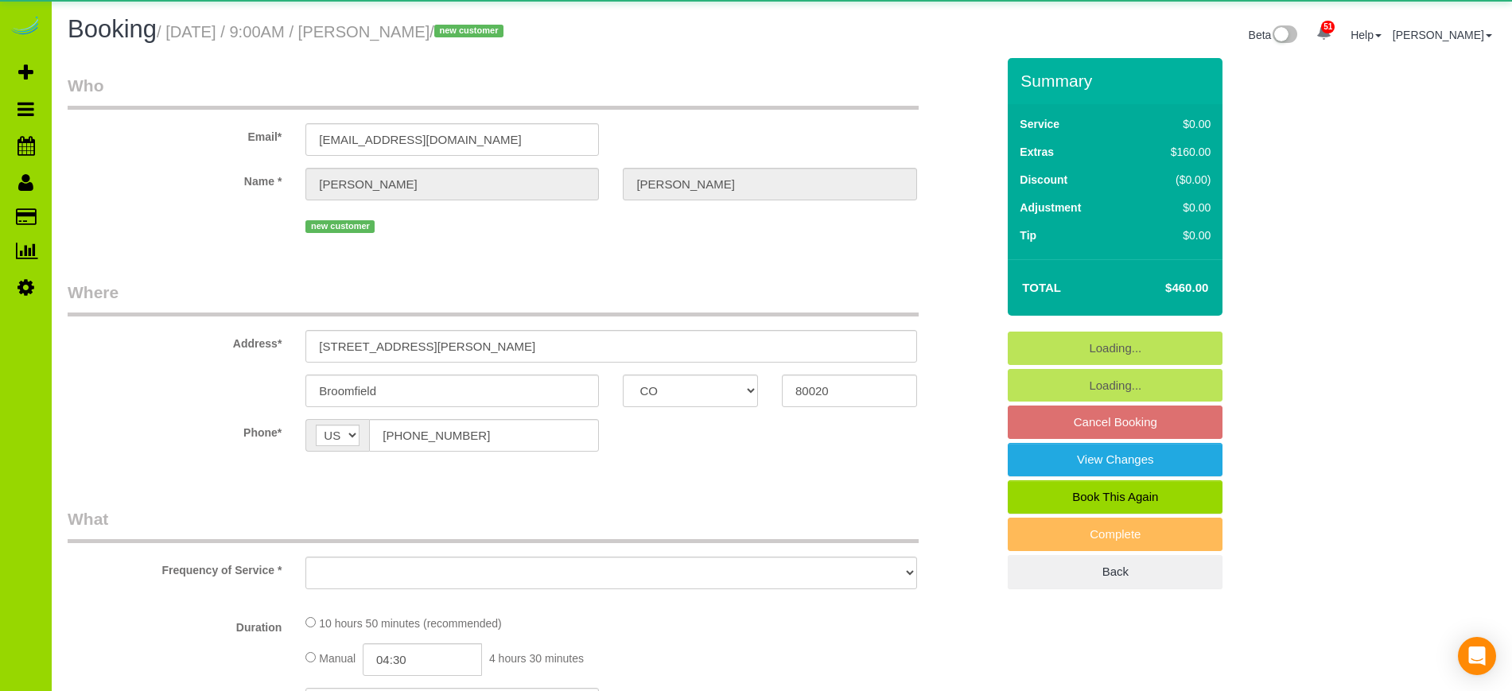
select select "string:fspay-4e727d06-9e25-4566-a15b-326ad14dde91"
select select "object:2005"
select select "spot6"
select select "number:5"
select select "number:14"
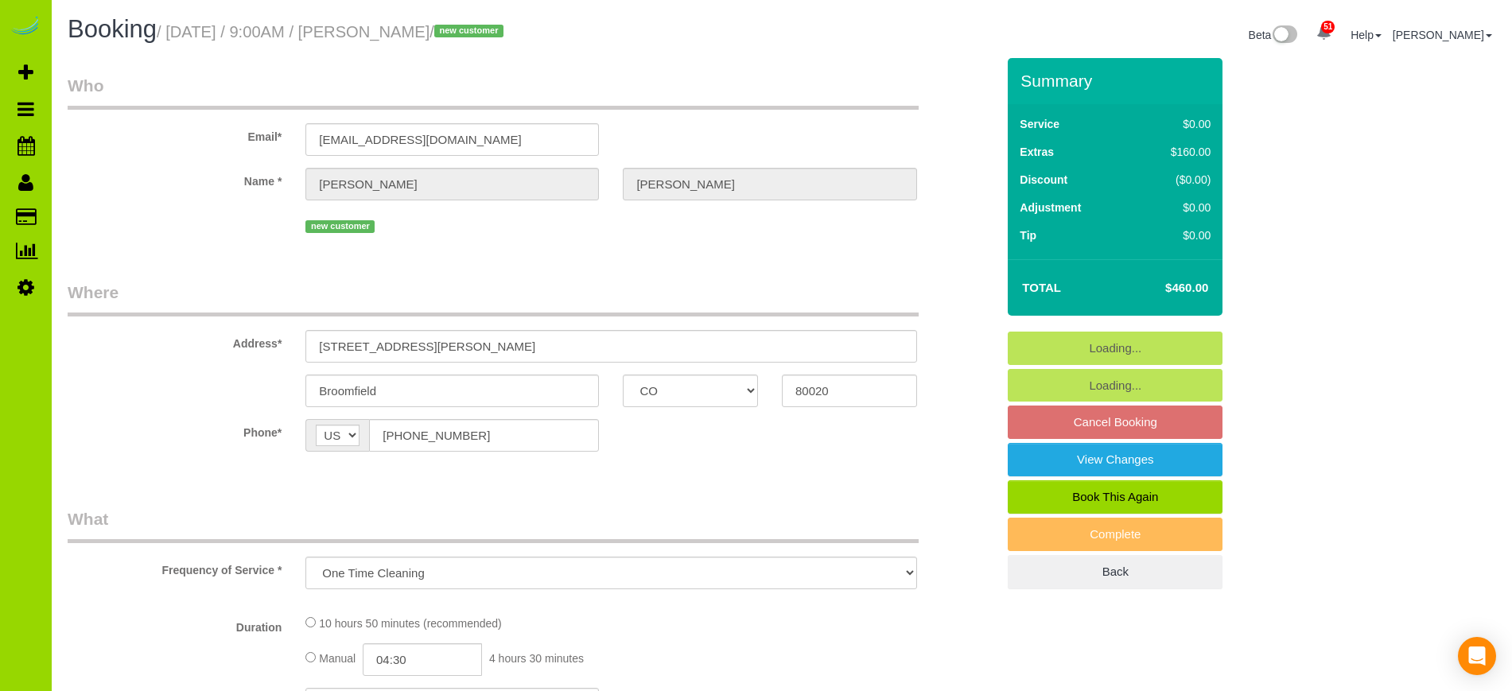
select select "object:2411"
click at [188, 534] on legend "What" at bounding box center [493, 525] width 851 height 36
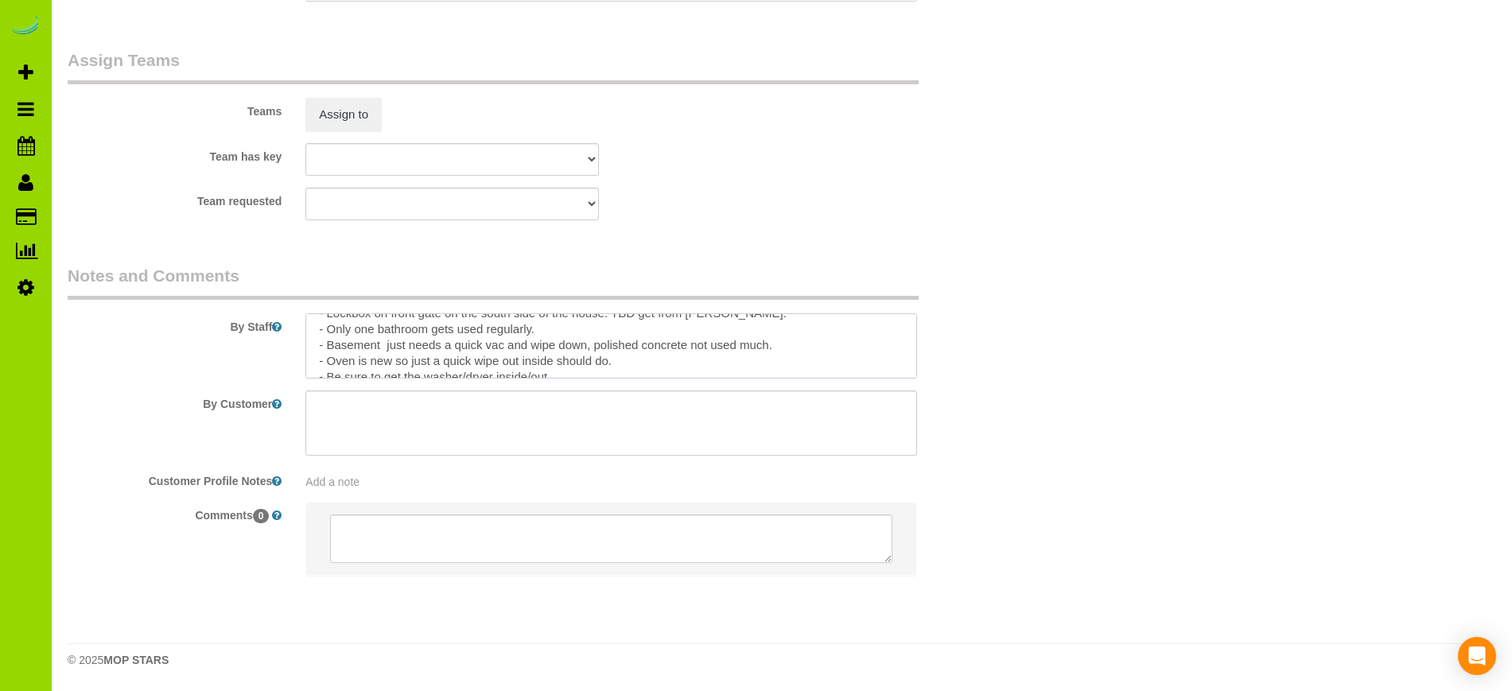
scroll to position [40, 0]
click at [689, 336] on textarea at bounding box center [610, 345] width 611 height 65
click at [825, 334] on textarea at bounding box center [610, 345] width 611 height 65
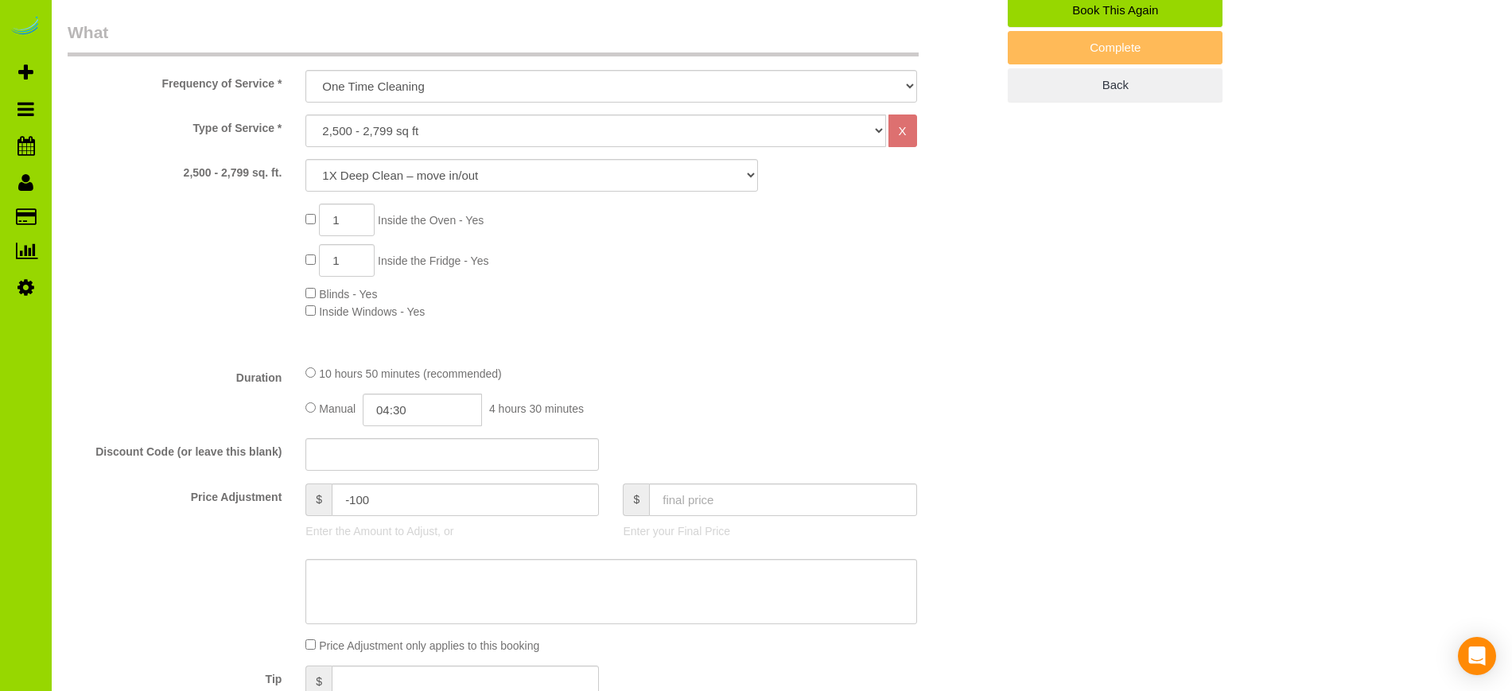
scroll to position [484, 0]
click at [178, 568] on div at bounding box center [532, 594] width 952 height 65
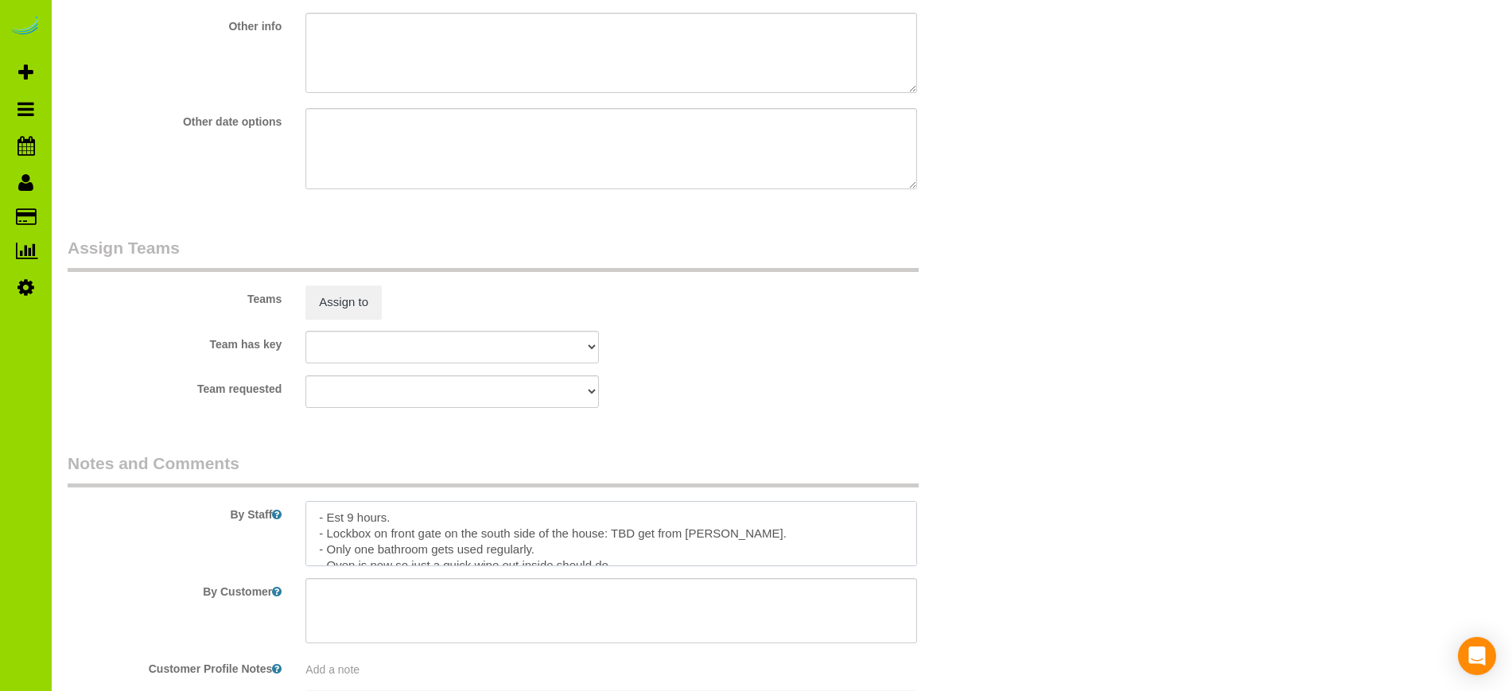
scroll to position [40, 0]
click at [355, 523] on textarea at bounding box center [610, 533] width 611 height 65
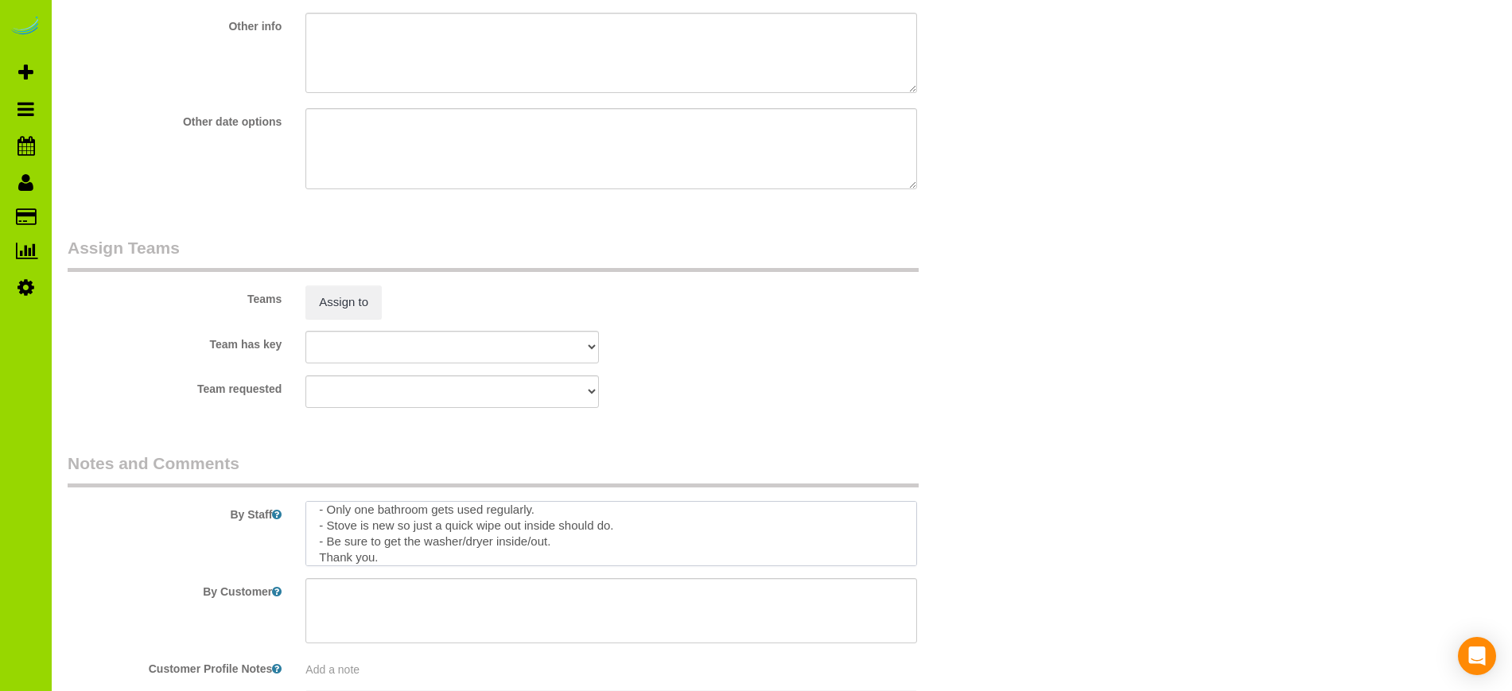
click at [412, 526] on textarea at bounding box center [610, 533] width 611 height 65
click at [726, 525] on textarea at bounding box center [610, 533] width 611 height 65
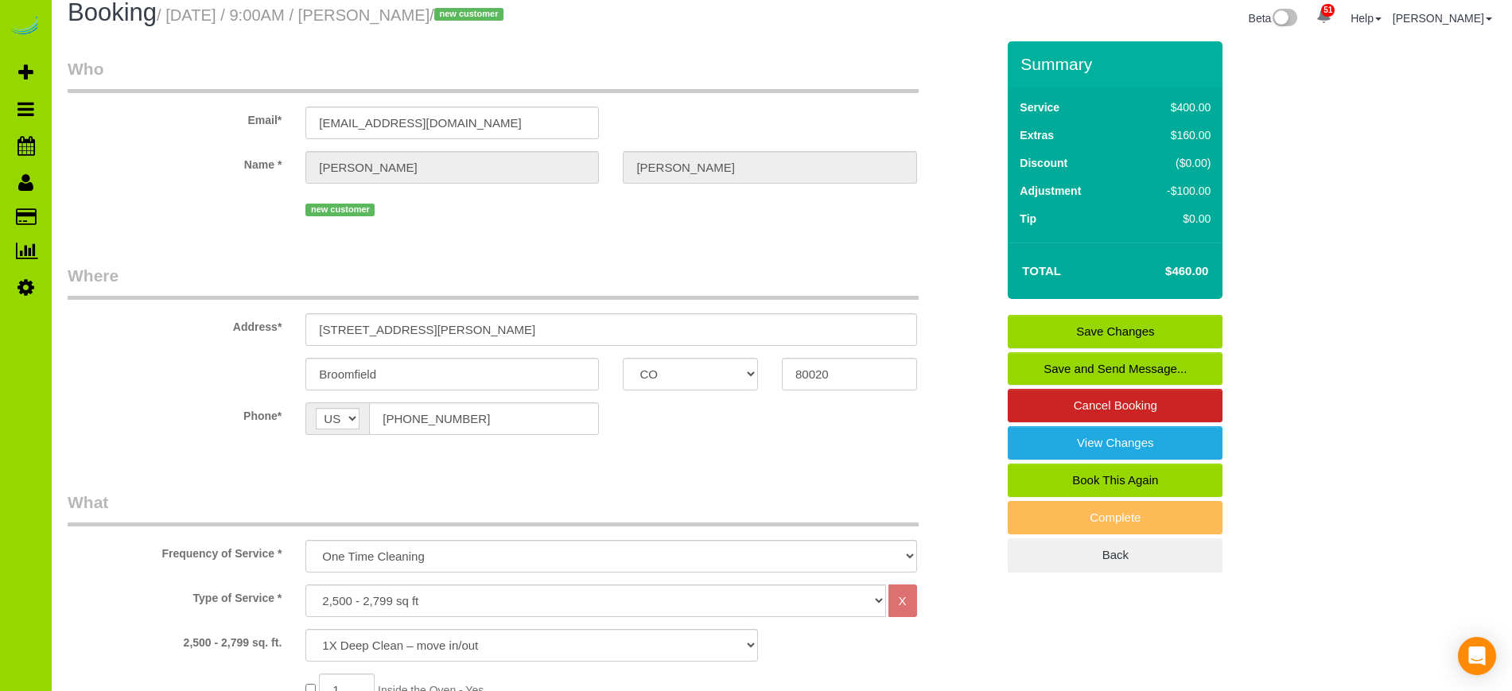
scroll to position [0, 0]
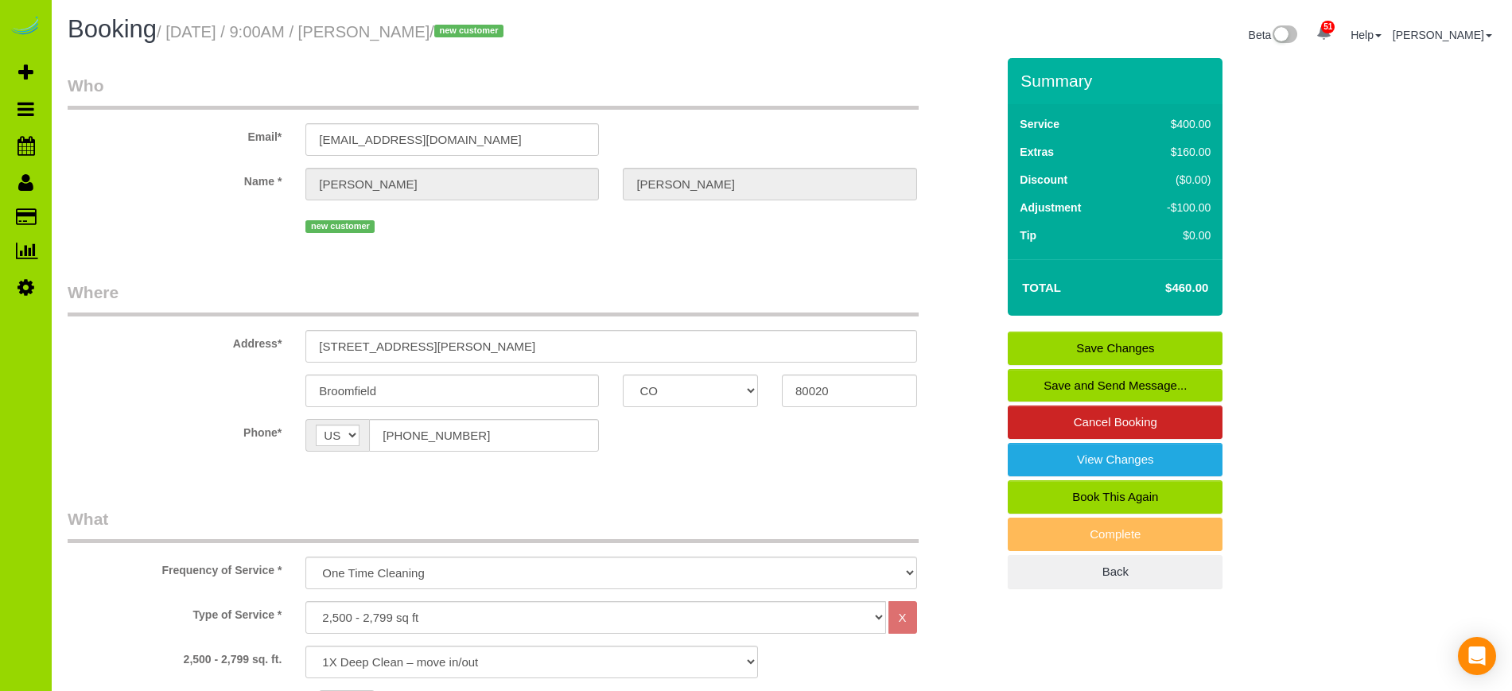
type textarea "- Est 9 hours. - Lockbox on front gate on the south side of the house: TBD get …"
click at [1136, 341] on link "Save Changes" at bounding box center [1115, 348] width 215 height 33
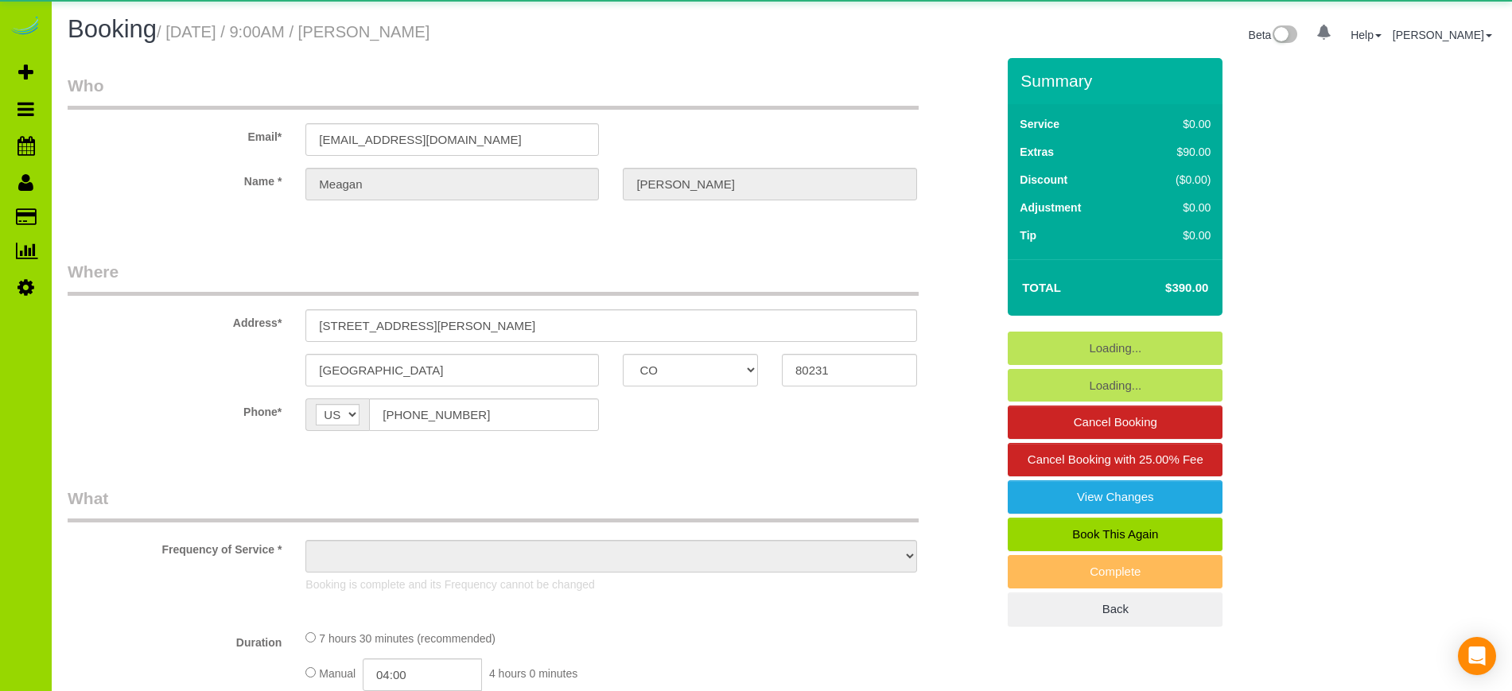
select select "CO"
select select "object:1096"
select select "spot1"
select select "number:69"
select select "number:4"
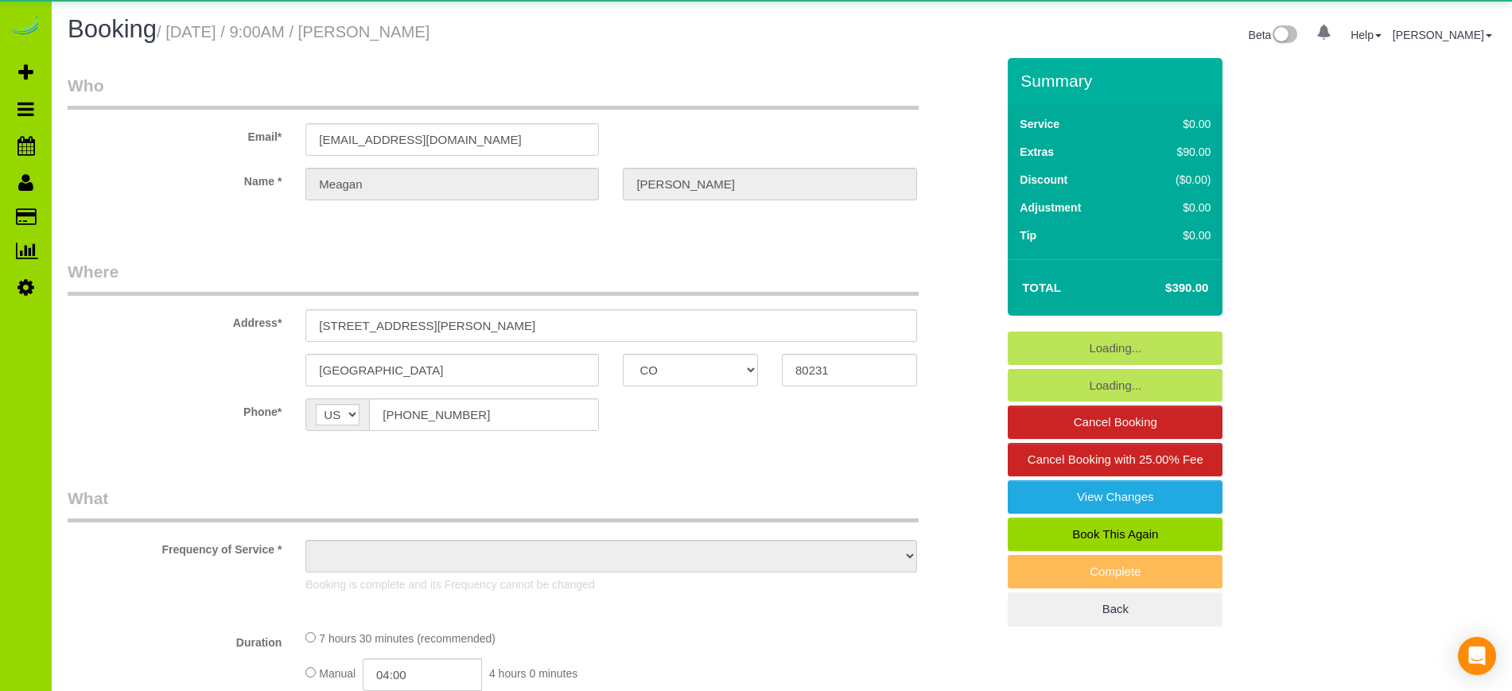
select select "number:13"
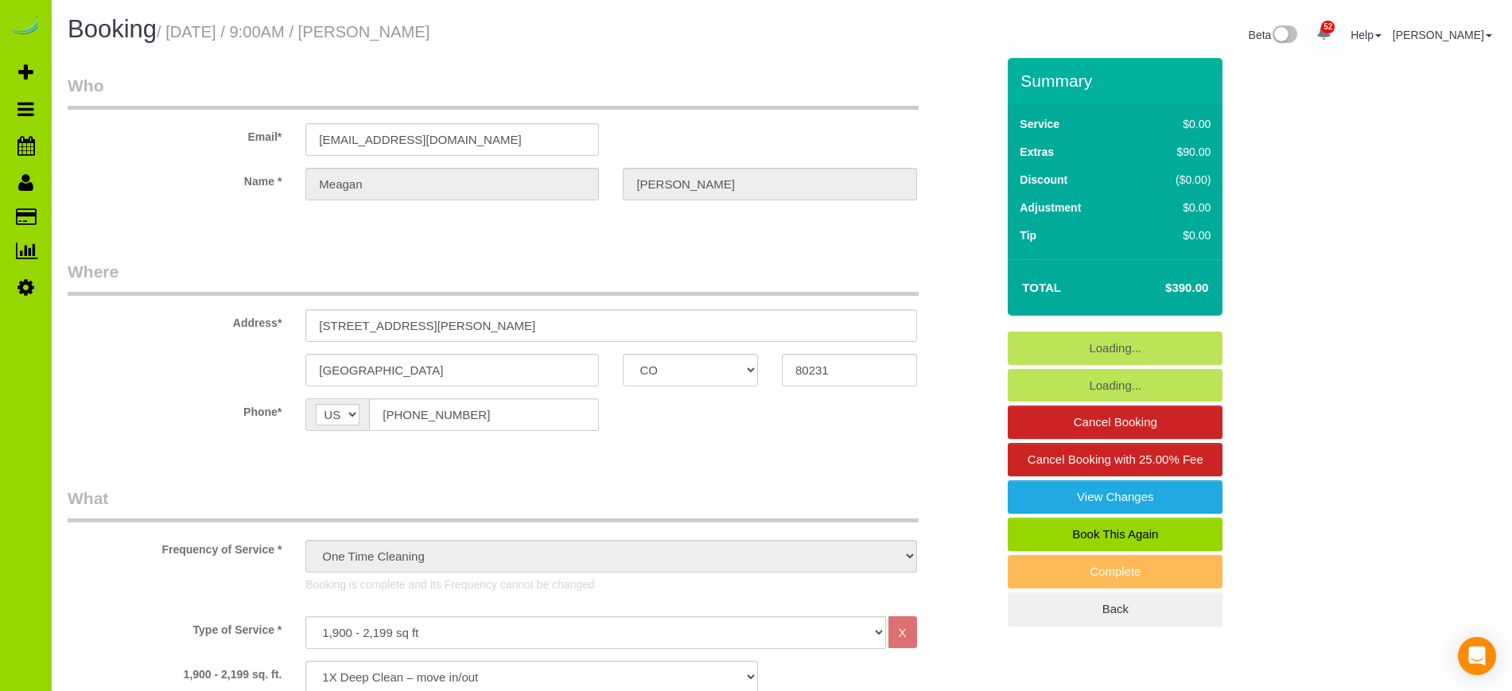
select select "object:1272"
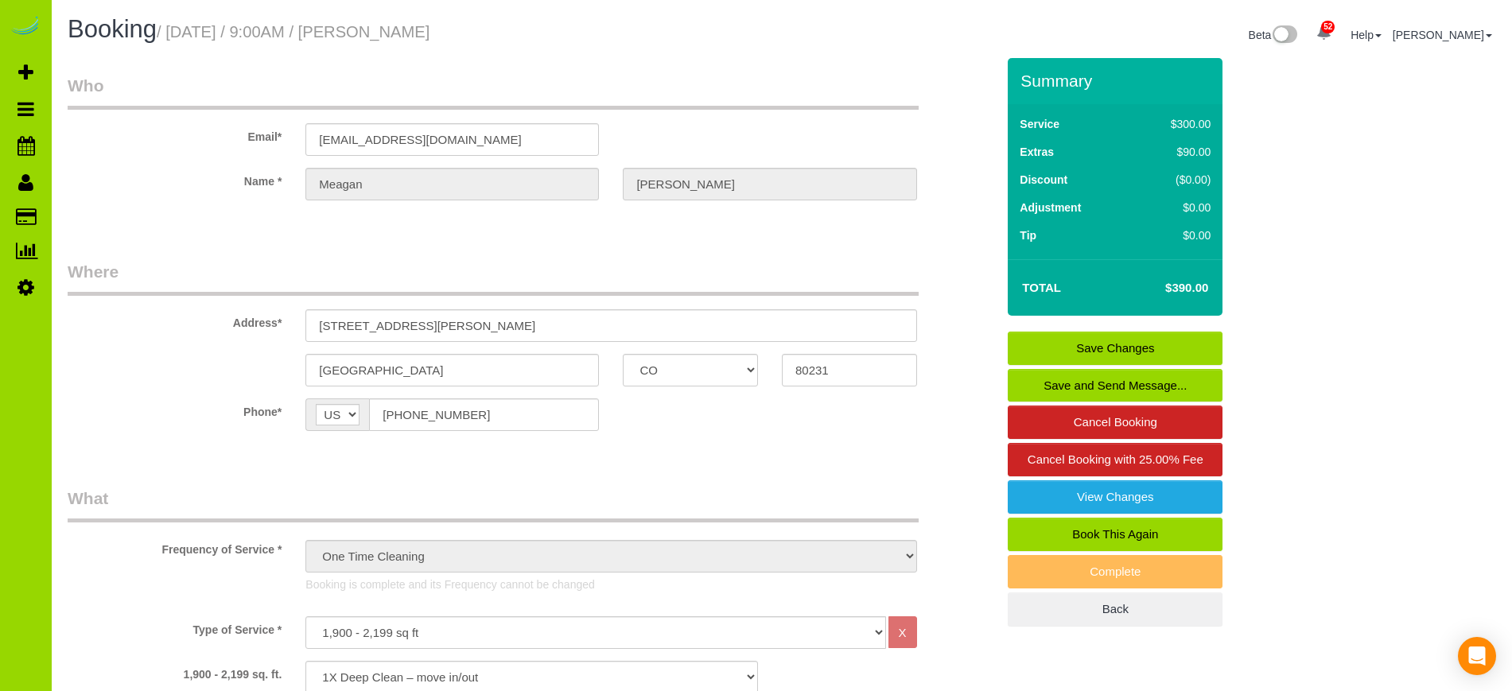
click at [153, 598] on div "Frequency of Service * One Time Cleaning Weekly Cleaning Biweekly Cleaning Mont…" at bounding box center [532, 546] width 952 height 118
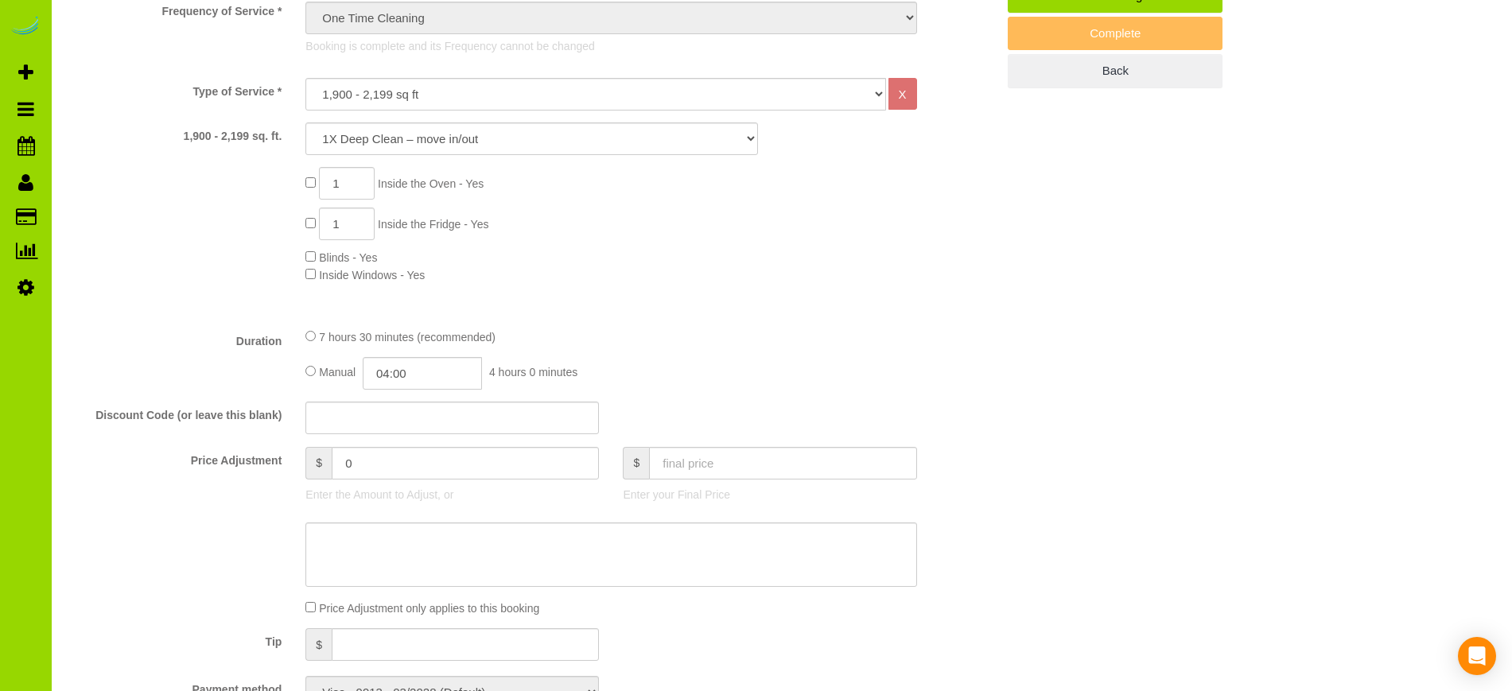
scroll to position [553, 0]
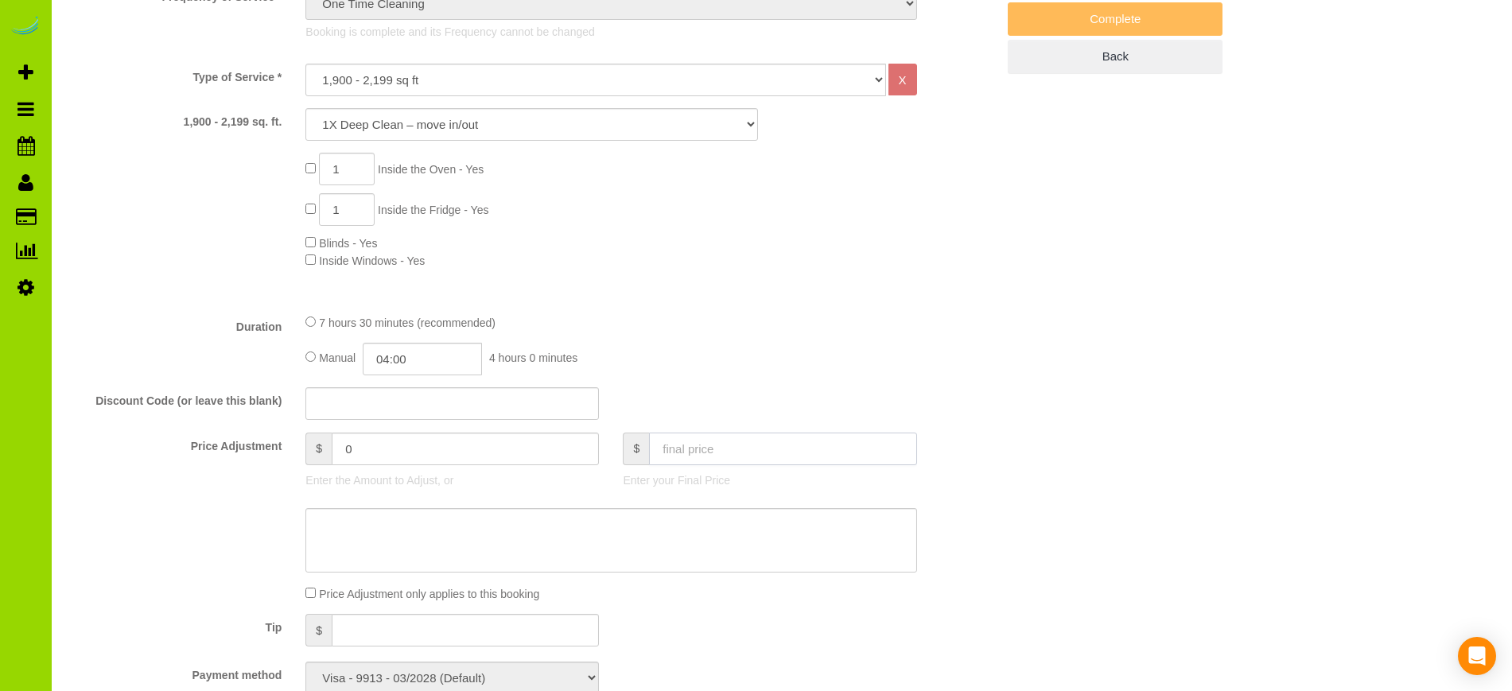
click at [715, 454] on input "text" at bounding box center [782, 449] width 267 height 33
type input "290"
type input "-100"
type input "."
type input "-390"
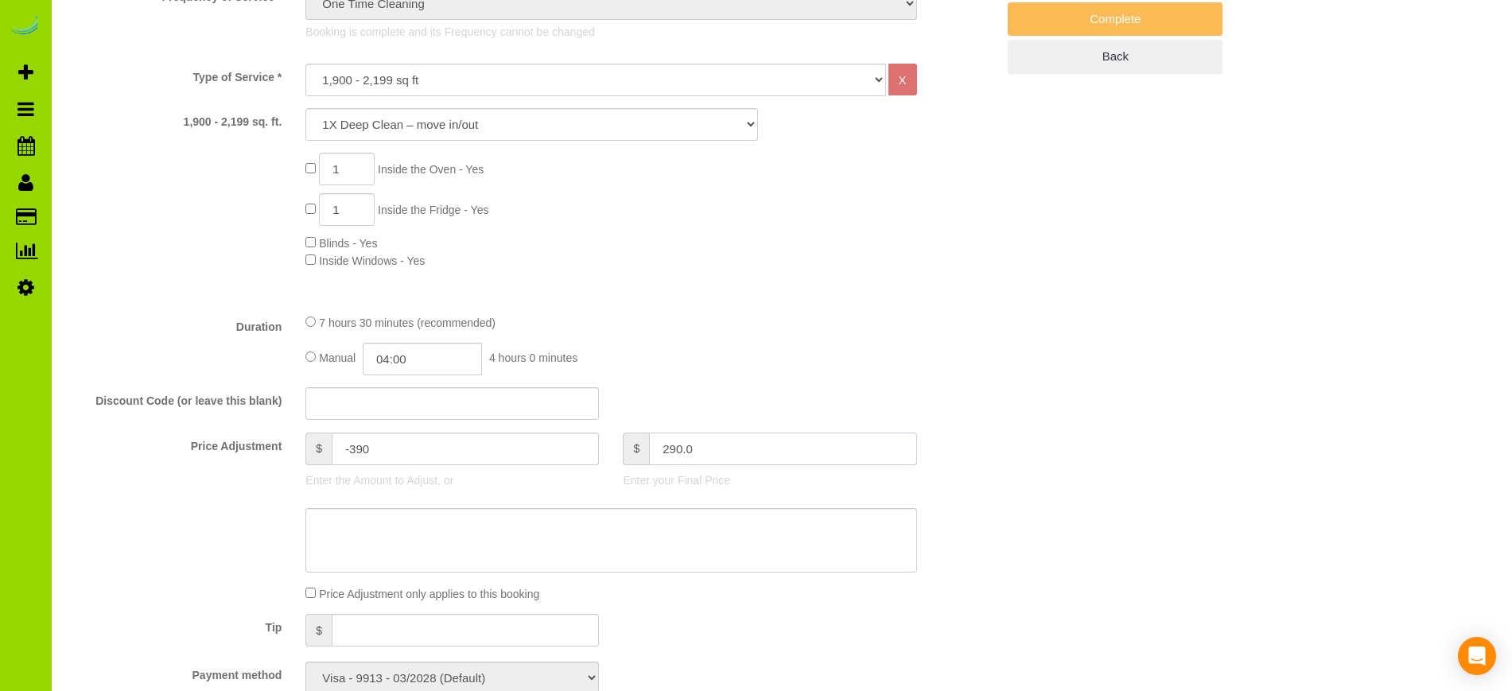
type input "290.00"
type input "-100"
click at [798, 356] on div "Manual 04:00 4 hours 0 minutes" at bounding box center [610, 359] width 611 height 33
click at [108, 167] on div "1 Inside the Oven - Yes 1 Inside the Fridge - Yes Blinds - Yes Inside Windows -…" at bounding box center [532, 211] width 952 height 116
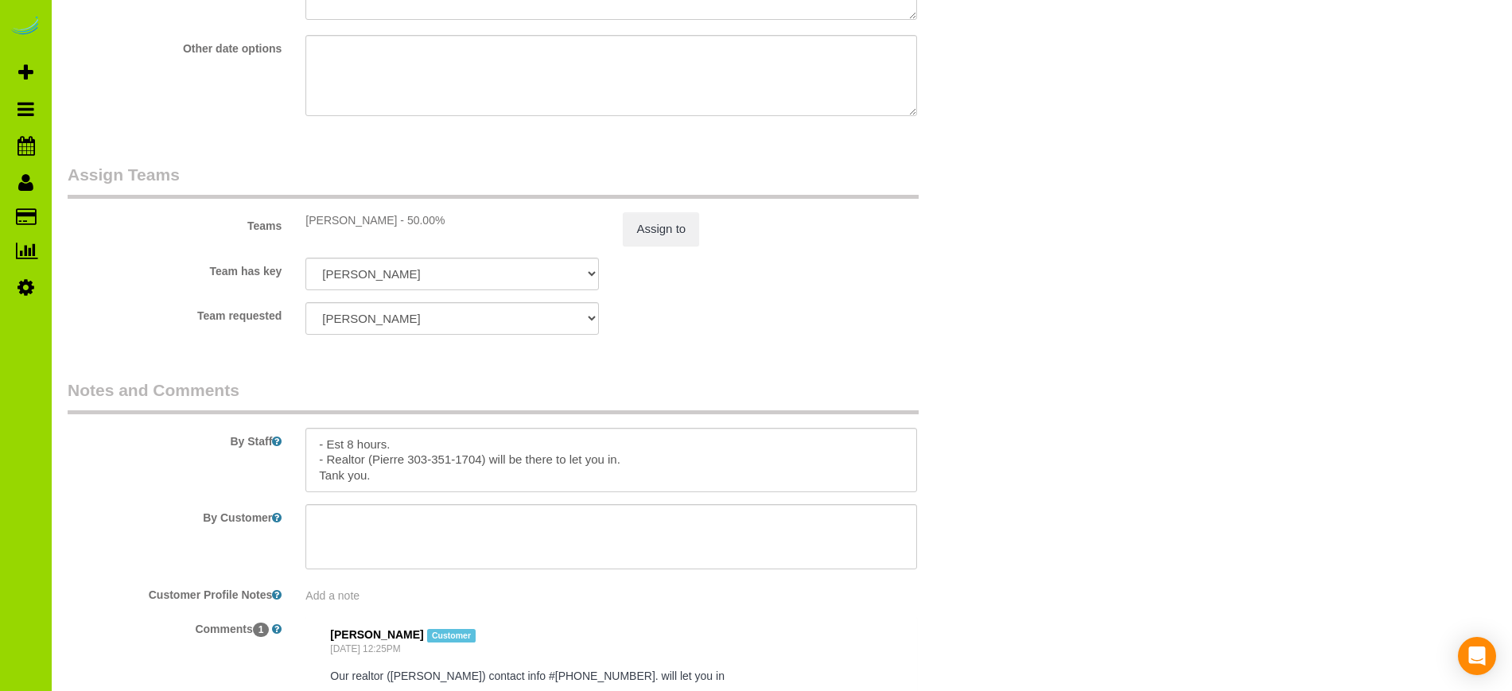
scroll to position [2181, 0]
click at [423, 445] on textarea at bounding box center [610, 459] width 611 height 65
type textarea "- Est 8 hours. 9/29/25: refunded $100, she said some cabinets not cleaned well,…"
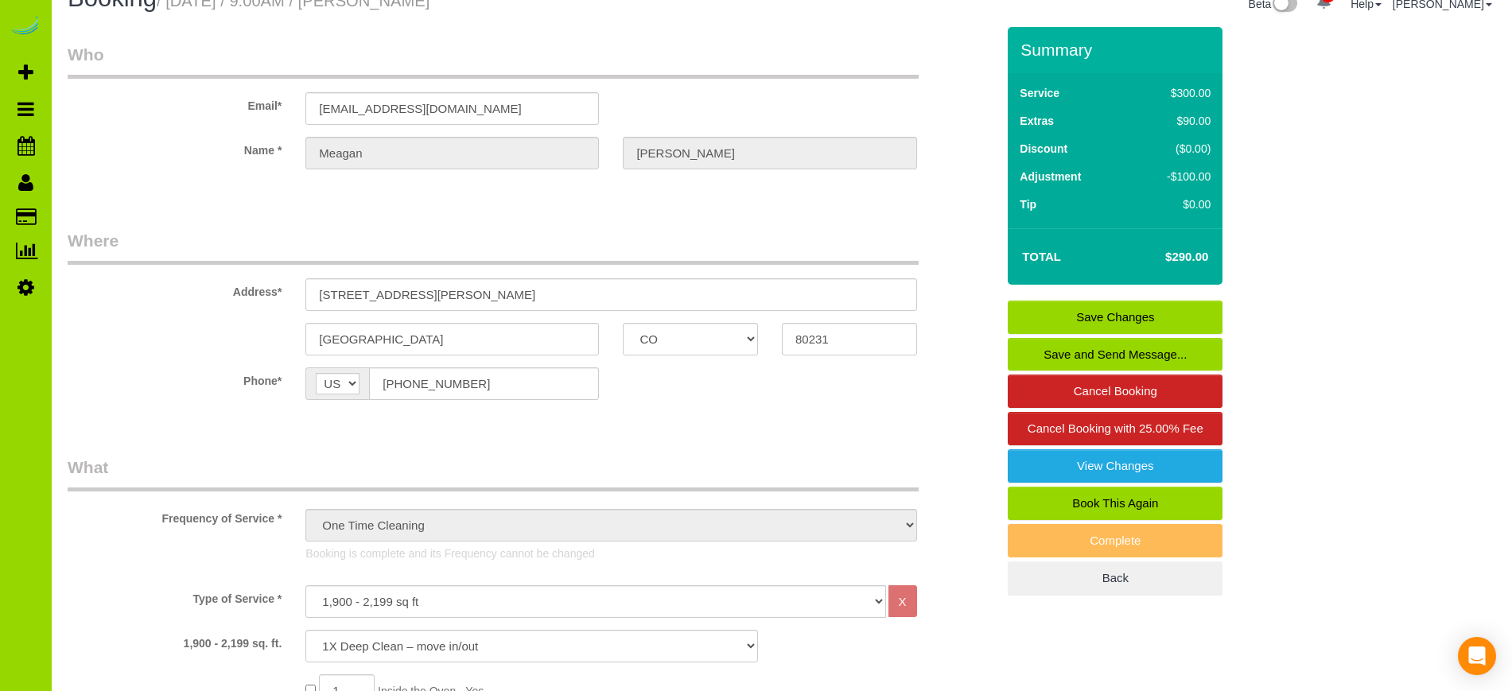
scroll to position [0, 0]
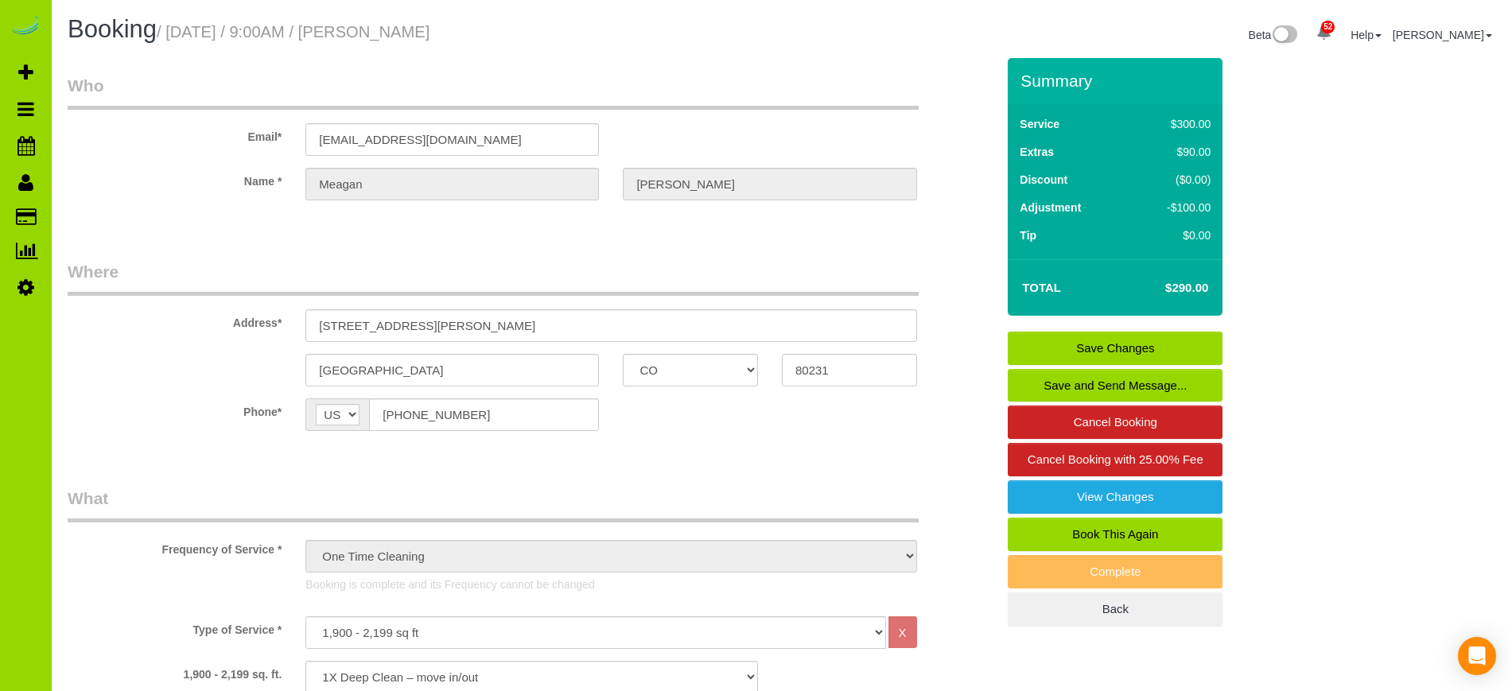
click at [1132, 344] on link "Save Changes" at bounding box center [1115, 348] width 215 height 33
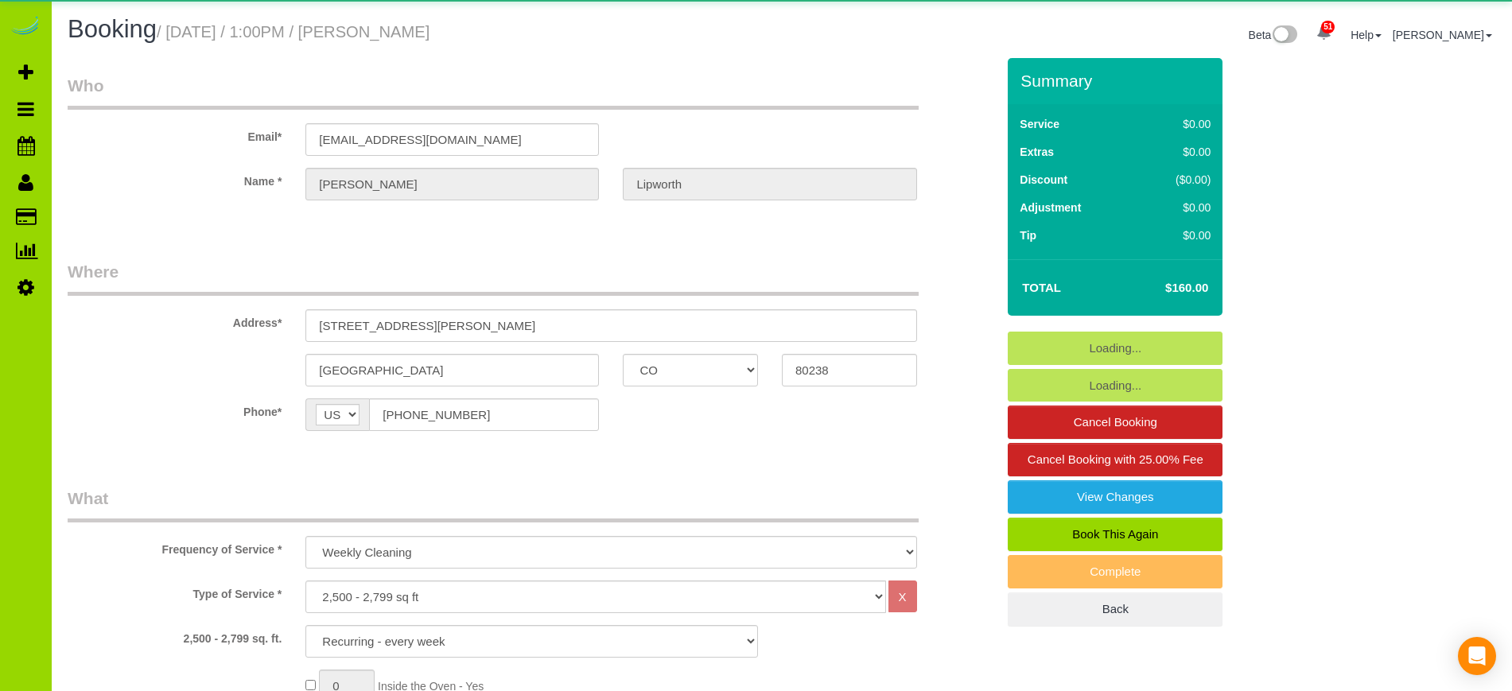
select select "CO"
select select "5"
select select "number:67"
select select "number:5"
select select "number:16"
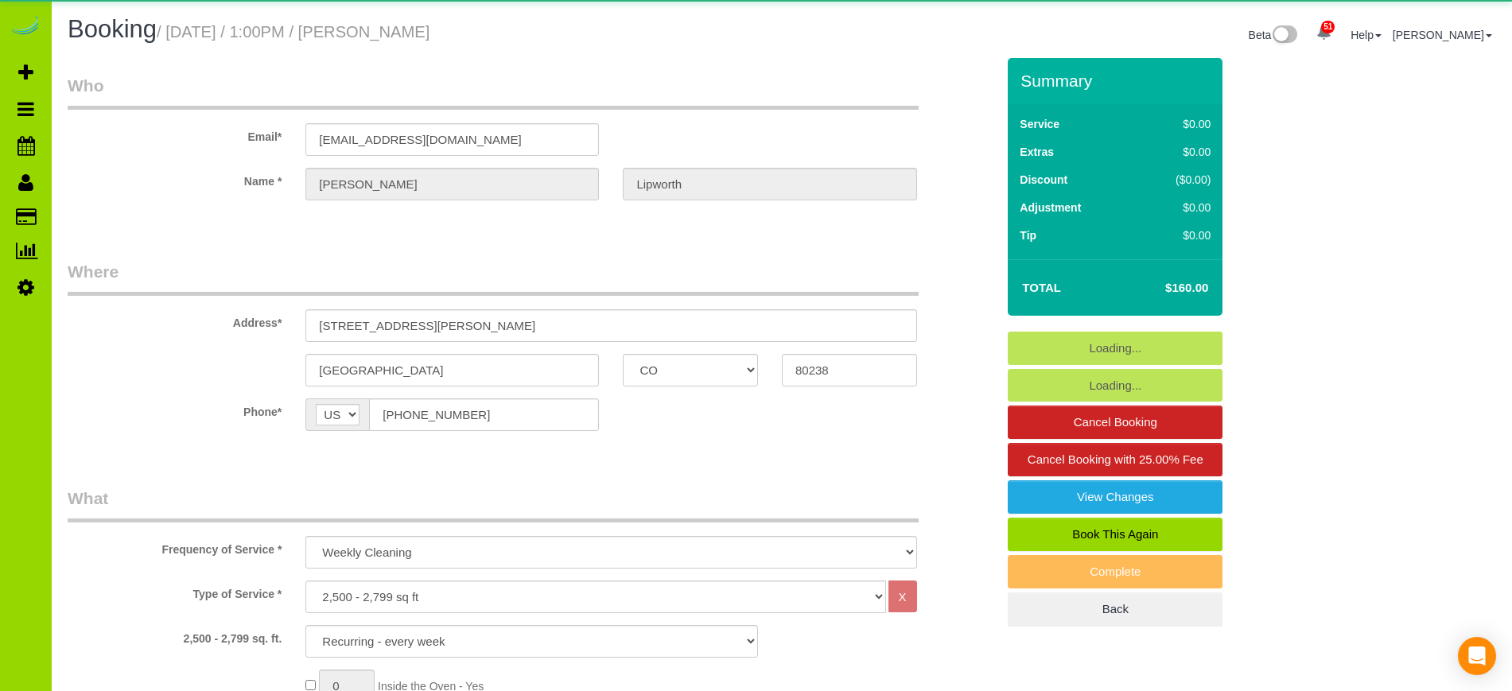
select select "object:1136"
select select "5"
select select "spot1"
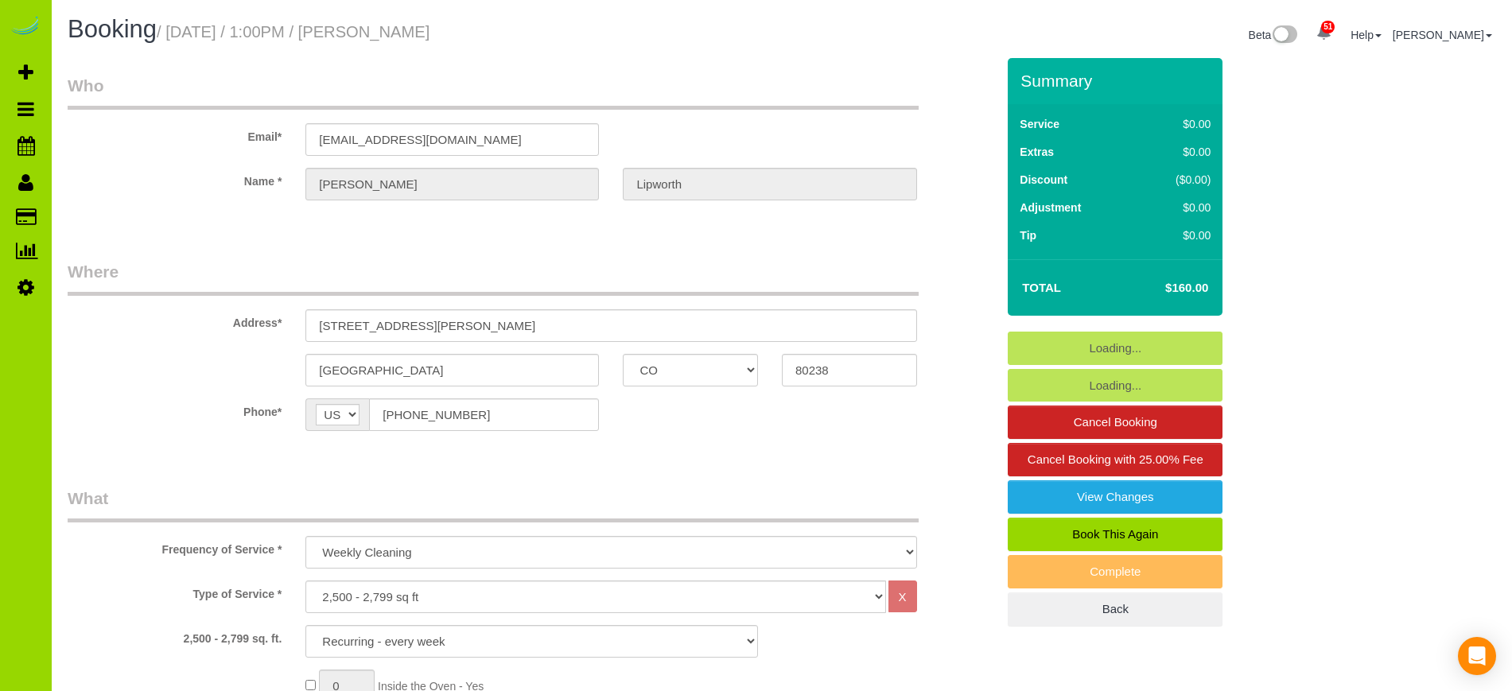
click at [205, 592] on label "Type of Service *" at bounding box center [175, 591] width 238 height 21
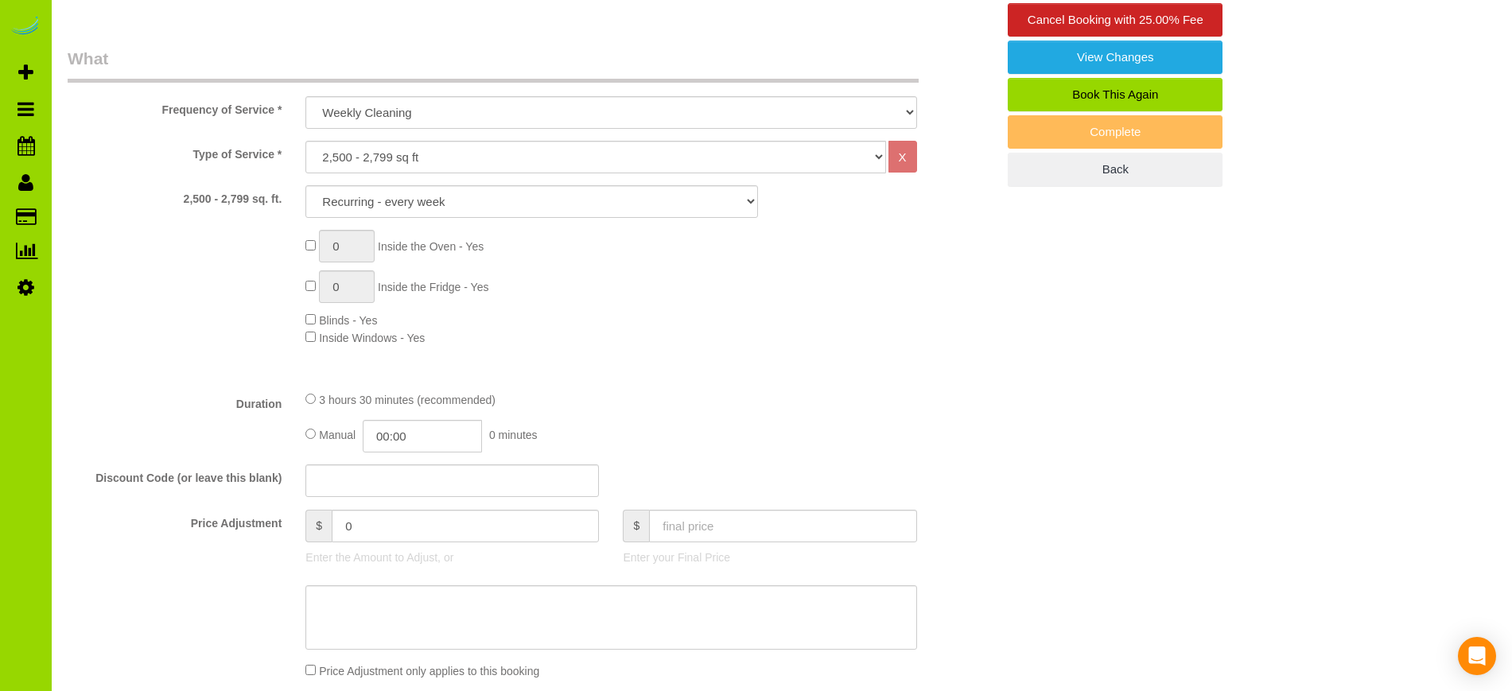
scroll to position [438, 0]
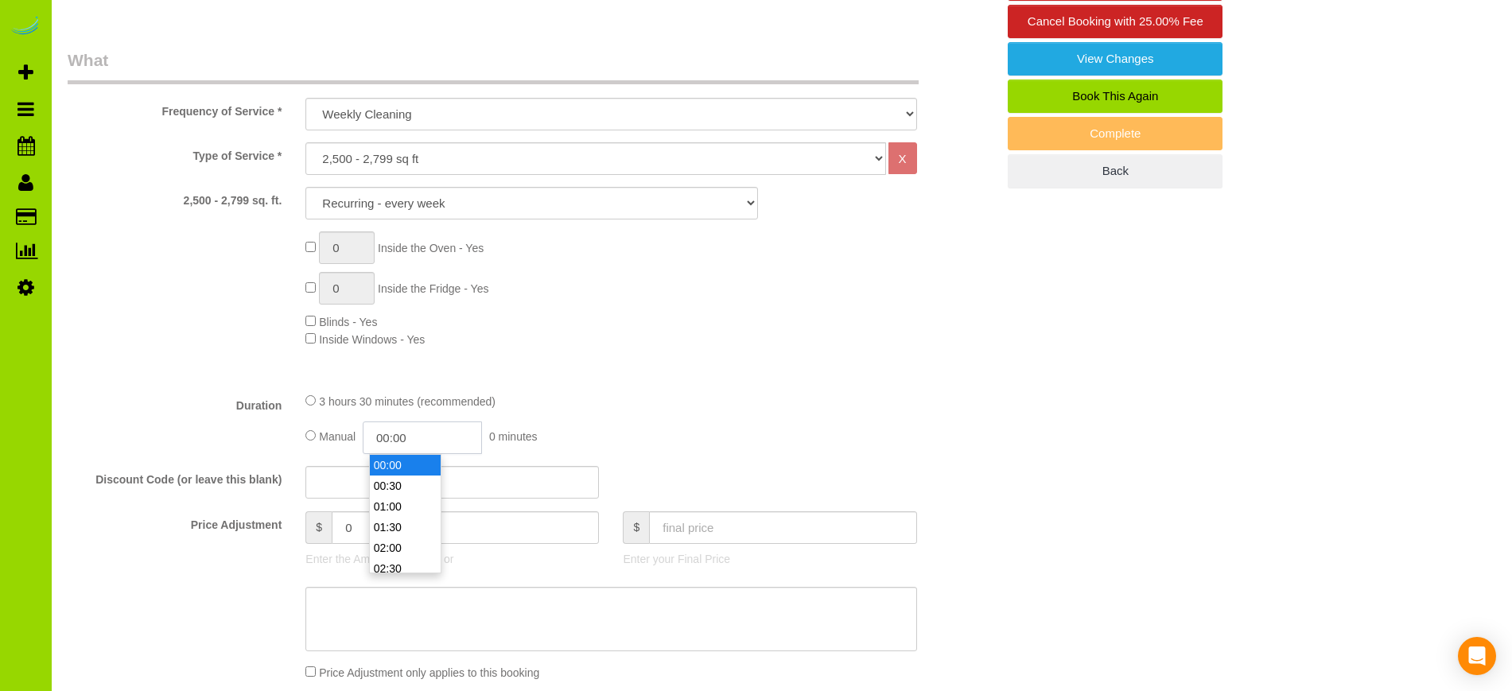
click at [432, 449] on input "00:00" at bounding box center [422, 437] width 119 height 33
type input "01:30"
click at [399, 526] on li "01:30" at bounding box center [405, 527] width 71 height 21
select select "spot6"
click at [181, 496] on div "Discount Code (or leave this blank)" at bounding box center [532, 482] width 952 height 33
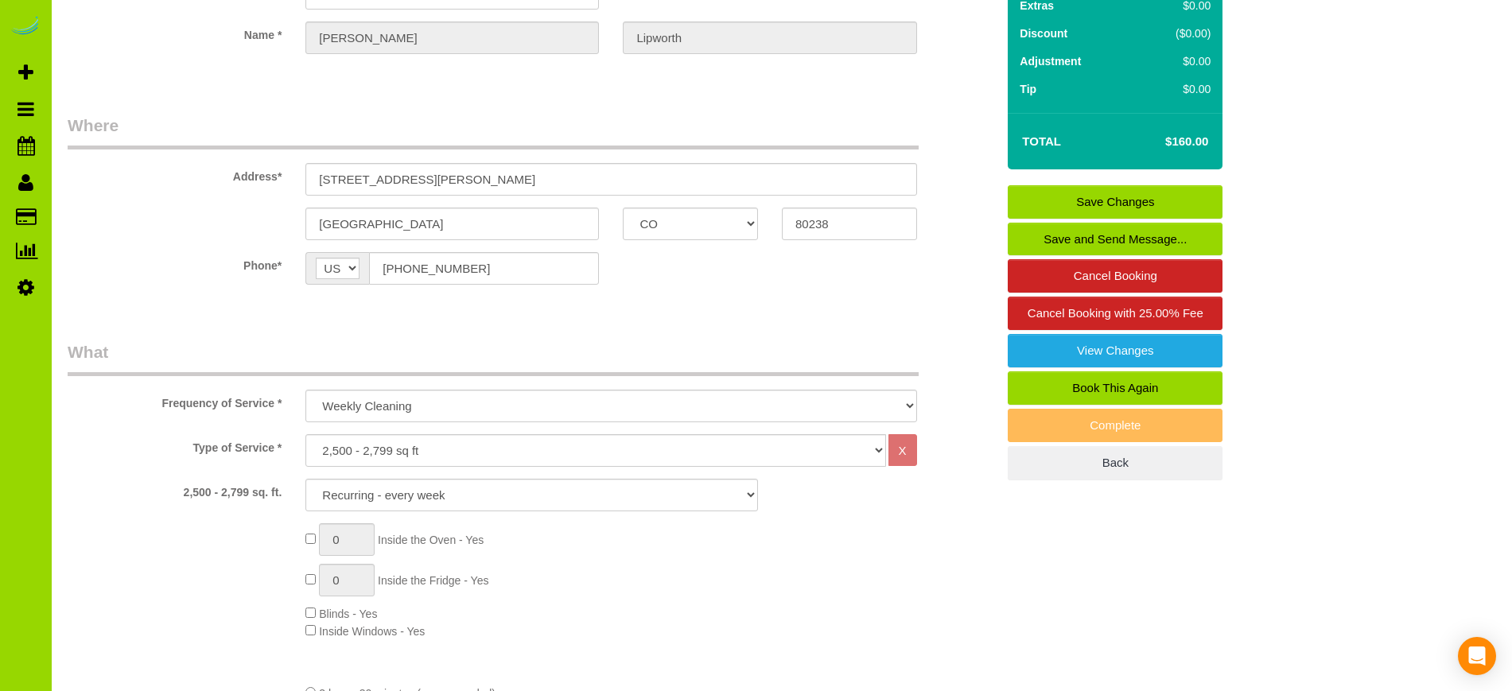
scroll to position [138, 0]
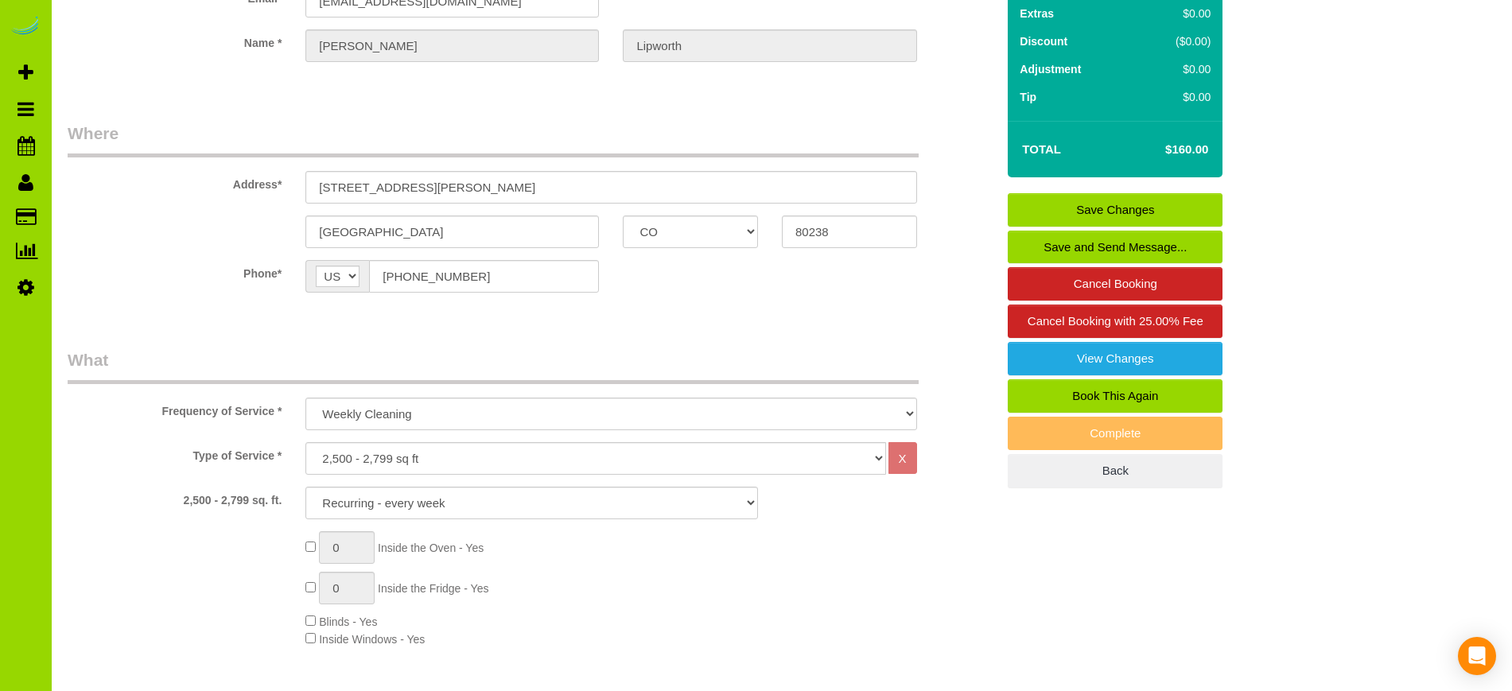
click at [798, 566] on div "0 Inside the Oven - Yes 0 Inside the Fridge - Yes Blinds - Yes Inside Windows -…" at bounding box center [650, 589] width 714 height 116
click at [178, 579] on div "0 Inside the Oven - Yes 0 Inside the Fridge - Yes Blinds - Yes Inside Windows -…" at bounding box center [532, 589] width 952 height 116
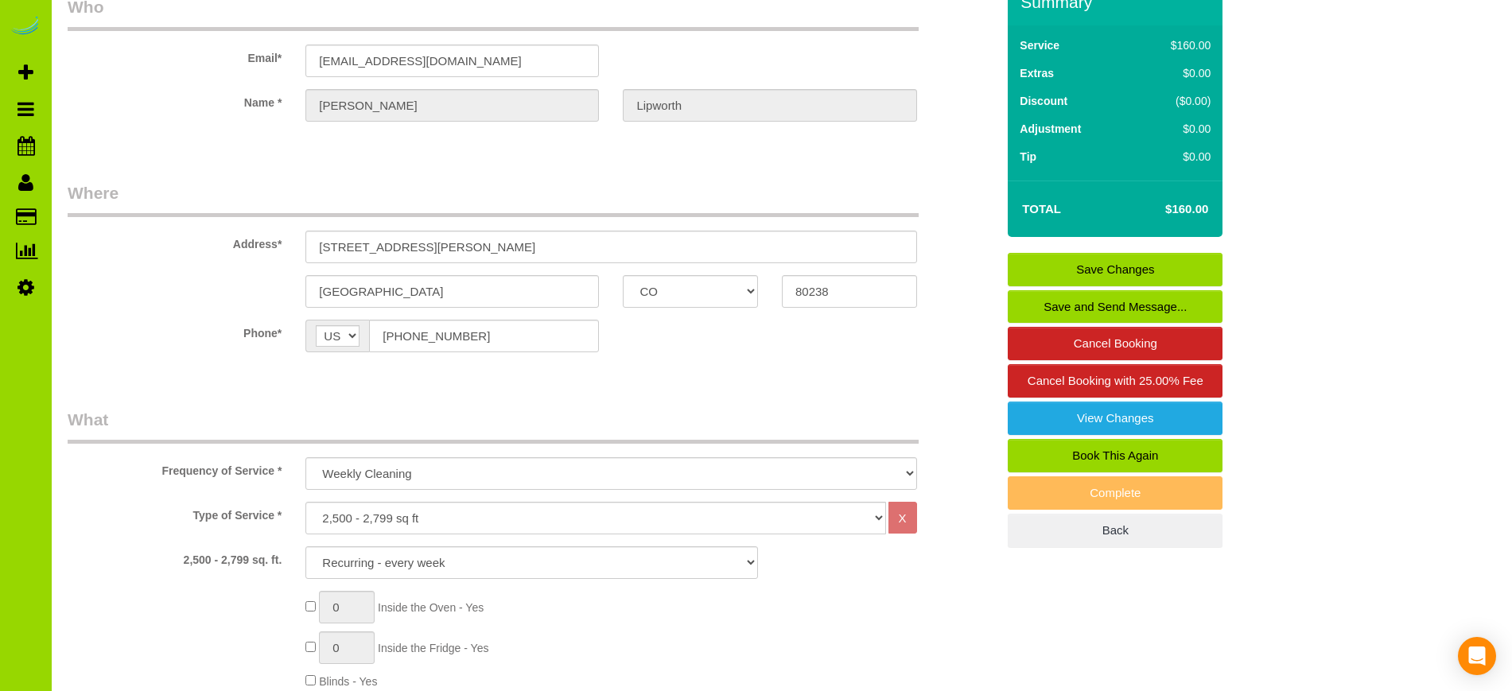
scroll to position [0, 0]
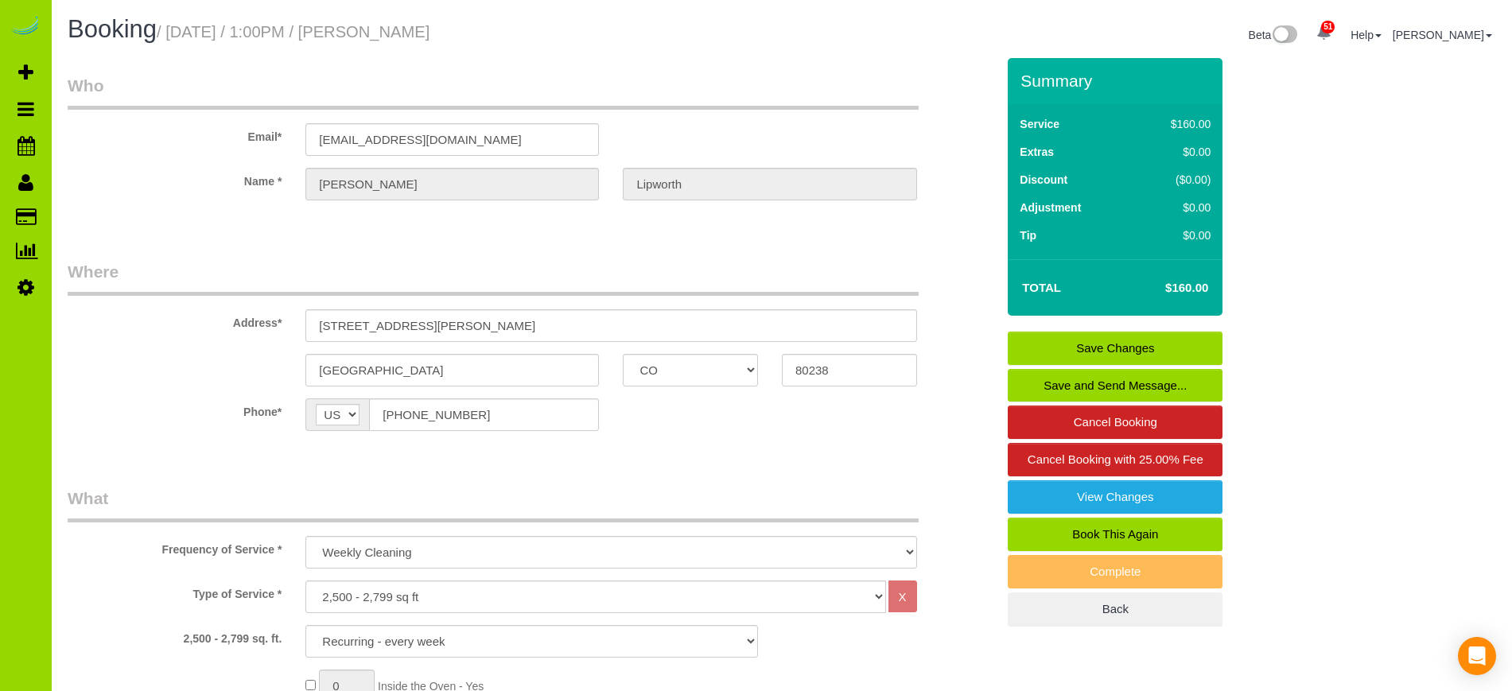
click at [1163, 346] on link "Save Changes" at bounding box center [1115, 348] width 215 height 33
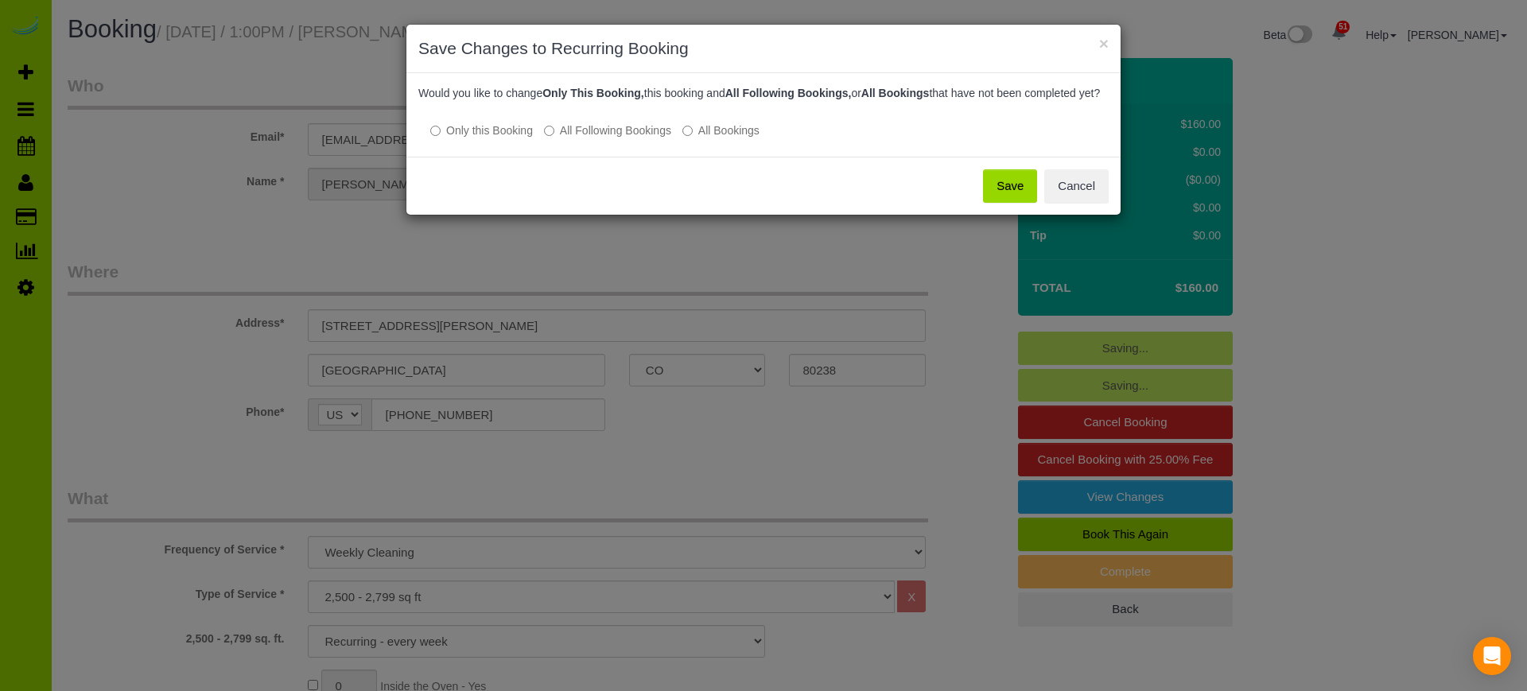
click at [1007, 203] on button "Save" at bounding box center [1010, 185] width 54 height 33
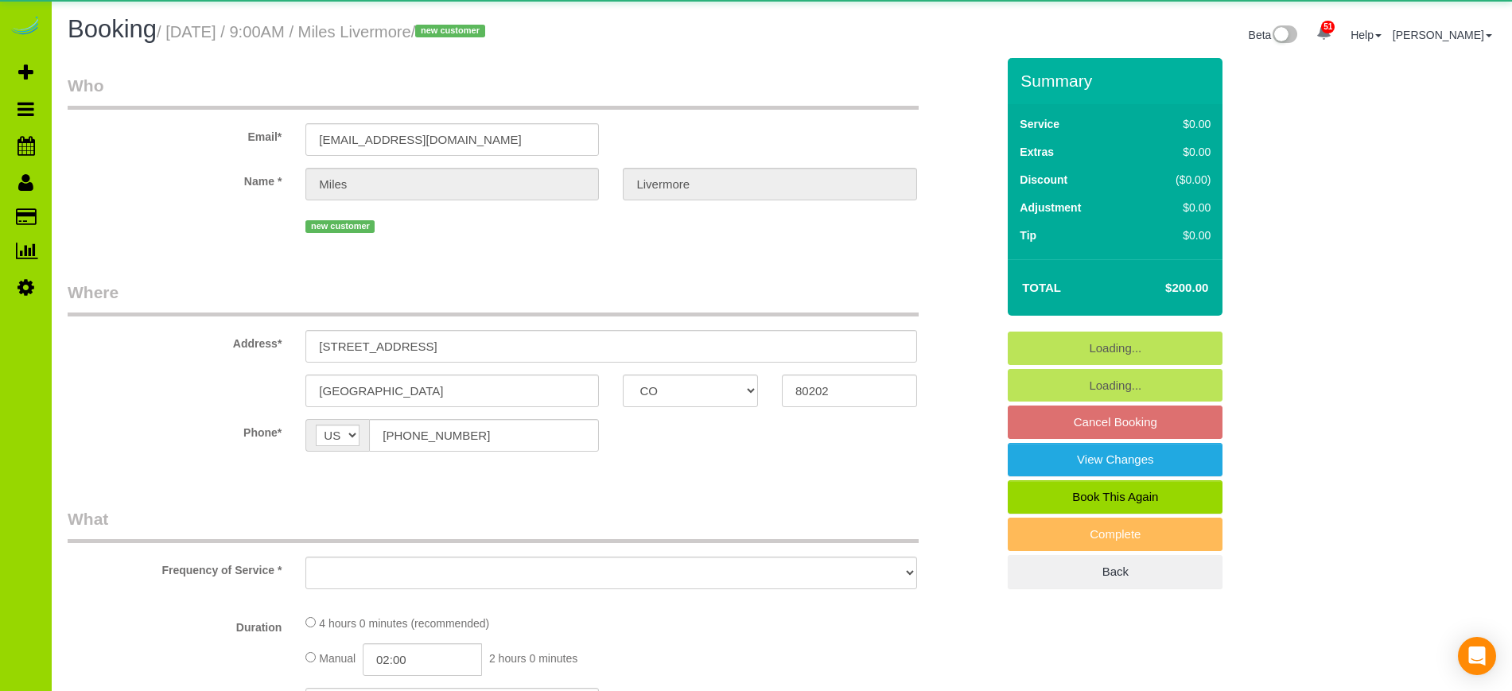
select select "CO"
select select "number:2"
select select "number:11"
select select "object:1227"
select select "spot1"
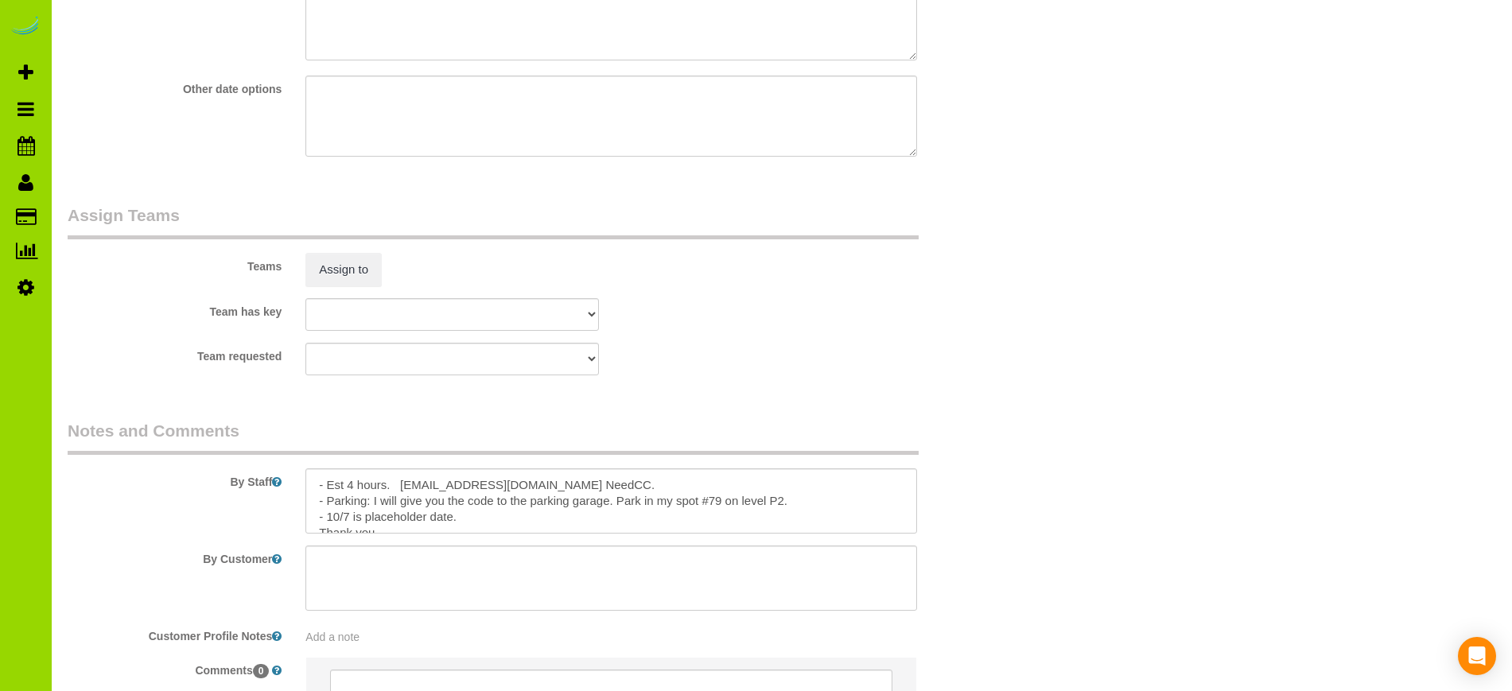
click at [169, 468] on label "By Staff" at bounding box center [175, 478] width 238 height 21
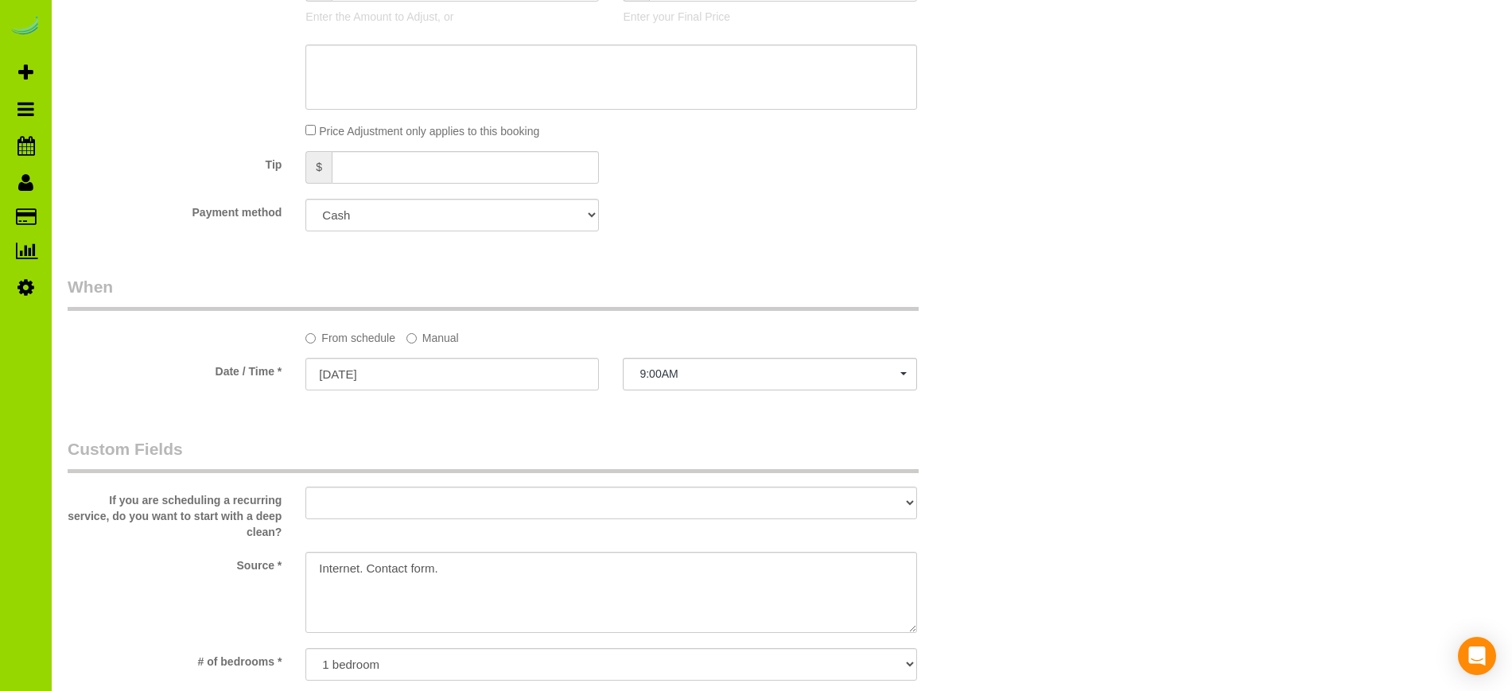
scroll to position [998, 0]
click at [503, 223] on select "Add Credit Card Cash Check Paypal" at bounding box center [451, 218] width 293 height 33
click at [732, 185] on div "Tip $" at bounding box center [532, 172] width 952 height 36
click at [181, 479] on div "If you are scheduling a recurring service, do you want to start with a deep cle…" at bounding box center [532, 492] width 952 height 103
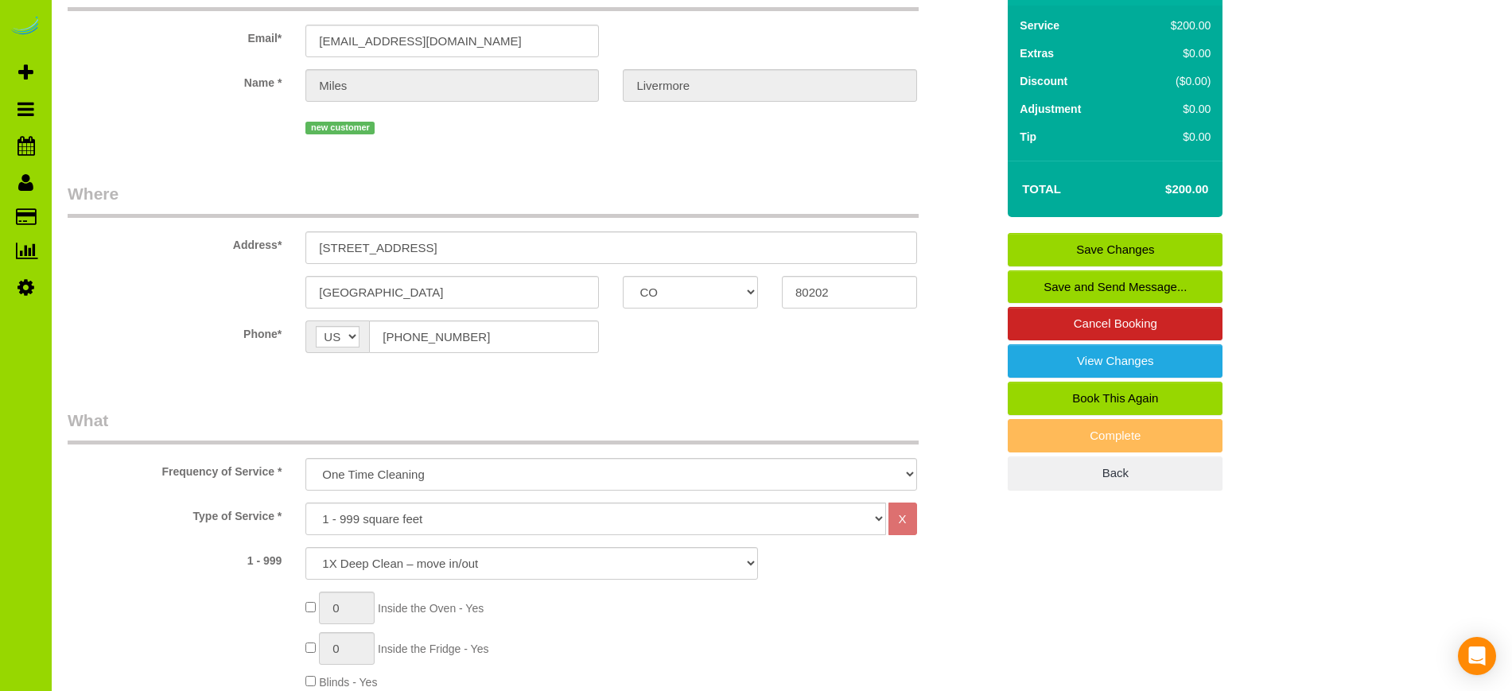
scroll to position [94, 0]
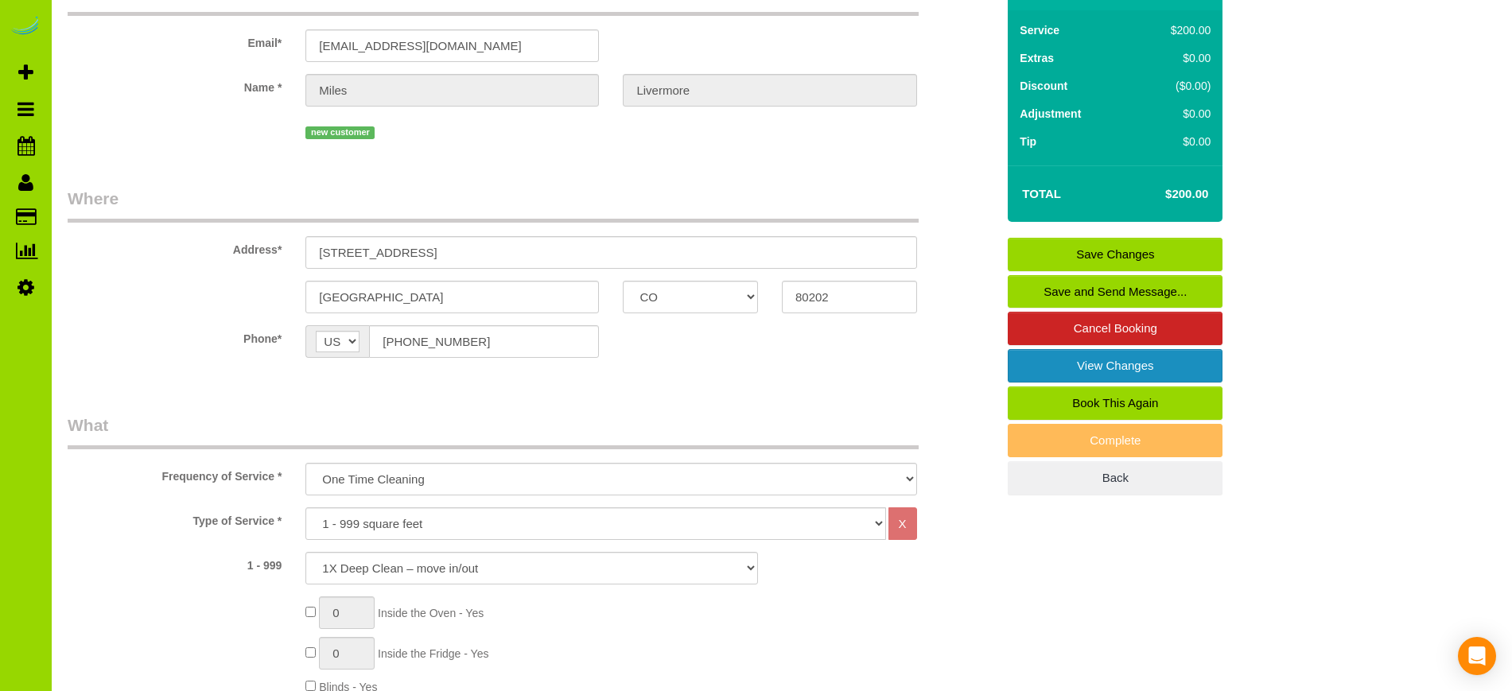
click at [1122, 366] on link "View Changes" at bounding box center [1115, 365] width 215 height 33
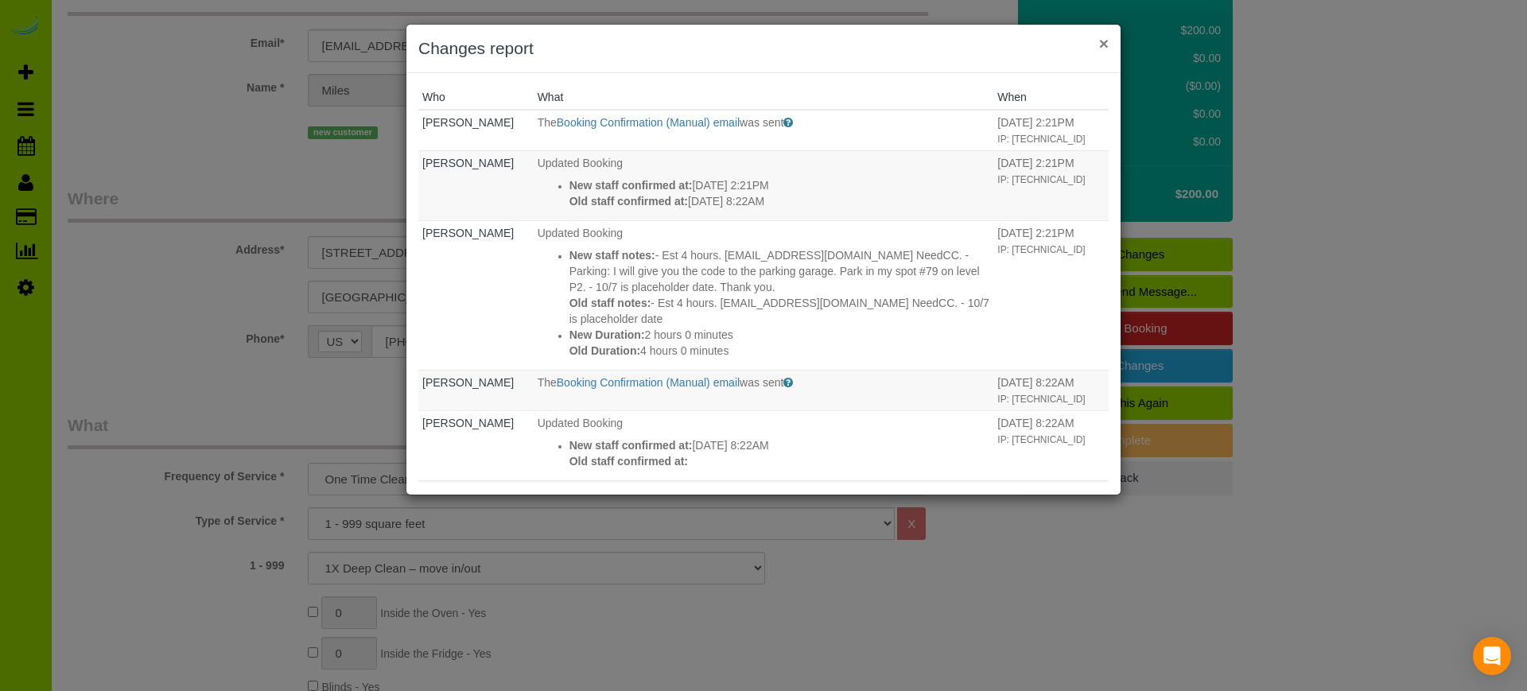
click at [1103, 44] on button "×" at bounding box center [1104, 43] width 10 height 17
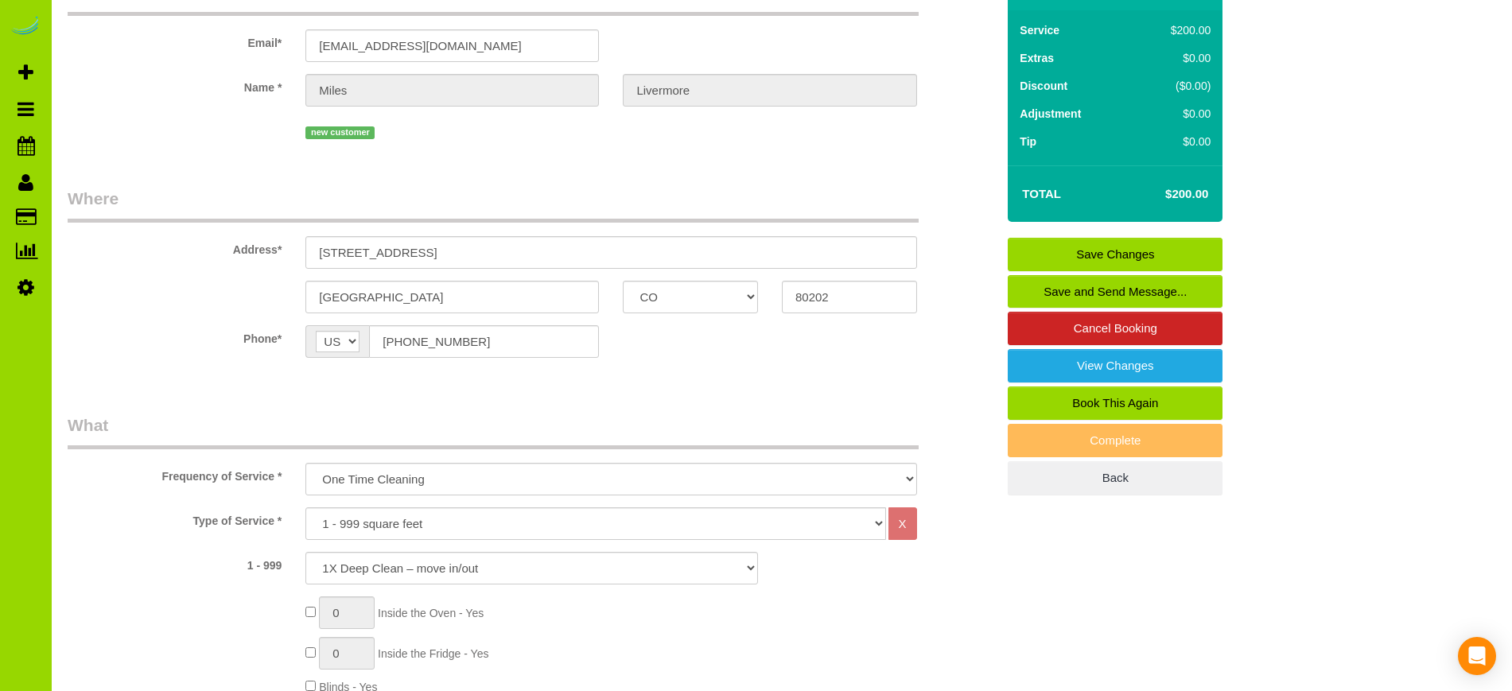
click at [165, 519] on label "Type of Service *" at bounding box center [175, 517] width 238 height 21
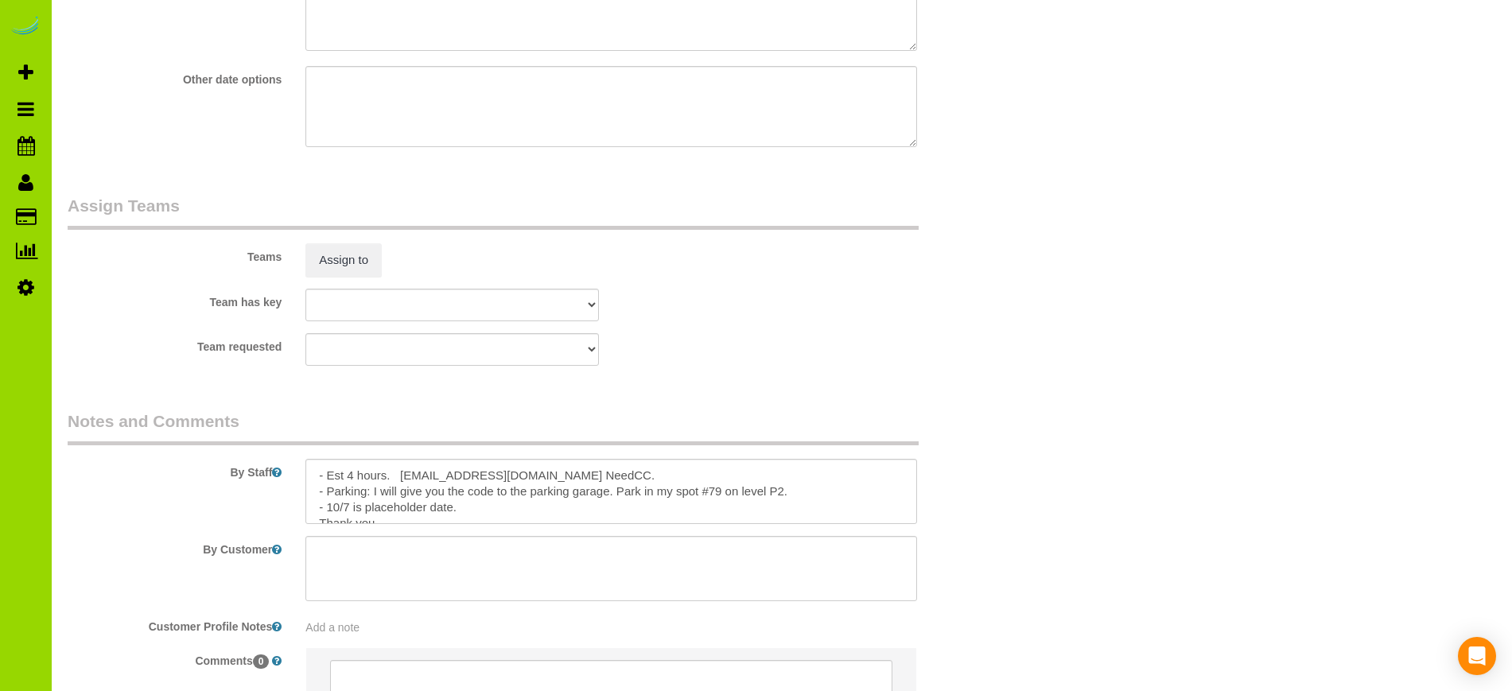
scroll to position [2108, 0]
click at [592, 472] on textarea at bounding box center [610, 489] width 611 height 65
click at [453, 504] on textarea at bounding box center [610, 489] width 611 height 65
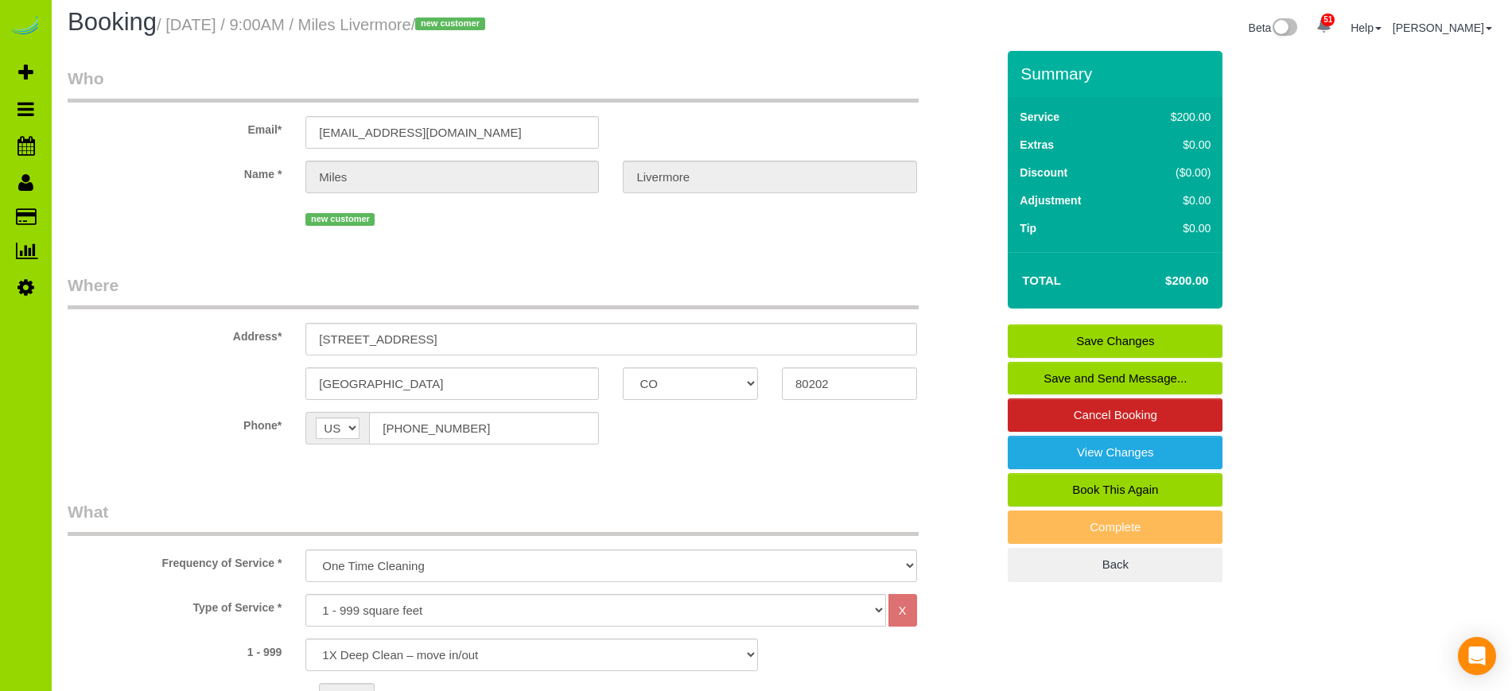
scroll to position [0, 0]
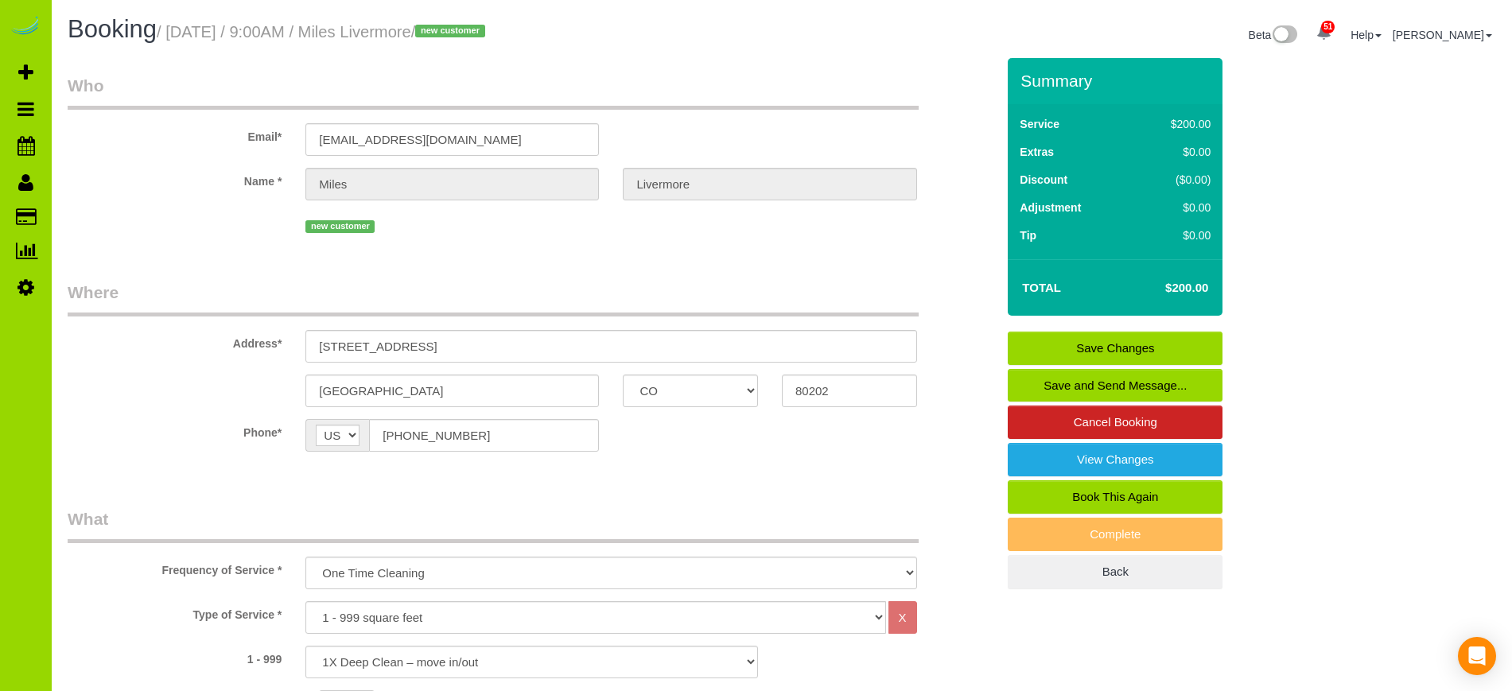
type textarea "- Est 4 hours. miles.livermore@gmail.com NeedCCsent 2x. - Parking: I will give …"
click at [1138, 348] on link "Save Changes" at bounding box center [1115, 348] width 215 height 33
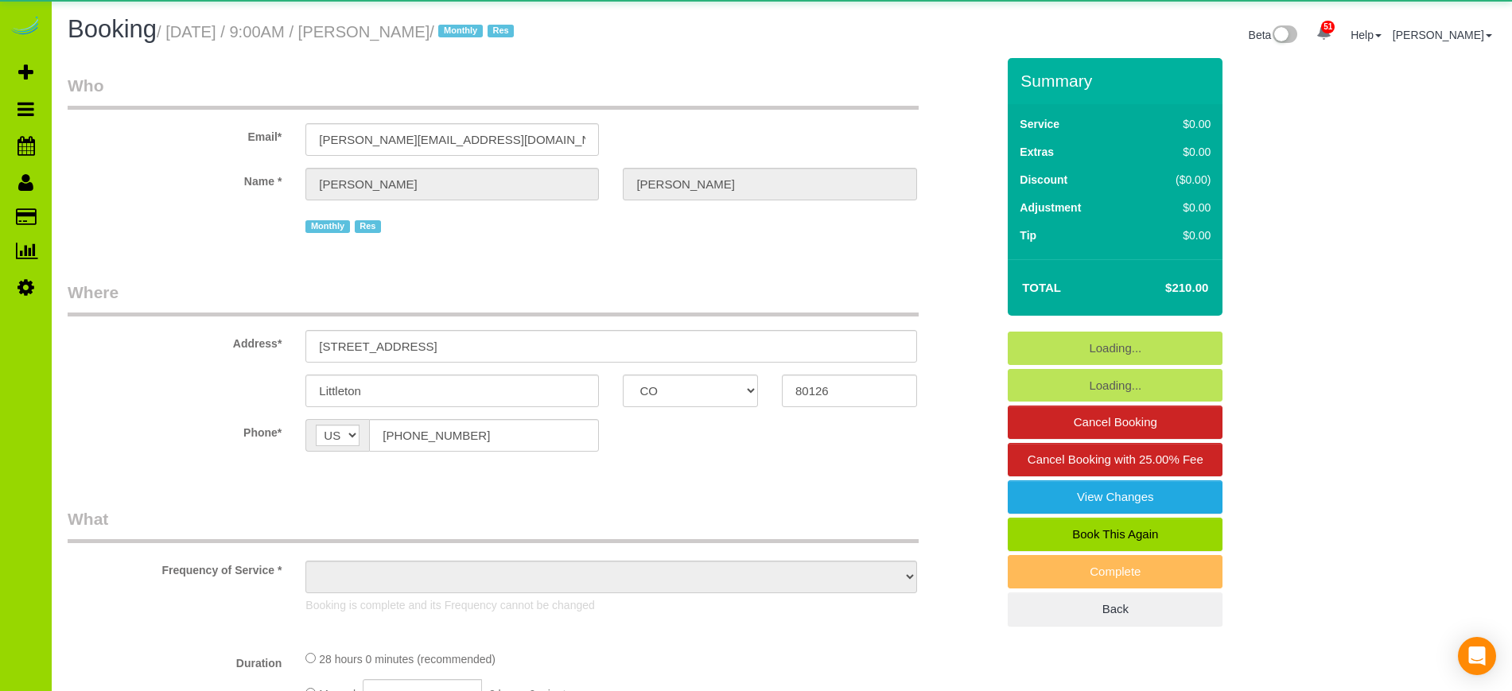
select select "CO"
select select "string:cash"
select select "number:4"
select select "number:15"
select select "object:1223"
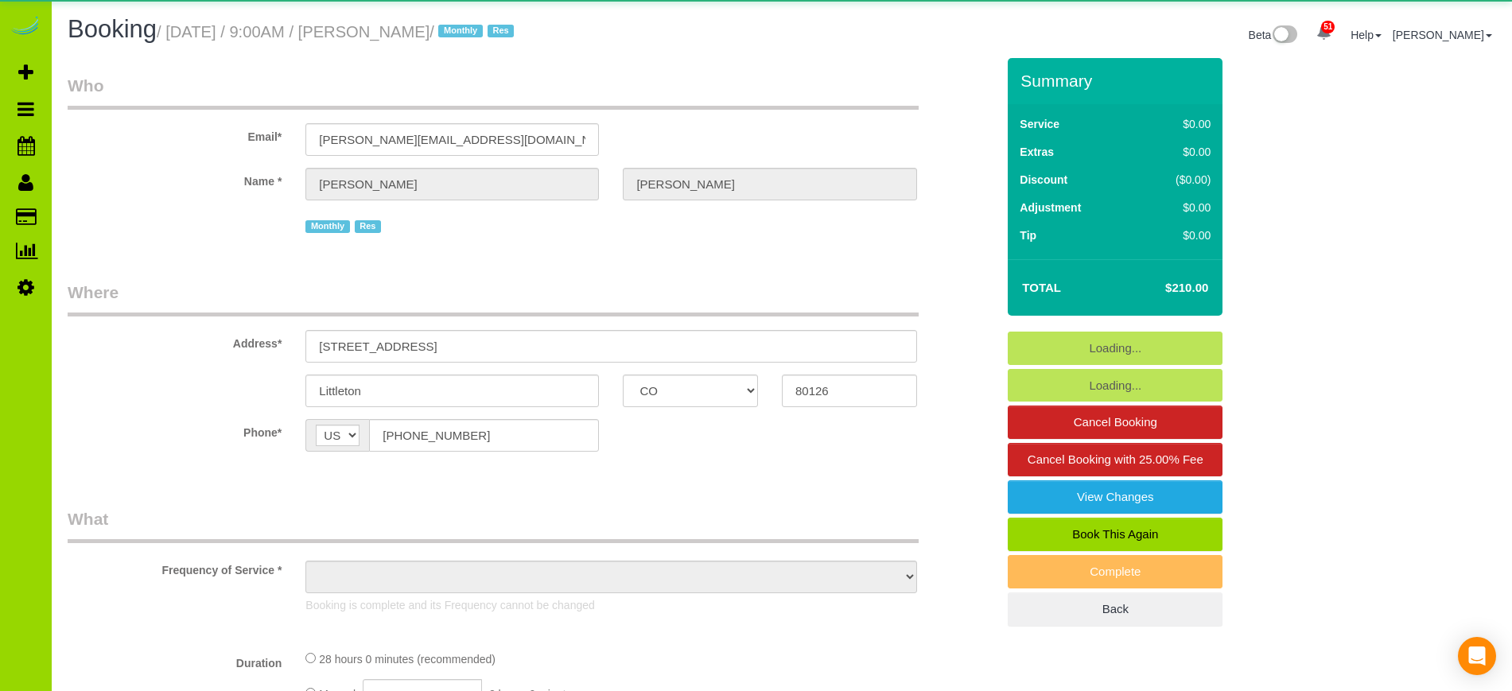
select select "7"
select select "spot1"
select select "7"
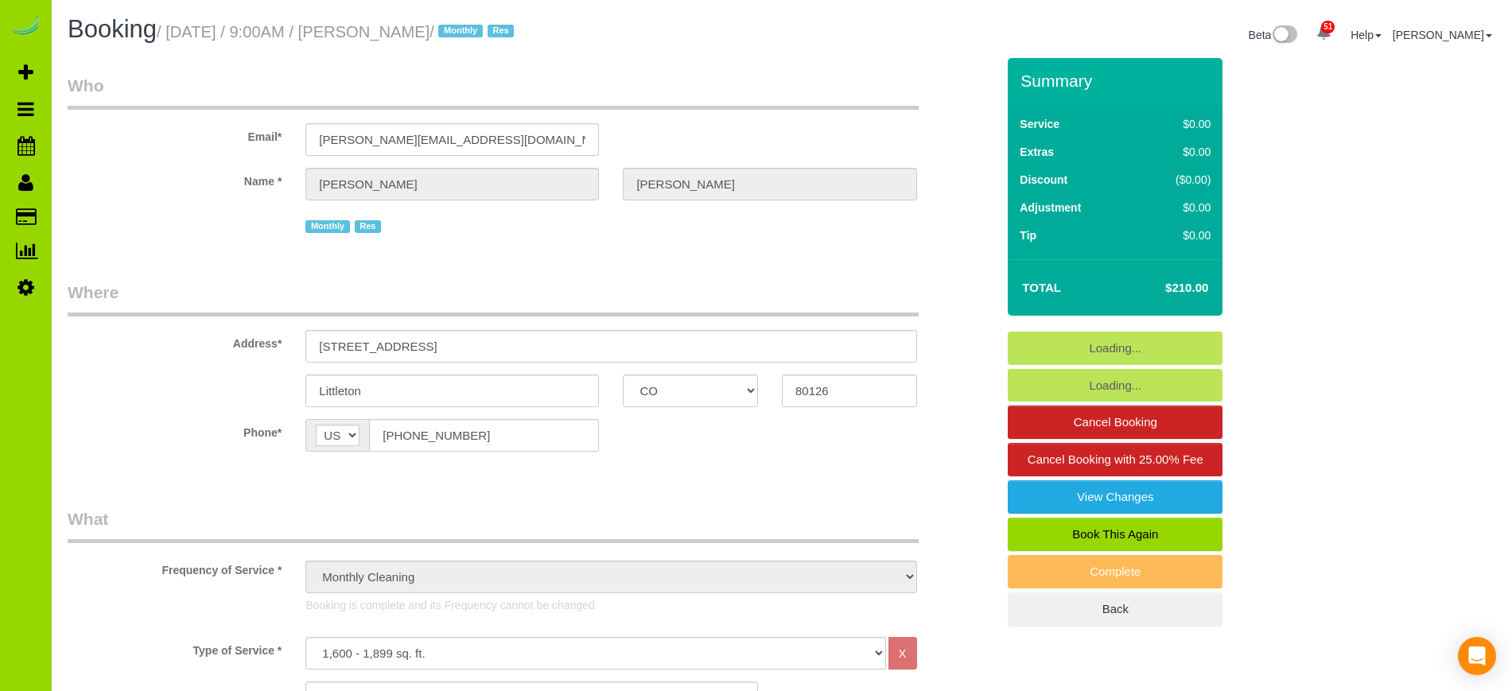
click at [184, 569] on label "Frequency of Service *" at bounding box center [175, 567] width 238 height 21
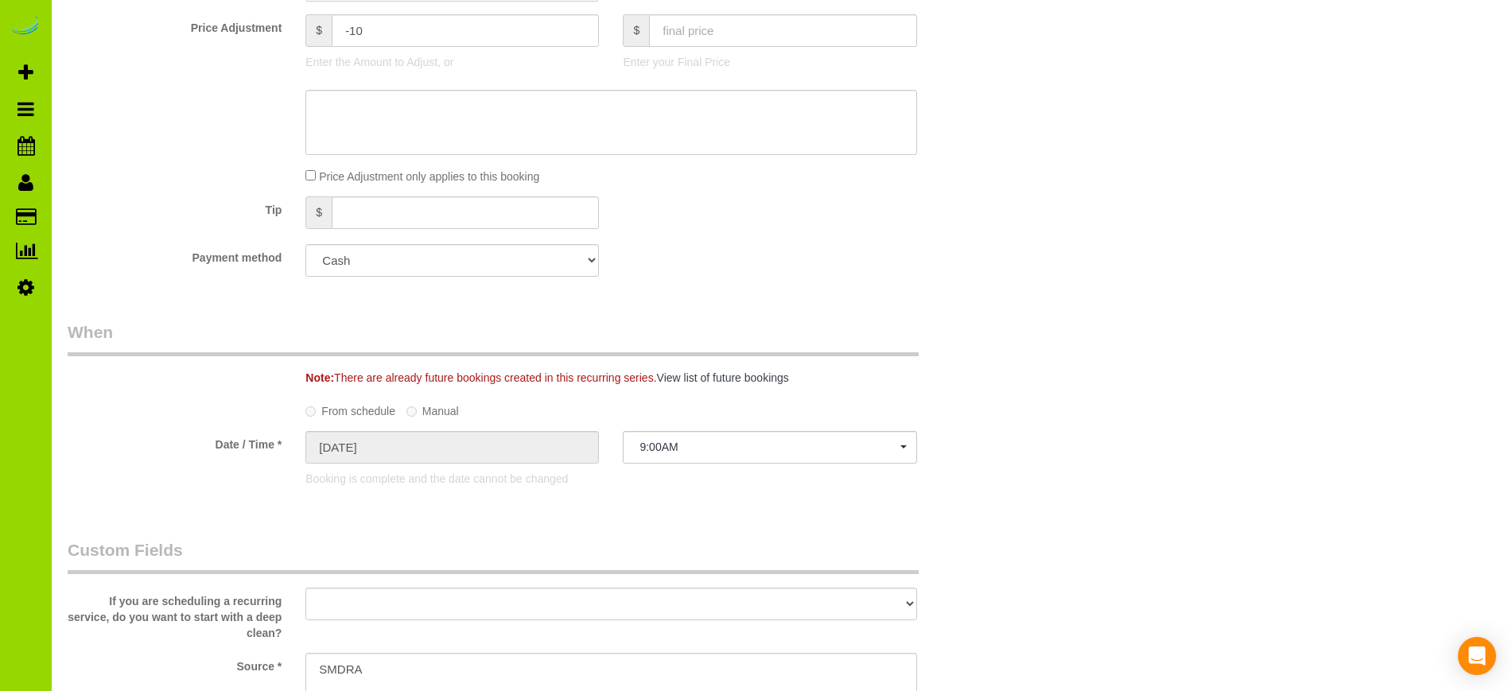
scroll to position [981, 0]
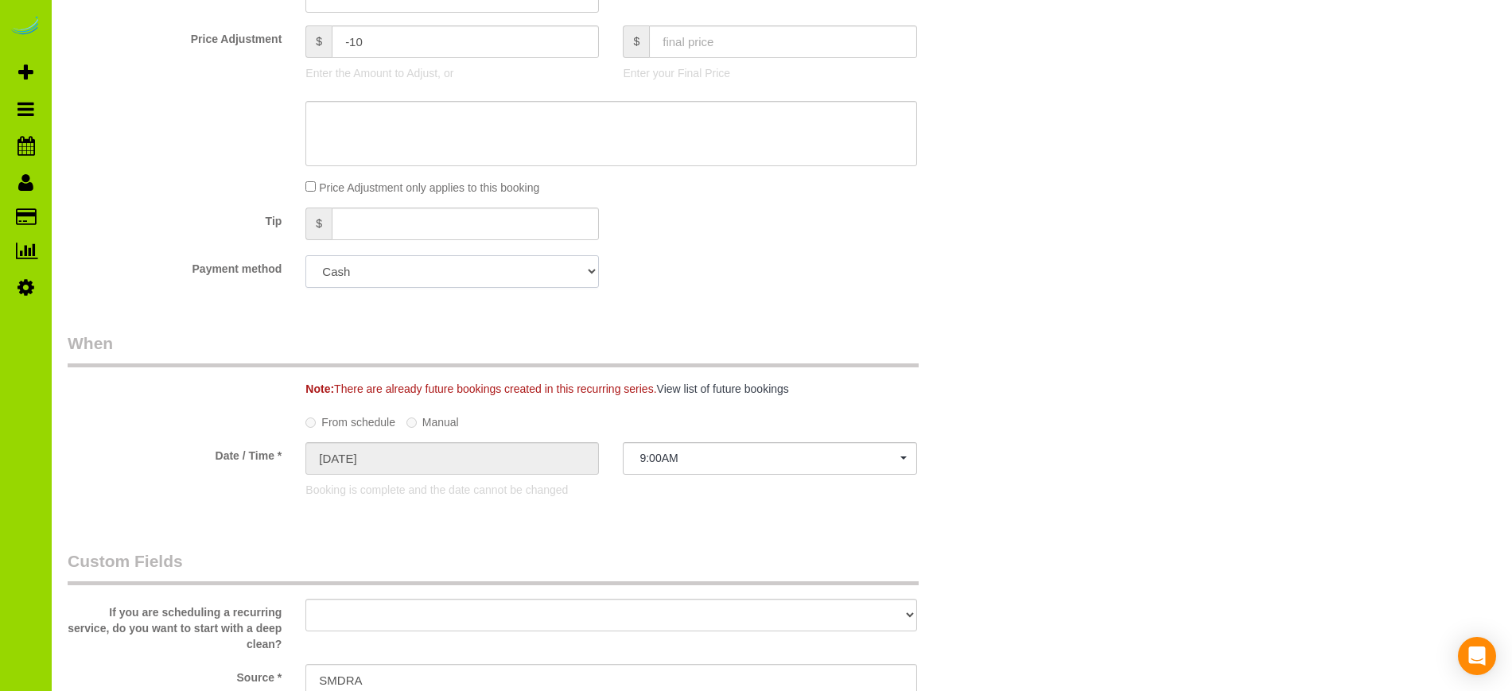
click at [585, 270] on select "Visa - 7106 - 11/2027 (Default) Add Credit Card ─────────────── Cash Check Payp…" at bounding box center [451, 271] width 293 height 33
select select "string:fspay-b36cdac6-abe5-455a-8668-b2184d17806a"
click at [305, 255] on select "Visa - 7106 - 11/2027 (Default) Add Credit Card ─────────────── Cash Check Payp…" at bounding box center [451, 271] width 293 height 33
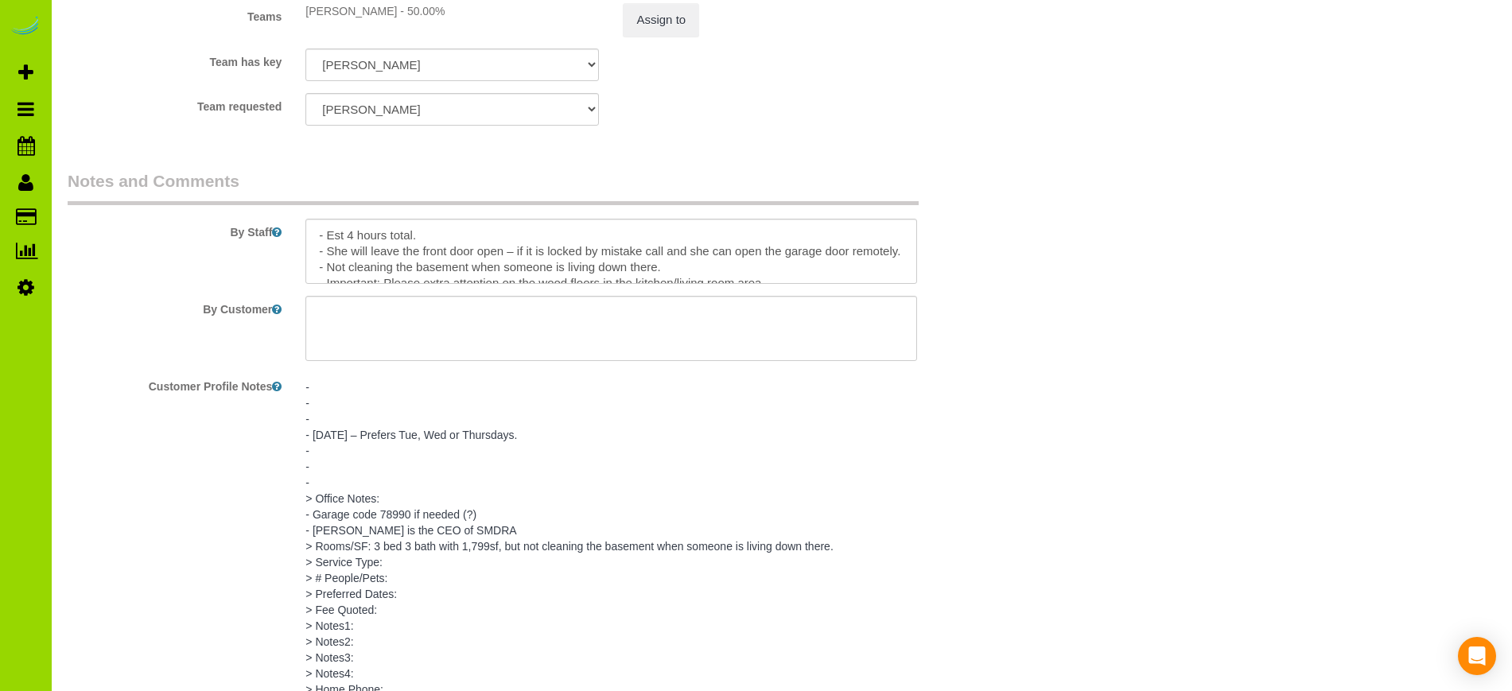
scroll to position [2439, 0]
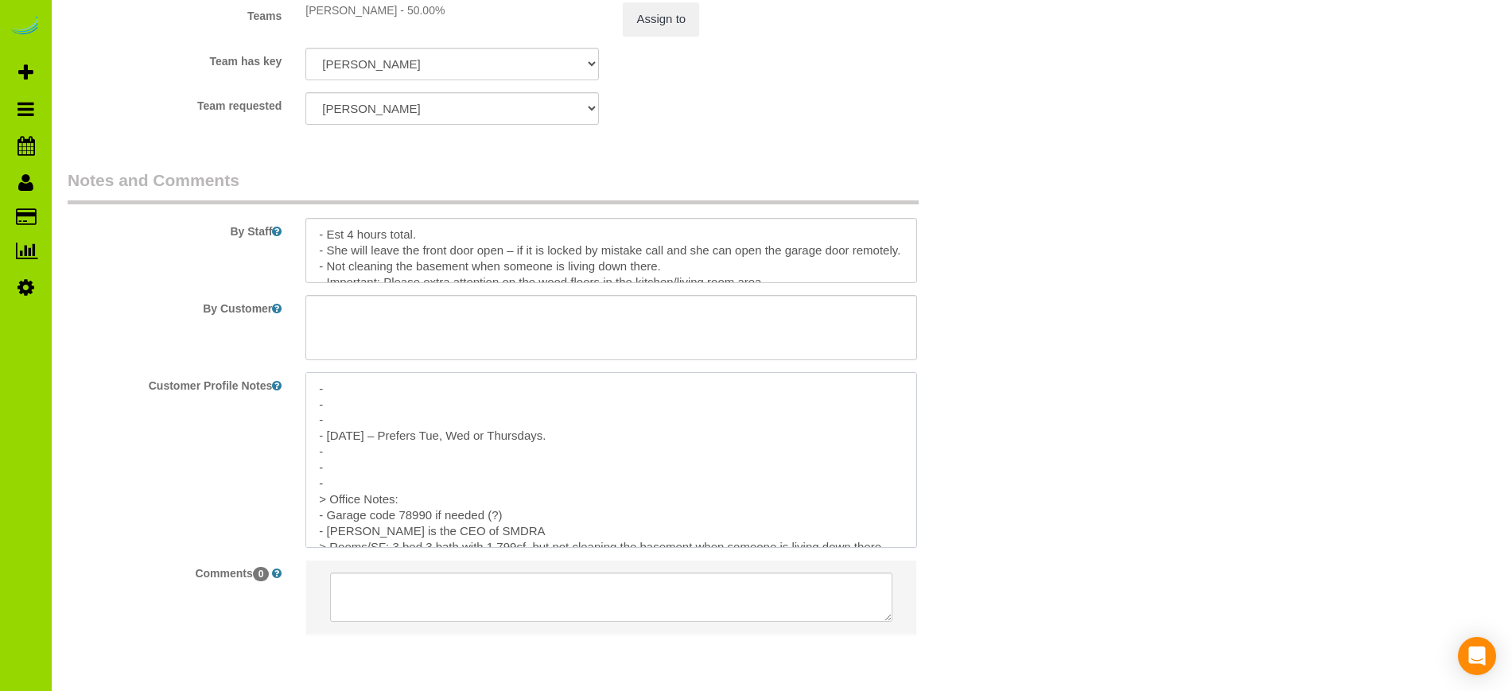
click at [345, 417] on textarea "- - - - [DATE] – Prefers Tue, Wed or Thursdays. - - - > Office Notes: - Garage …" at bounding box center [610, 460] width 611 height 176
type textarea "- - - [DATE]: new card 7106. - [DATE] – Prefers Tue, Wed or Thursdays. - - - > …"
click at [164, 306] on label "By Customer" at bounding box center [175, 305] width 238 height 21
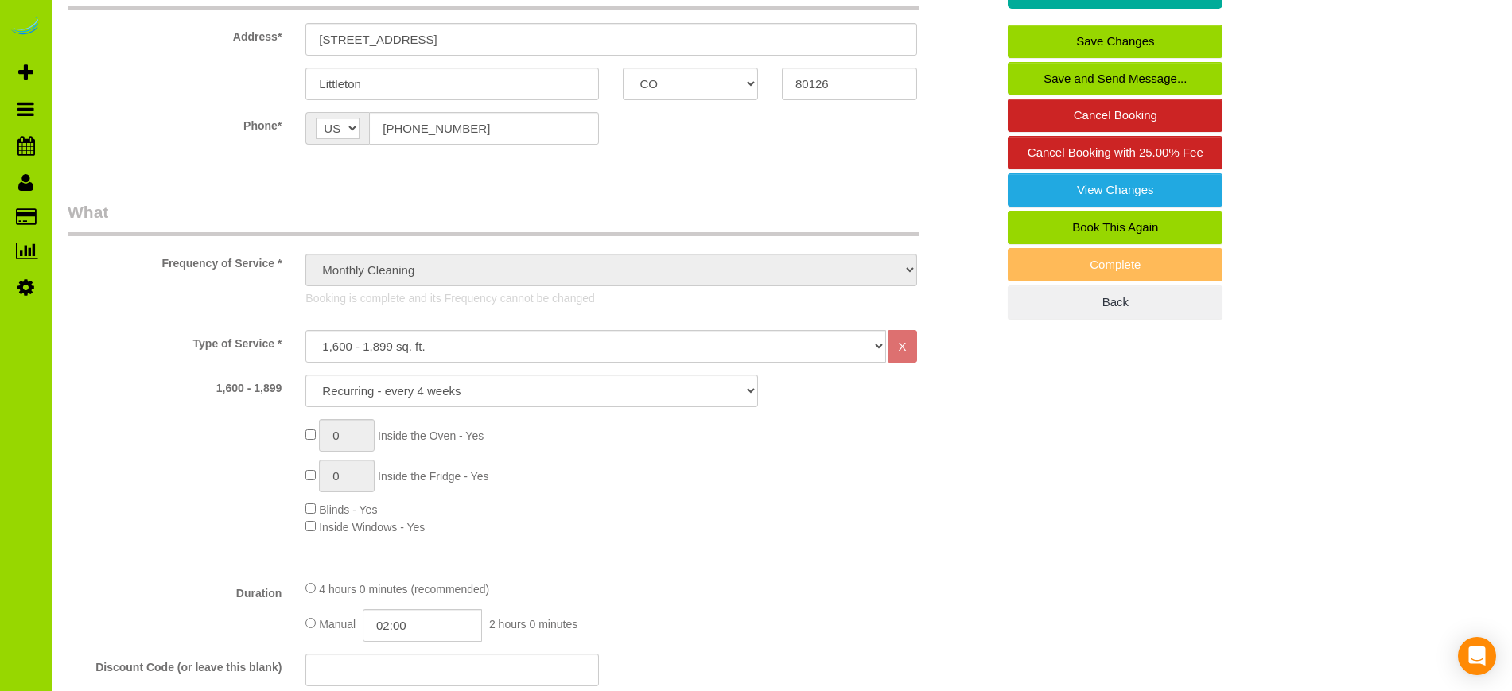
scroll to position [0, 0]
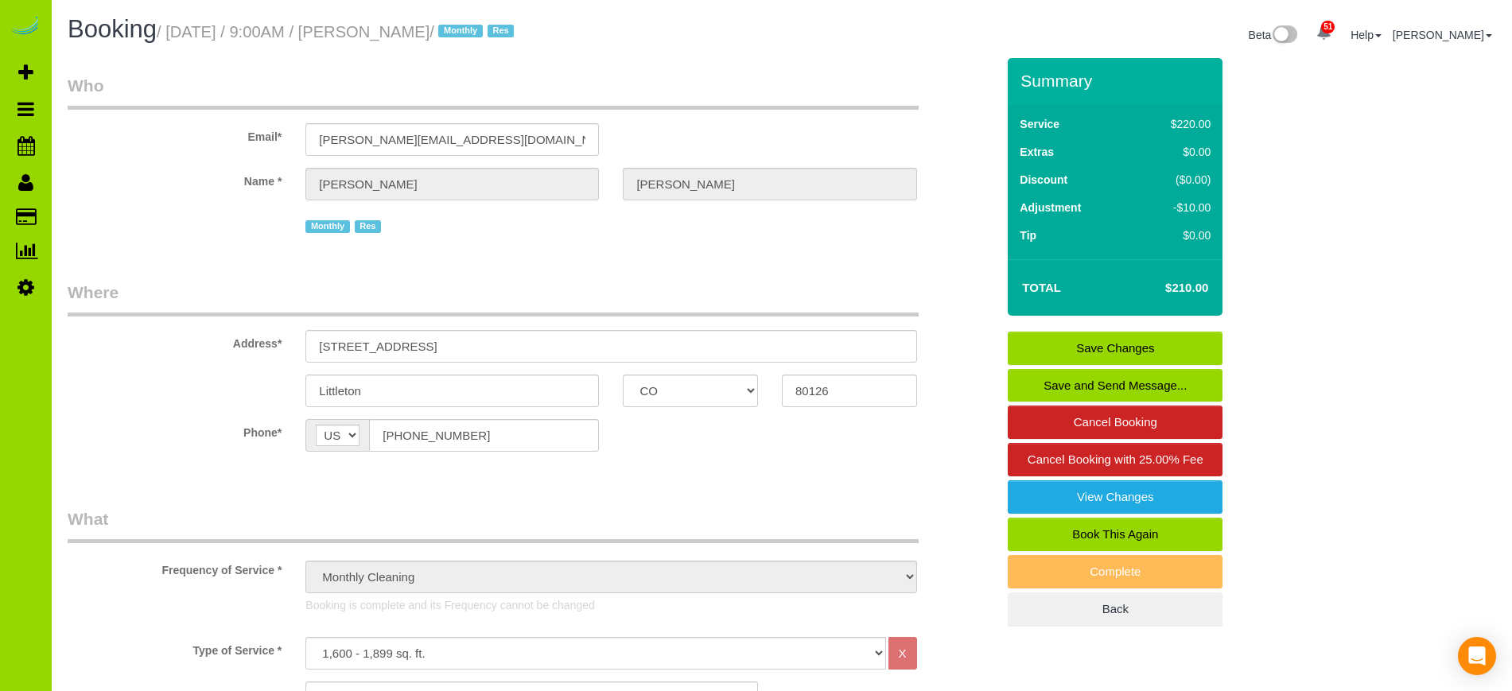
click at [1134, 343] on link "Save Changes" at bounding box center [1115, 348] width 215 height 33
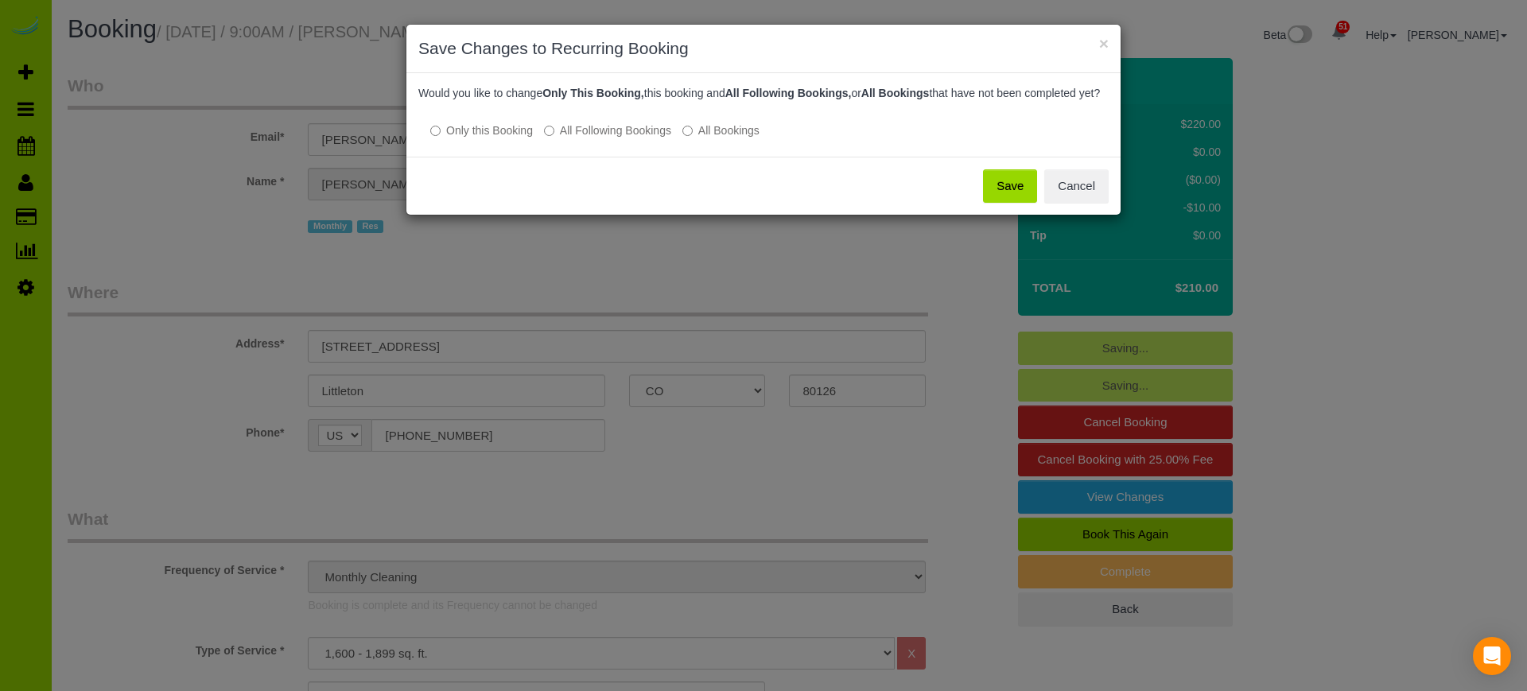
click at [1008, 198] on button "Save" at bounding box center [1010, 185] width 54 height 33
